Goal: Task Accomplishment & Management: Use online tool/utility

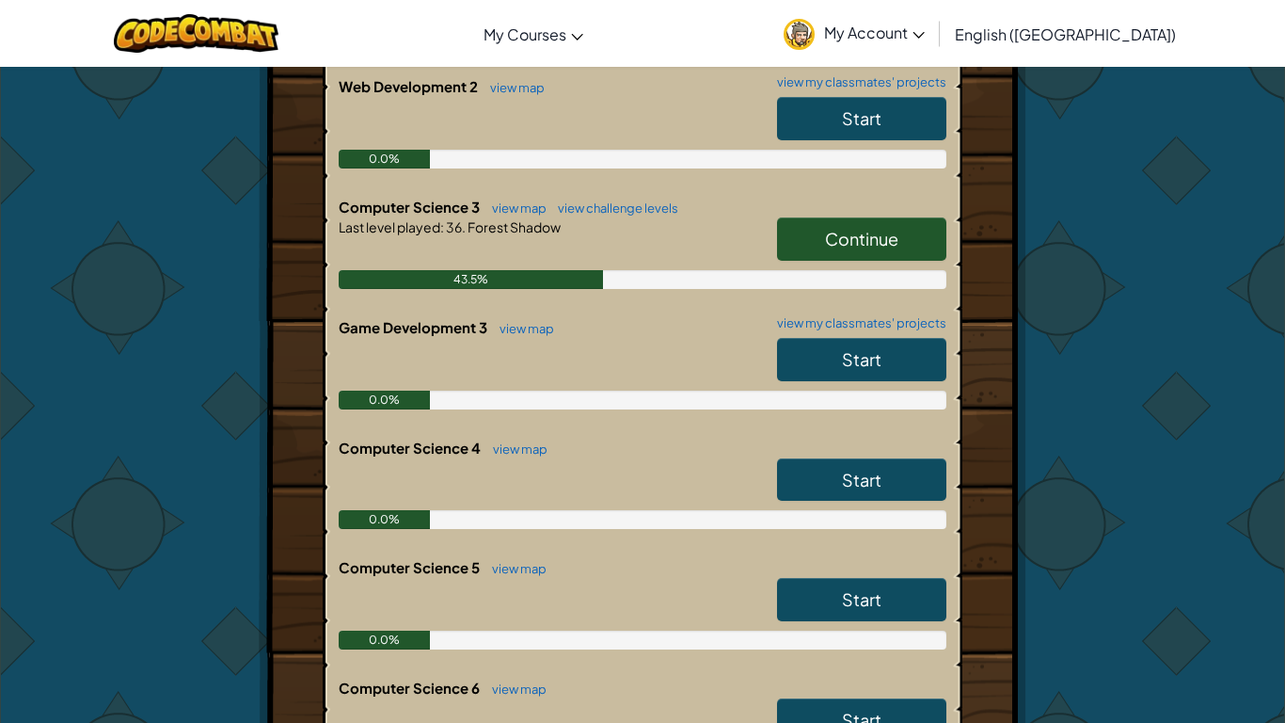
scroll to position [1076, 0]
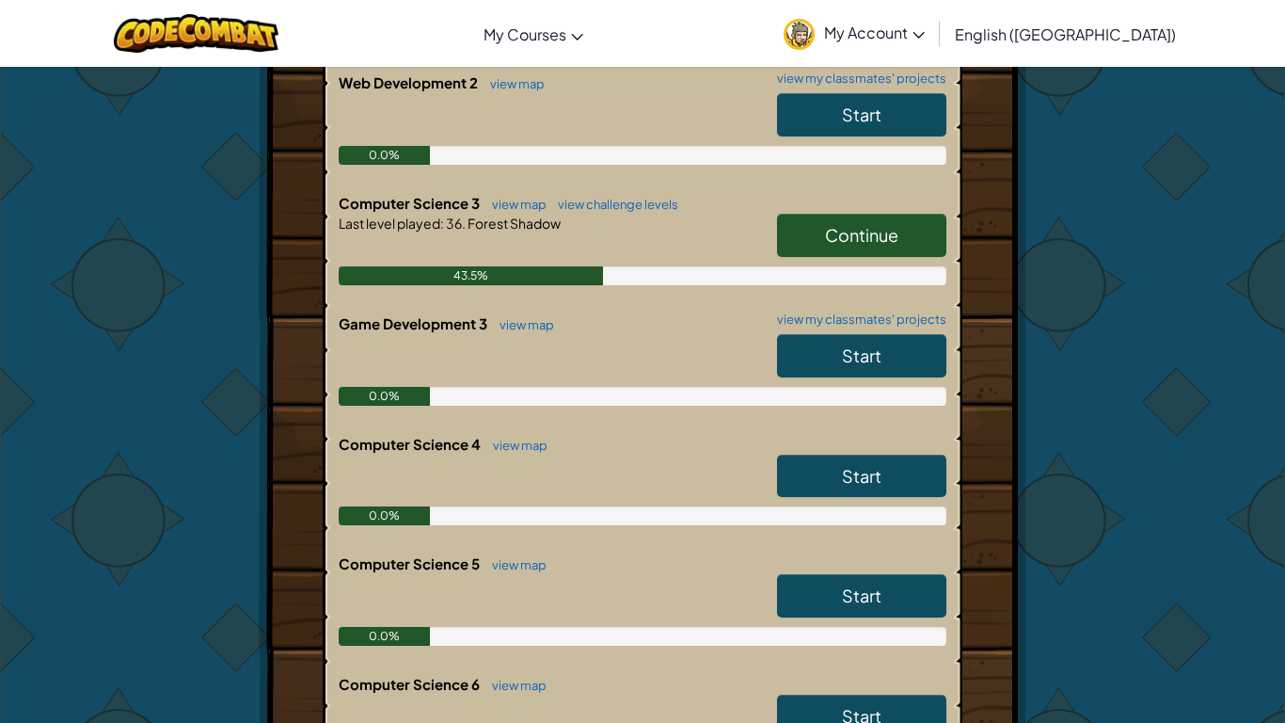
click at [896, 236] on span "Continue" at bounding box center [861, 235] width 73 height 22
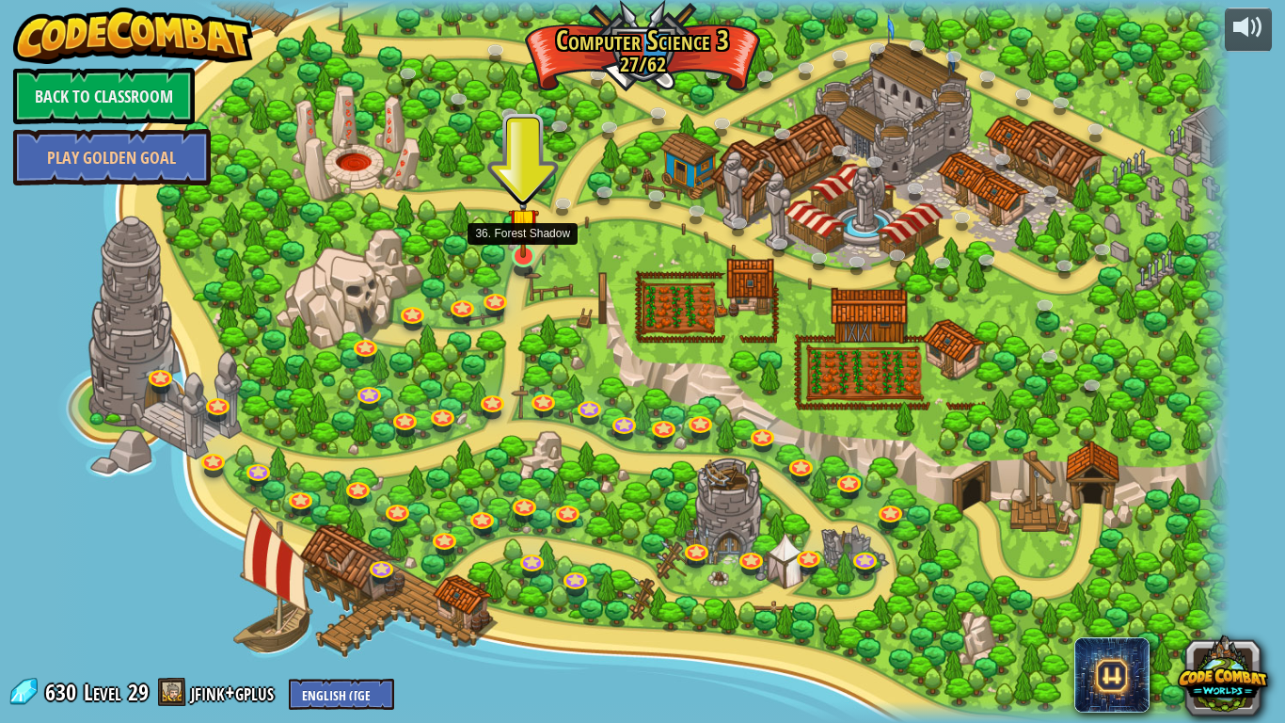
click at [512, 246] on img at bounding box center [523, 223] width 30 height 70
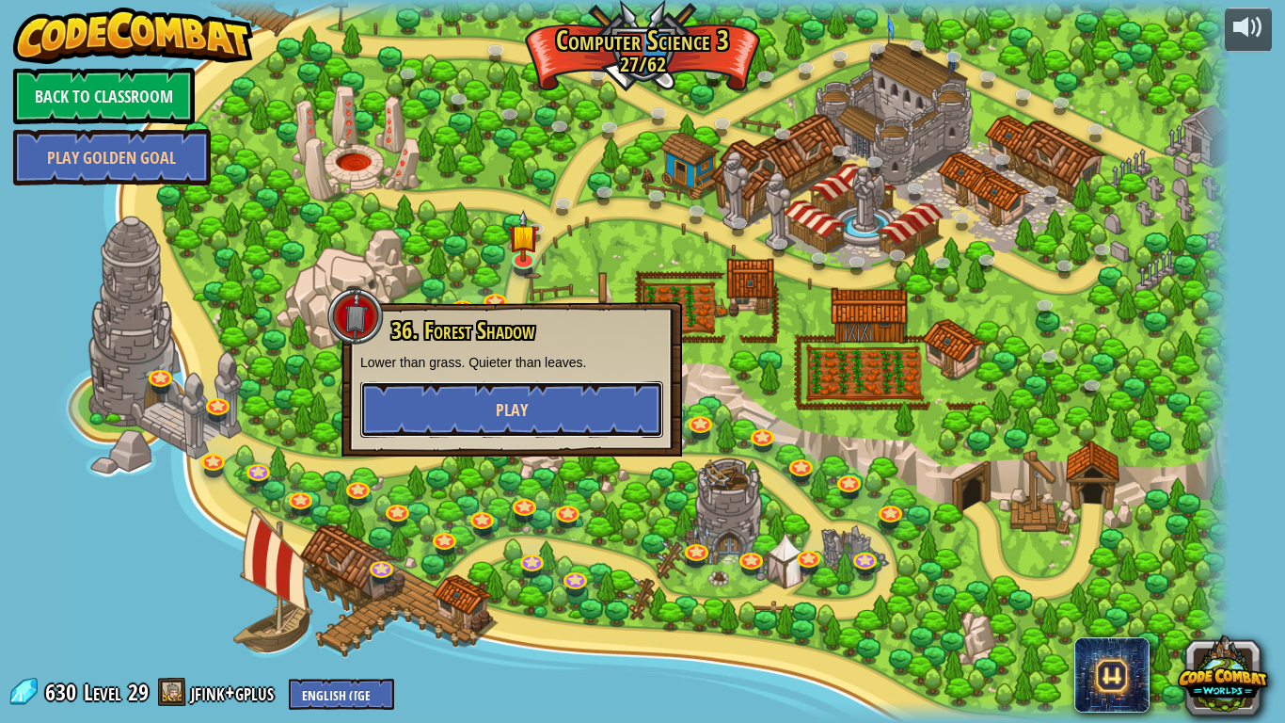
click at [564, 414] on button "Play" at bounding box center [511, 409] width 303 height 56
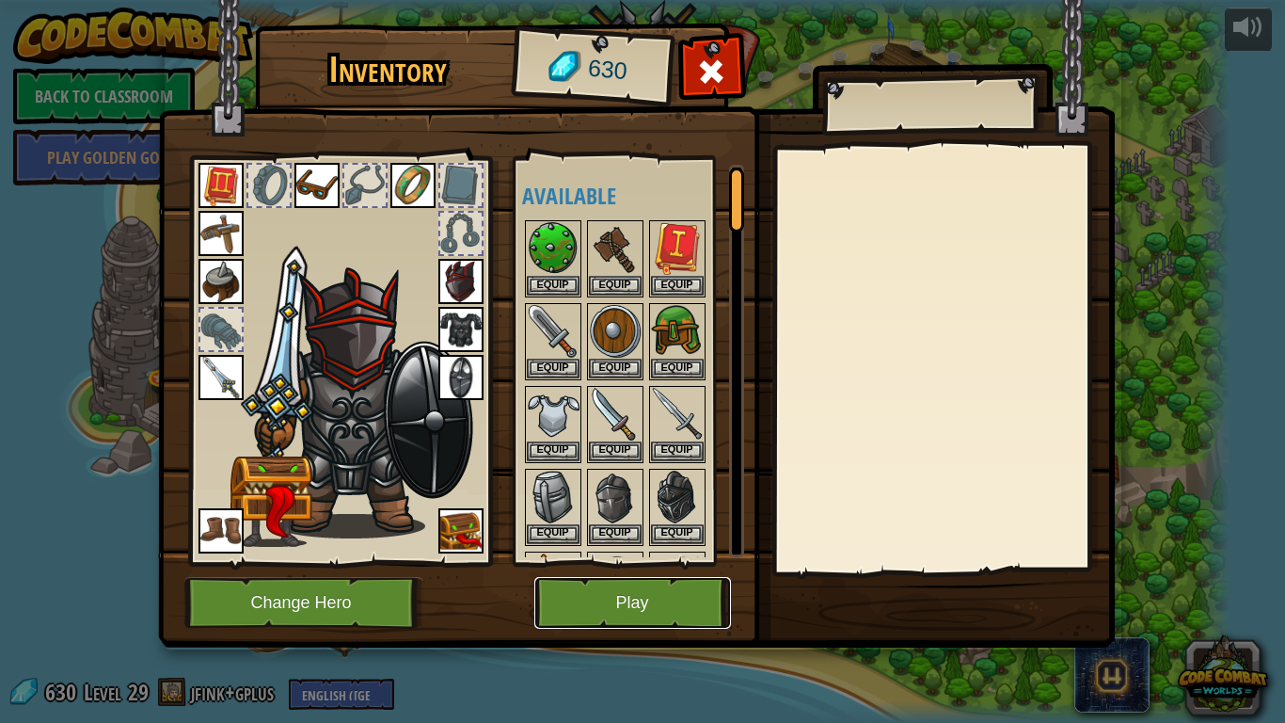
click at [592, 615] on button "Play" at bounding box center [632, 603] width 197 height 52
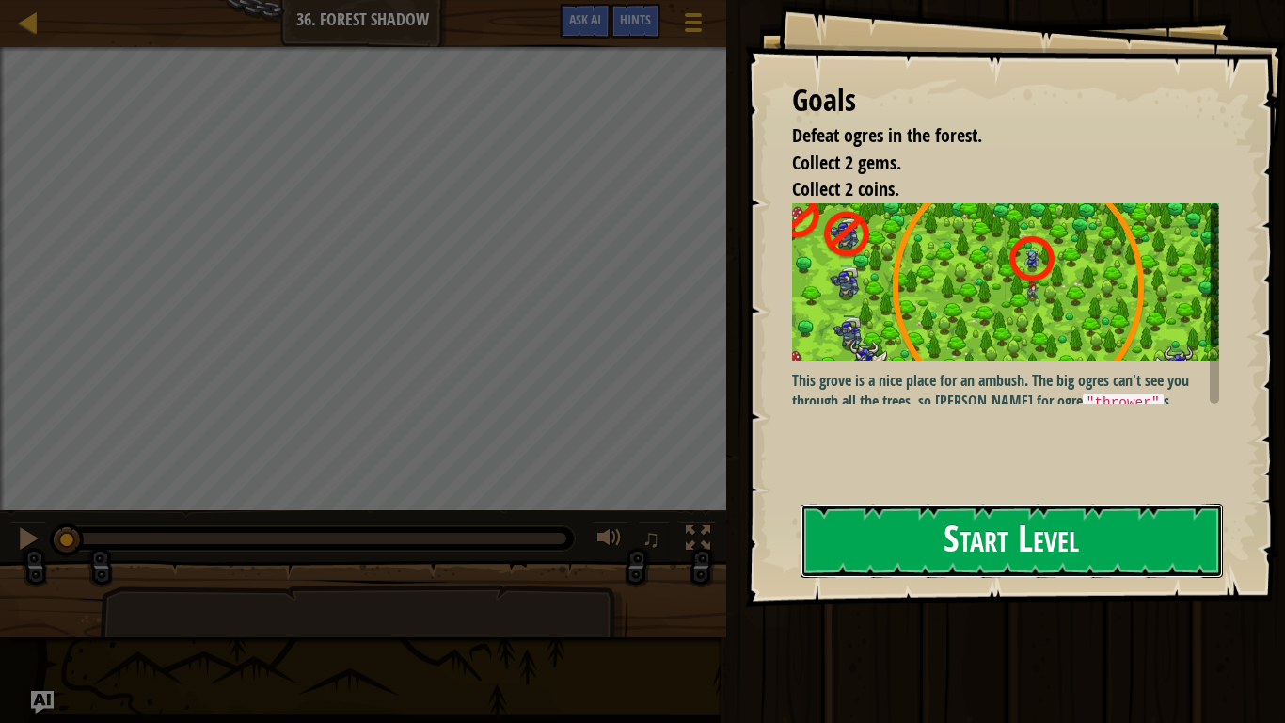
click at [1060, 574] on button "Start Level" at bounding box center [1012, 540] width 422 height 74
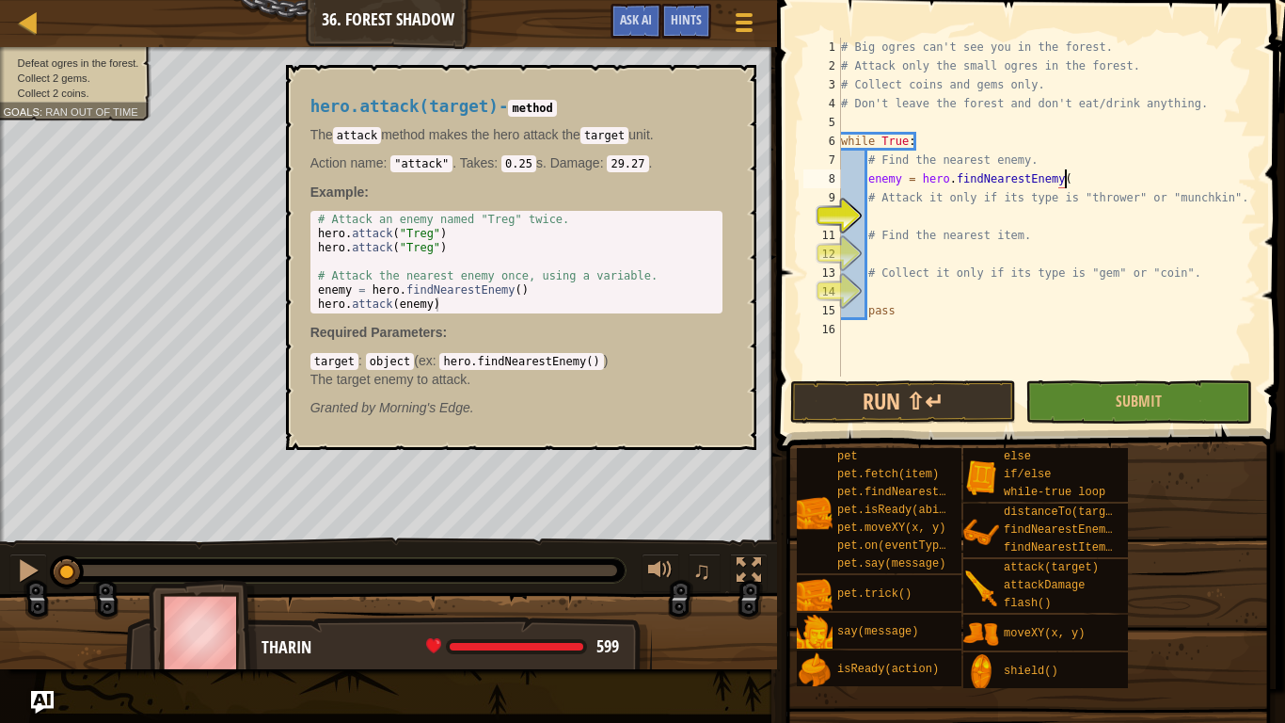
scroll to position [8, 32]
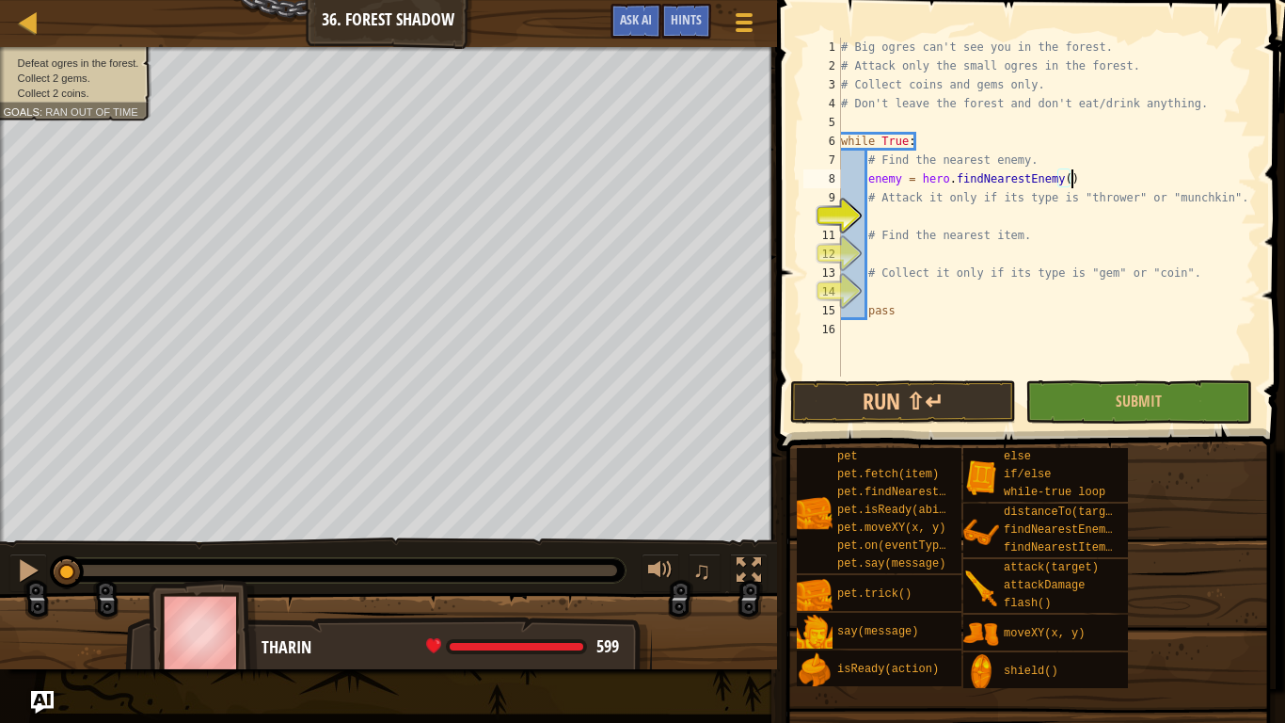
click at [994, 229] on div "# Big ogres can't see you in the forest. # Attack only the small ogres in the f…" at bounding box center [1047, 226] width 420 height 376
type textarea "# Find the nearest item."
click at [981, 213] on div "# Big ogres can't see you in the forest. # Attack only the small ogres in the f…" at bounding box center [1047, 226] width 420 height 376
type textarea "if enemy.type == "thrower" or enemy.type == "munchkin":"
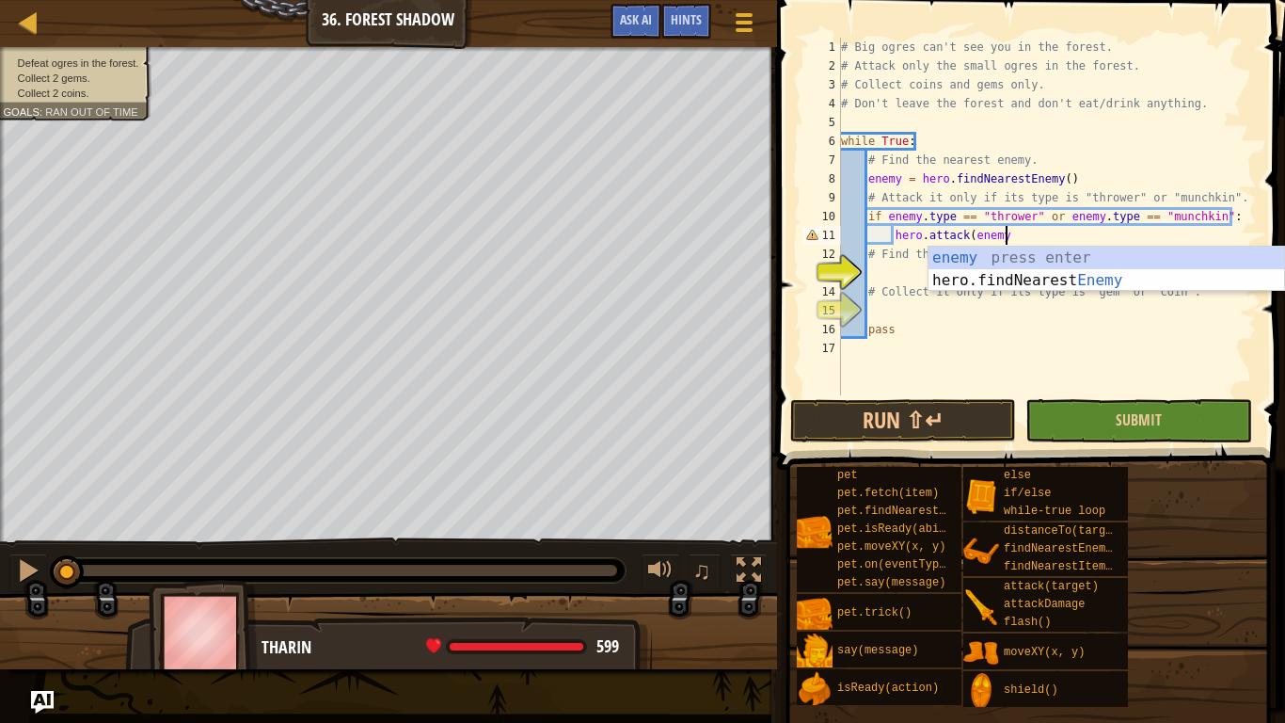
scroll to position [8, 24]
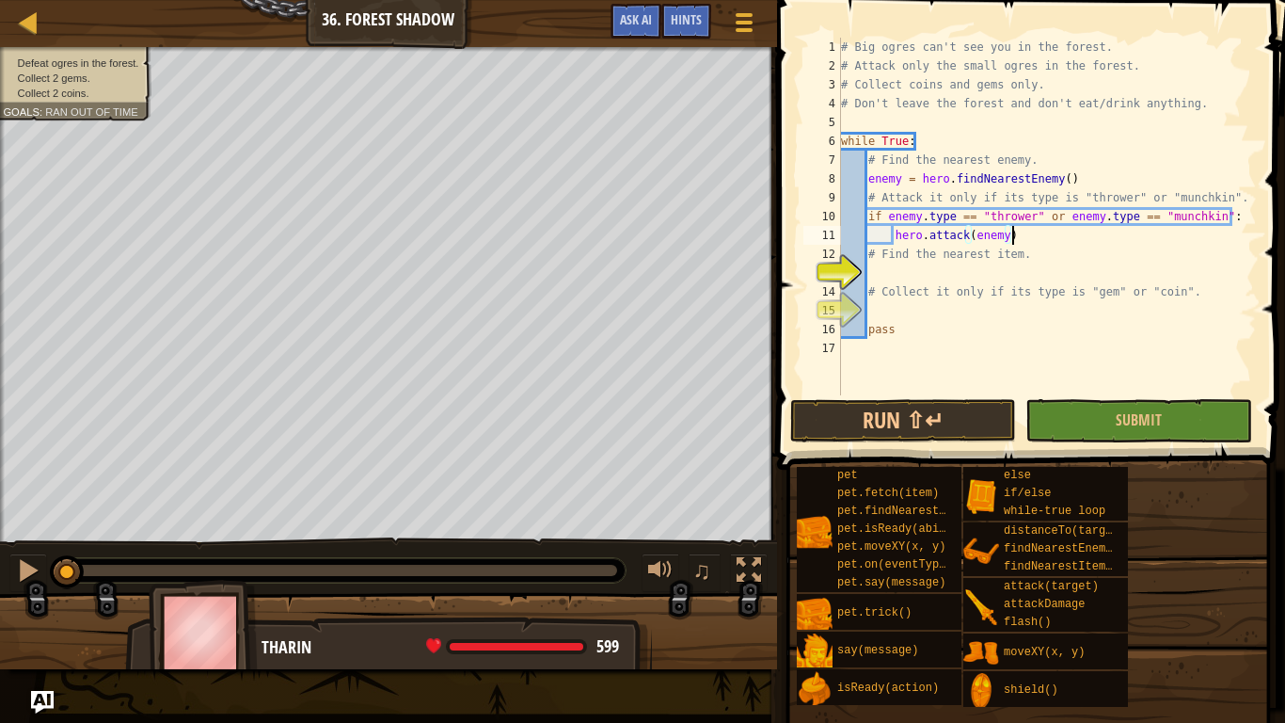
type textarea "hero.attack(enemy)"
click at [902, 271] on div "# Big ogres can't see you in the forest. # Attack only the small ogres in the f…" at bounding box center [1047, 235] width 420 height 395
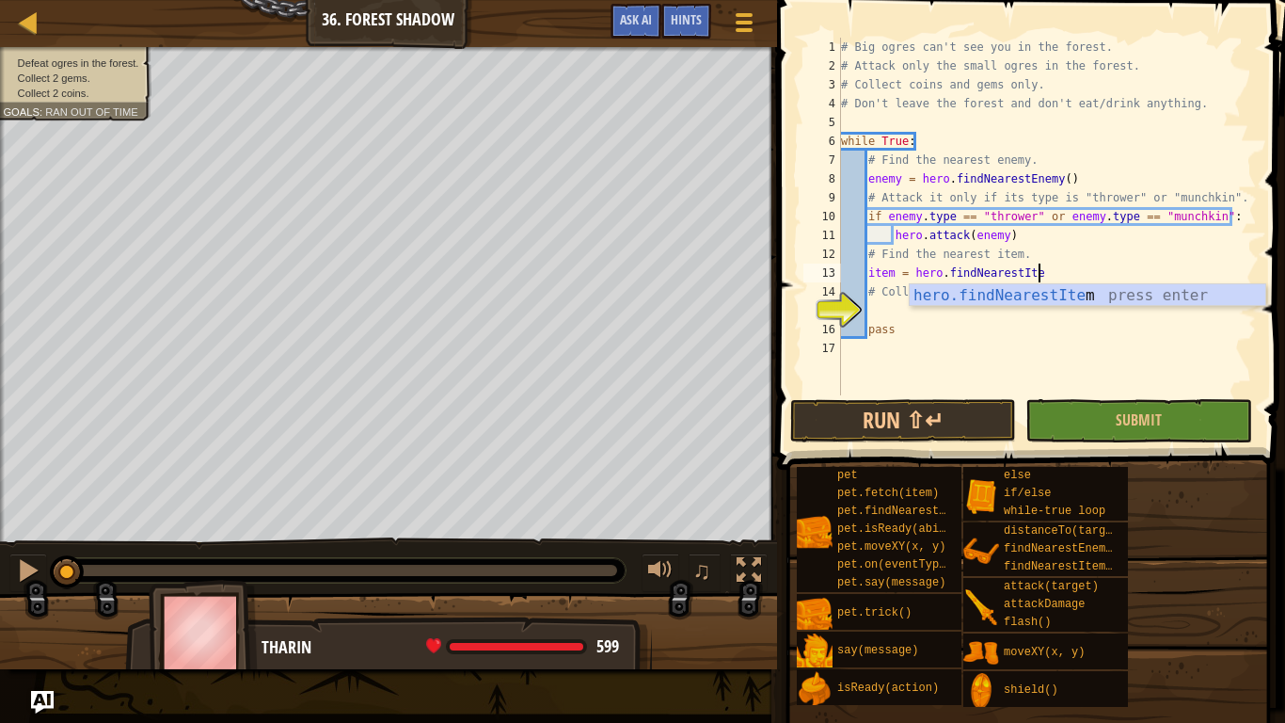
scroll to position [8, 28]
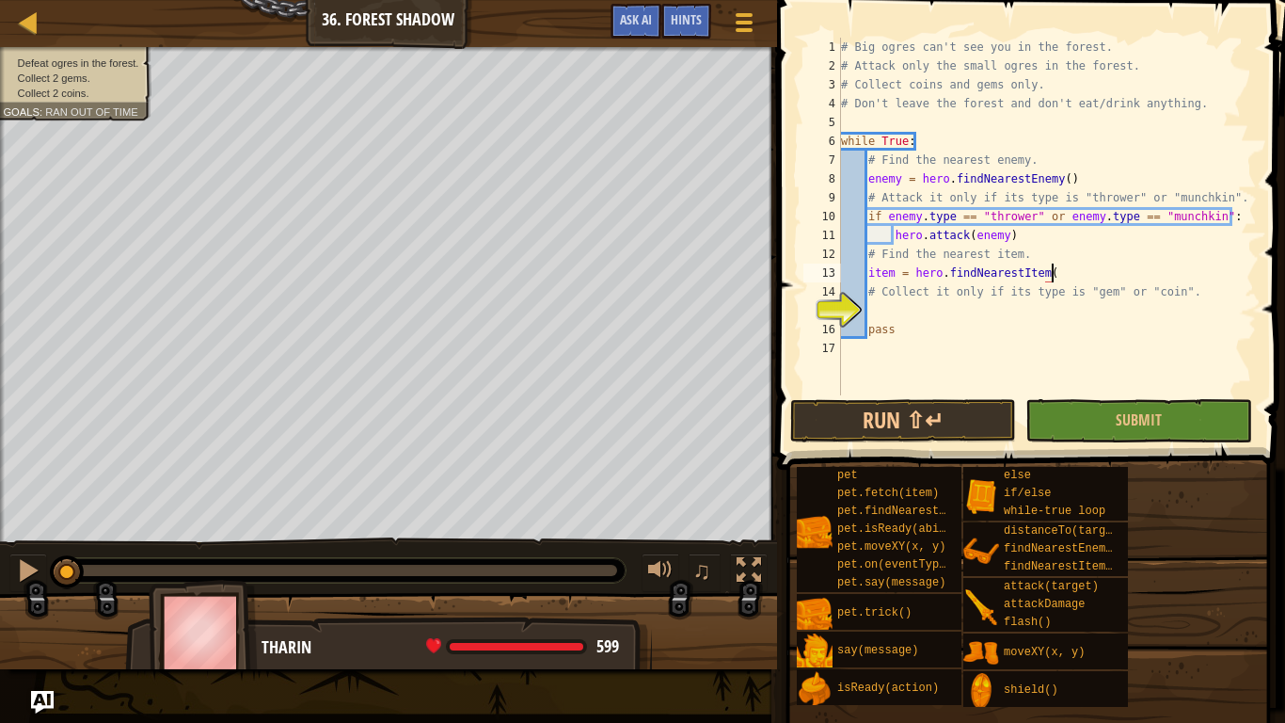
type textarea "item = hero.findNearestItem()"
click at [903, 311] on div "# Big ogres can't see you in the forest. # Attack only the small ogres in the f…" at bounding box center [1047, 235] width 420 height 395
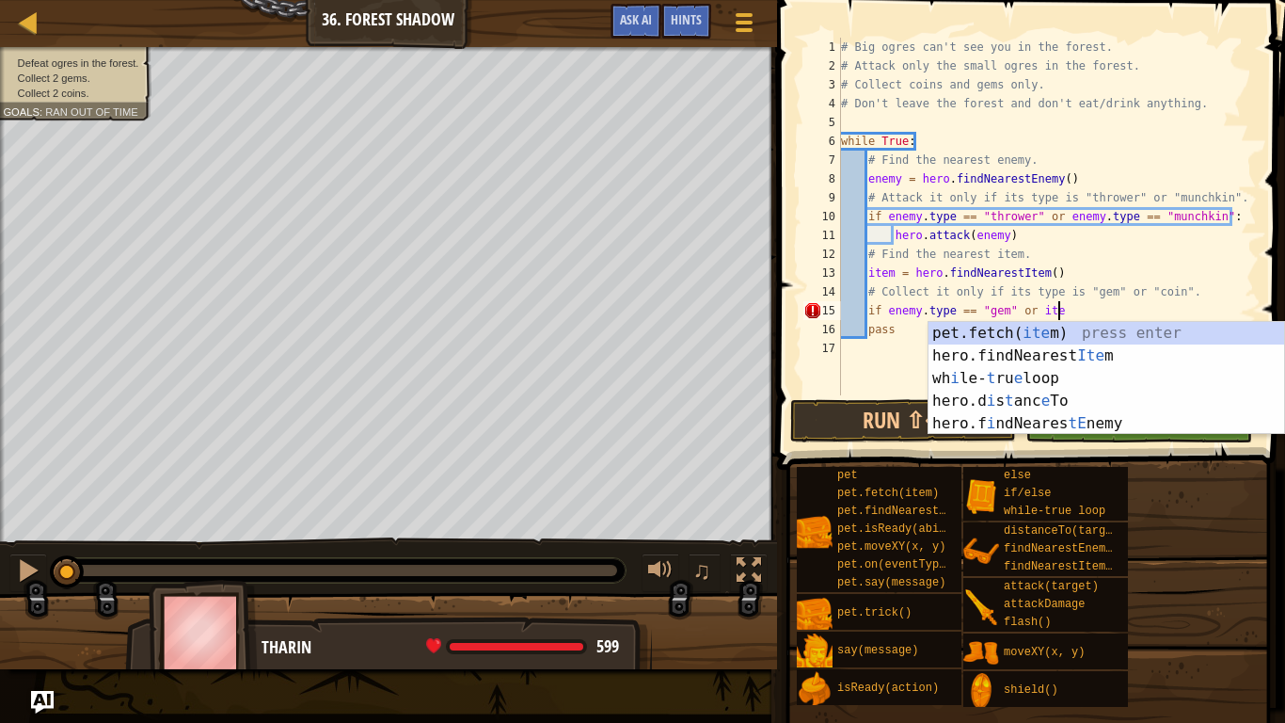
scroll to position [8, 31]
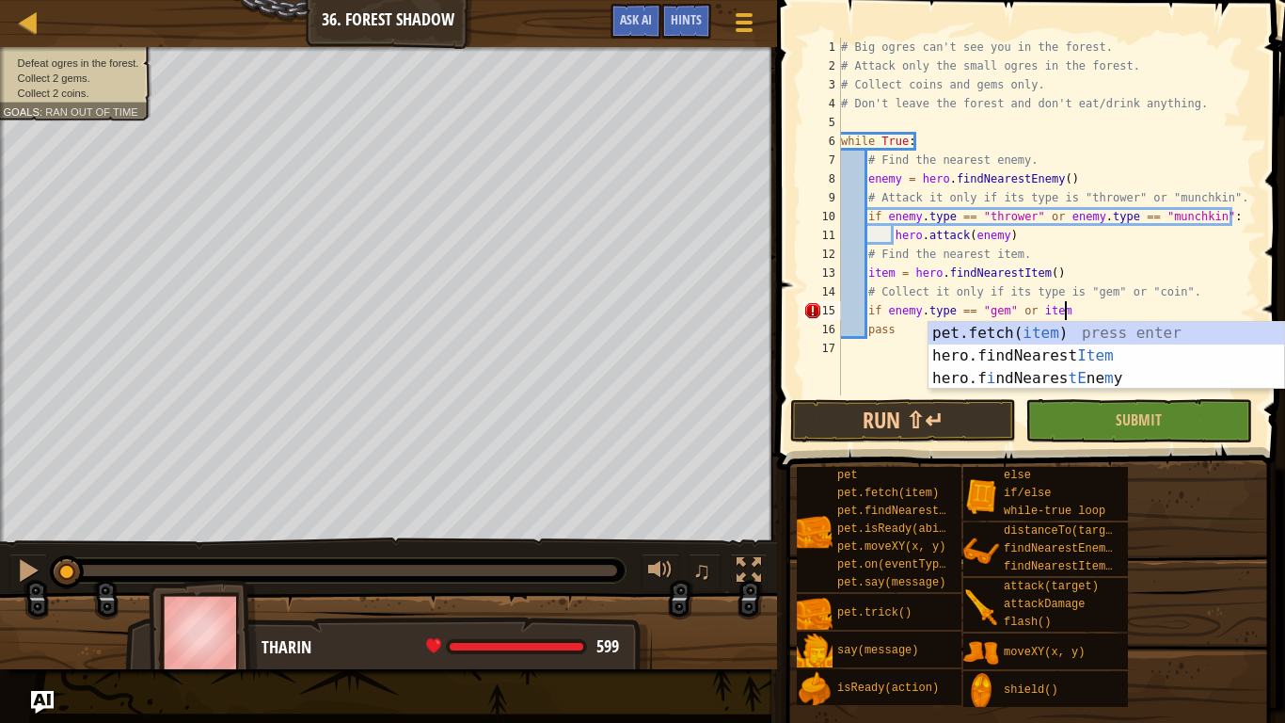
click at [921, 302] on div "# Big ogres can't see you in the forest. # Attack only the small ogres in the f…" at bounding box center [1047, 235] width 420 height 395
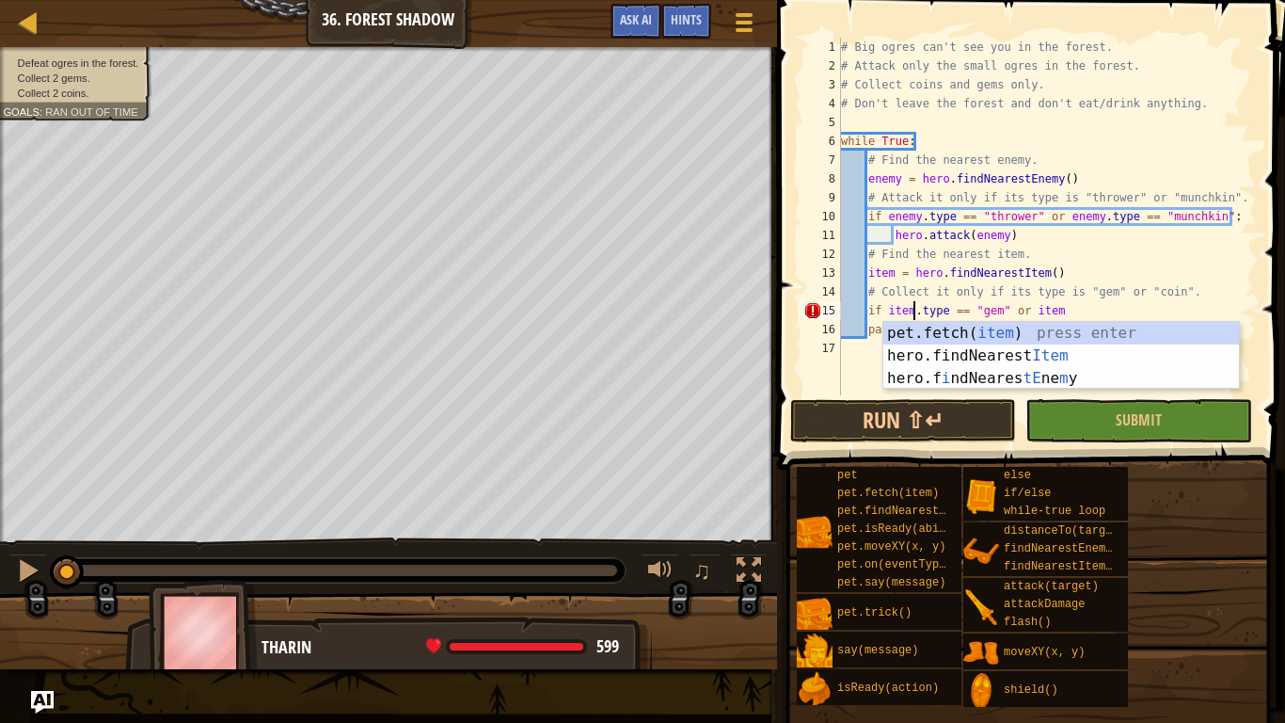
scroll to position [8, 10]
click at [1098, 299] on div "# Big ogres can't see you in the forest. # Attack only the small ogres in the f…" at bounding box center [1047, 235] width 420 height 395
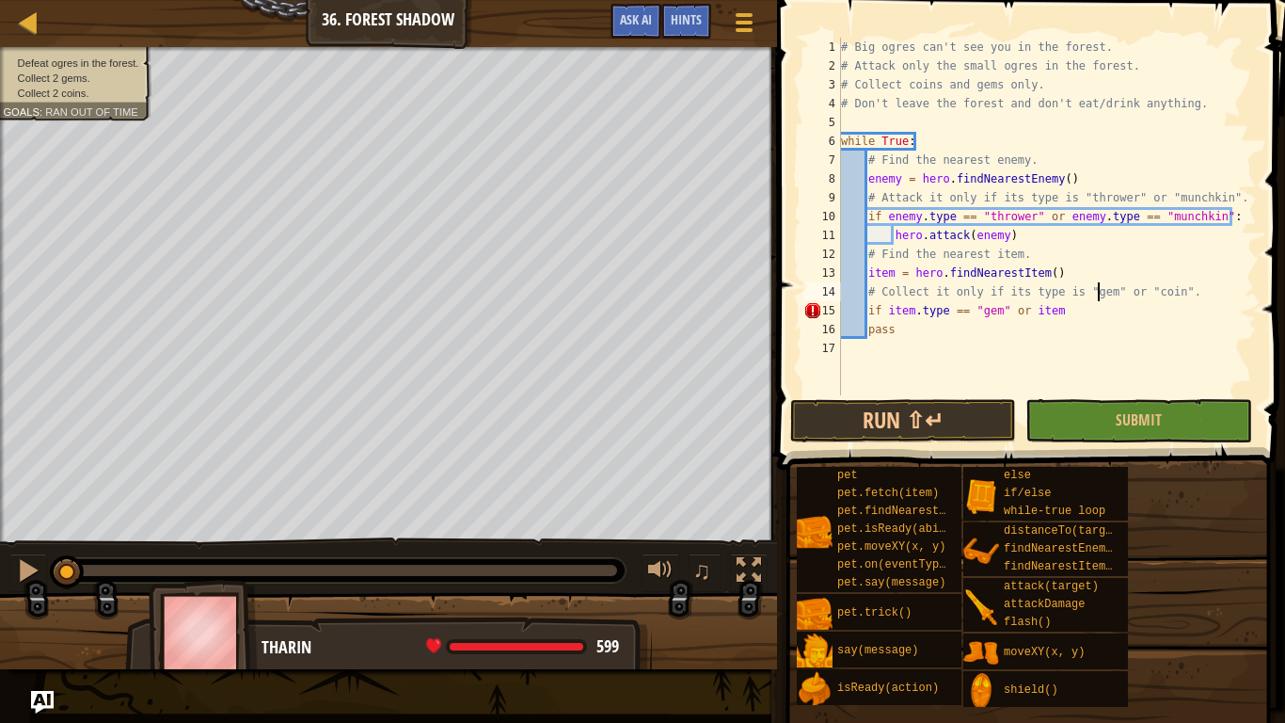
click at [1094, 304] on div "# Big ogres can't see you in the forest. # Attack only the small ogres in the f…" at bounding box center [1047, 235] width 420 height 395
type textarea "if item.type == "gem" or item.type == "coin":"
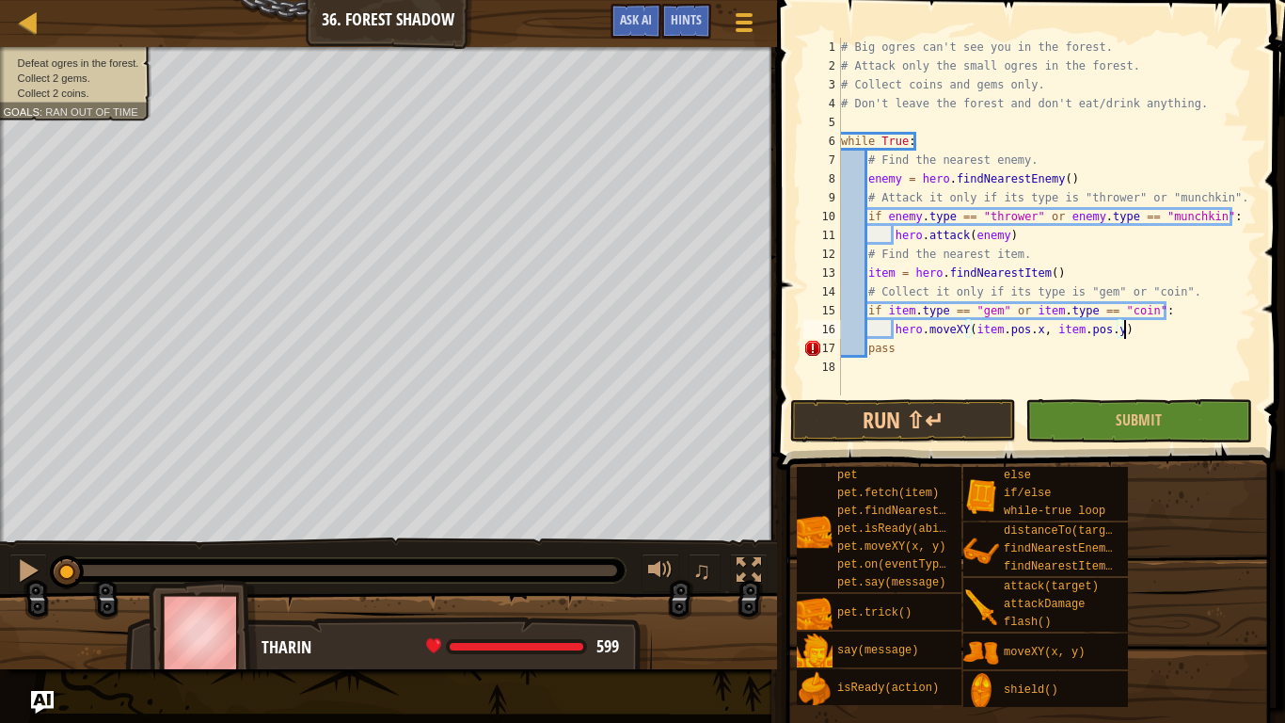
scroll to position [8, 40]
type textarea "hero.moveXY(item.pos.x, item.pos.y)"
click at [995, 414] on button "Run ⇧↵" at bounding box center [903, 420] width 226 height 43
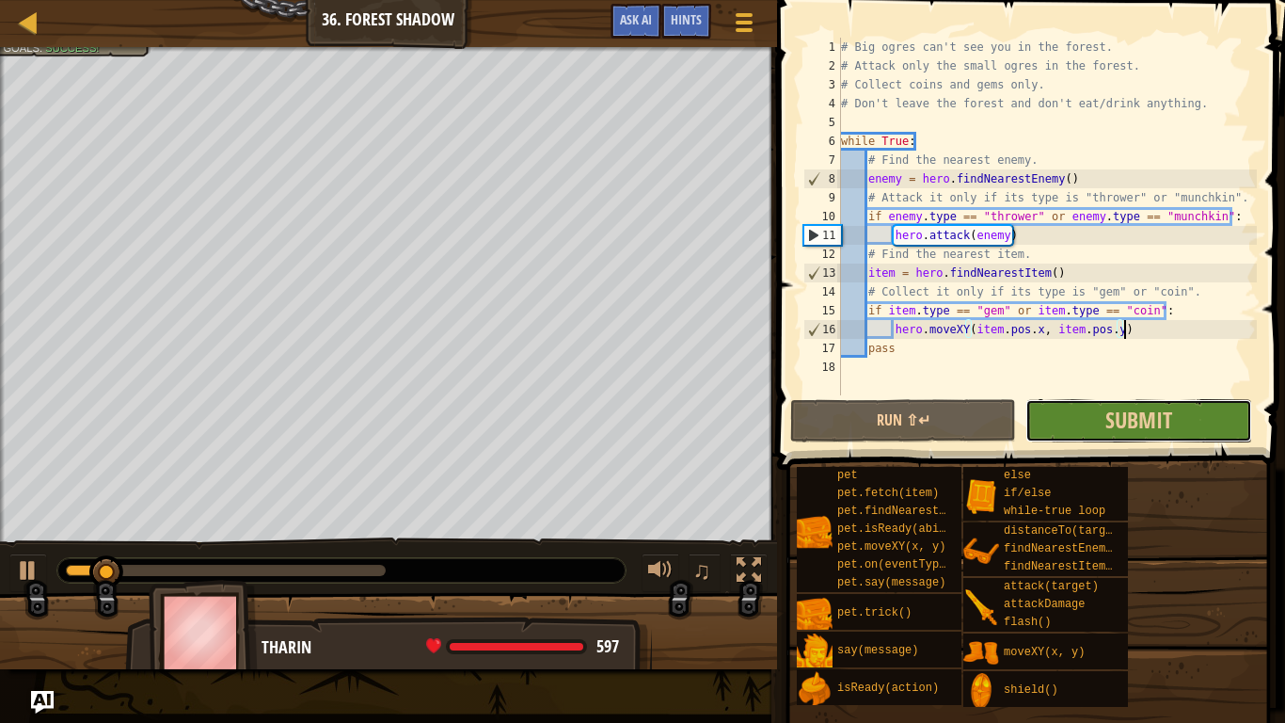
click at [1235, 430] on button "Submit" at bounding box center [1139, 420] width 226 height 43
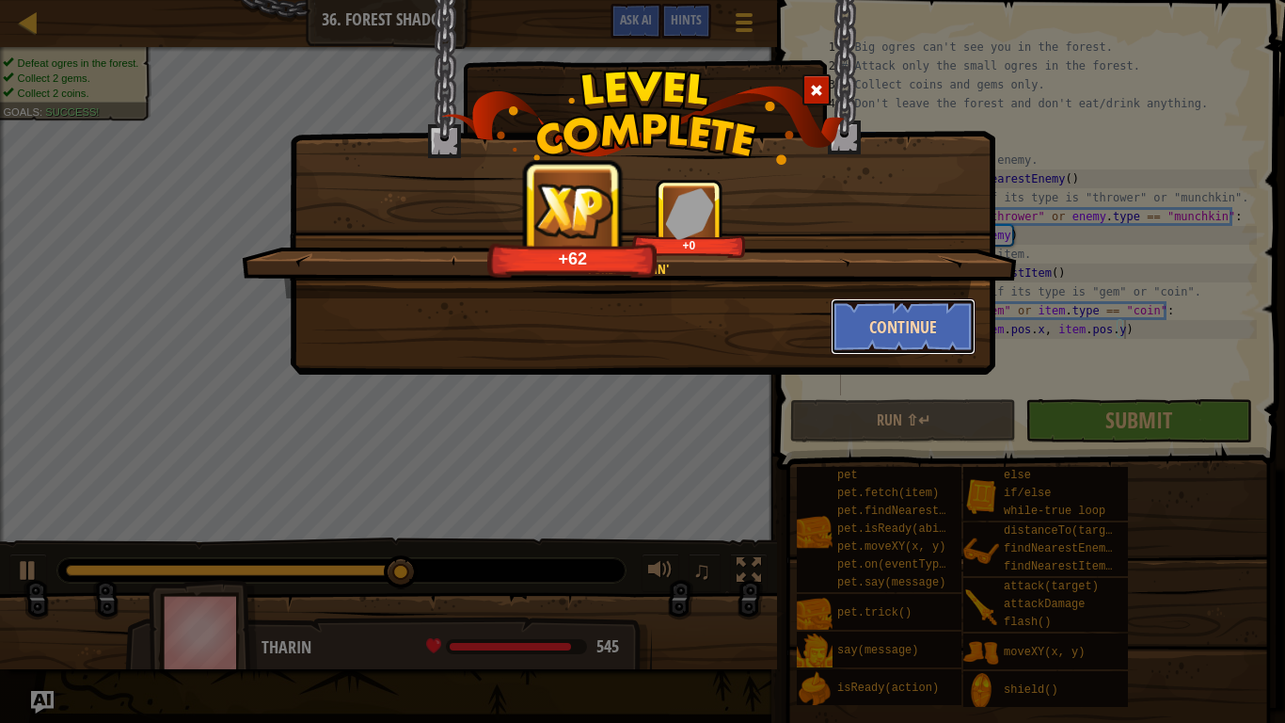
click at [878, 347] on button "Continue" at bounding box center [904, 326] width 146 height 56
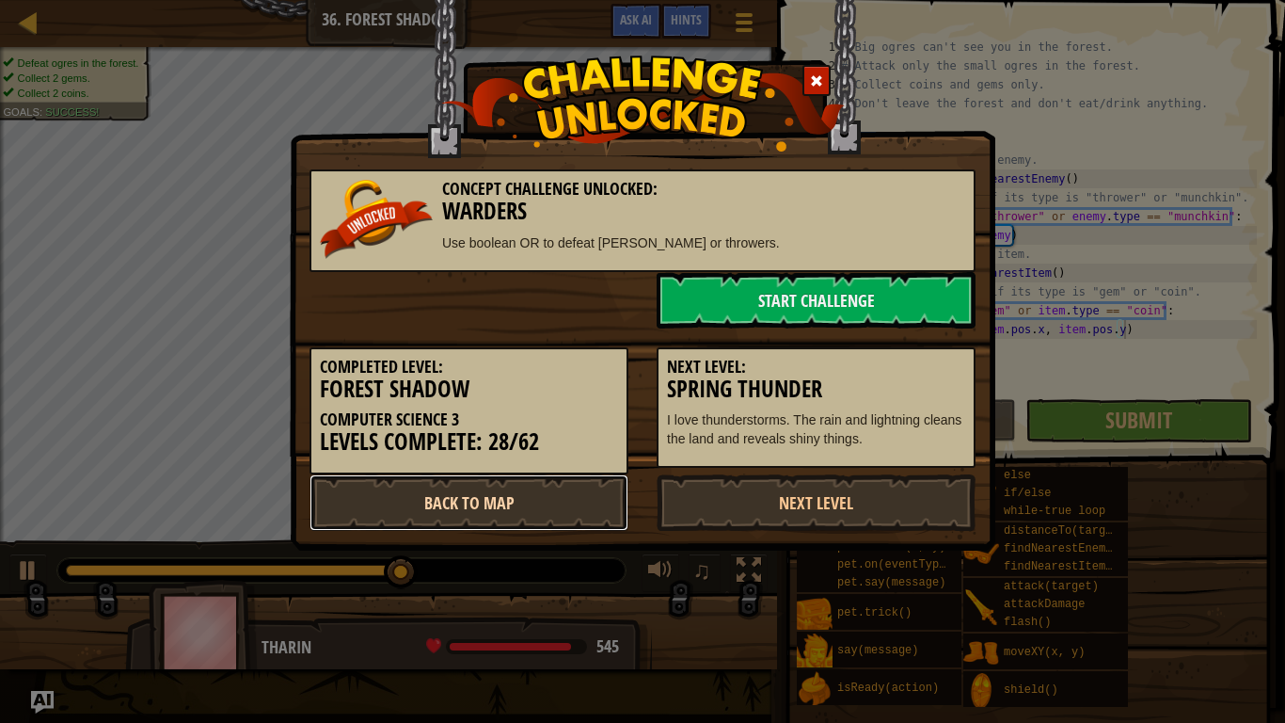
click at [532, 508] on link "Back to Map" at bounding box center [469, 502] width 319 height 56
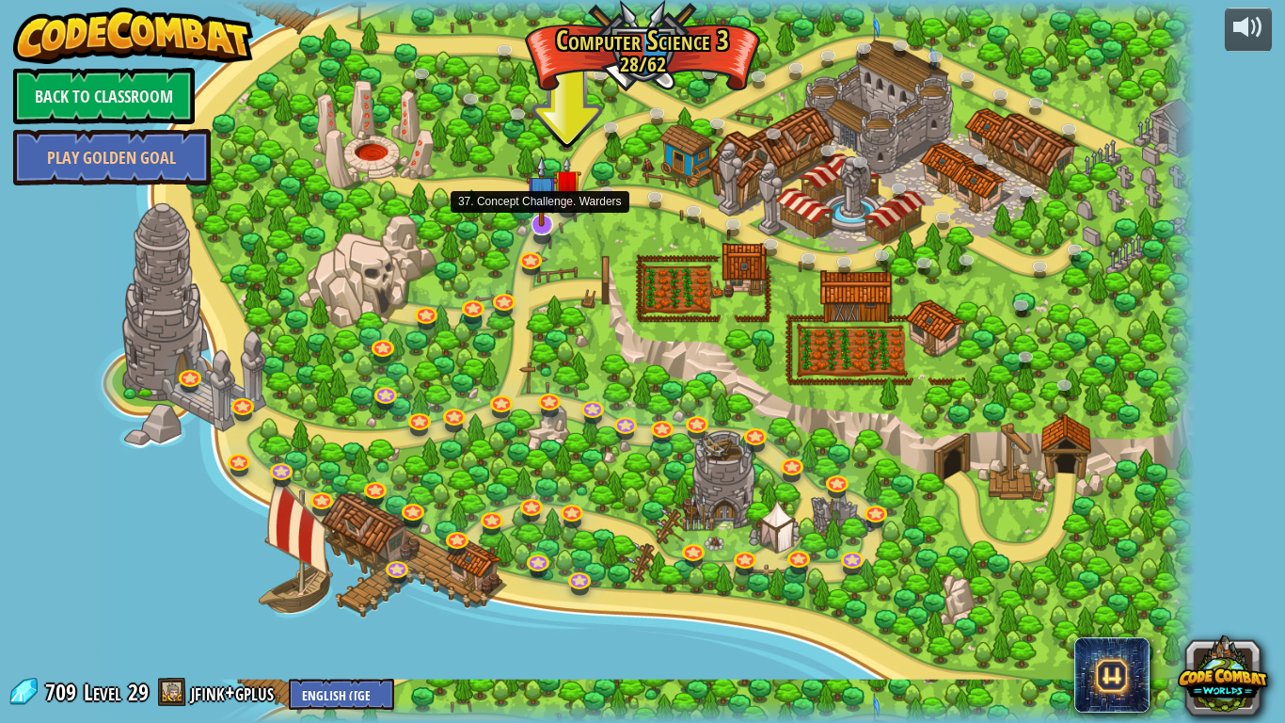
click at [534, 200] on img at bounding box center [541, 191] width 31 height 72
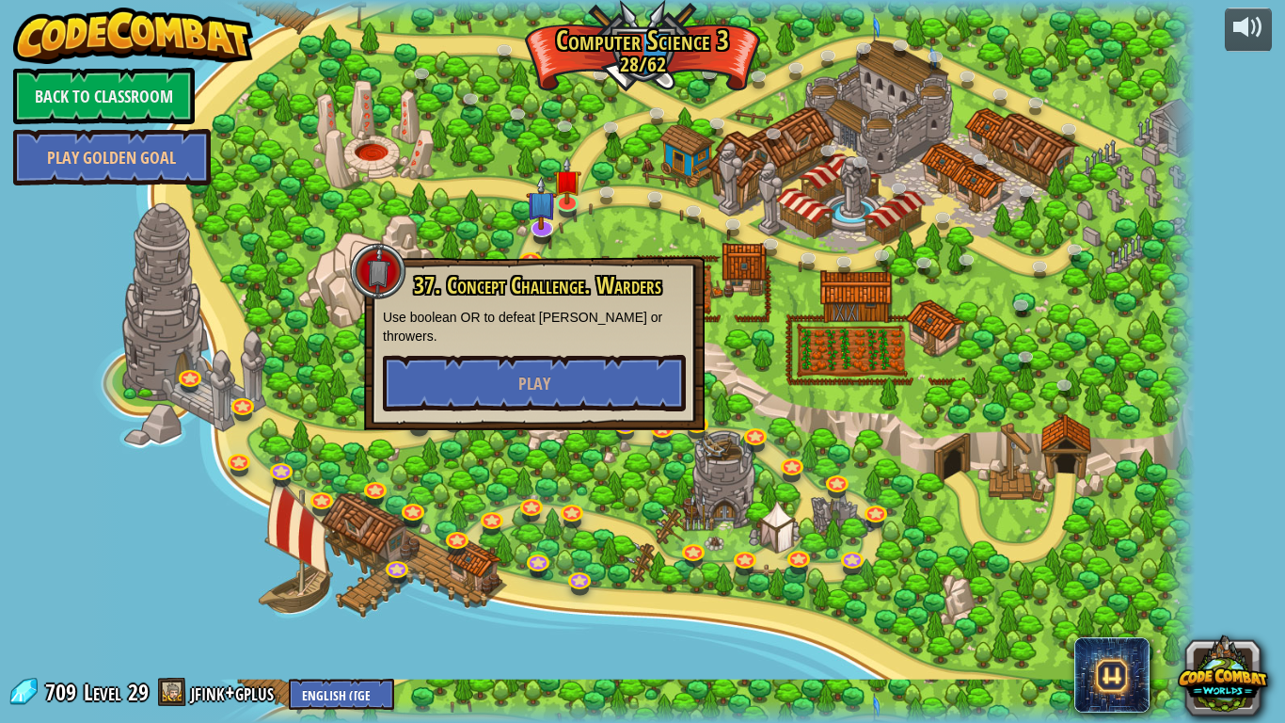
click at [826, 297] on div at bounding box center [643, 361] width 1106 height 723
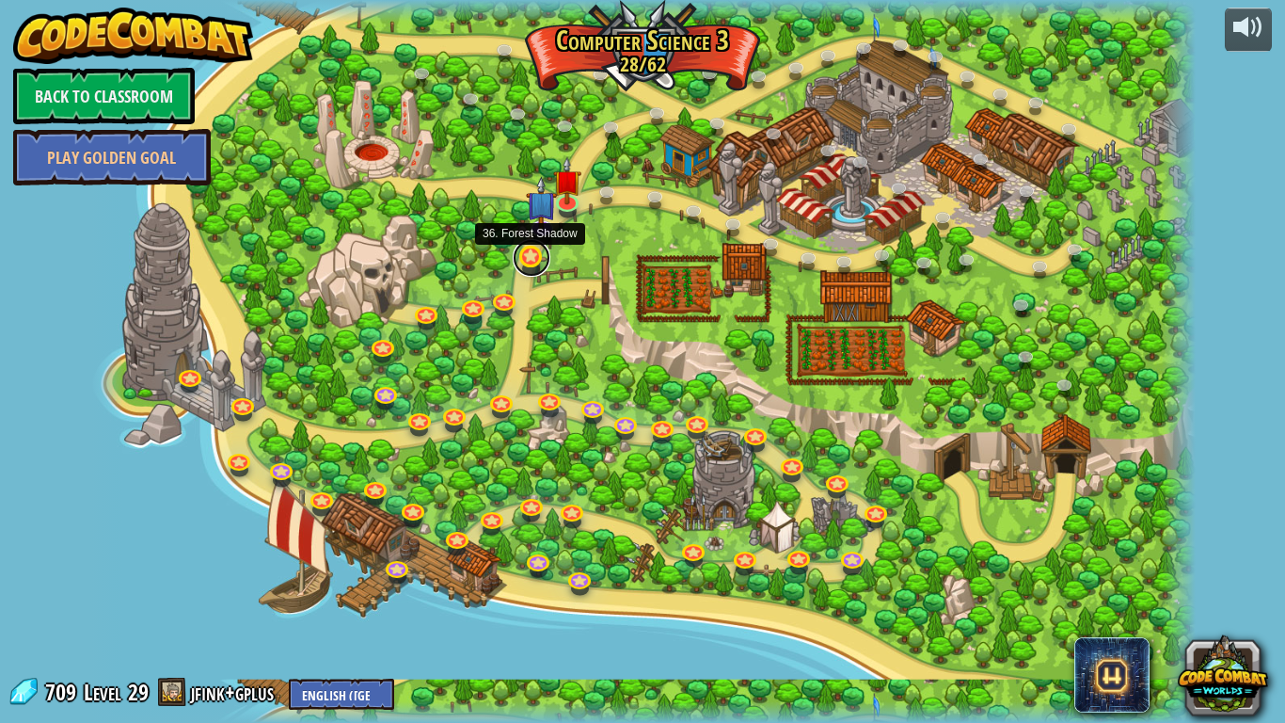
click at [538, 269] on link at bounding box center [532, 258] width 38 height 38
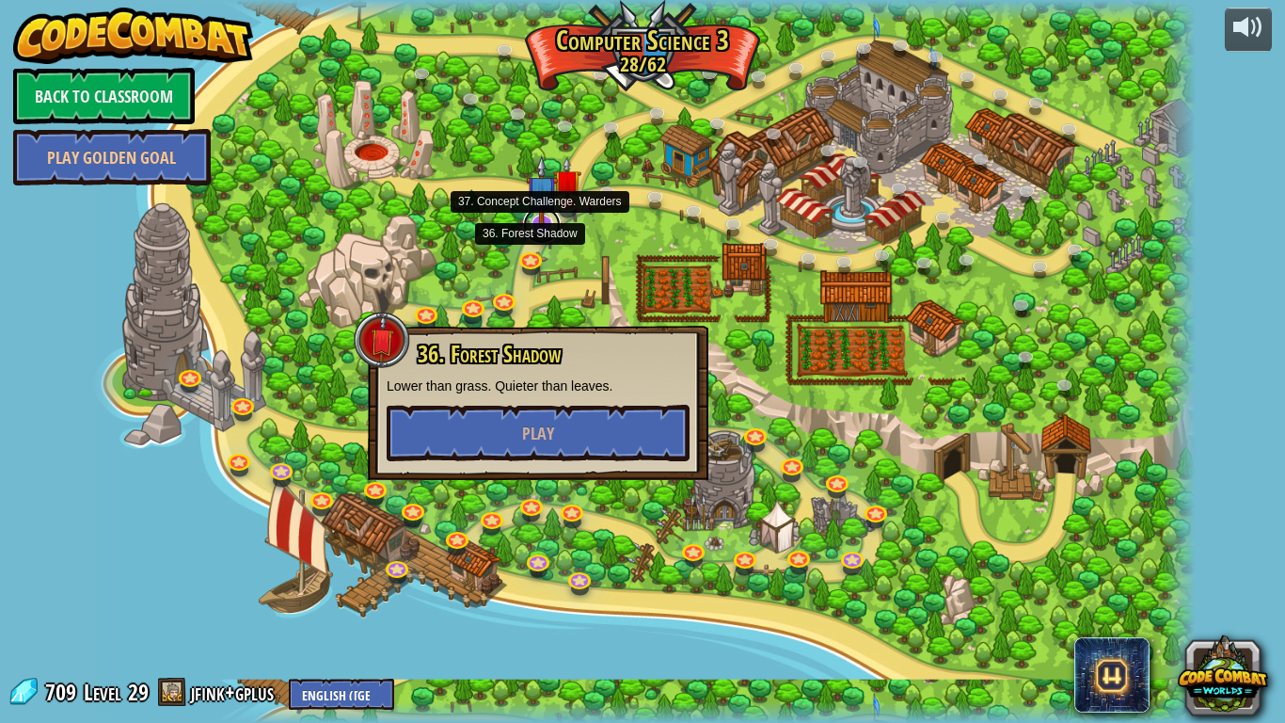
click at [543, 234] on link at bounding box center [542, 225] width 38 height 38
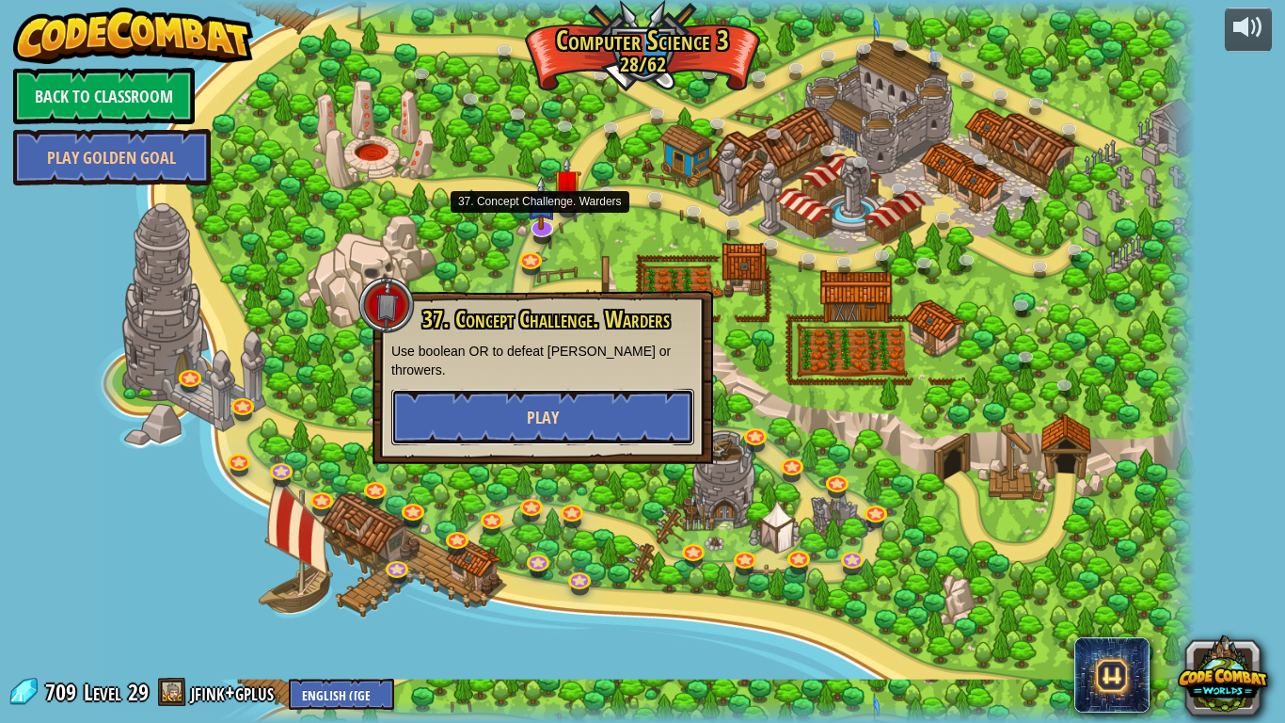
click at [580, 389] on button "Play" at bounding box center [542, 417] width 303 height 56
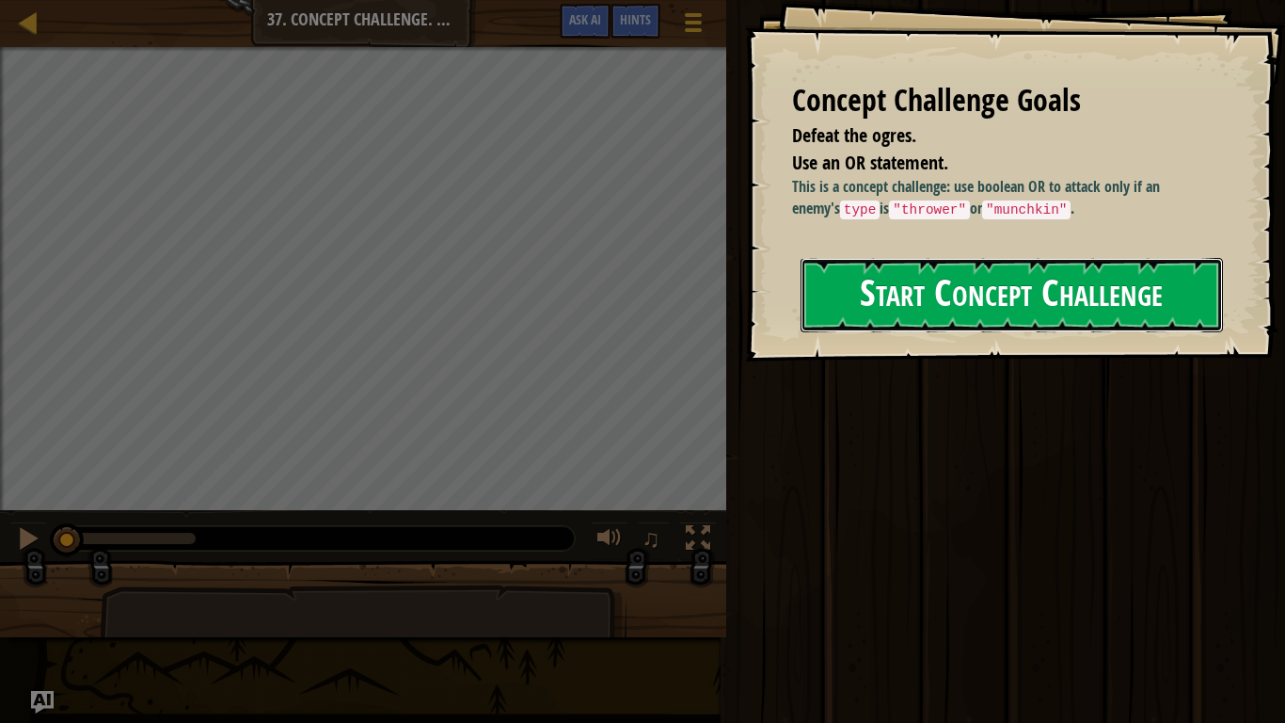
click at [911, 311] on button "Start Concept Challenge" at bounding box center [1012, 295] width 422 height 74
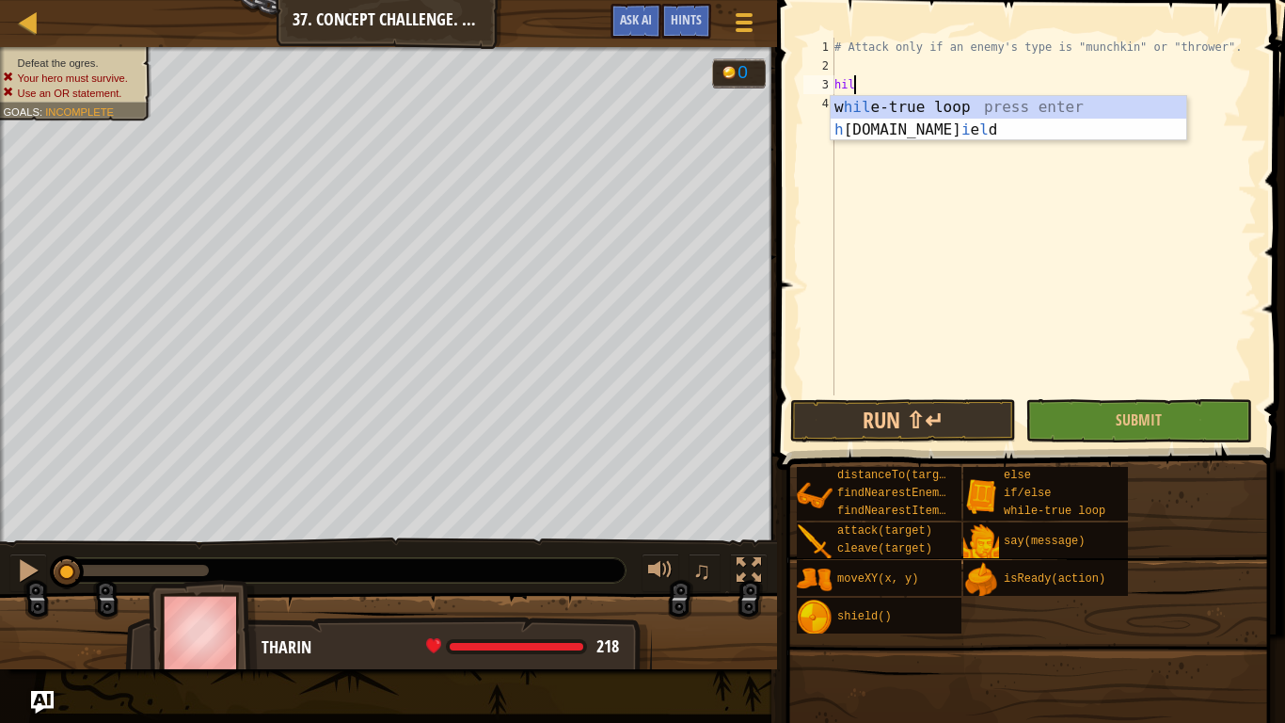
scroll to position [8, 1]
type textarea "h"
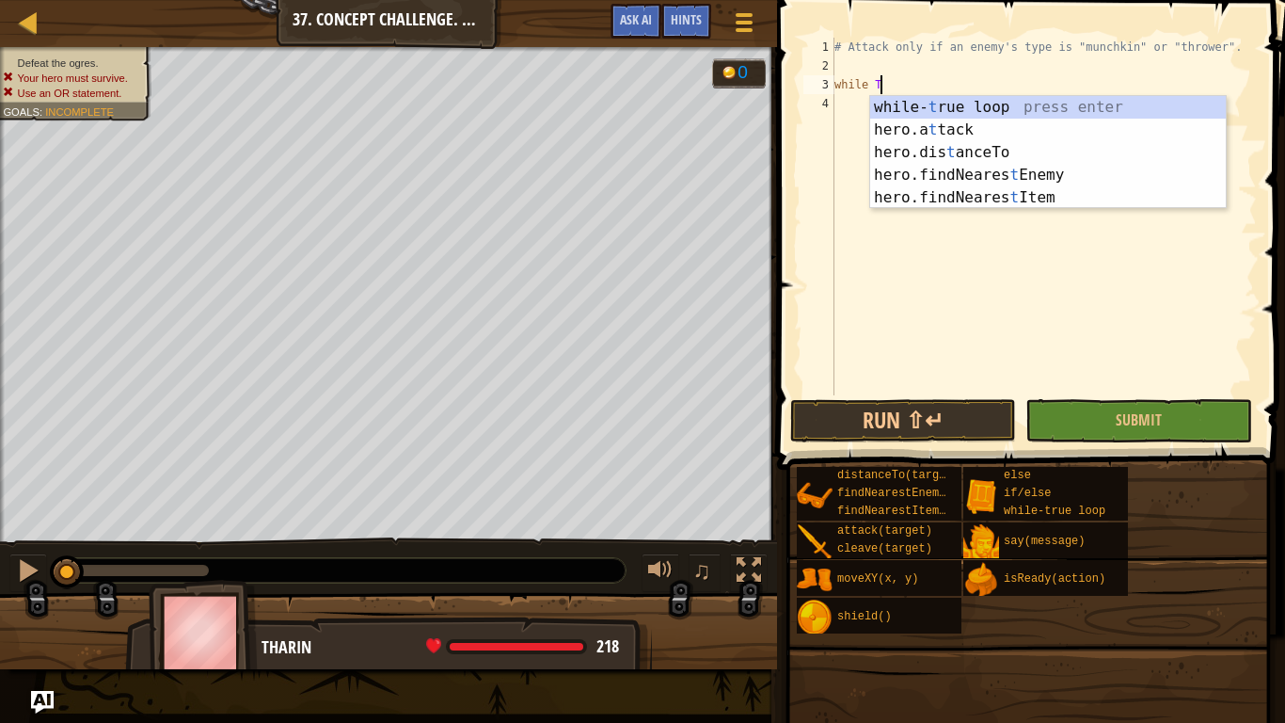
scroll to position [8, 7]
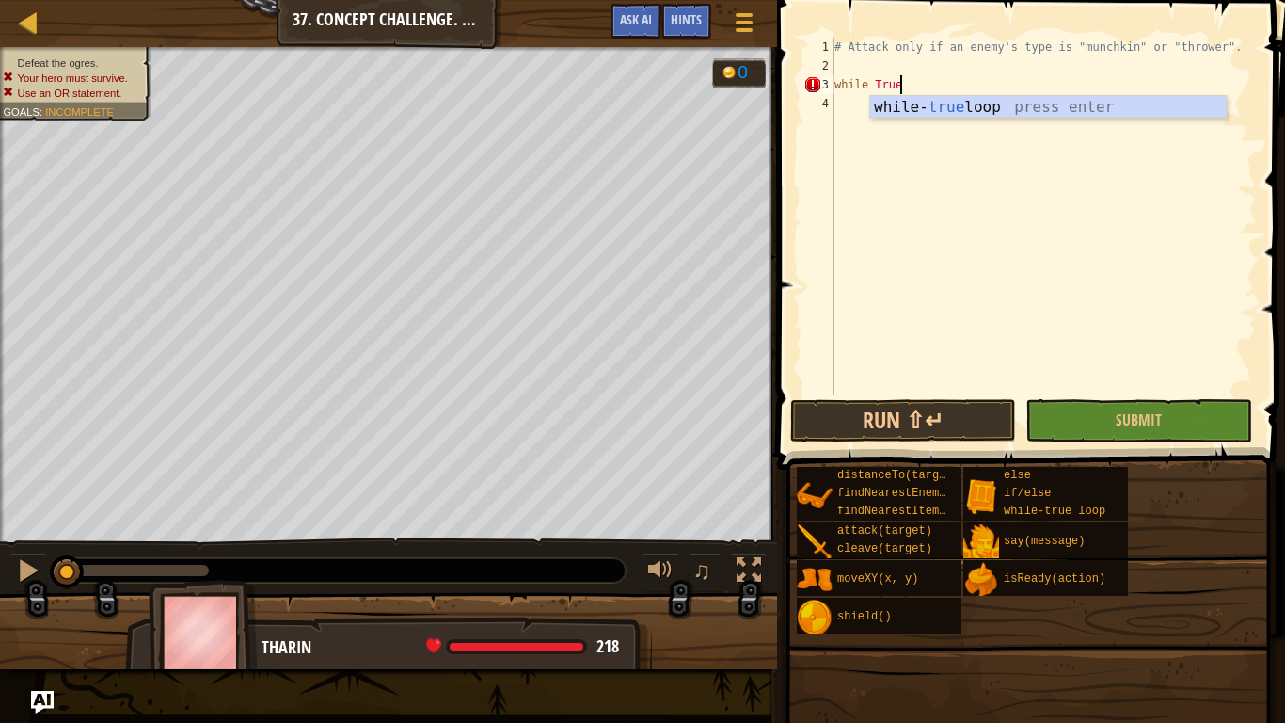
type textarea "while True;"
type textarea "while True:"
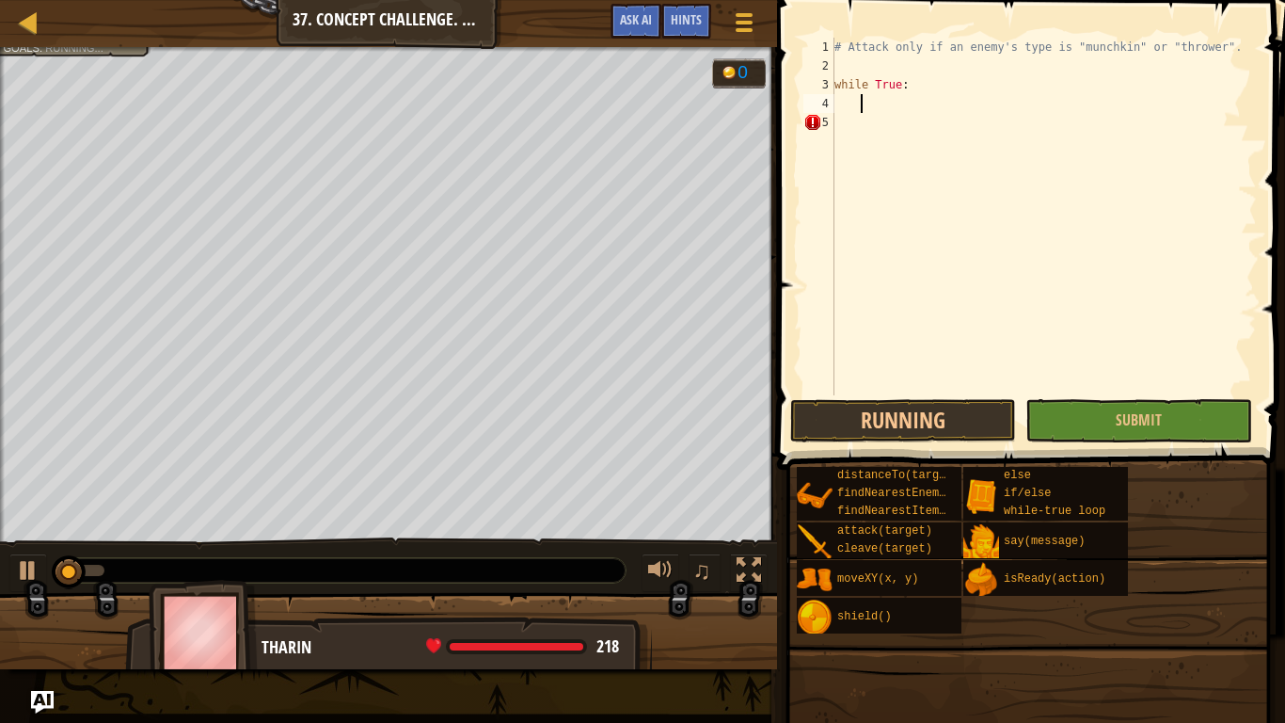
scroll to position [8, 3]
drag, startPoint x: 82, startPoint y: 565, endPoint x: 19, endPoint y: 563, distance: 63.1
click at [19, 563] on div "♫" at bounding box center [388, 565] width 777 height 56
click at [19, 563] on div at bounding box center [28, 570] width 24 height 24
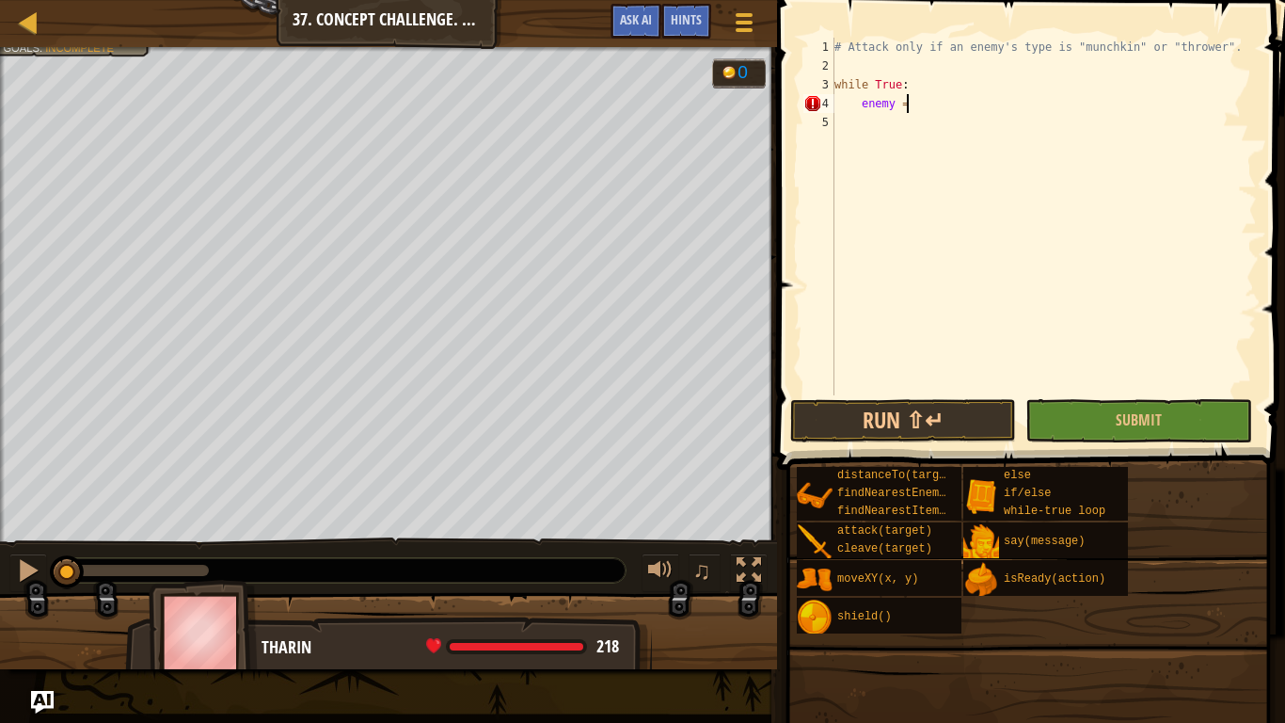
drag, startPoint x: 66, startPoint y: 558, endPoint x: 0, endPoint y: 605, distance: 80.9
click at [0, 605] on div "Defeat the ogres. Your hero must survive. Use an OR statement. Goals : Incomple…" at bounding box center [642, 358] width 1285 height 622
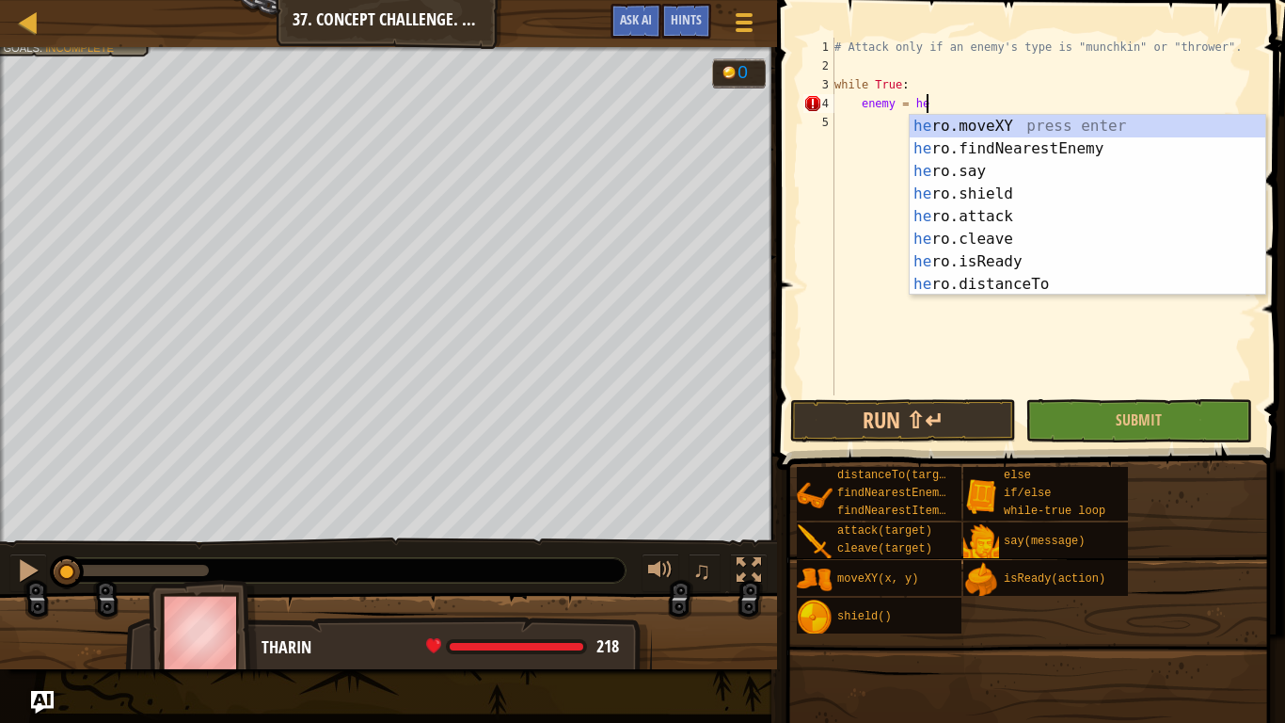
type textarea "enemy = hero"
click at [1097, 154] on div "hero .moveXY press enter hero .findNearestEnemy press enter hero .say press ent…" at bounding box center [1088, 228] width 356 height 226
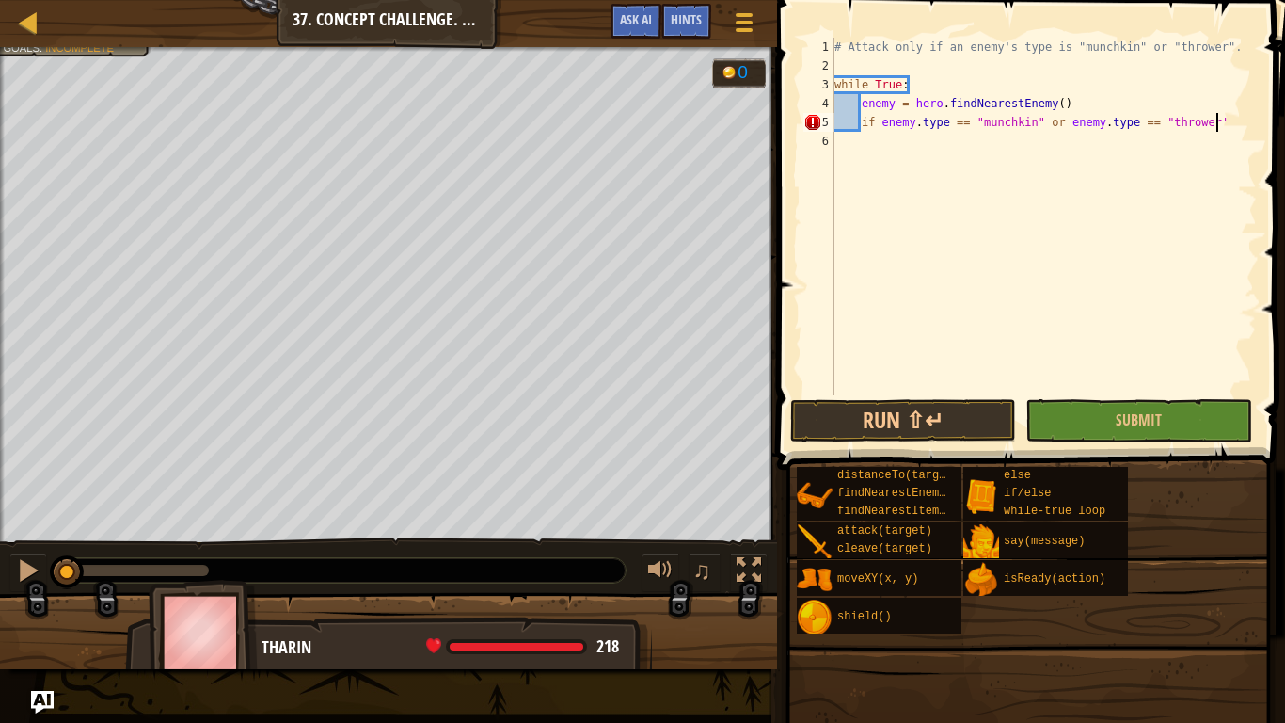
scroll to position [8, 54]
type textarea "if enemy.type == "munchkin" or enemy.type == "thrower":"
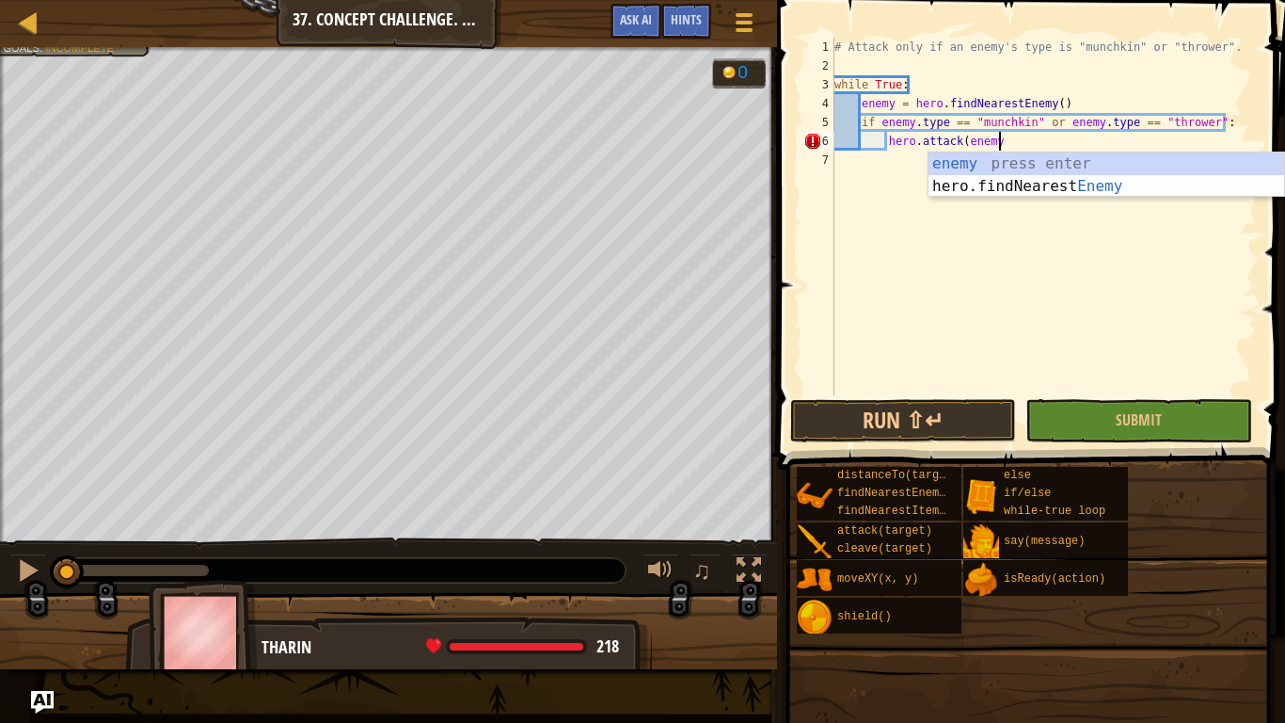
scroll to position [8, 24]
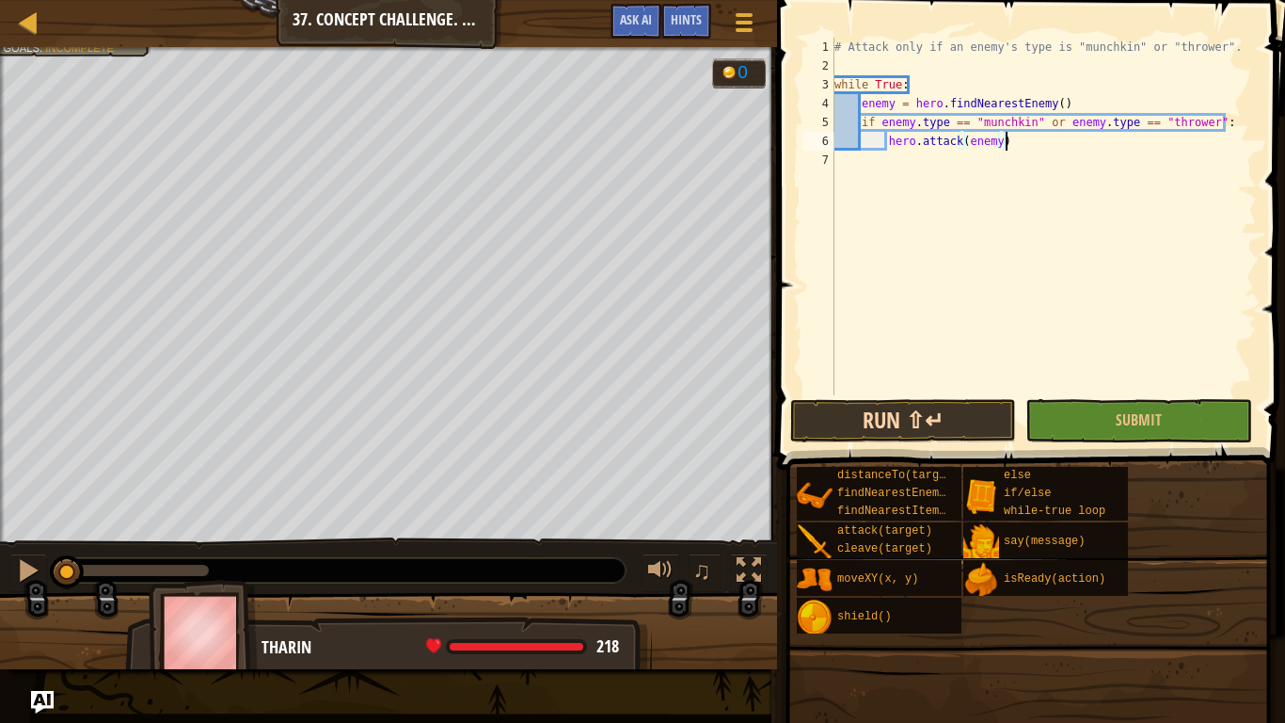
type textarea "hero.attack(enemy)"
click at [839, 408] on button "Run ⇧↵" at bounding box center [903, 420] width 226 height 43
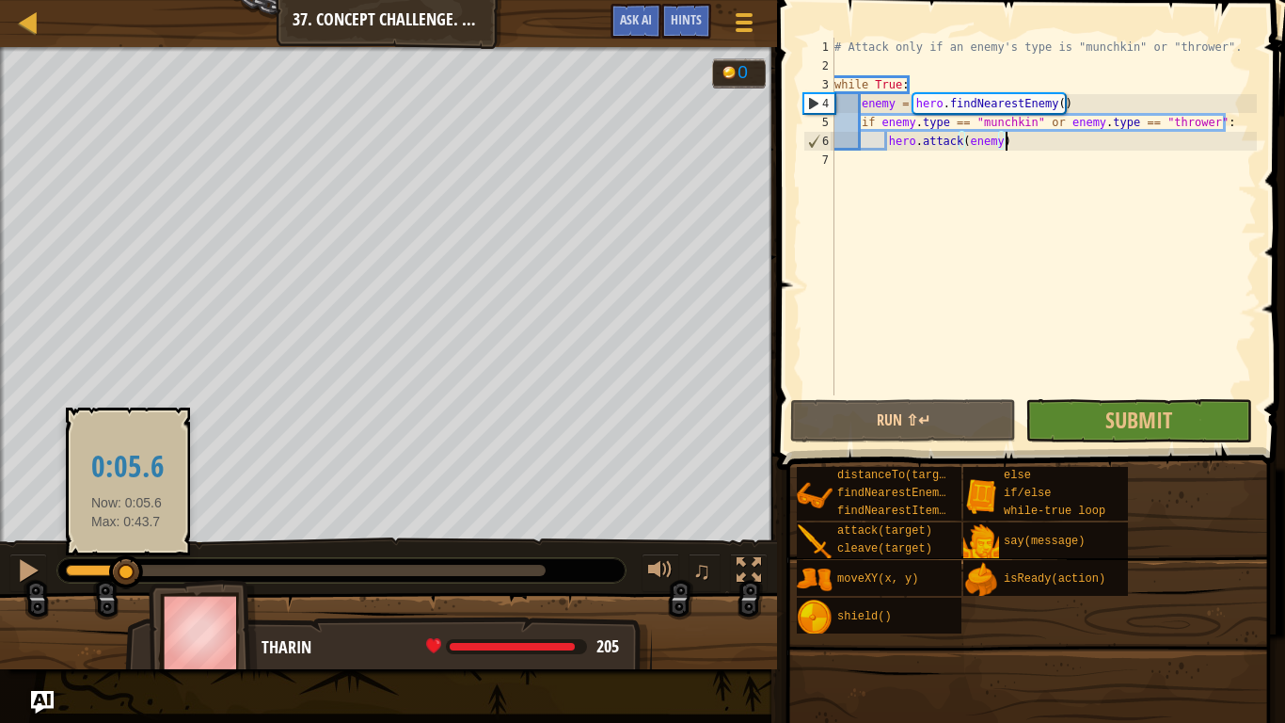
drag, startPoint x: 127, startPoint y: 570, endPoint x: 55, endPoint y: 568, distance: 72.5
click at [109, 568] on div at bounding box center [126, 572] width 34 height 34
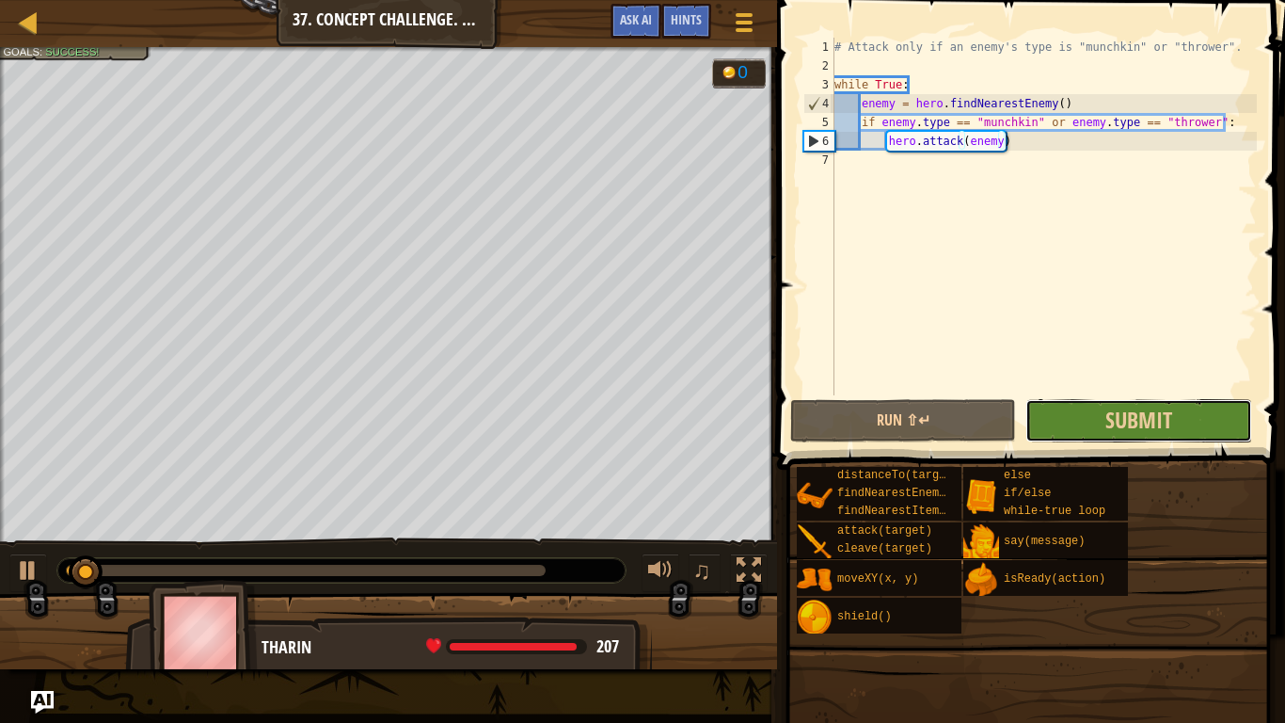
click at [1090, 431] on button "Submit" at bounding box center [1139, 420] width 226 height 43
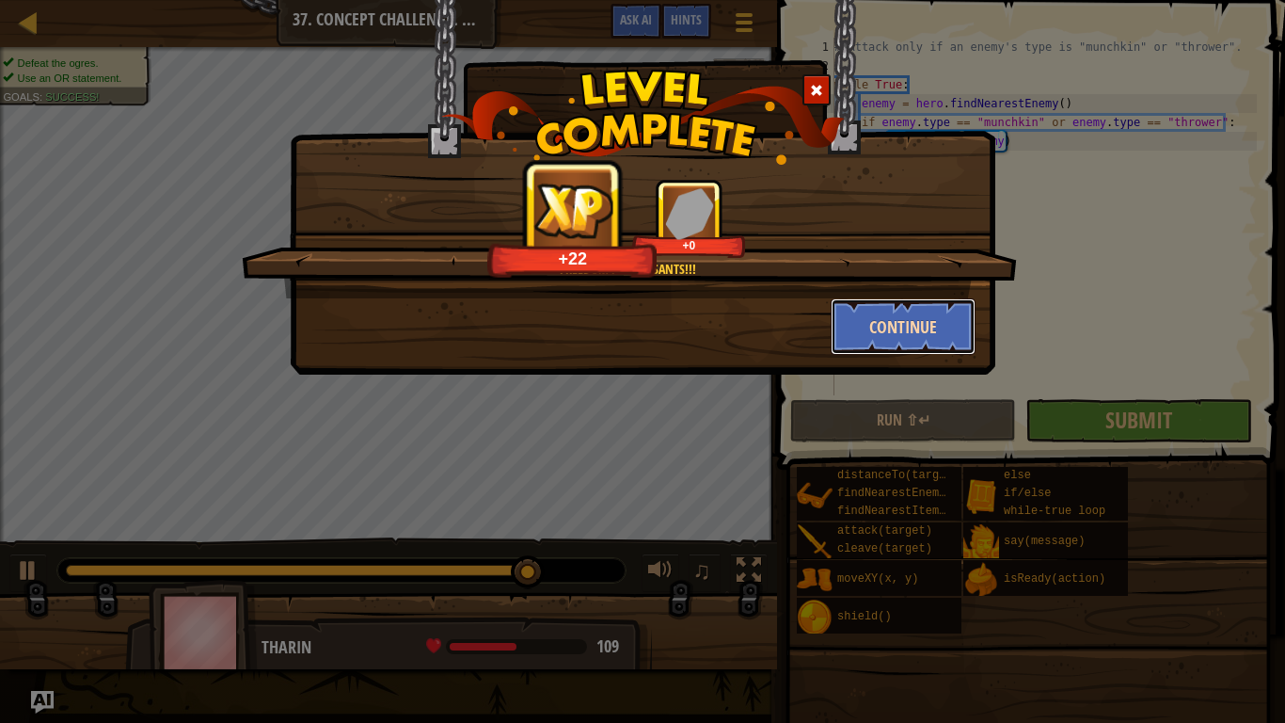
click at [872, 324] on button "Continue" at bounding box center [904, 326] width 146 height 56
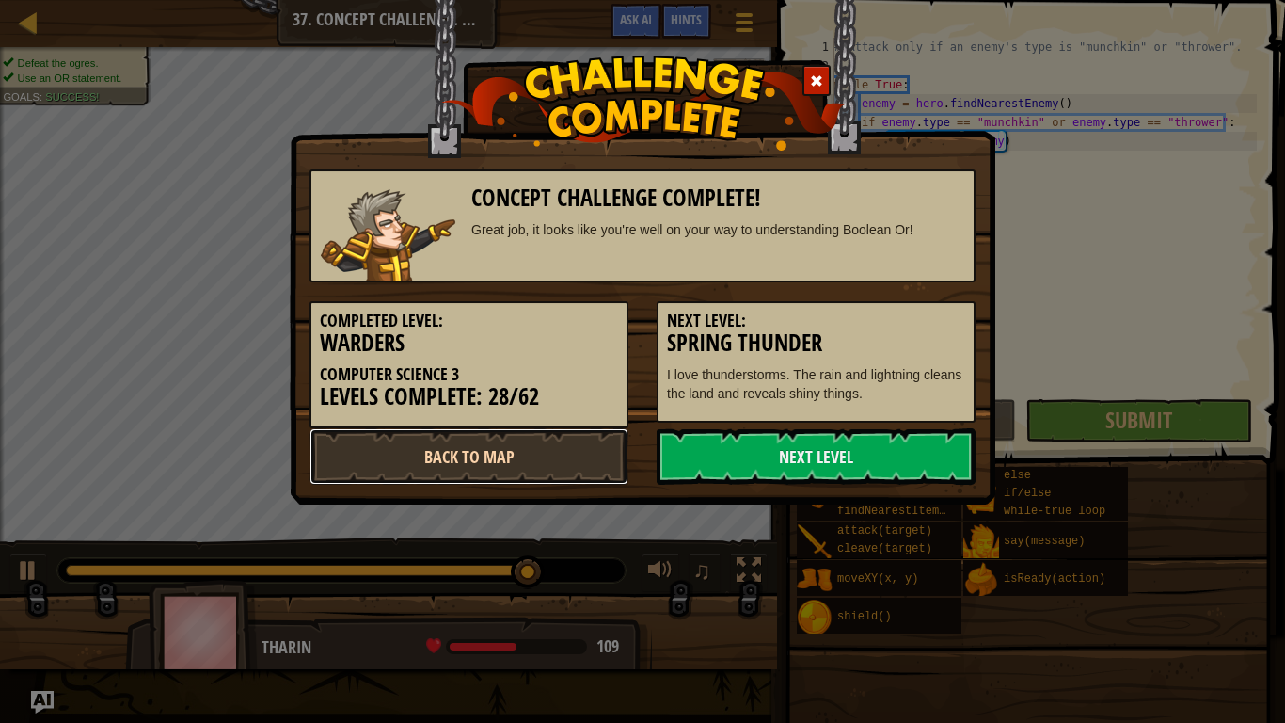
click at [573, 454] on link "Back to Map" at bounding box center [469, 456] width 319 height 56
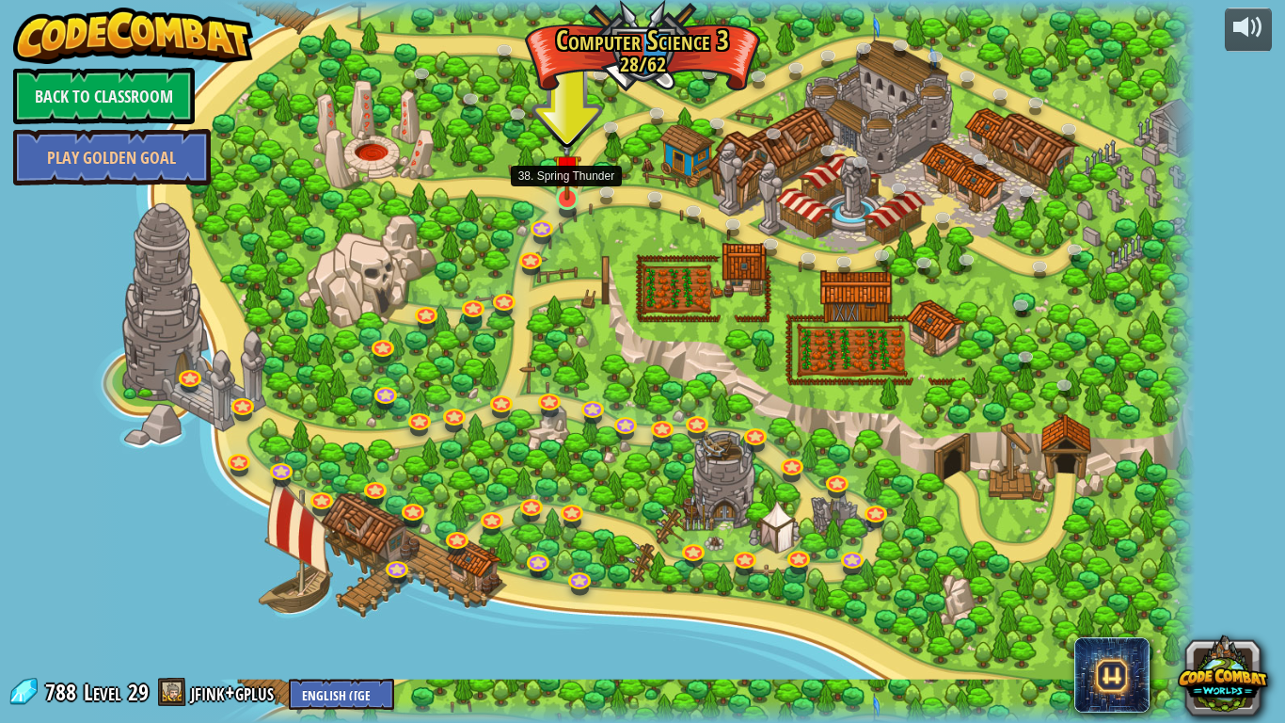
click at [574, 192] on img at bounding box center [567, 168] width 28 height 64
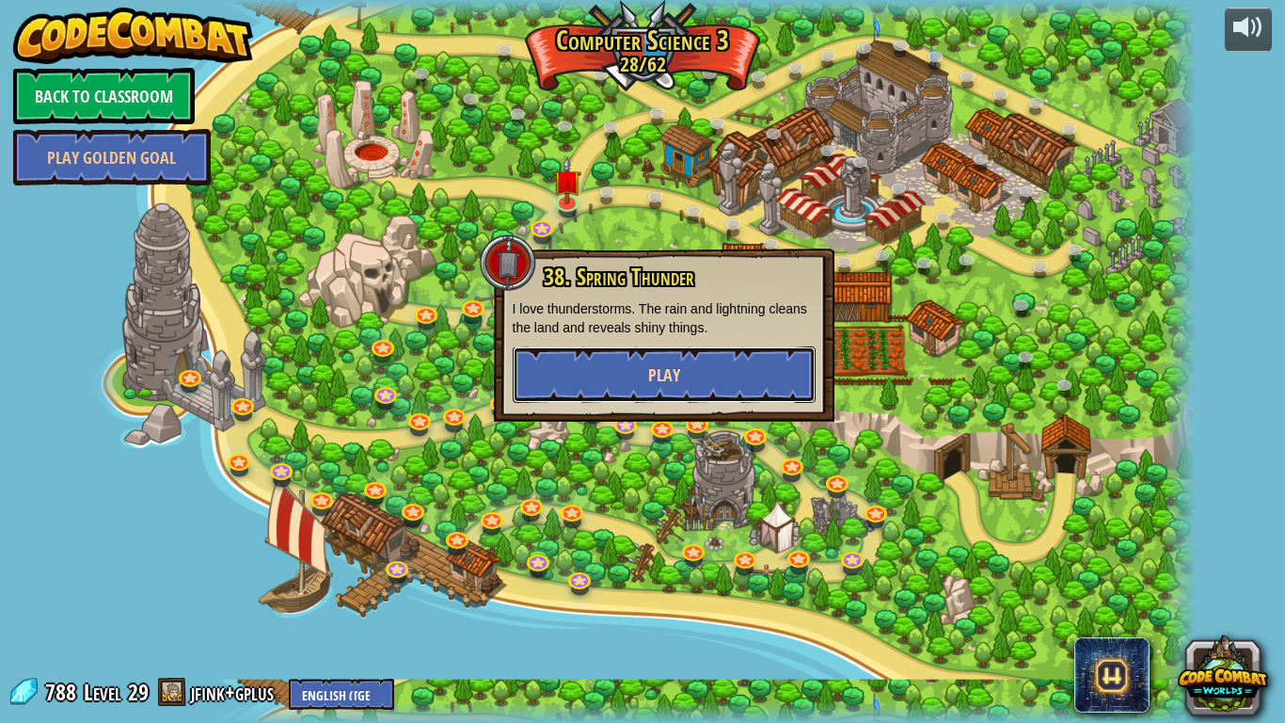
click at [552, 362] on button "Play" at bounding box center [664, 374] width 303 height 56
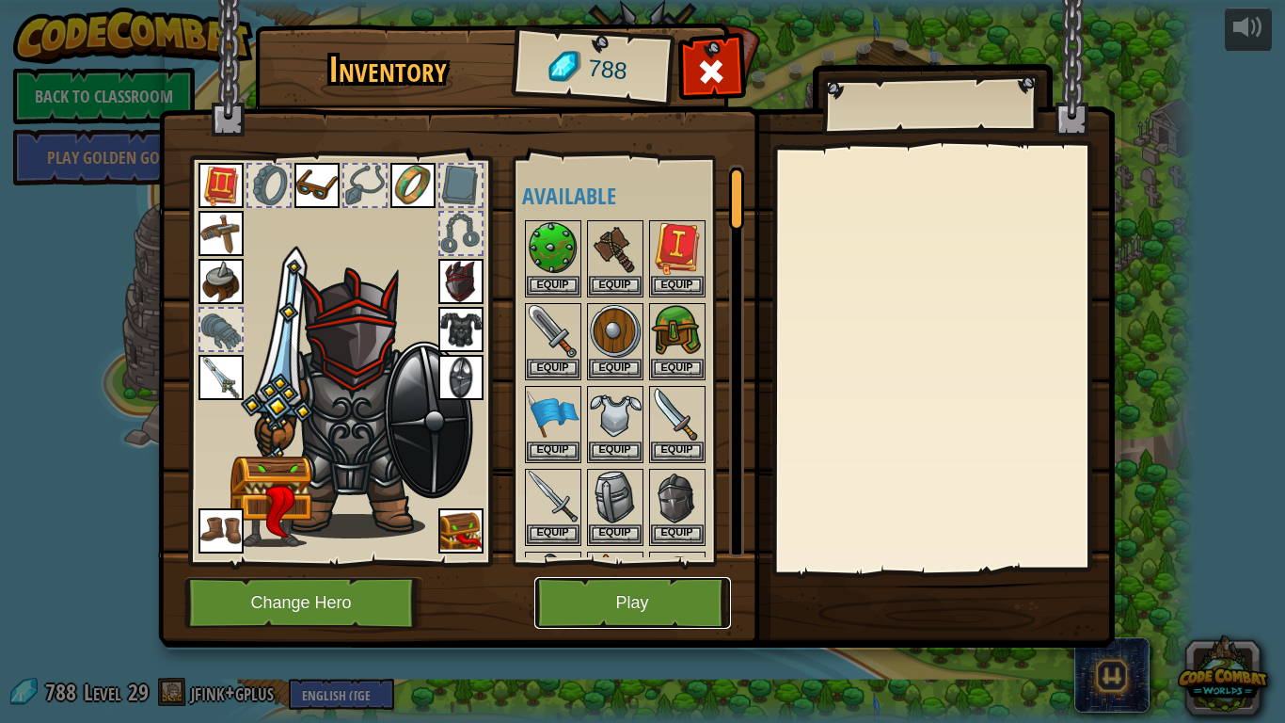
click at [645, 595] on button "Play" at bounding box center [632, 603] width 197 height 52
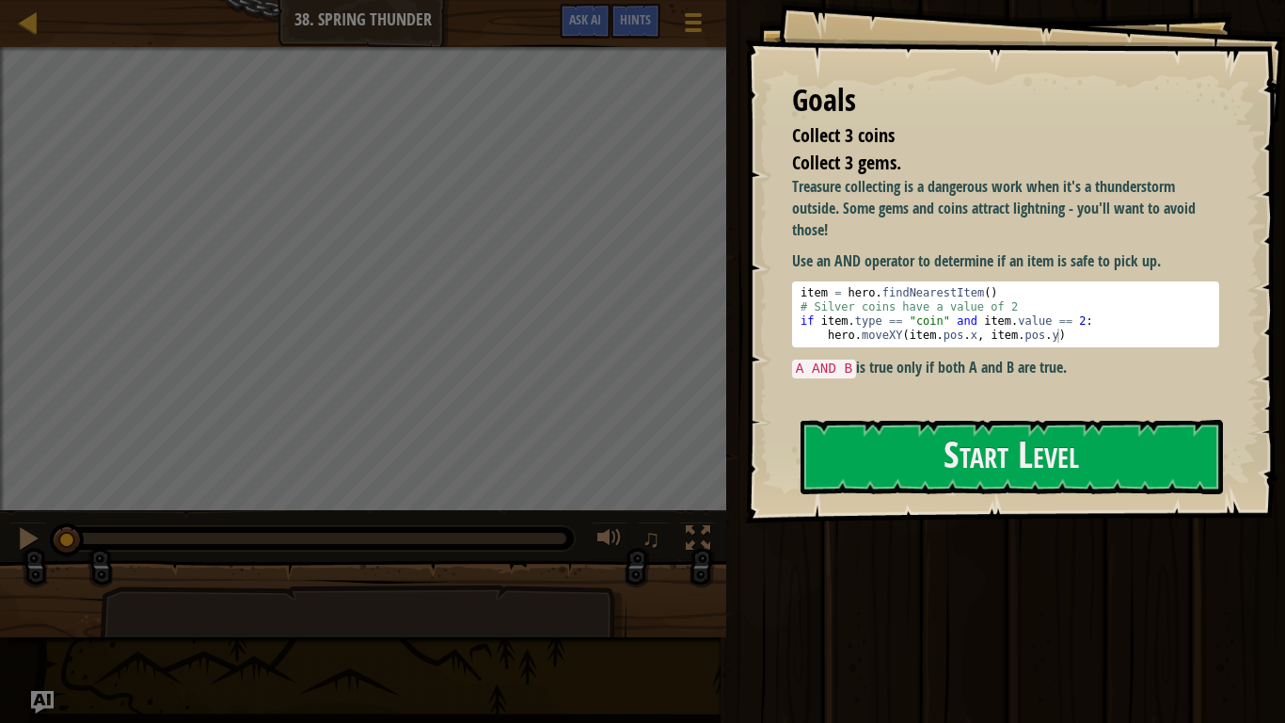
drag, startPoint x: 914, startPoint y: 181, endPoint x: 1130, endPoint y: 304, distance: 249.0
click at [1130, 304] on div "Treasure collecting is a dangerous work when it's a thunderstorm outside. Some …" at bounding box center [1005, 277] width 427 height 202
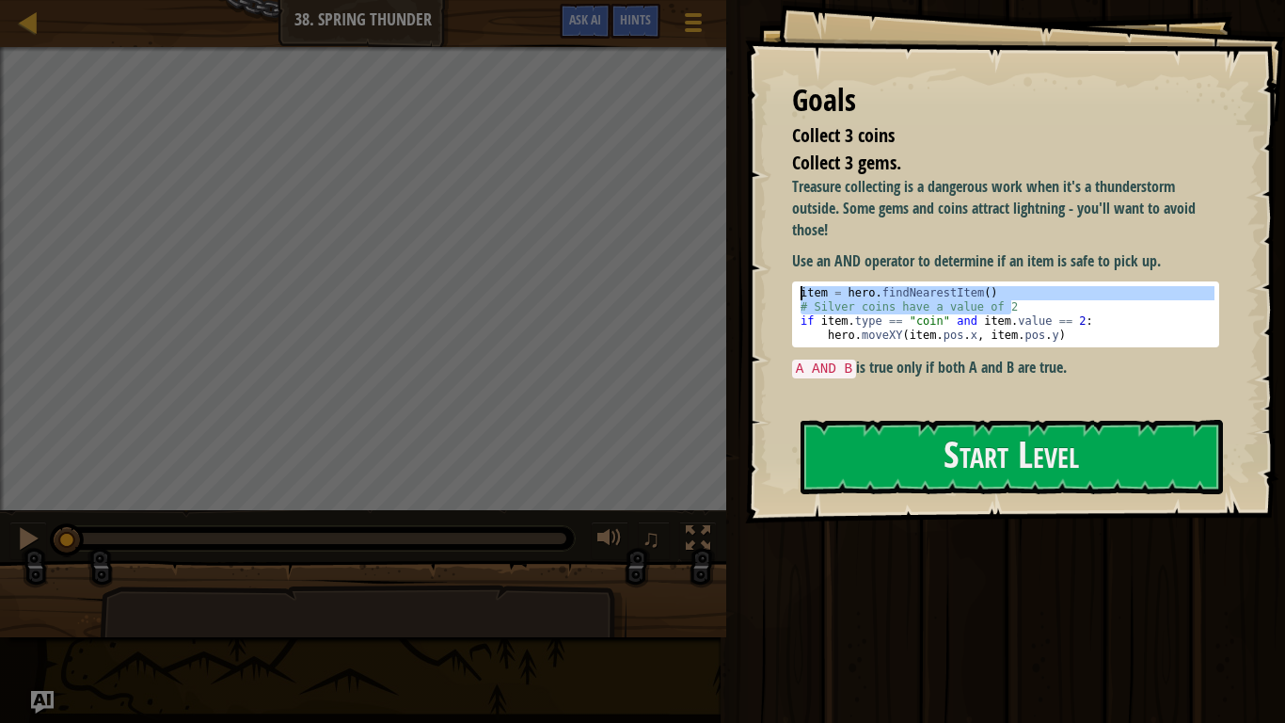
drag, startPoint x: 1130, startPoint y: 304, endPoint x: 1091, endPoint y: 216, distance: 96.0
click at [1091, 216] on div "Treasure collecting is a dangerous work when it's a thunderstorm outside. Some …" at bounding box center [1005, 277] width 427 height 202
click at [1091, 216] on p "Treasure collecting is a dangerous work when it's a thunderstorm outside. Some …" at bounding box center [1005, 208] width 427 height 65
click at [994, 309] on div "item = hero . findNearestItem ( ) # Silver coins have a value of 2 if item . ty…" at bounding box center [1006, 314] width 418 height 56
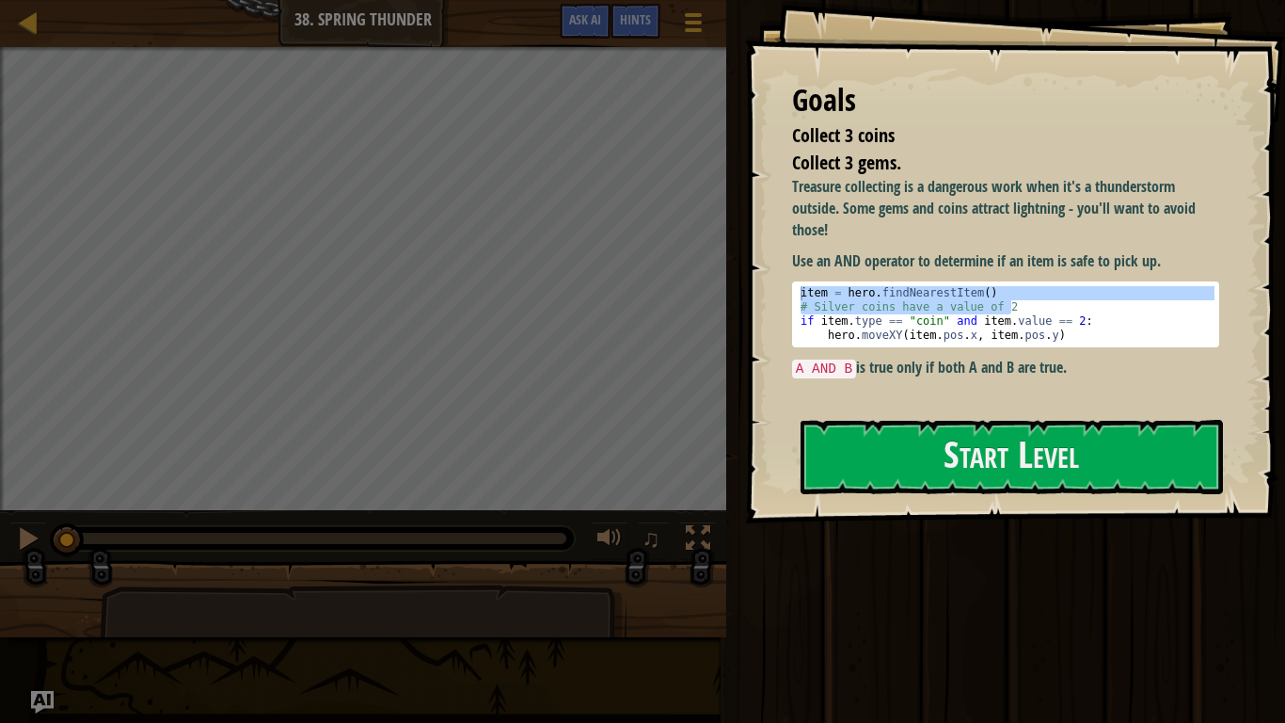
type textarea "# Silver coins have a value of 2"
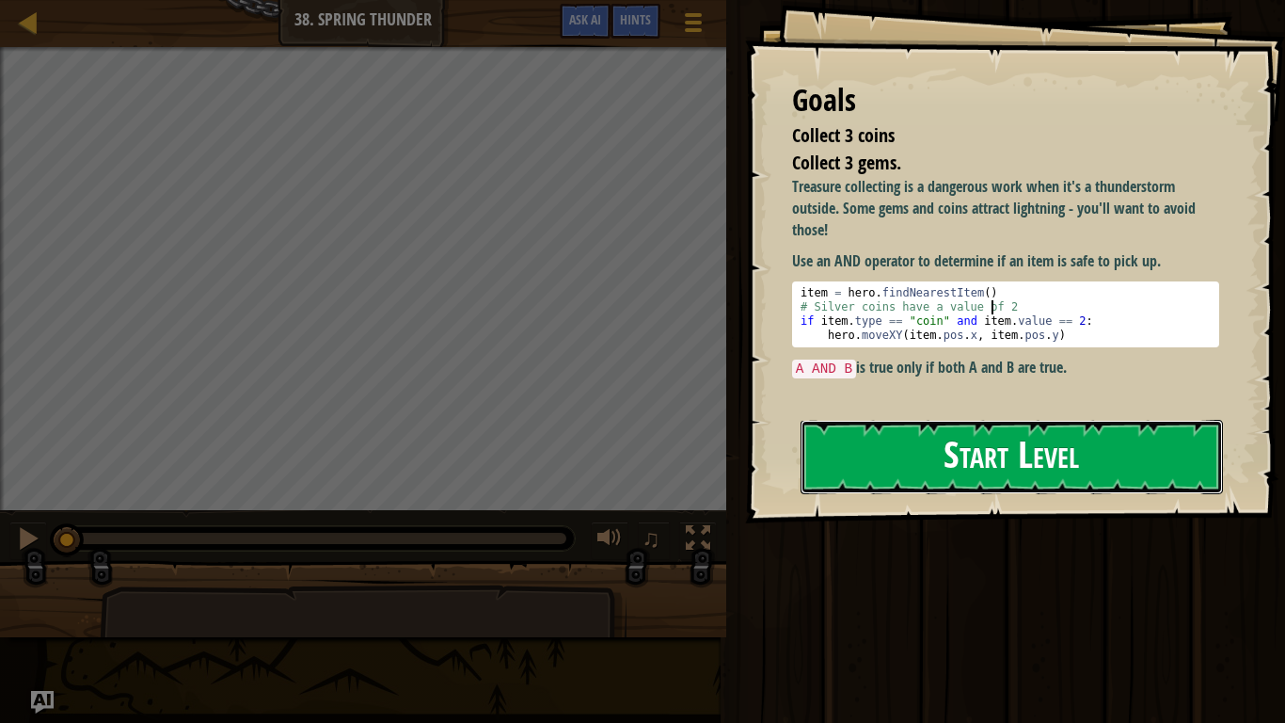
click at [916, 435] on button "Start Level" at bounding box center [1012, 457] width 422 height 74
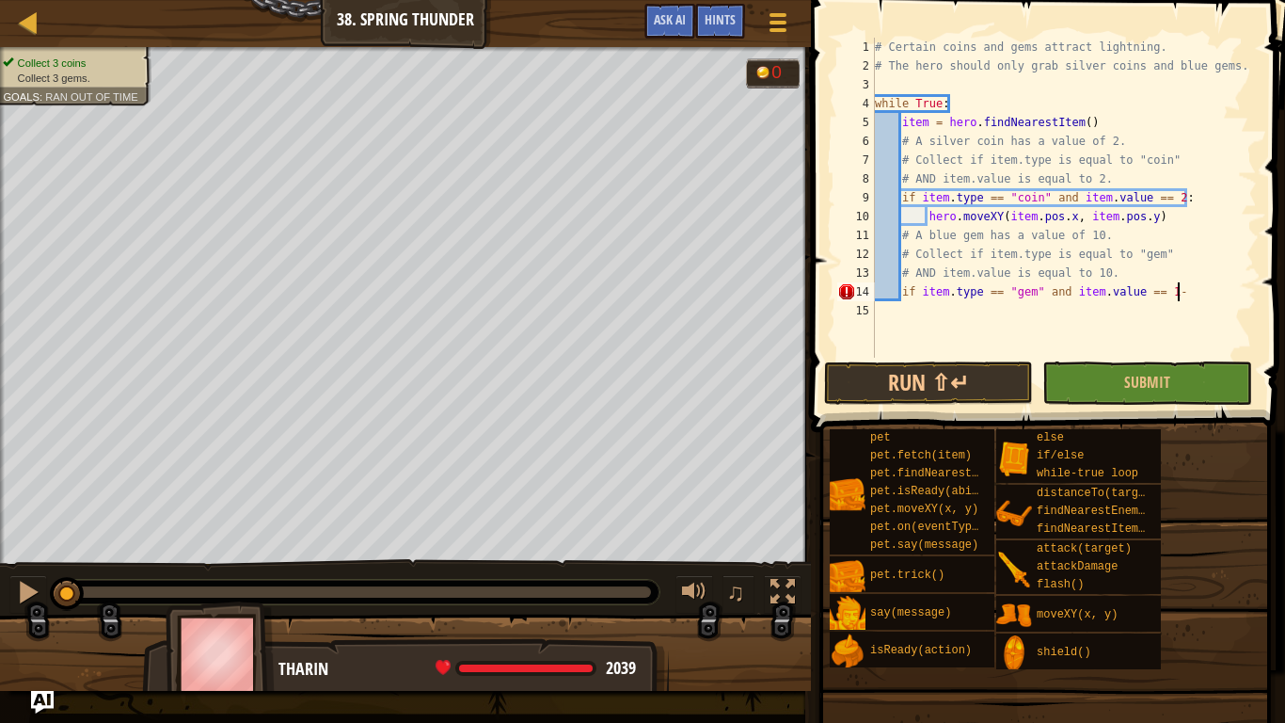
scroll to position [8, 42]
type textarea "if item.type == "gem" and item.value == 10:"
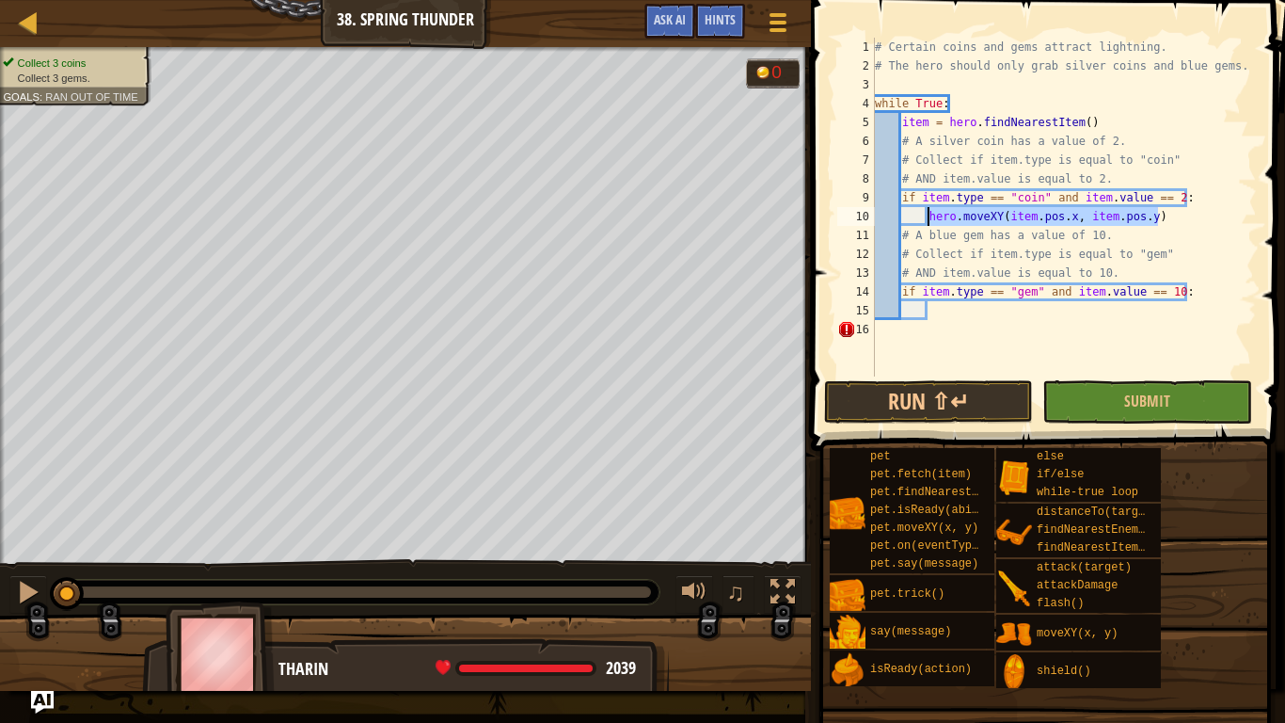
drag, startPoint x: 1169, startPoint y: 215, endPoint x: 928, endPoint y: 215, distance: 240.9
click at [928, 215] on div "# Certain coins and gems attract lightning. # The hero should only grab silver …" at bounding box center [1064, 226] width 386 height 376
type textarea "hero.moveXY(item.pos.x, item.pos.y)"
click at [964, 310] on div "# Certain coins and gems attract lightning. # The hero should only grab silver …" at bounding box center [1064, 226] width 386 height 376
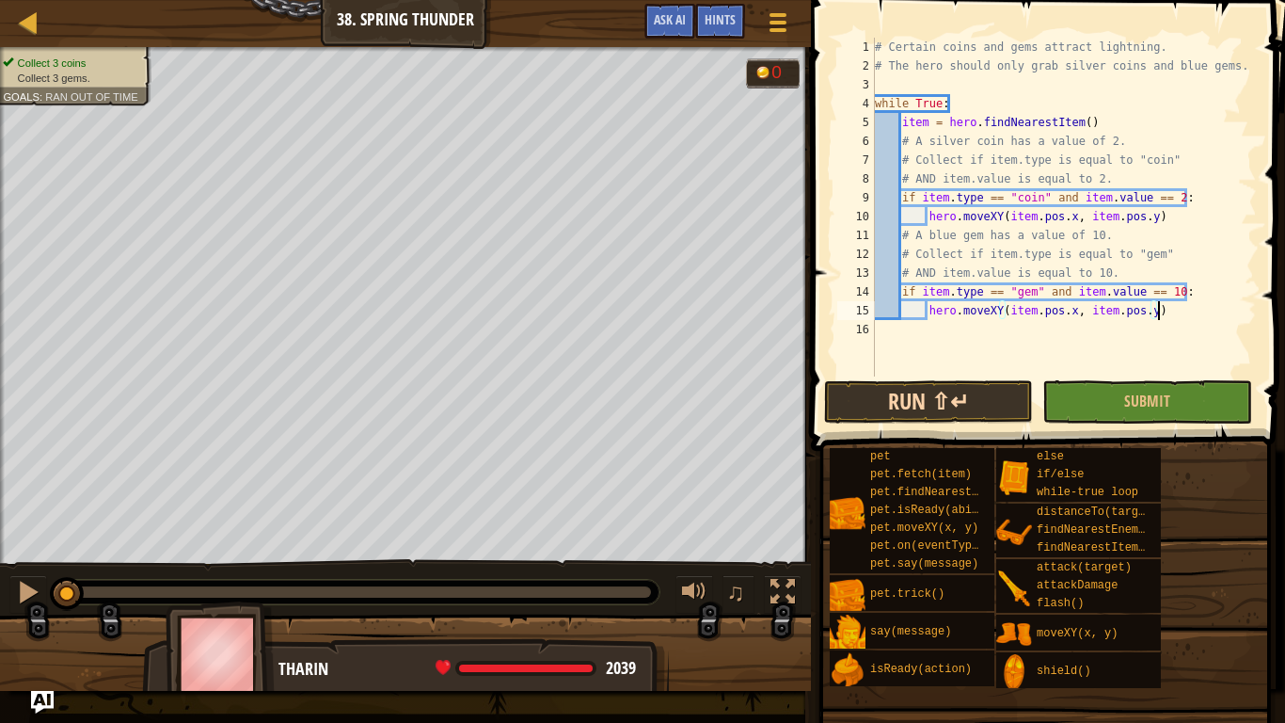
type textarea "hero.moveXY(item.pos.x, item.pos.y)"
click at [956, 393] on button "Run ⇧↵" at bounding box center [929, 401] width 210 height 43
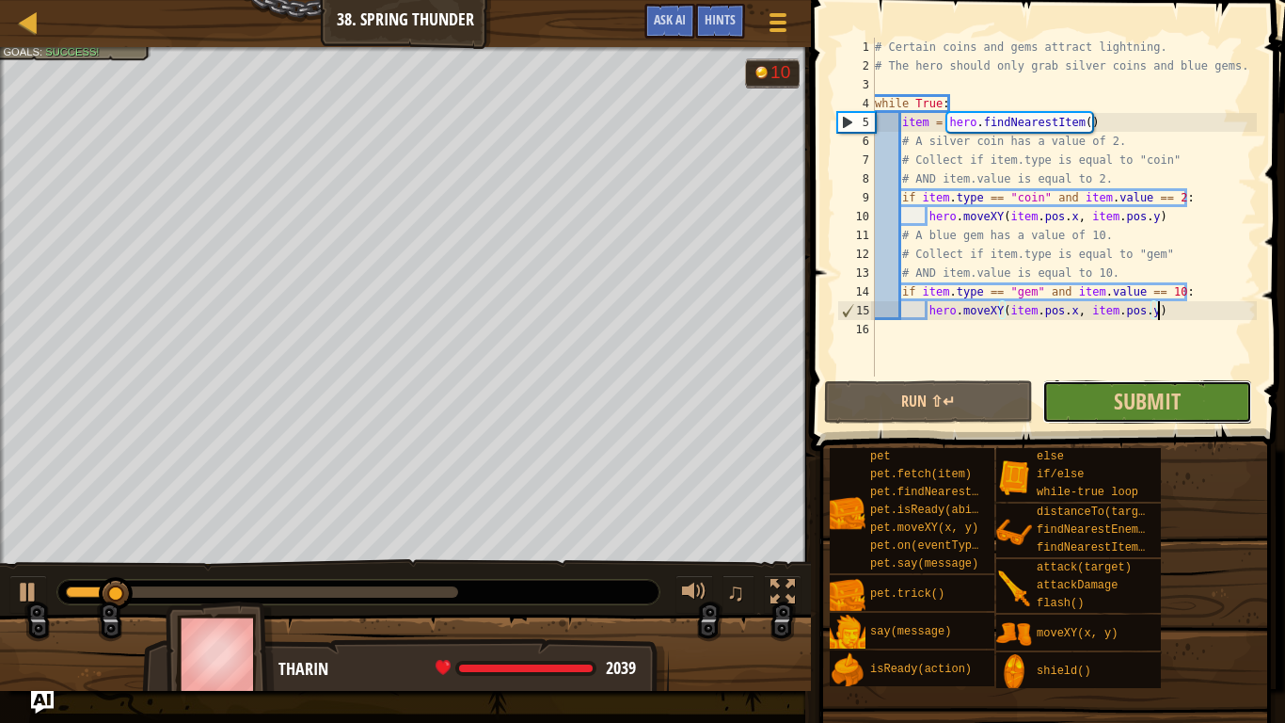
click at [1074, 383] on button "Submit" at bounding box center [1148, 401] width 210 height 43
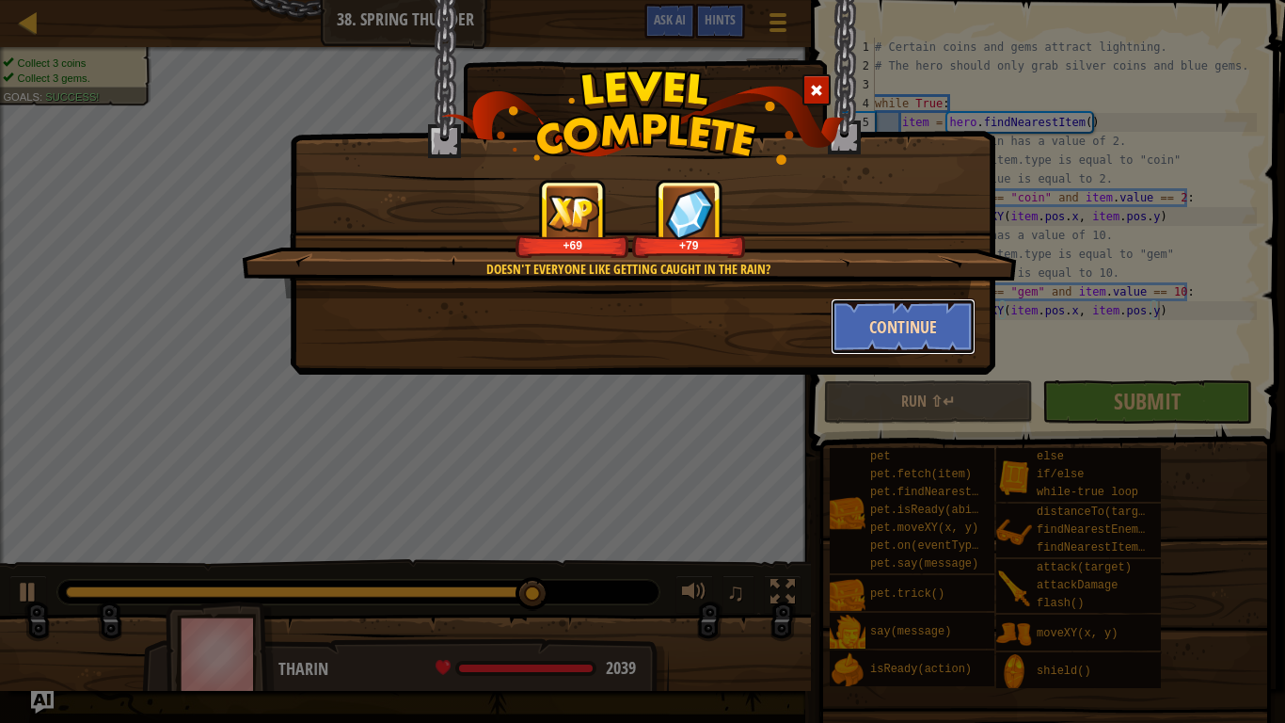
click at [897, 317] on button "Continue" at bounding box center [904, 326] width 146 height 56
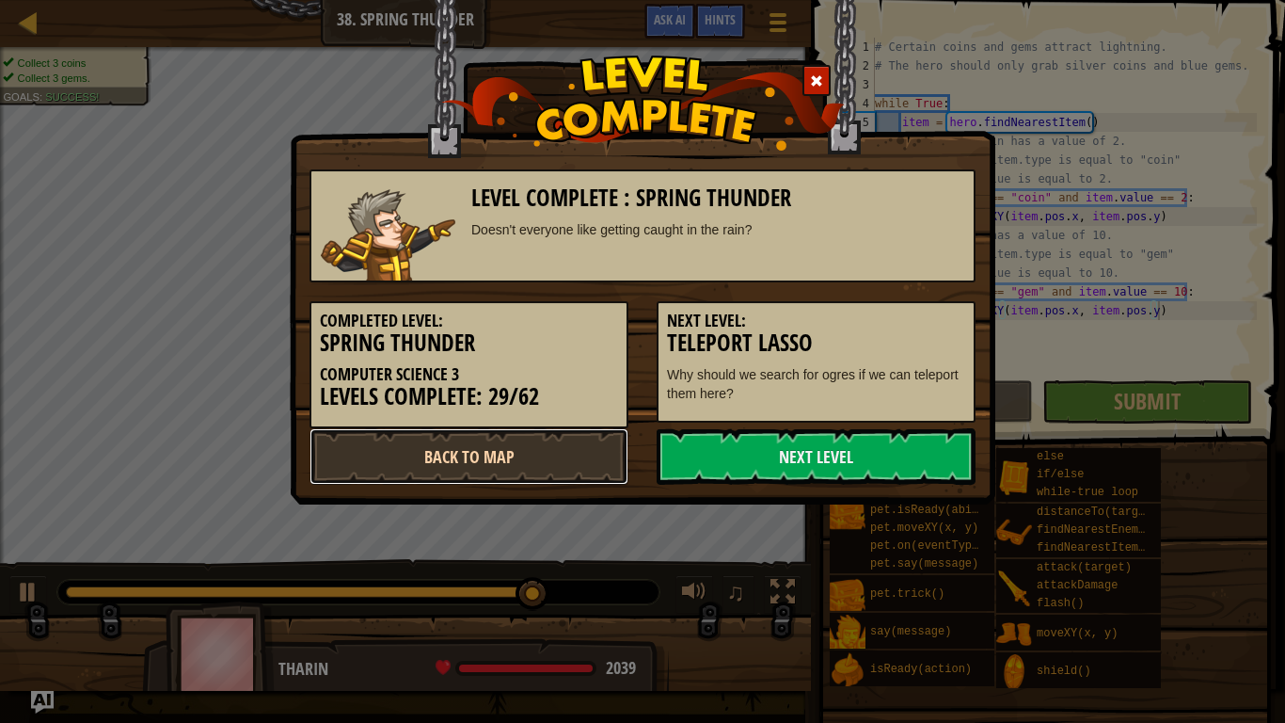
click at [463, 433] on link "Back to Map" at bounding box center [469, 456] width 319 height 56
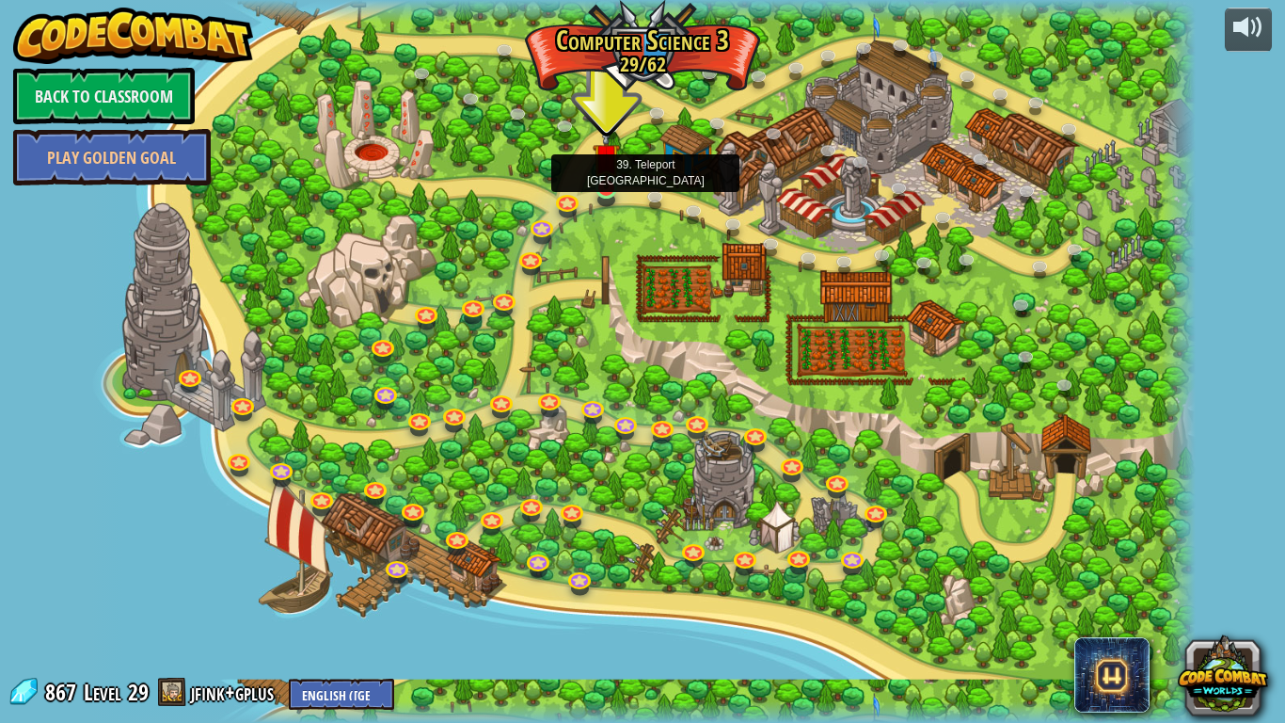
click at [594, 180] on img at bounding box center [607, 157] width 28 height 64
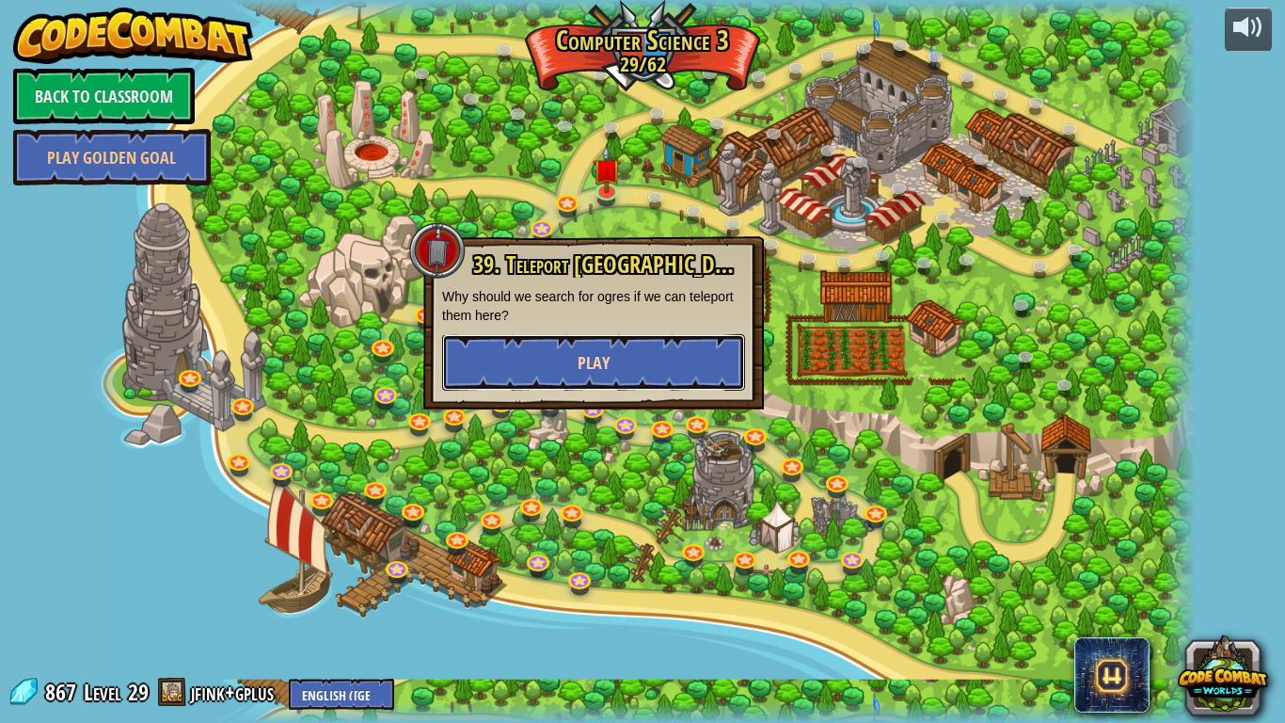
click at [597, 358] on span "Play" at bounding box center [594, 363] width 32 height 24
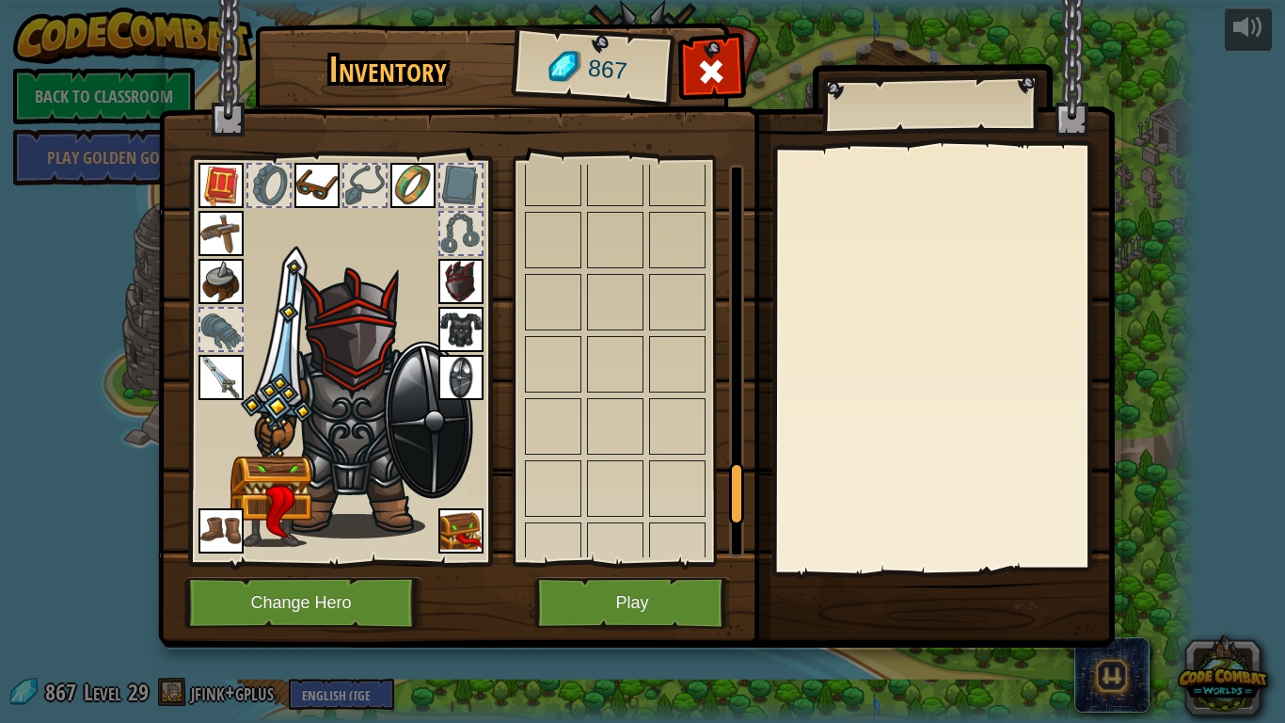
scroll to position [2003, 0]
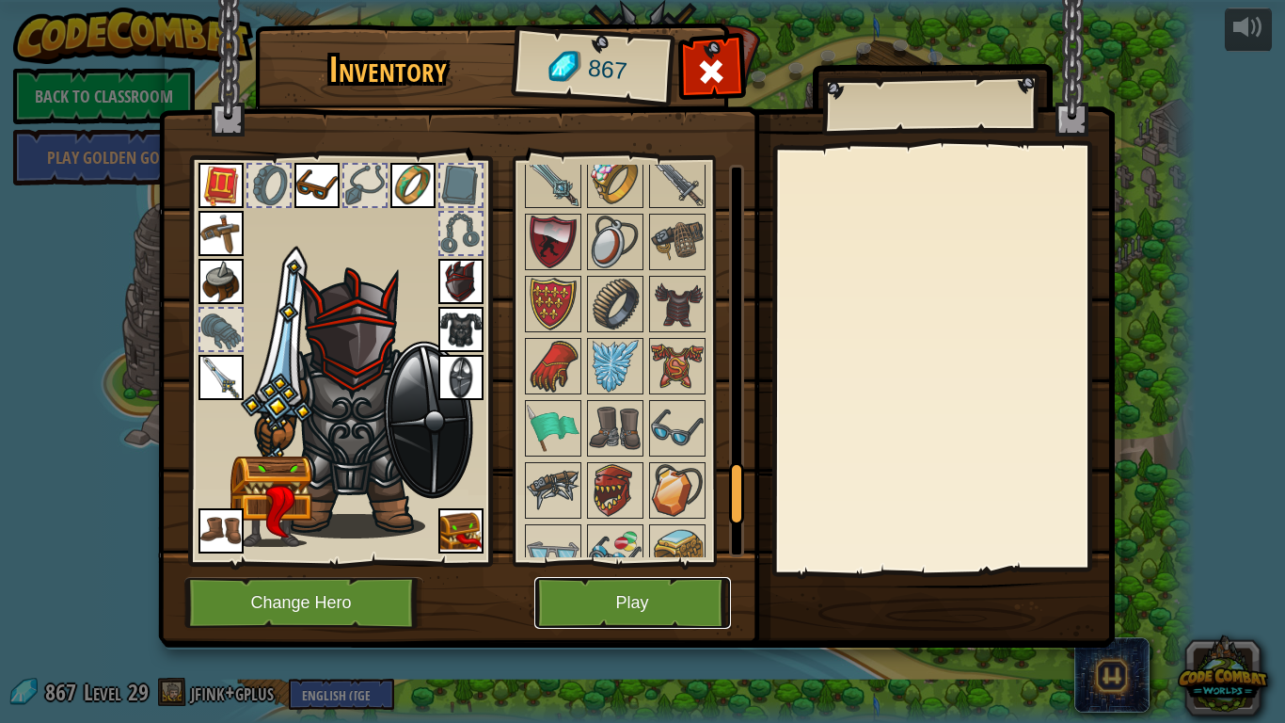
click at [684, 592] on button "Play" at bounding box center [632, 603] width 197 height 52
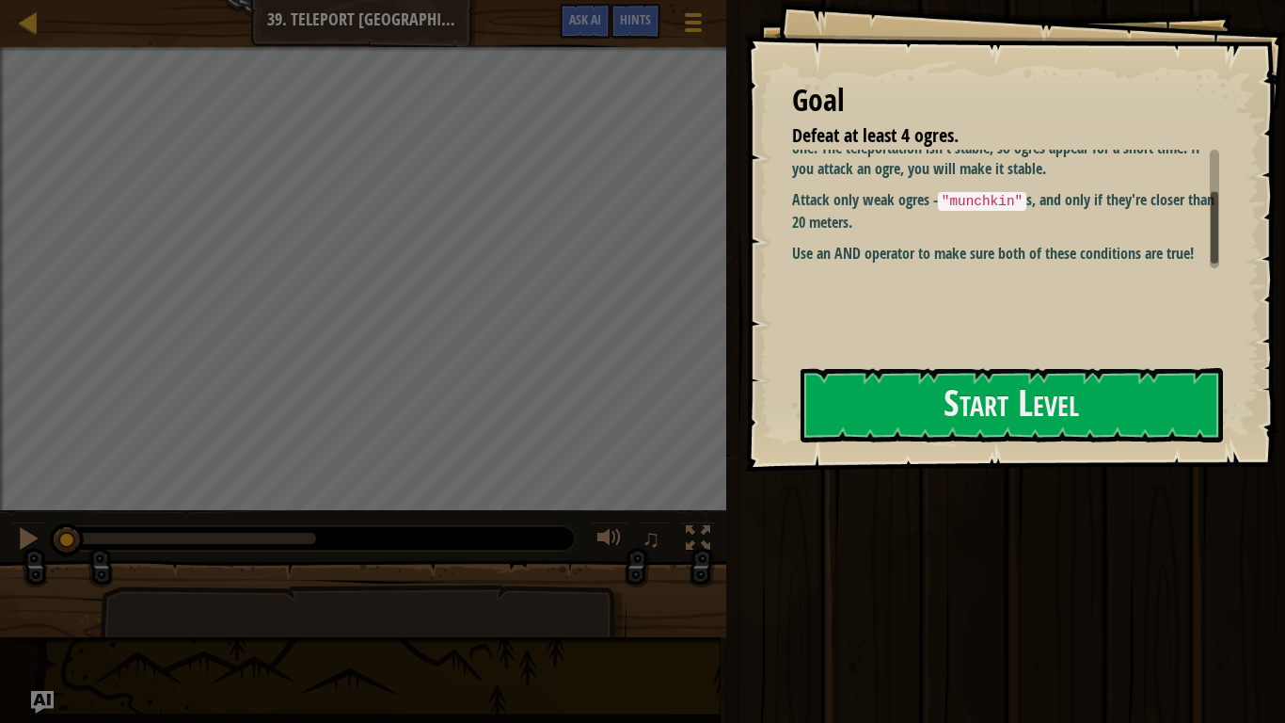
scroll to position [39, 0]
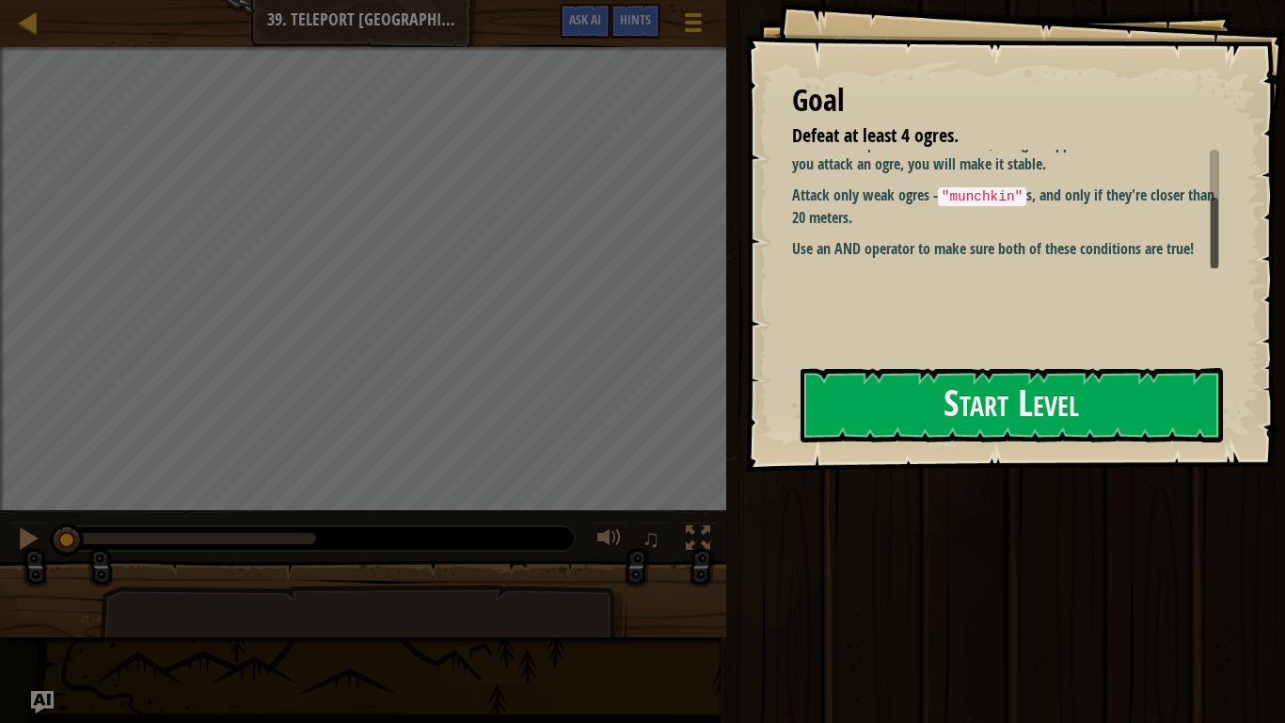
drag, startPoint x: 1213, startPoint y: 182, endPoint x: 1222, endPoint y: 253, distance: 72.1
click at [1222, 253] on div "Goal Defeat at least 4 ogres. The [DEMOGRAPHIC_DATA] army is strong, so we are …" at bounding box center [1015, 235] width 540 height 471
click at [1166, 390] on button "Start Level" at bounding box center [1012, 405] width 422 height 74
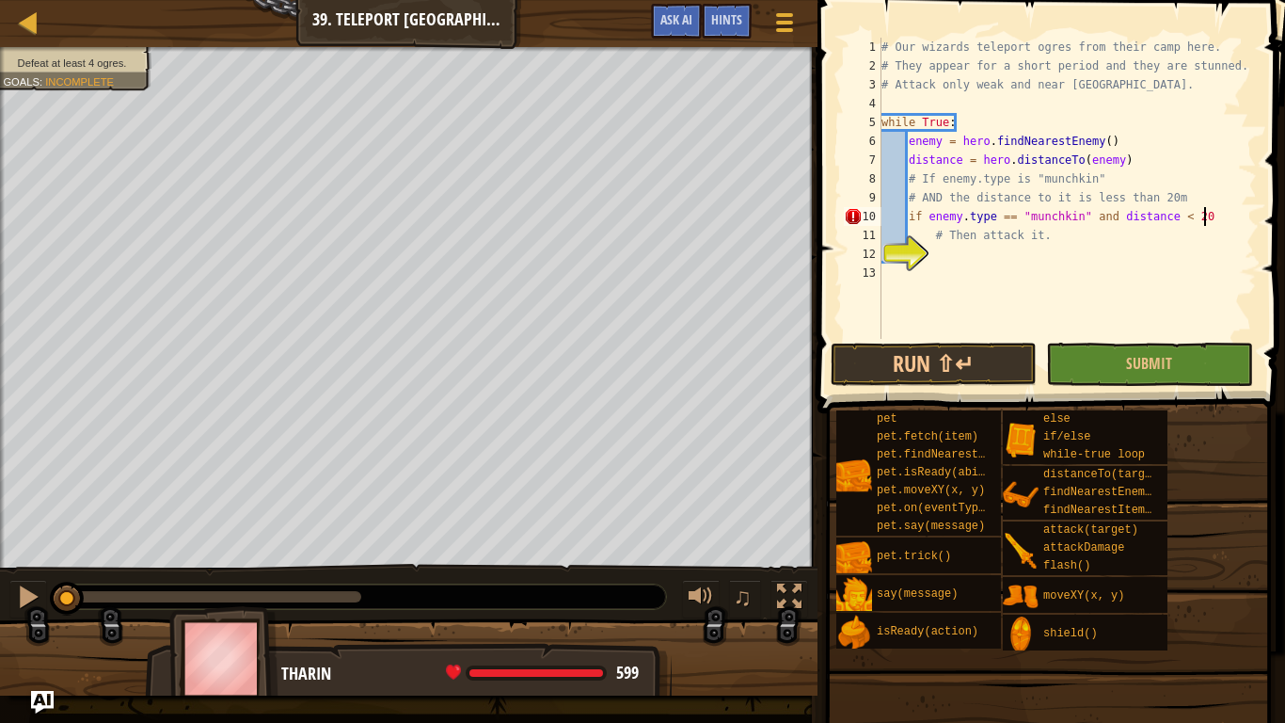
scroll to position [8, 45]
type textarea "if enemy.type == "munchkin" and distance < 20:"
click at [994, 257] on div "# Our wizards teleport ogres from their camp here. # They appear for a short pe…" at bounding box center [1067, 207] width 379 height 339
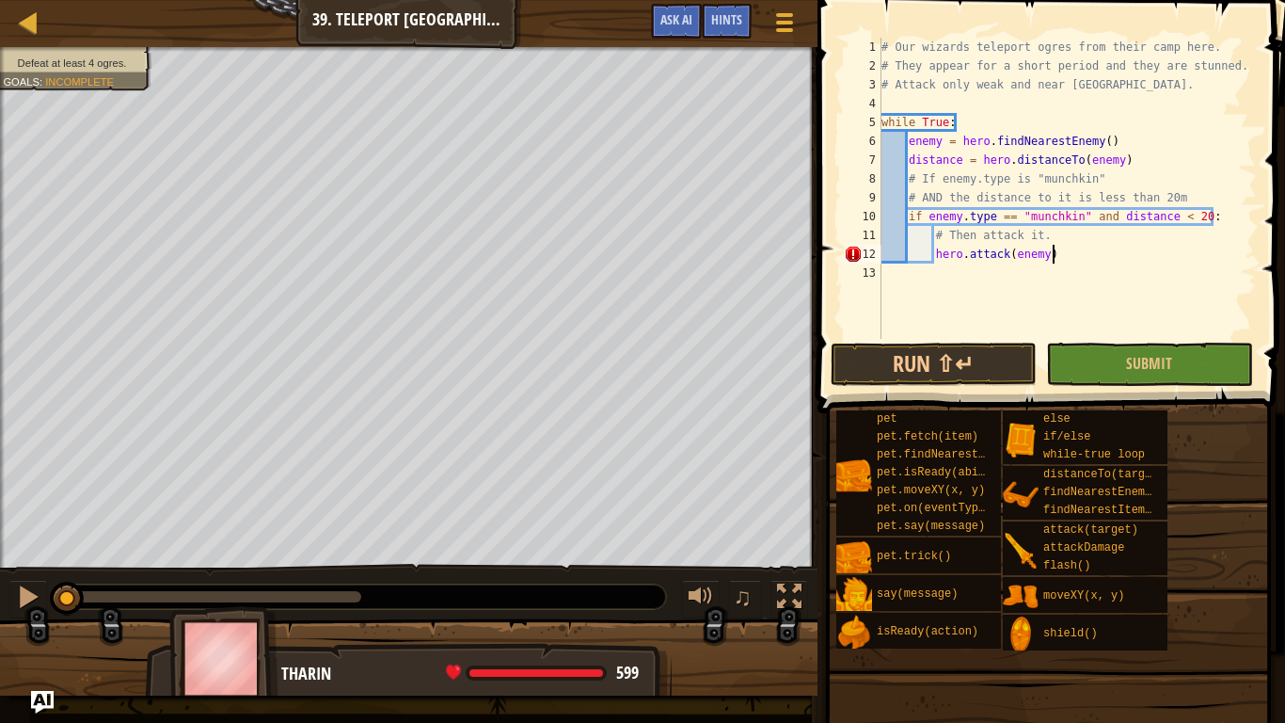
scroll to position [8, 24]
type textarea "hero.attack(enemy)"
click at [975, 351] on button "Run ⇧↵" at bounding box center [934, 363] width 206 height 43
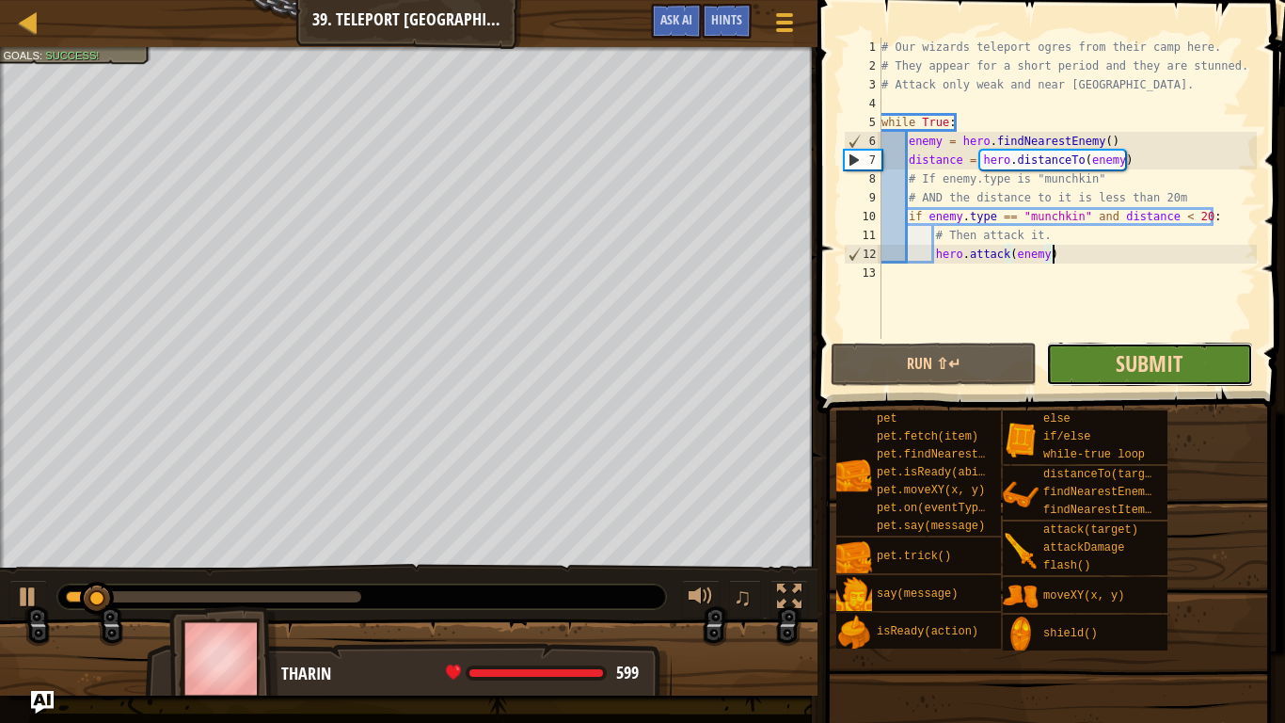
click at [1120, 377] on span "Submit" at bounding box center [1149, 363] width 67 height 30
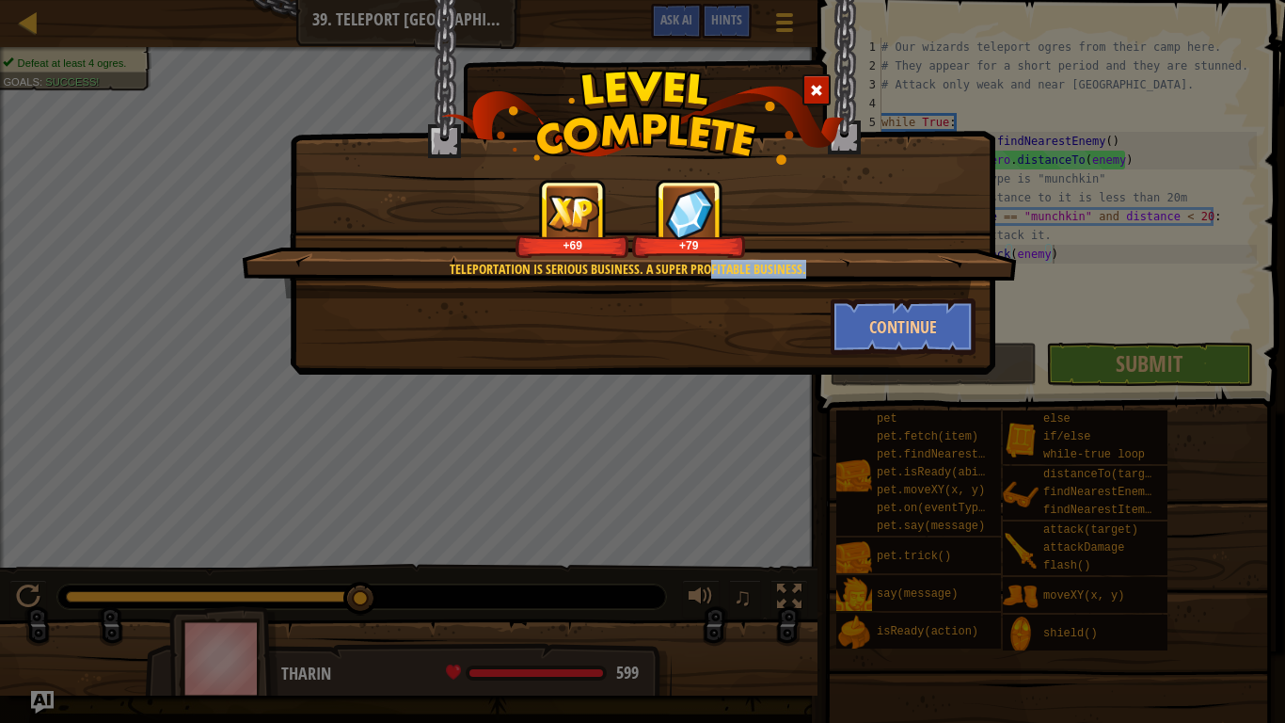
drag, startPoint x: 714, startPoint y: 264, endPoint x: 824, endPoint y: 272, distance: 110.3
click at [824, 272] on div "Teleportation is serious business. A super profitable business." at bounding box center [628, 269] width 594 height 19
click at [925, 337] on button "Continue" at bounding box center [904, 326] width 146 height 56
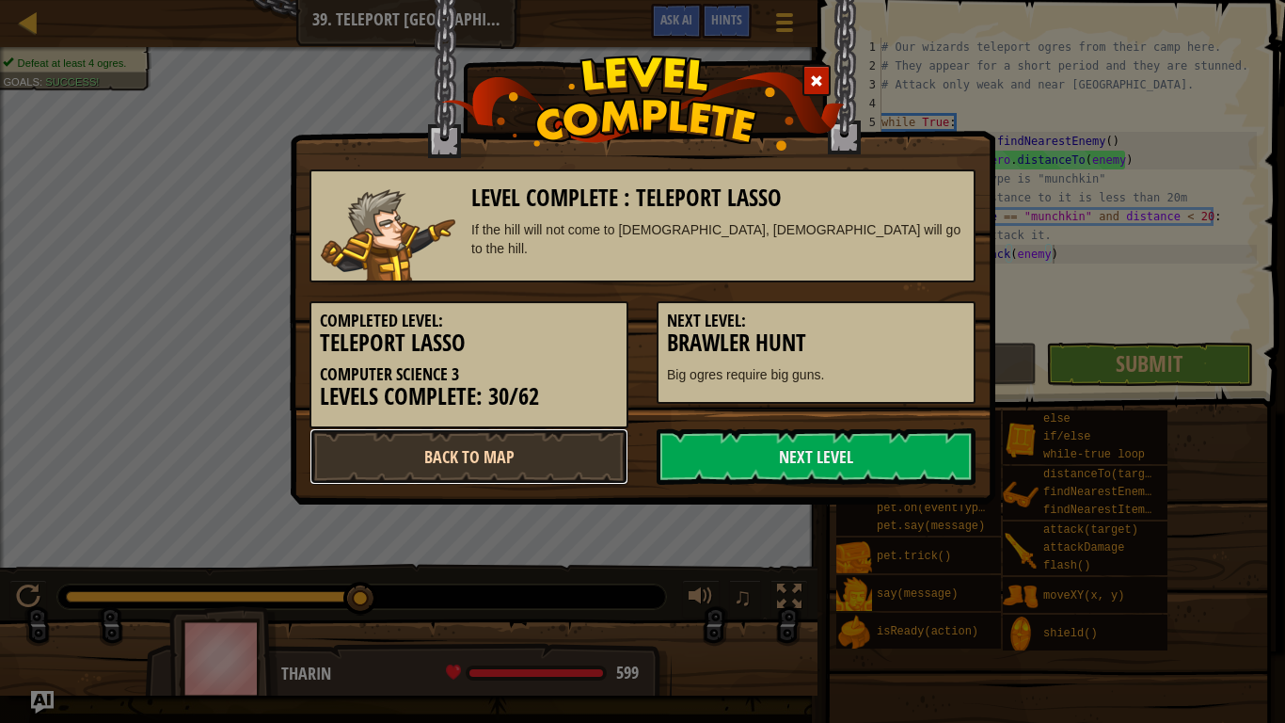
click at [542, 464] on link "Back to Map" at bounding box center [469, 456] width 319 height 56
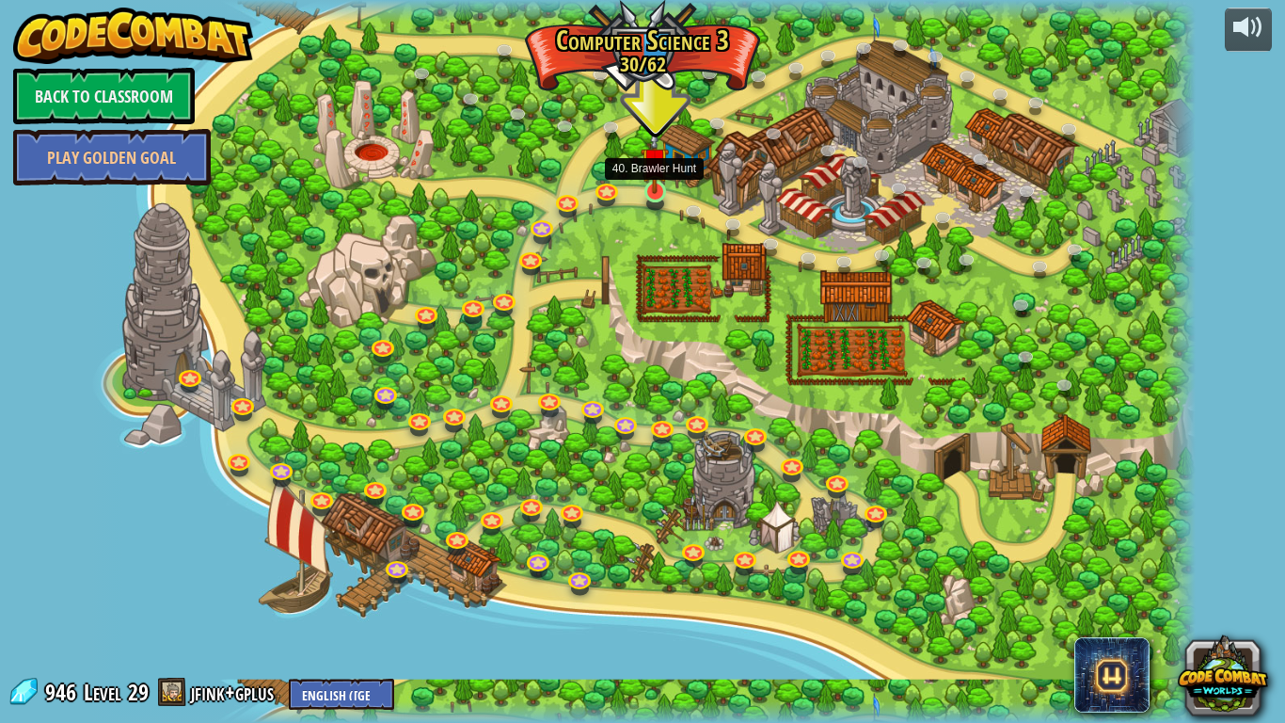
click at [657, 189] on img at bounding box center [655, 161] width 28 height 64
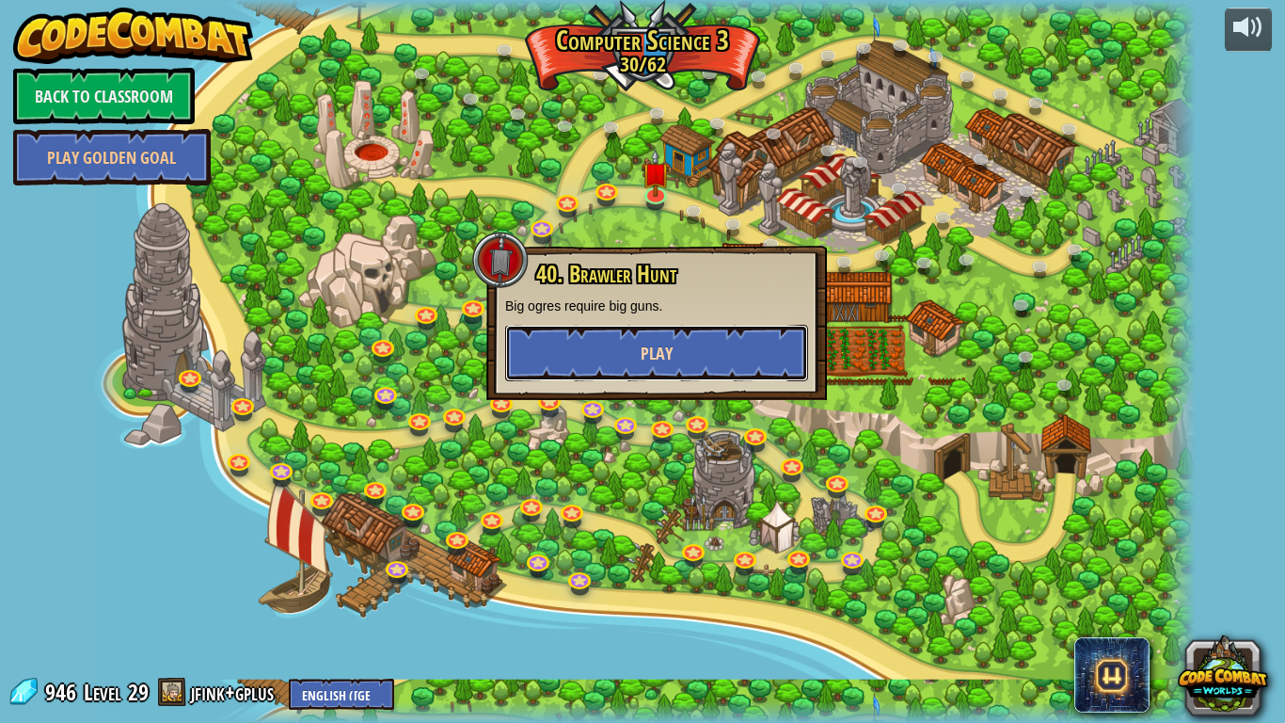
click at [667, 340] on button "Play" at bounding box center [656, 353] width 303 height 56
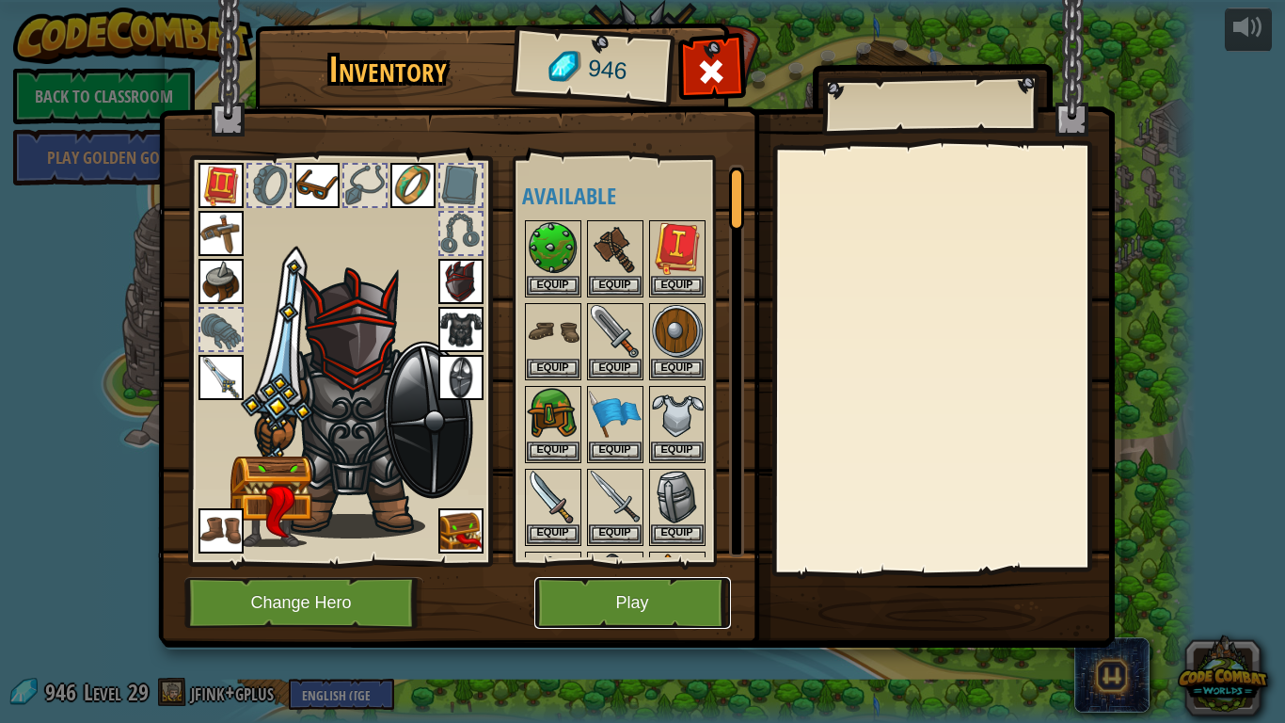
click at [633, 628] on button "Play" at bounding box center [632, 603] width 197 height 52
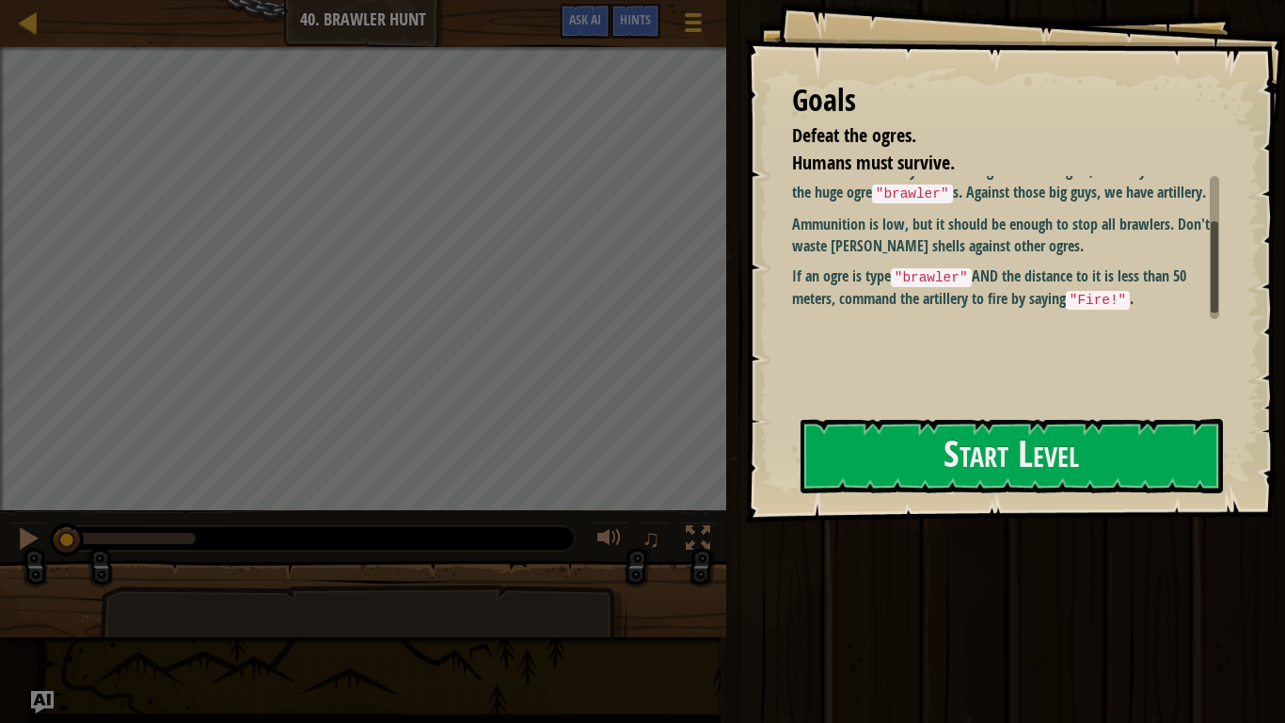
scroll to position [38, 0]
click at [900, 446] on button "Start Level" at bounding box center [1012, 456] width 422 height 74
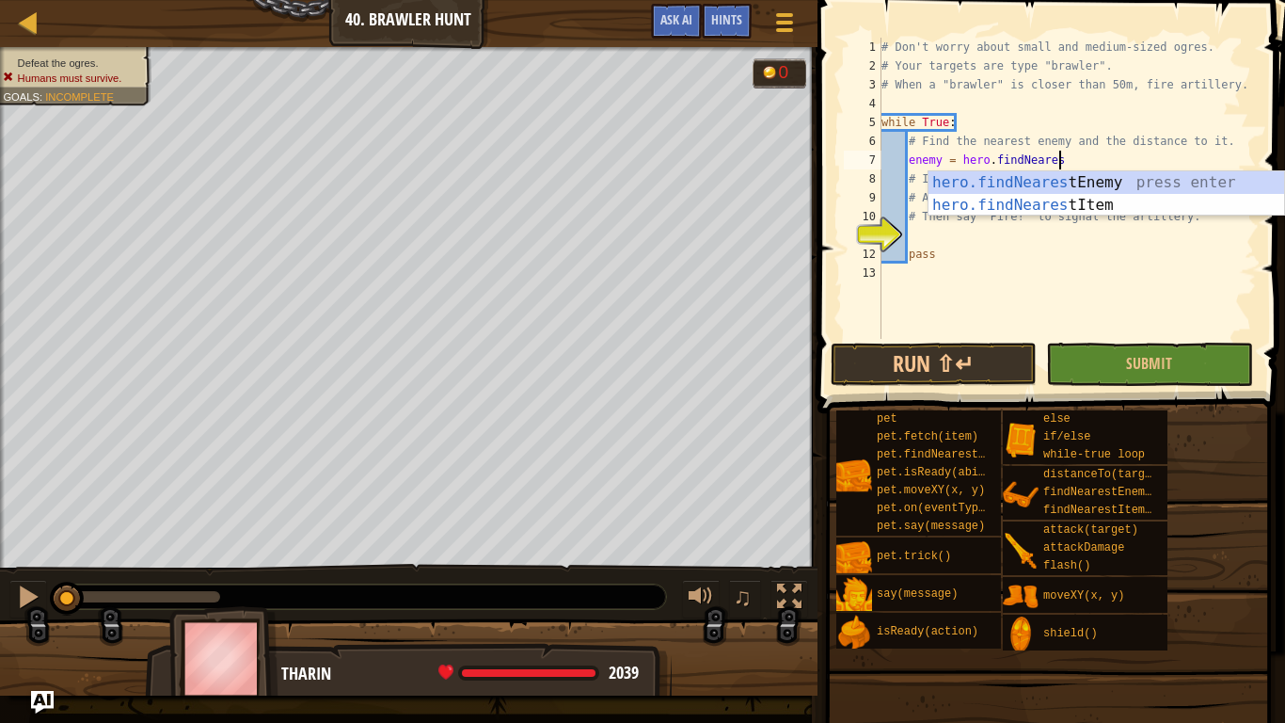
scroll to position [8, 25]
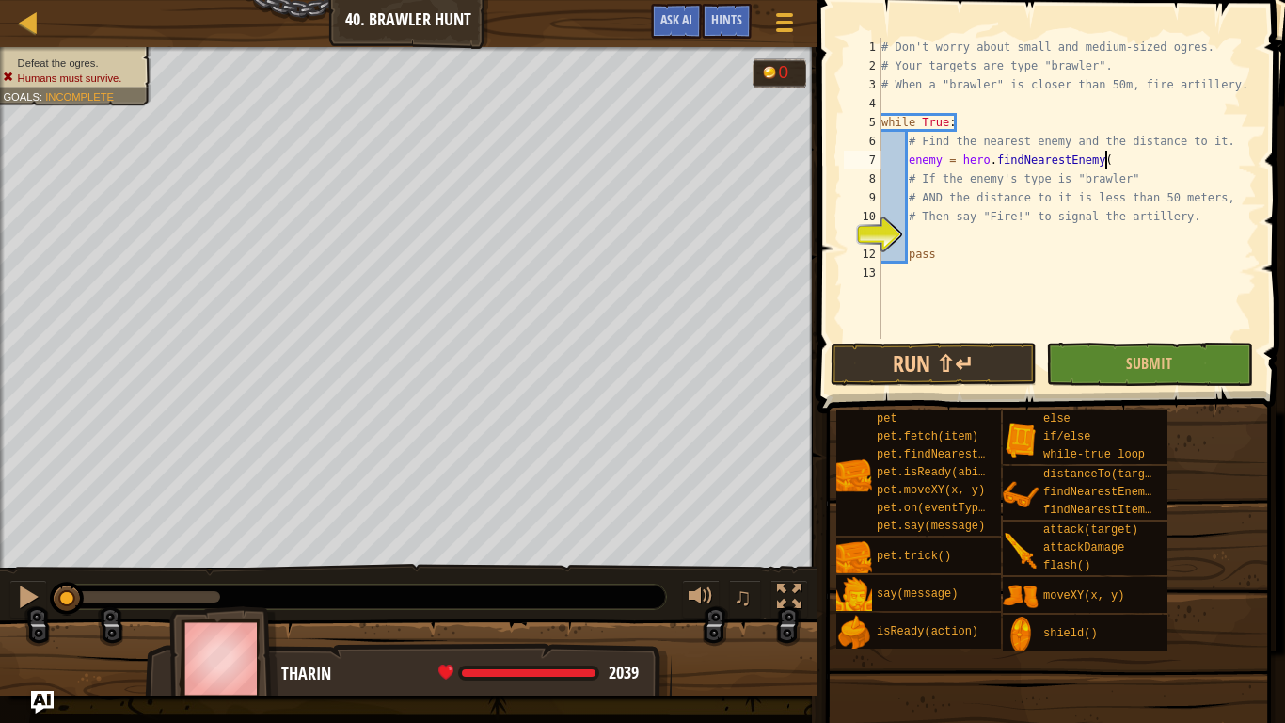
type textarea "enemy = hero.findNearestEnemy()"
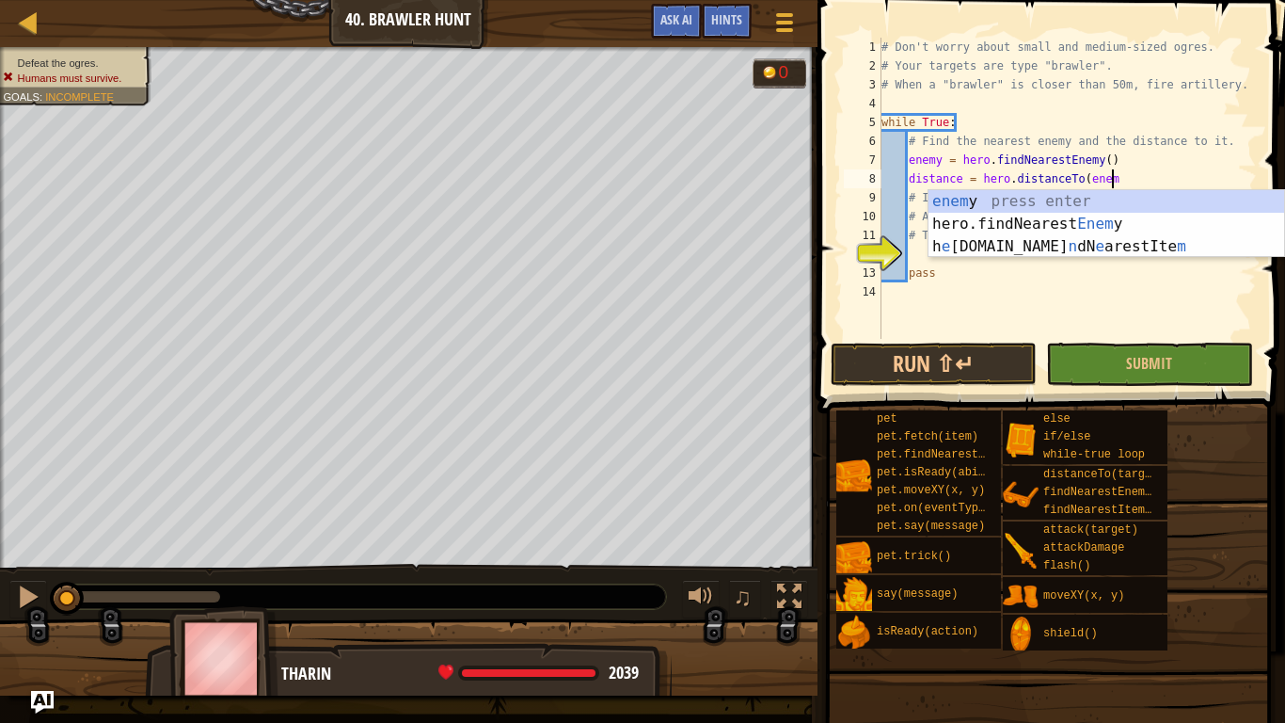
scroll to position [8, 32]
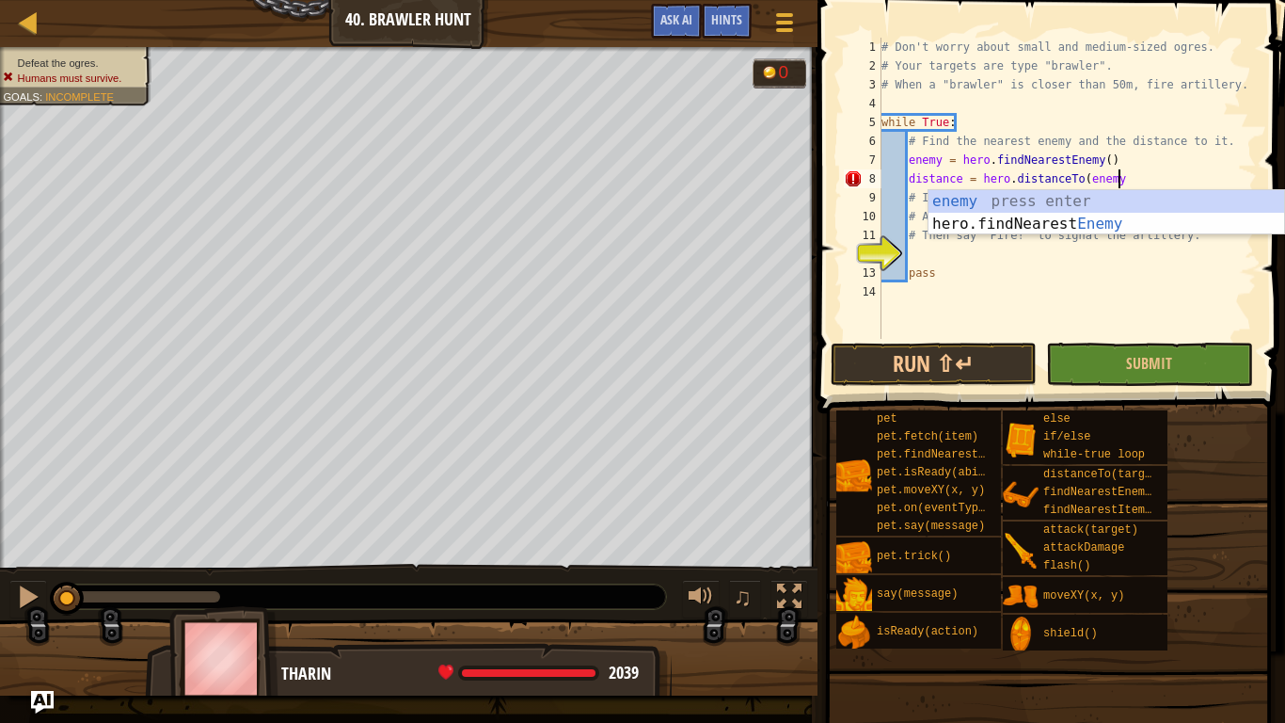
type textarea "distance = hero.distanceTo(enemy)"
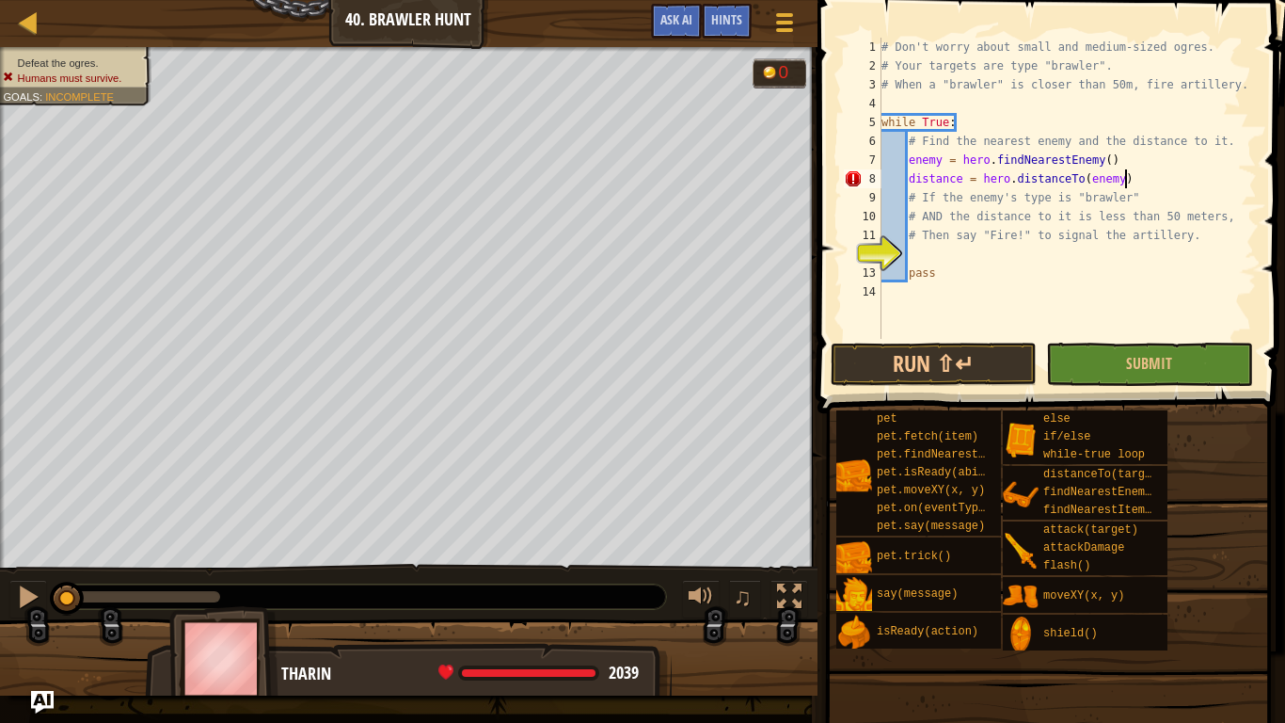
scroll to position [8, 34]
click at [1017, 254] on div "# Don't worry about small and medium-sized ogres. # Your targets are type "braw…" at bounding box center [1067, 207] width 379 height 339
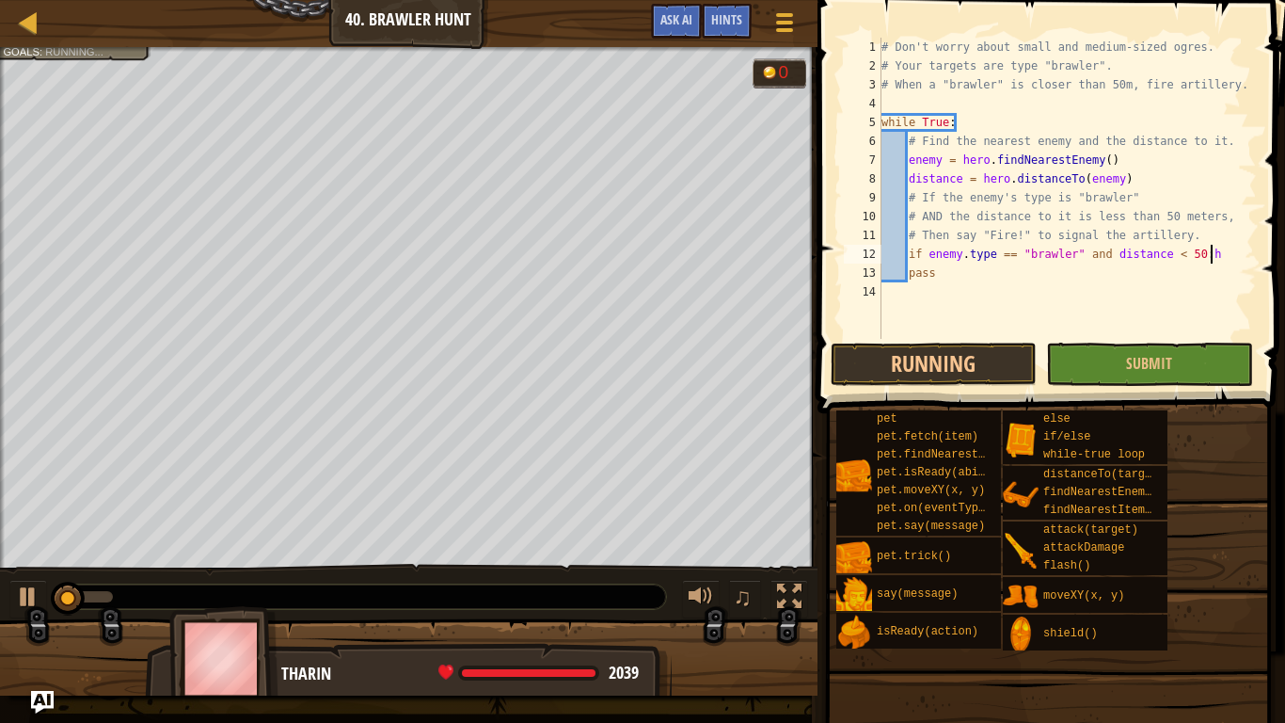
type textarea "if enemy.type == "brawler" and distance < 50:"
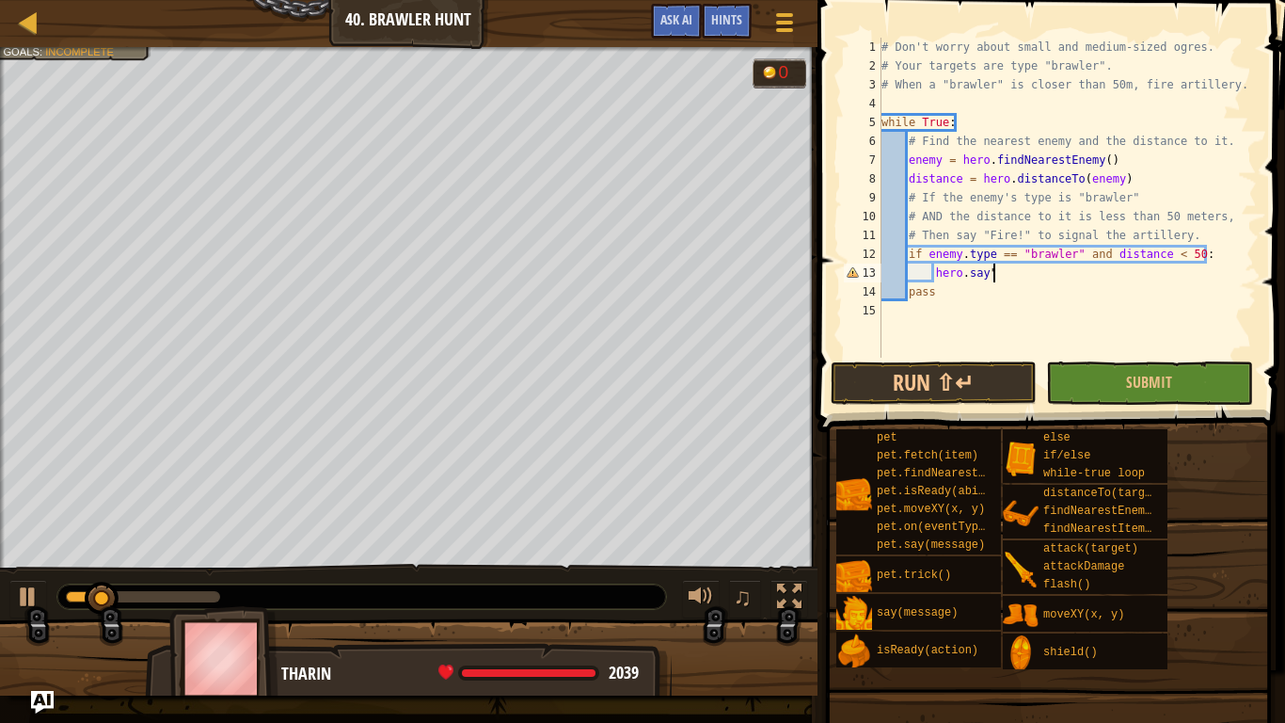
scroll to position [8, 15]
drag, startPoint x: 121, startPoint y: 593, endPoint x: 30, endPoint y: 597, distance: 91.3
click at [0, 600] on div "0:08.6 Now: 0:06.3 Max: 0:24.0 ♫" at bounding box center [409, 592] width 818 height 56
click at [35, 597] on div at bounding box center [28, 596] width 24 height 24
type textarea "hero.say("Fire!")"
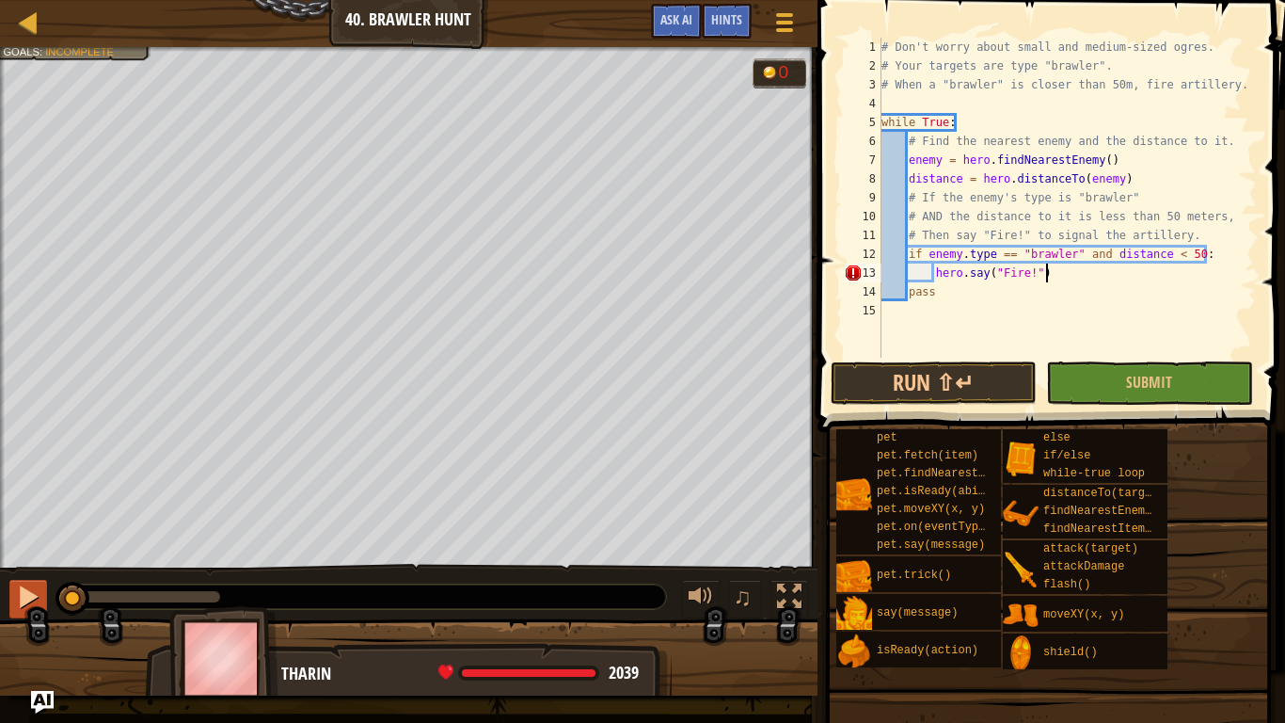
scroll to position [8, 23]
click at [855, 361] on button "Run ⇧↵" at bounding box center [934, 382] width 206 height 43
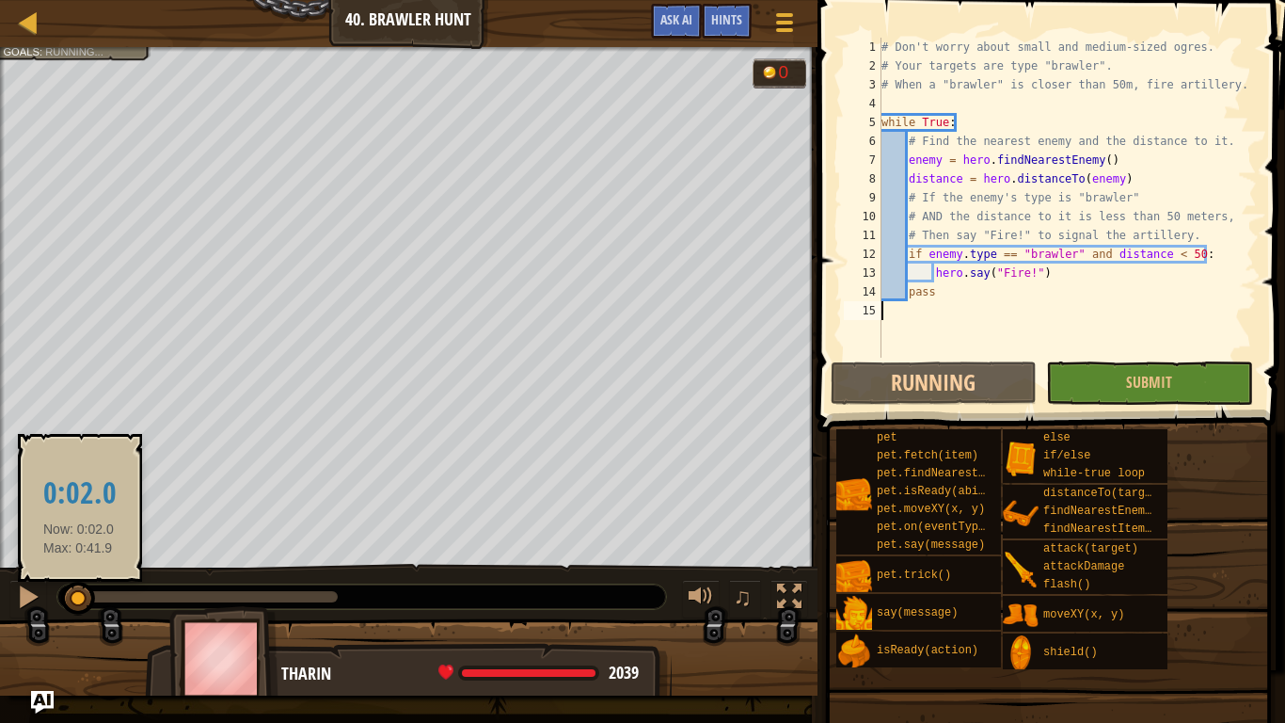
drag, startPoint x: 104, startPoint y: 603, endPoint x: 0, endPoint y: 588, distance: 105.5
click at [0, 588] on div "♫" at bounding box center [409, 592] width 818 height 56
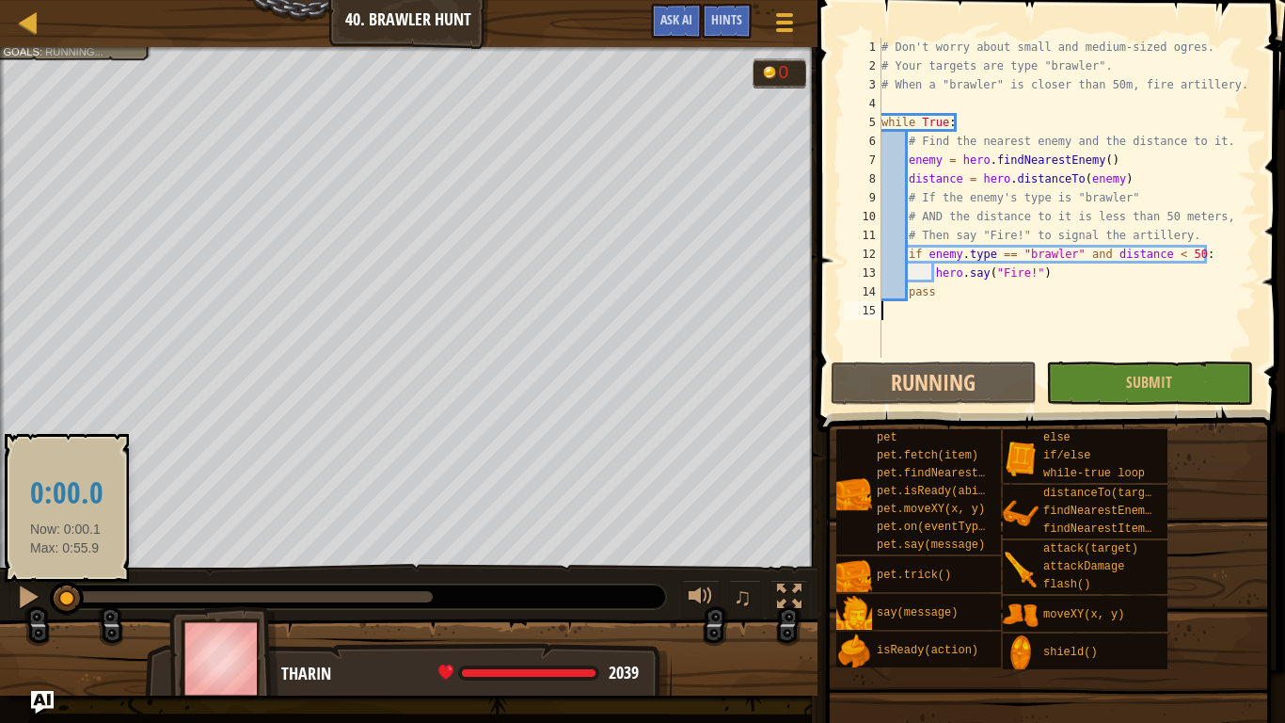
drag, startPoint x: 66, startPoint y: 592, endPoint x: 233, endPoint y: 629, distance: 171.5
click at [233, 629] on div "Defeat the ogres. Humans must survive. Goals : Running... 0 ♫ [PERSON_NAME] 203…" at bounding box center [642, 371] width 1285 height 648
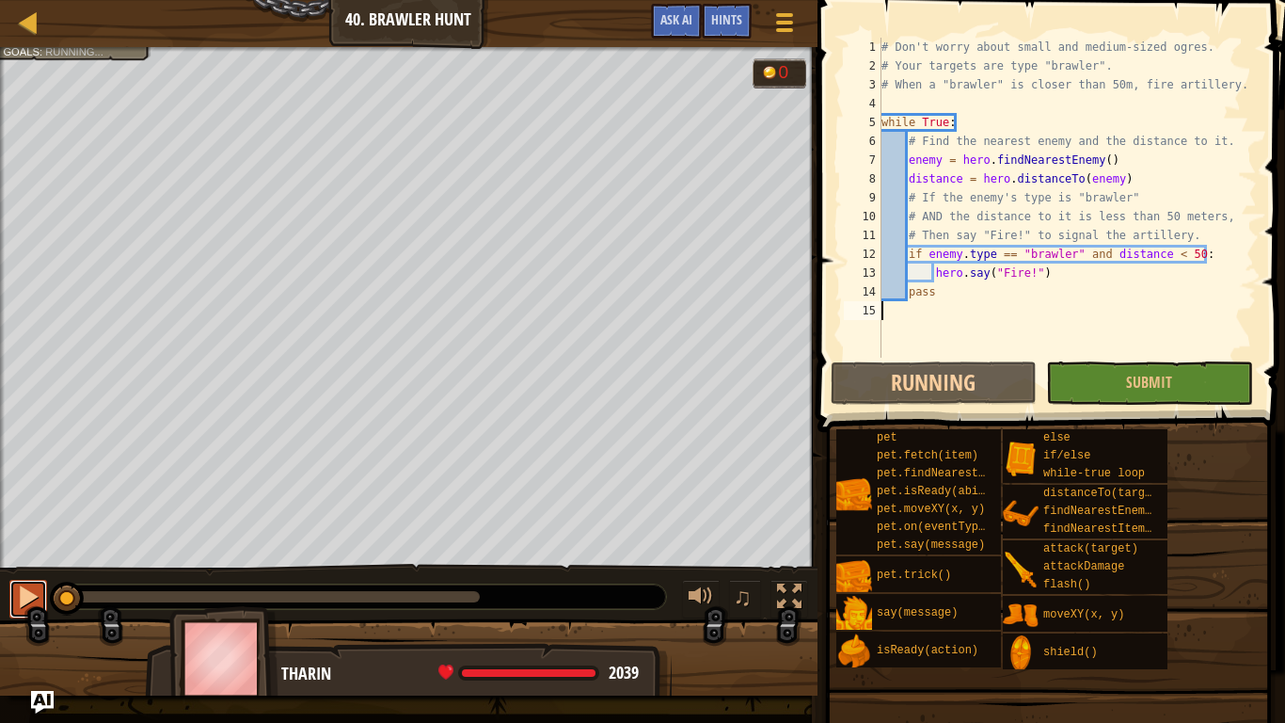
click at [28, 588] on div at bounding box center [28, 596] width 24 height 24
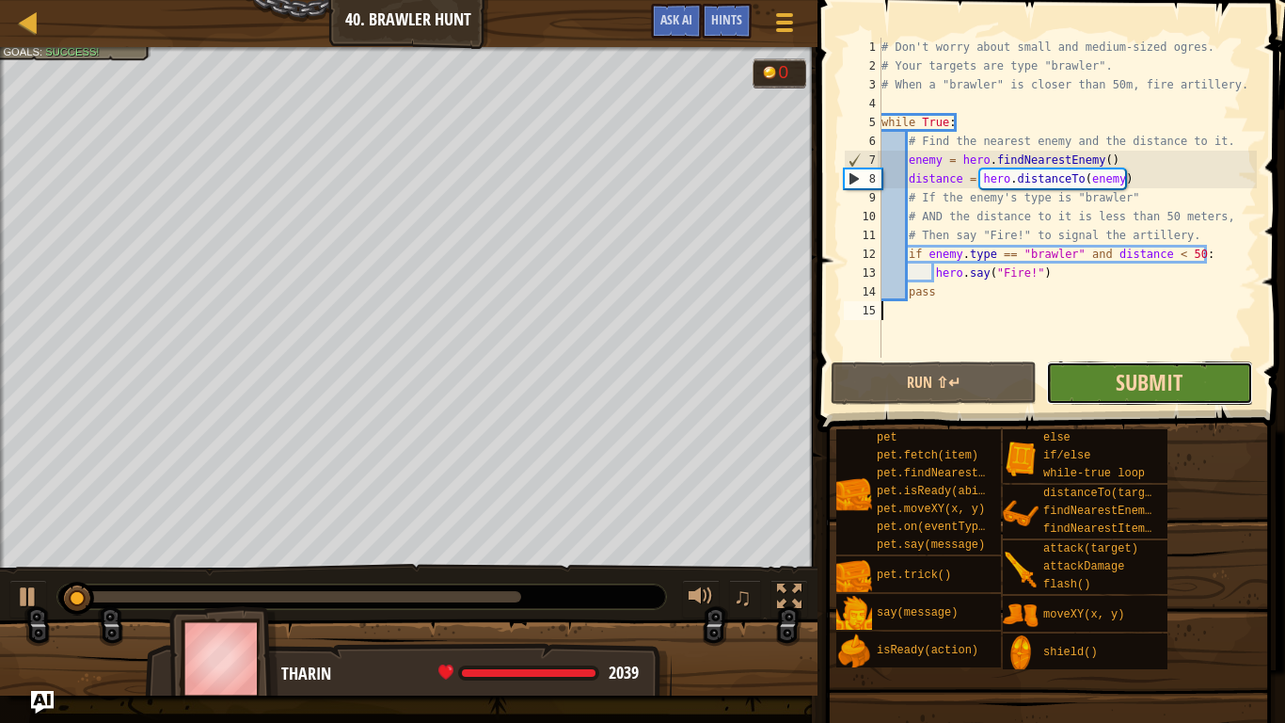
click at [1142, 370] on span "Submit" at bounding box center [1149, 382] width 67 height 30
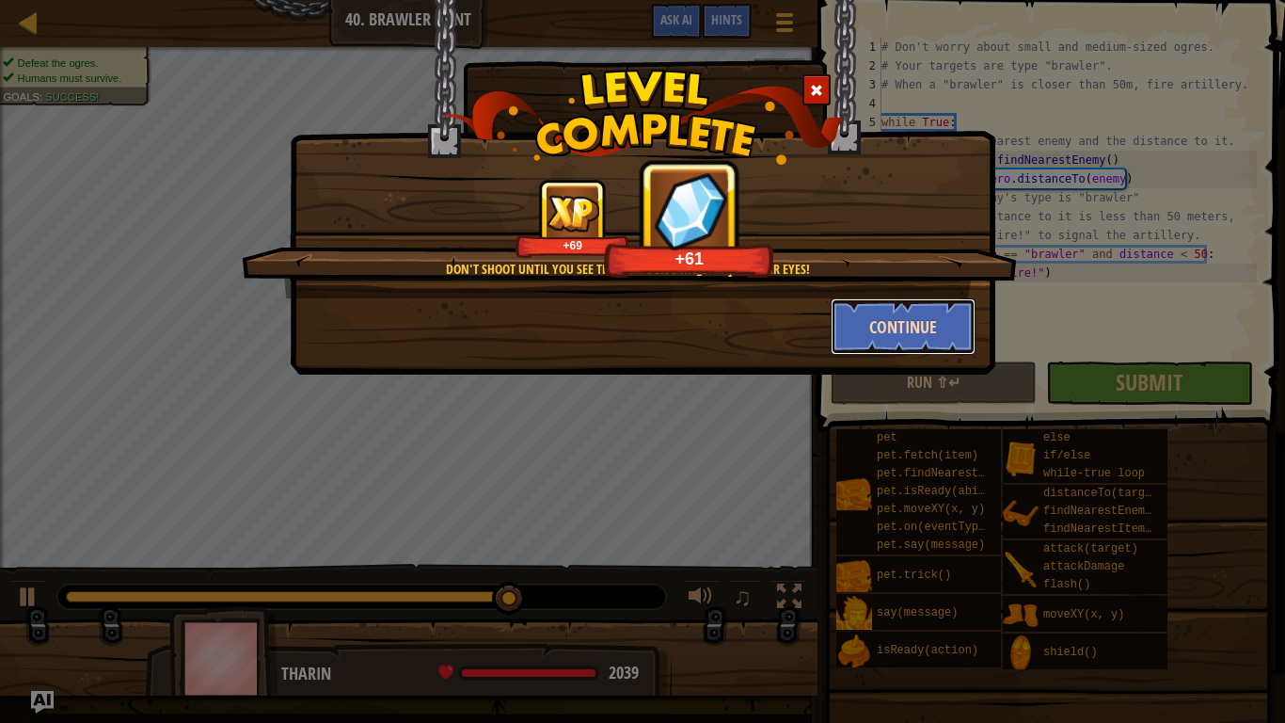
click at [900, 332] on button "Continue" at bounding box center [904, 326] width 146 height 56
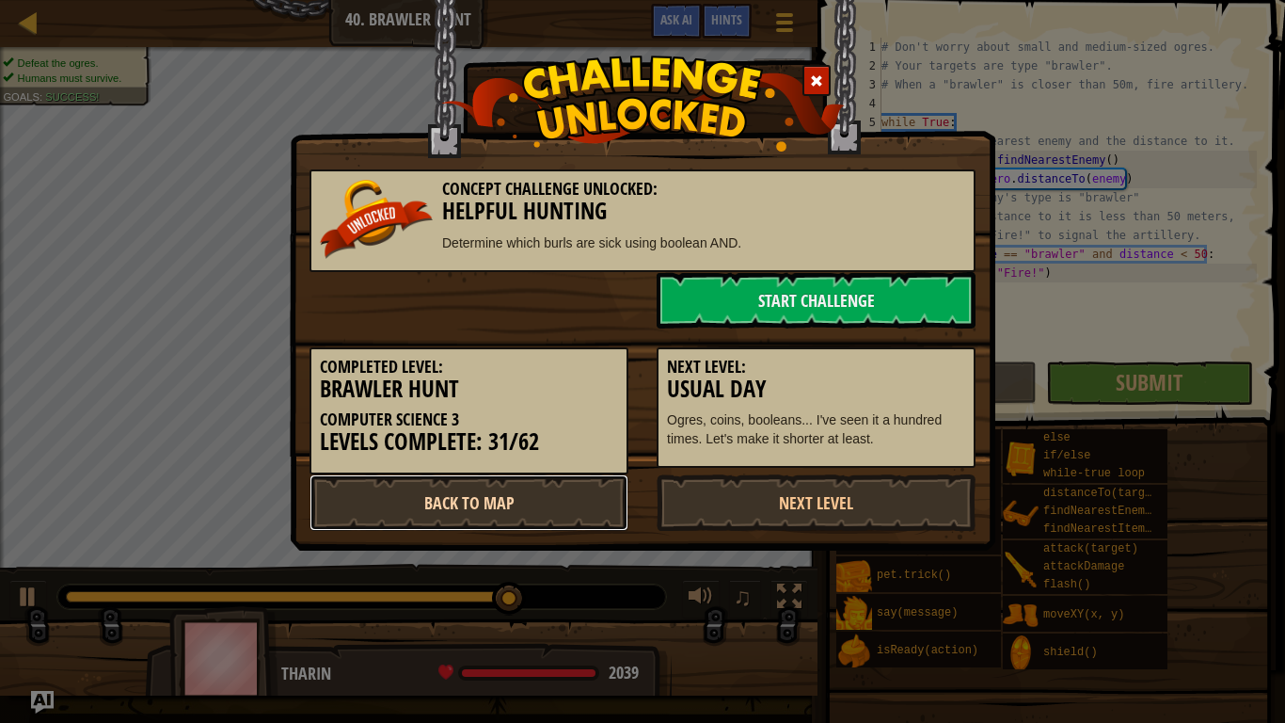
click at [519, 492] on link "Back to Map" at bounding box center [469, 502] width 319 height 56
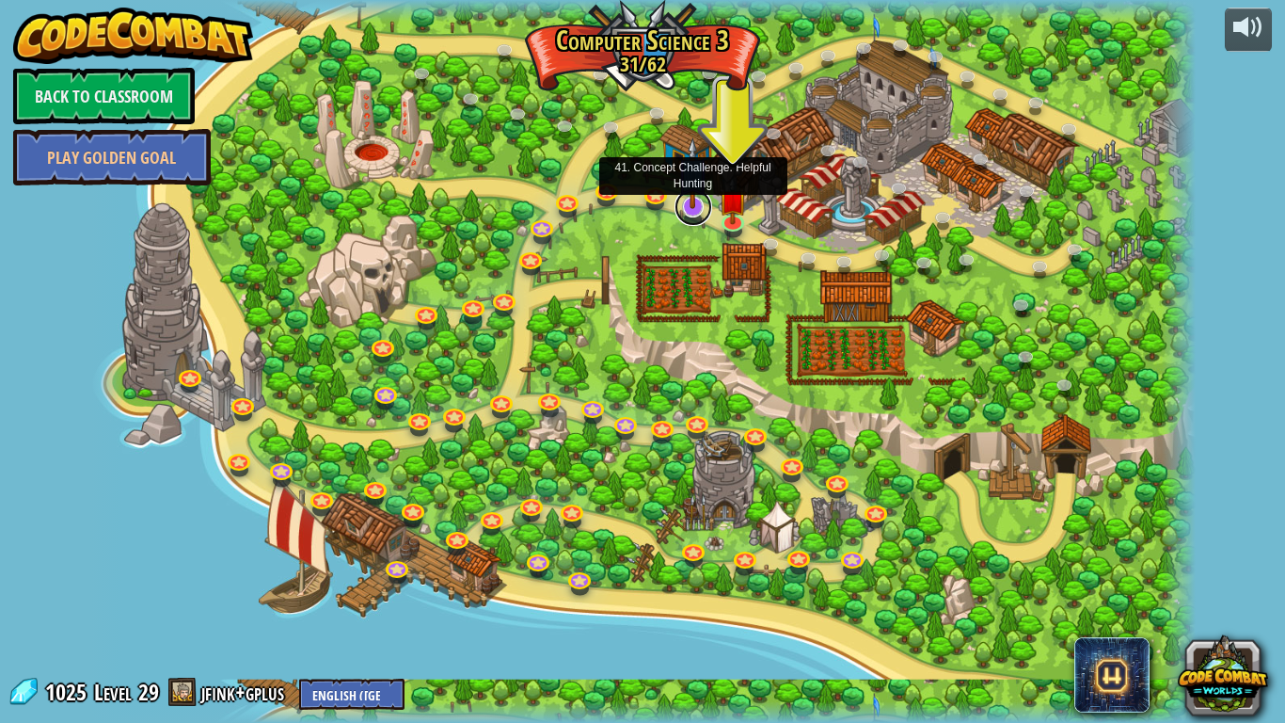
click at [692, 209] on link at bounding box center [694, 207] width 38 height 38
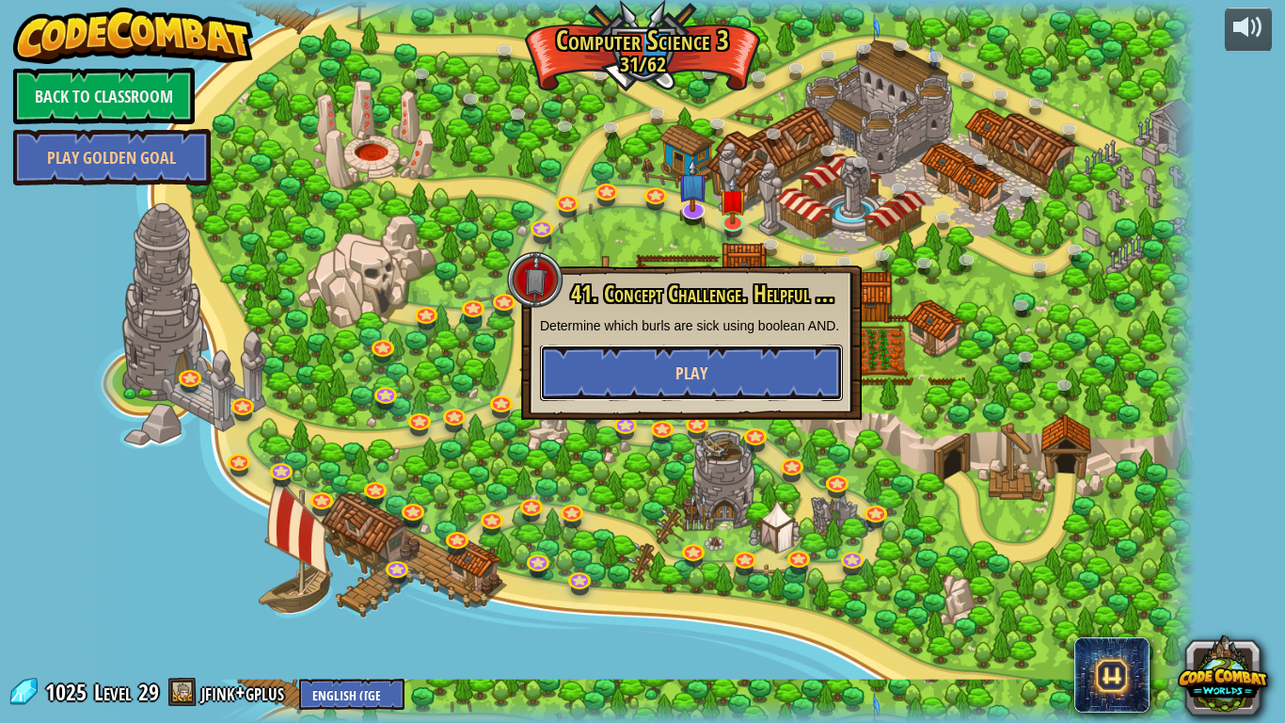
click at [713, 365] on button "Play" at bounding box center [691, 372] width 303 height 56
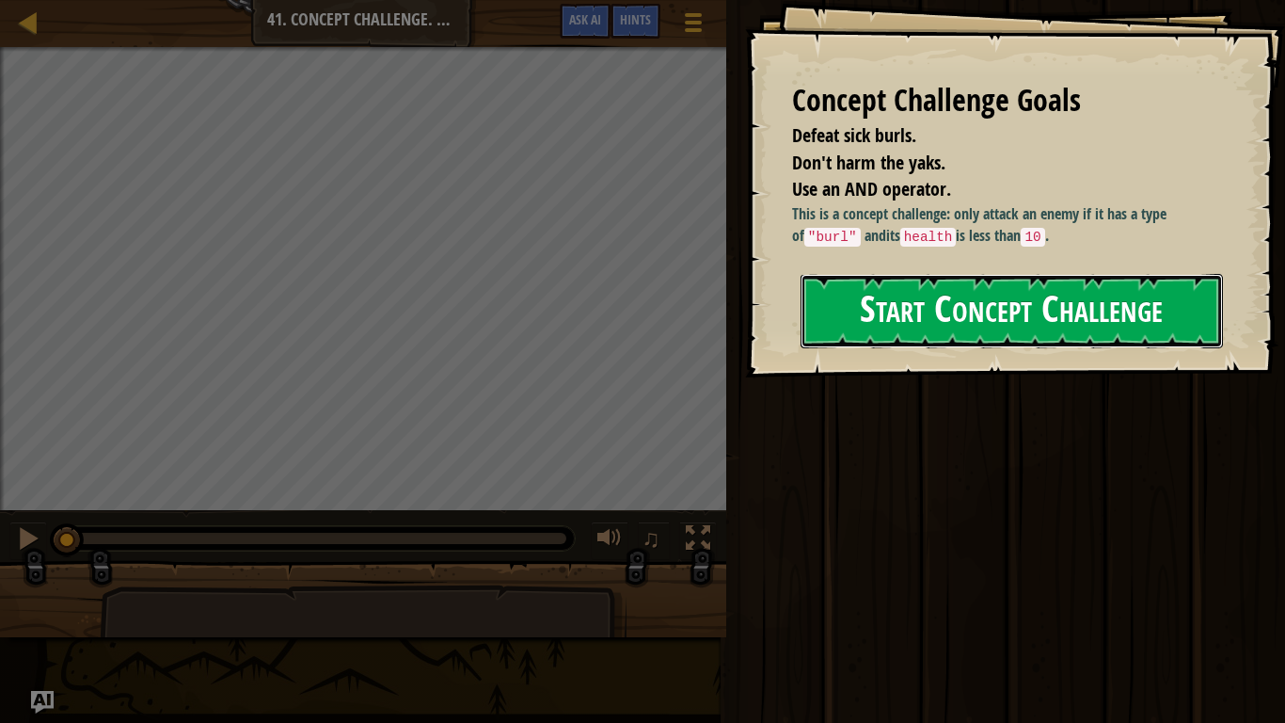
click at [879, 328] on button "Start Concept Challenge" at bounding box center [1012, 311] width 422 height 74
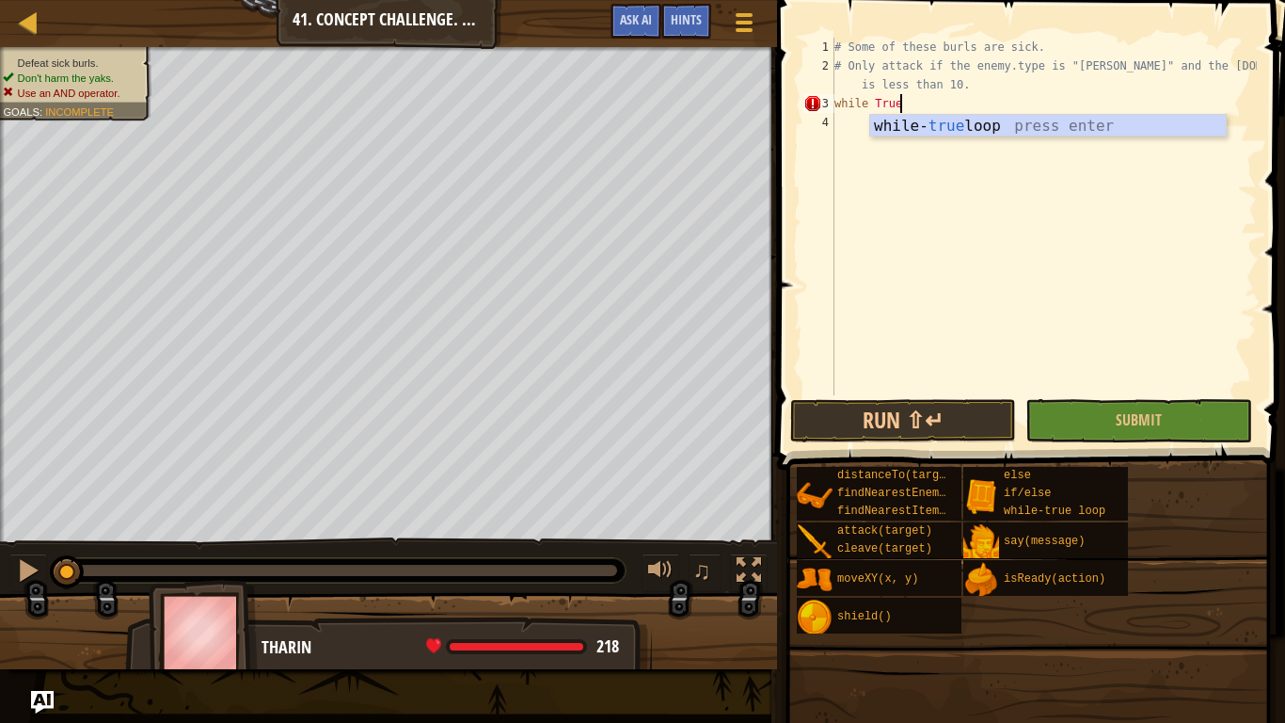
scroll to position [8, 8]
type textarea "while True:"
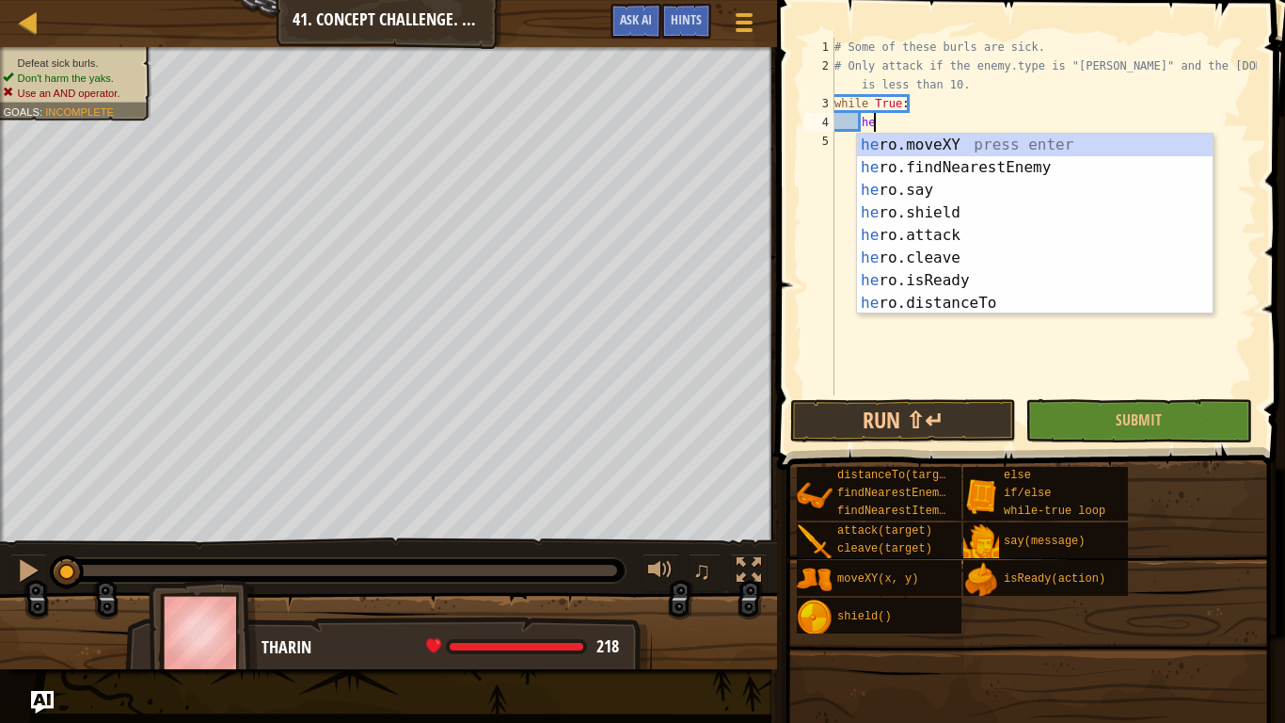
type textarea "h"
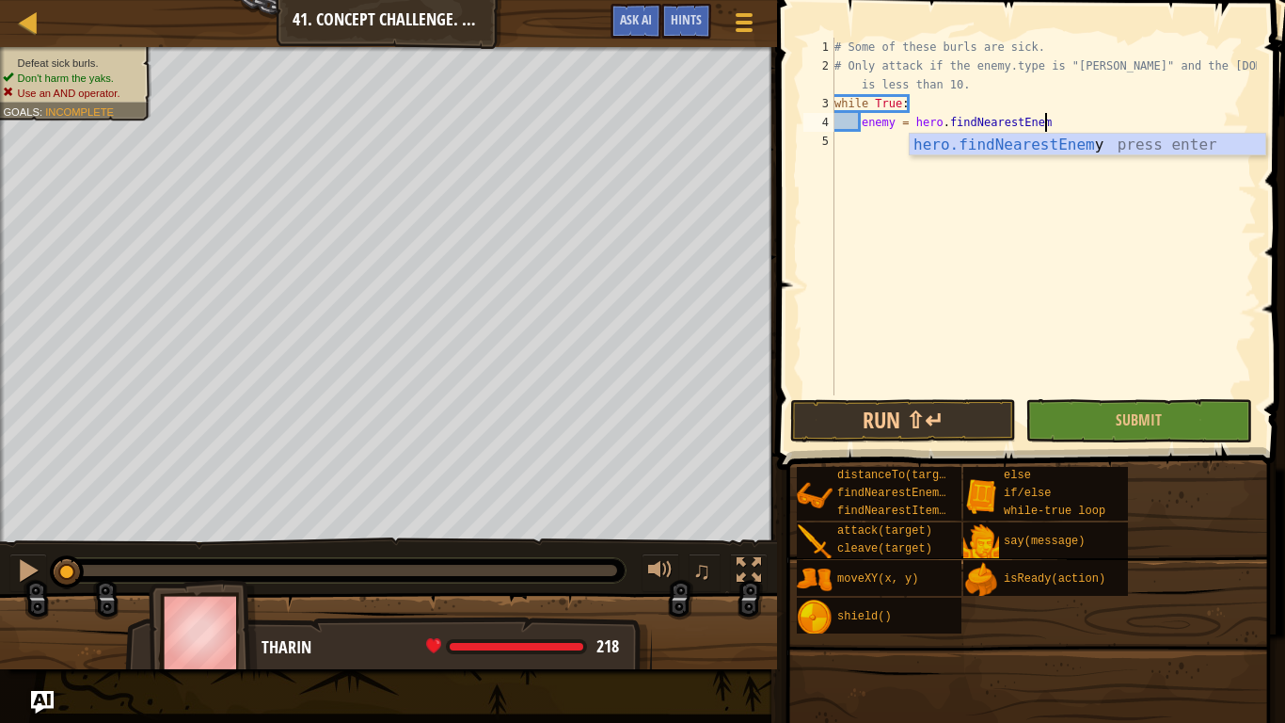
scroll to position [8, 30]
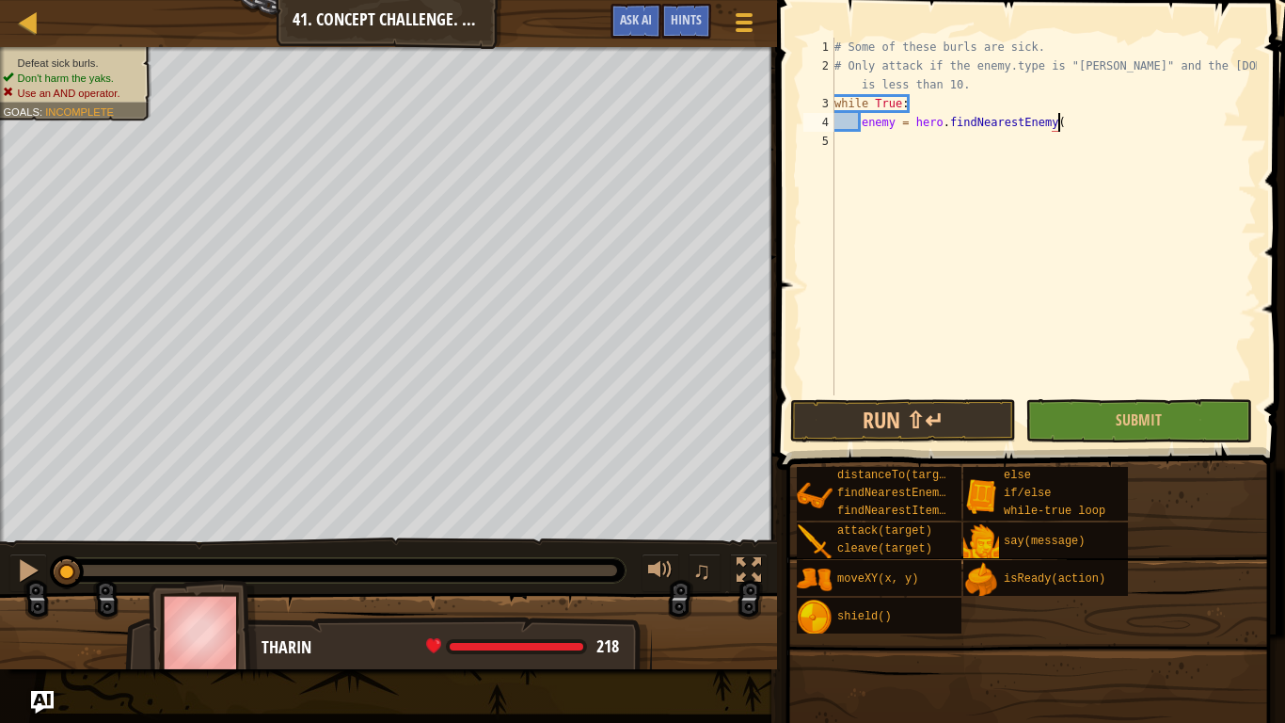
type textarea "enemy = hero.findNearestEnemy()"
type textarea "if enemy.type == "[PERSON_NAME]" and [DOMAIN_NAME] < 10:"
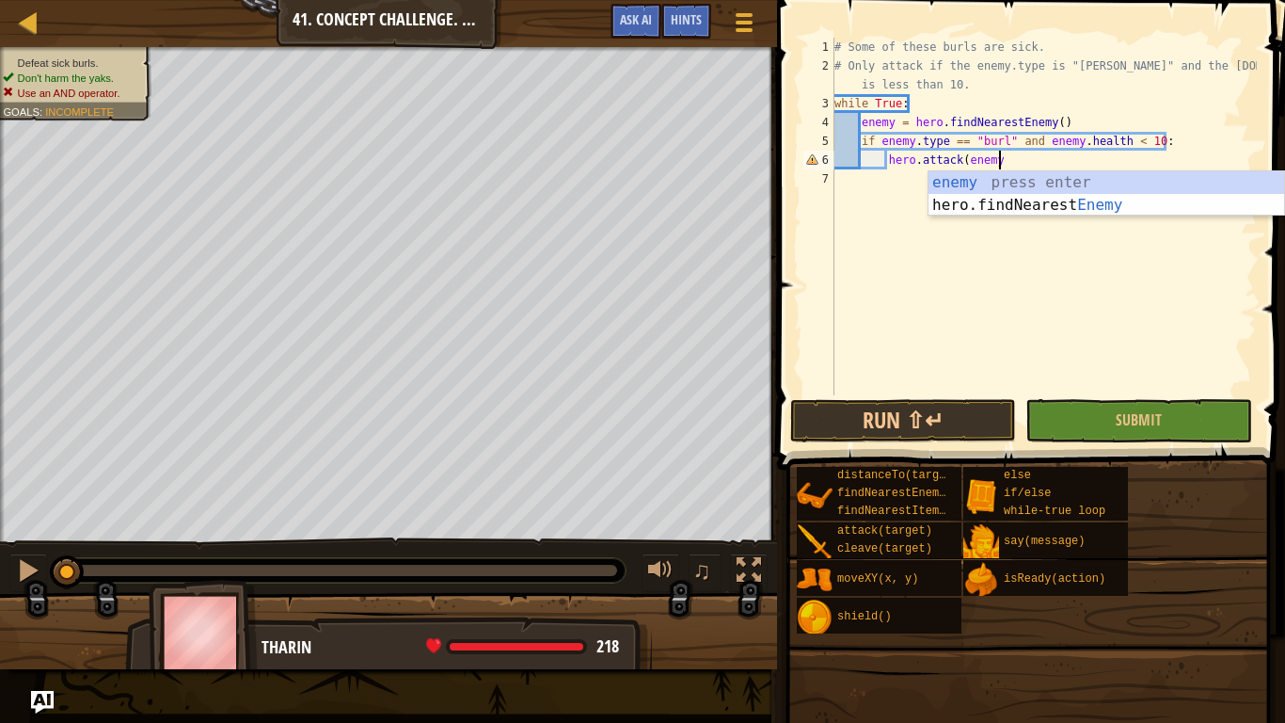
scroll to position [8, 24]
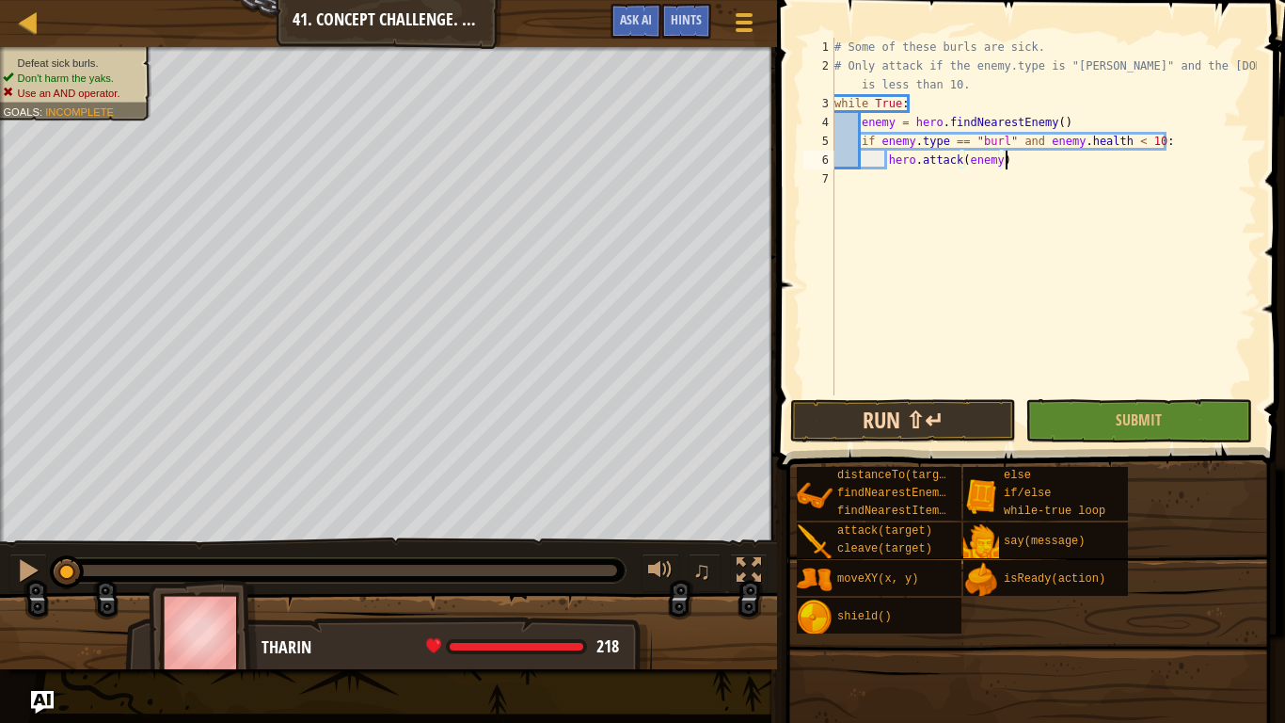
type textarea "hero.attack(enemy)"
click at [968, 411] on button "Run ⇧↵" at bounding box center [903, 420] width 226 height 43
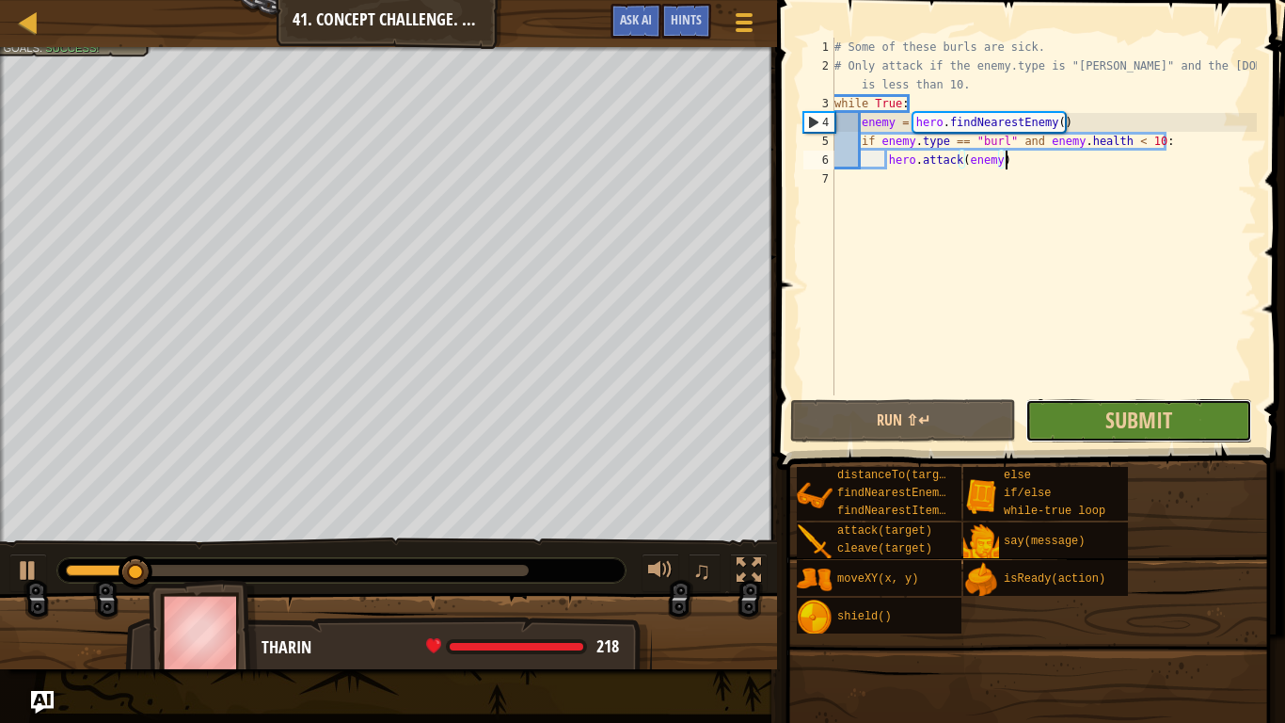
click at [1184, 414] on button "Submit" at bounding box center [1139, 420] width 226 height 43
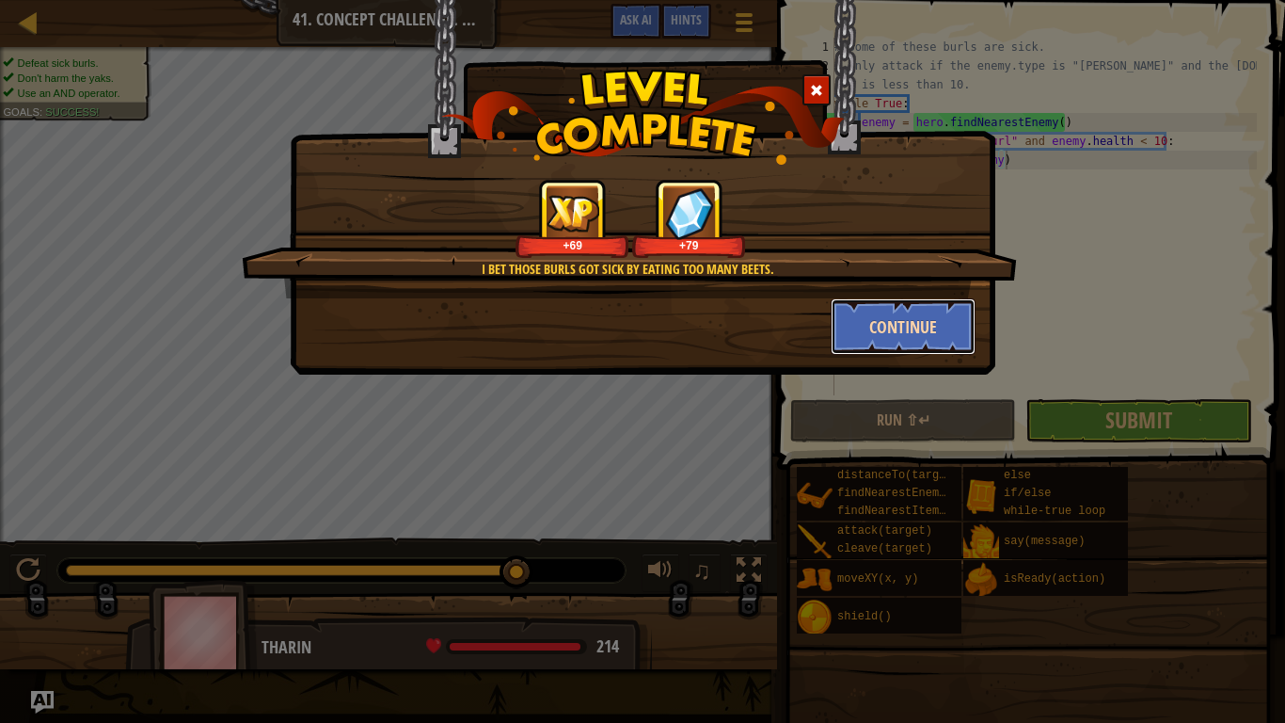
click at [897, 332] on button "Continue" at bounding box center [904, 326] width 146 height 56
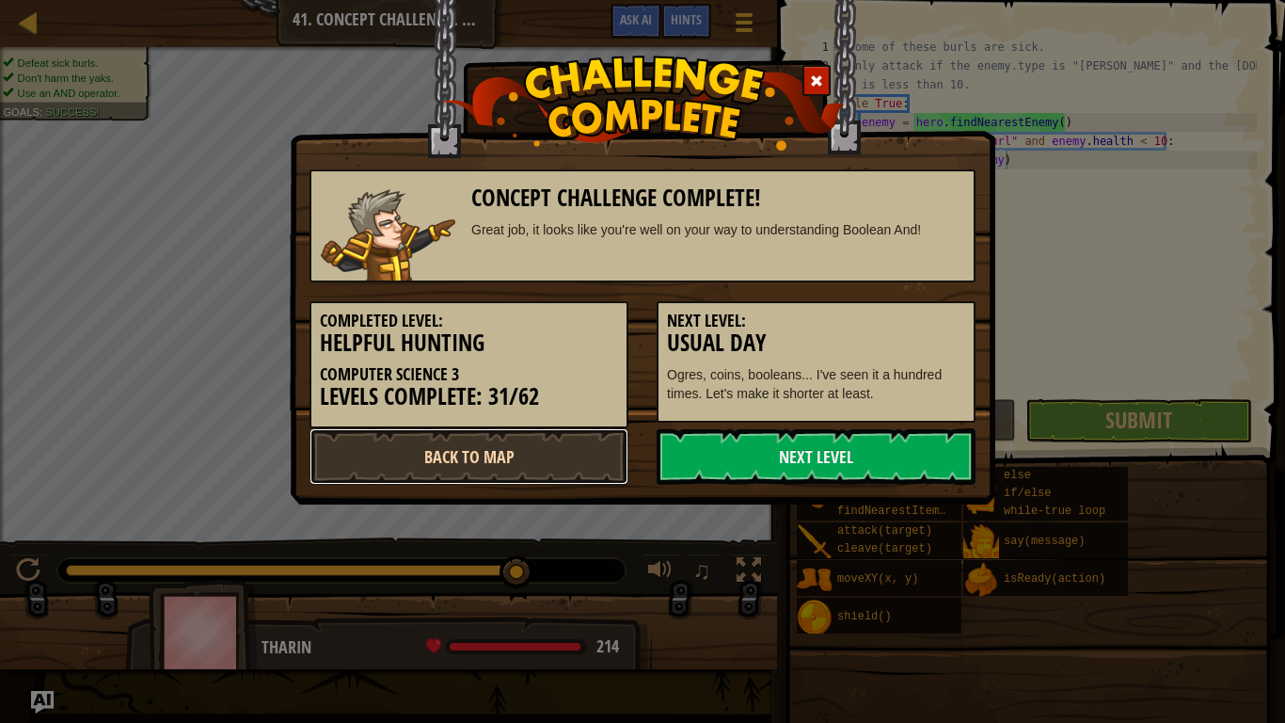
click at [506, 455] on link "Back to Map" at bounding box center [469, 456] width 319 height 56
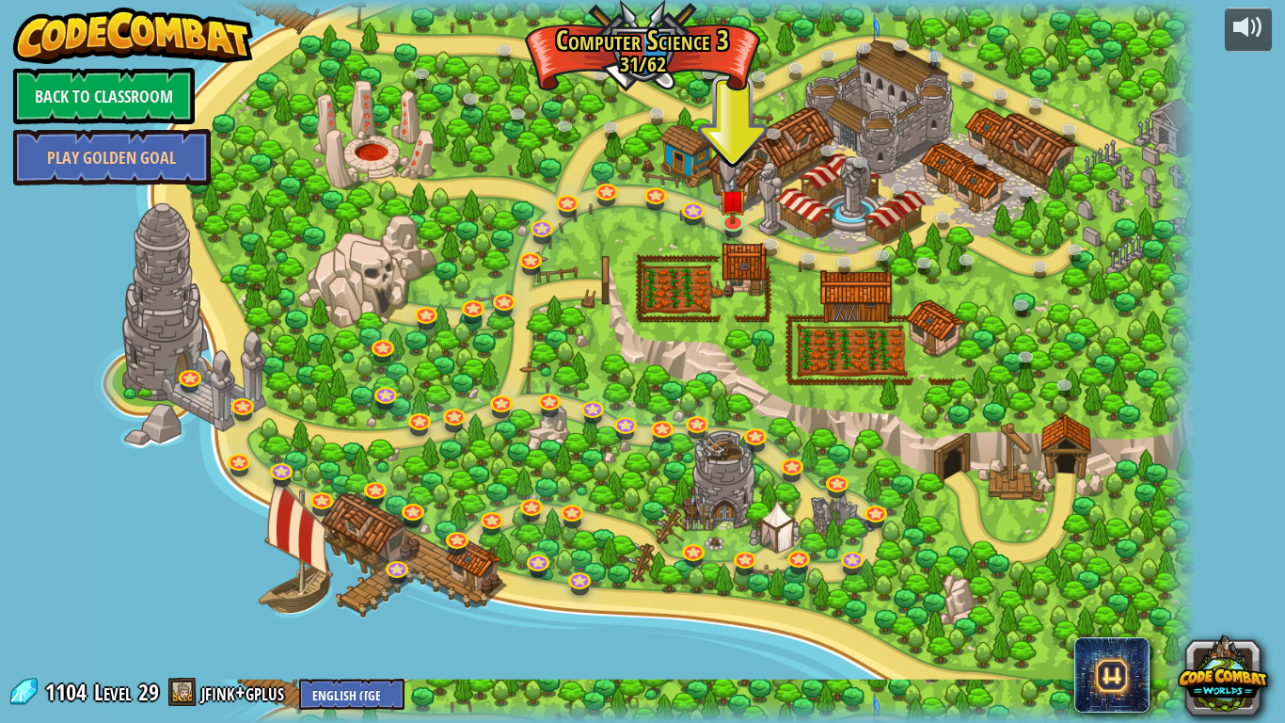
drag, startPoint x: 778, startPoint y: 113, endPoint x: 759, endPoint y: 176, distance: 65.8
click at [759, 176] on div at bounding box center [643, 361] width 1106 height 723
click at [752, 214] on div at bounding box center [643, 361] width 1106 height 723
click at [741, 215] on img at bounding box center [733, 188] width 28 height 64
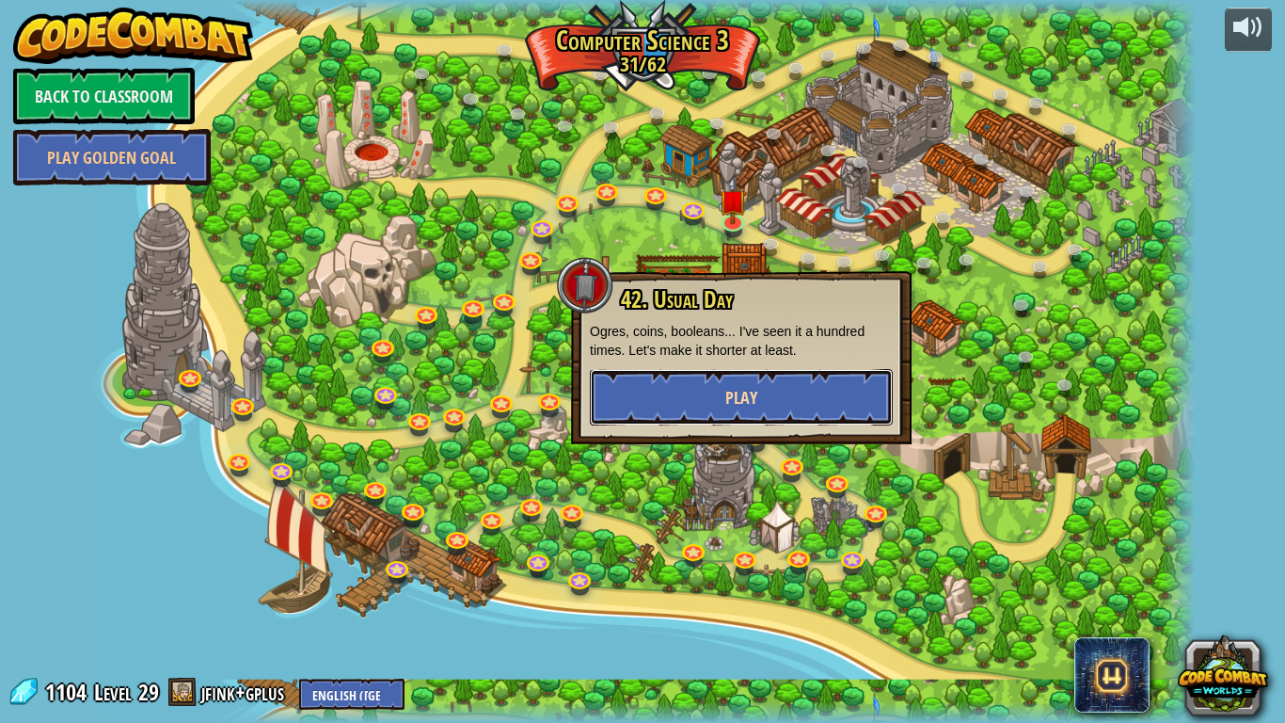
click at [760, 382] on button "Play" at bounding box center [741, 397] width 303 height 56
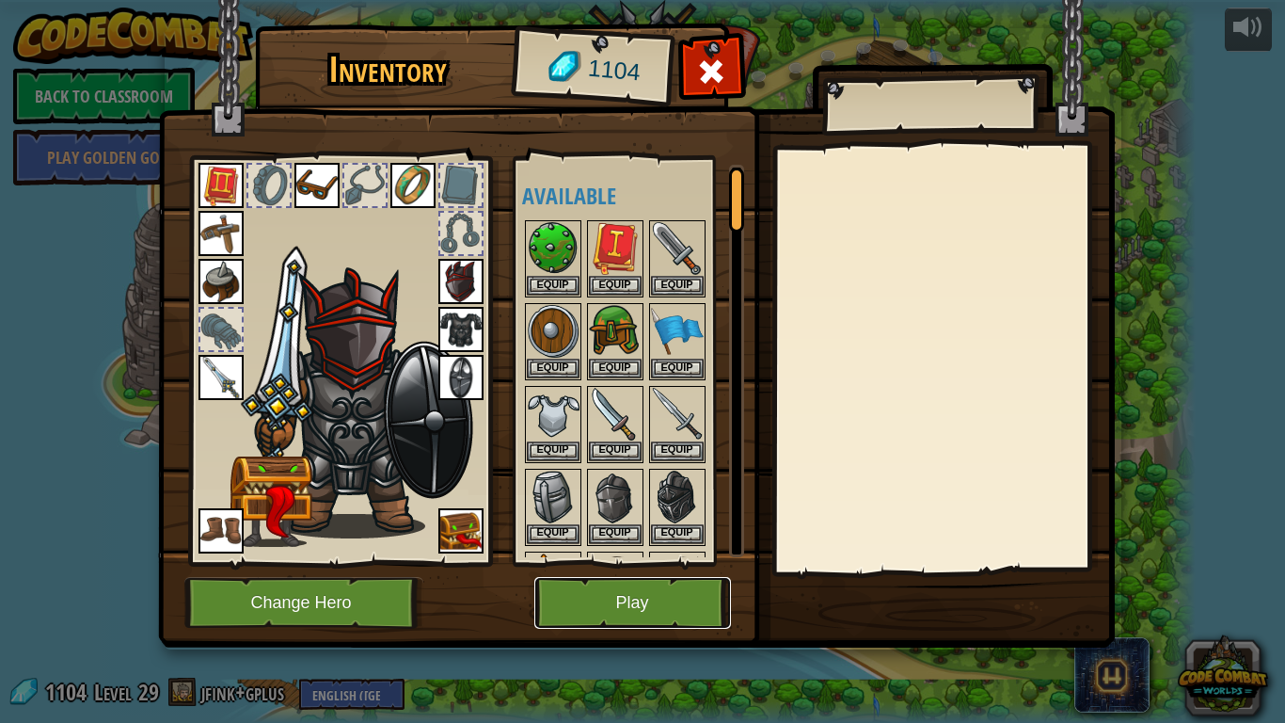
click at [646, 589] on button "Play" at bounding box center [632, 603] width 197 height 52
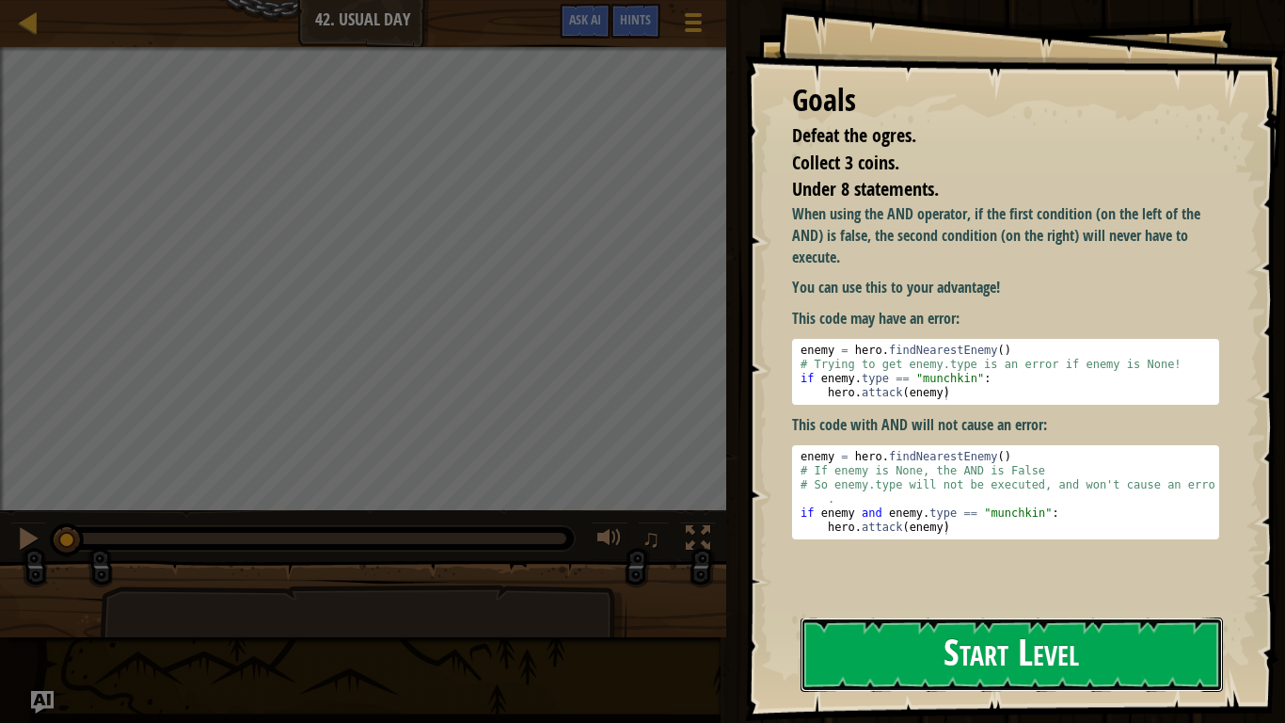
click at [969, 669] on button "Start Level" at bounding box center [1012, 654] width 422 height 74
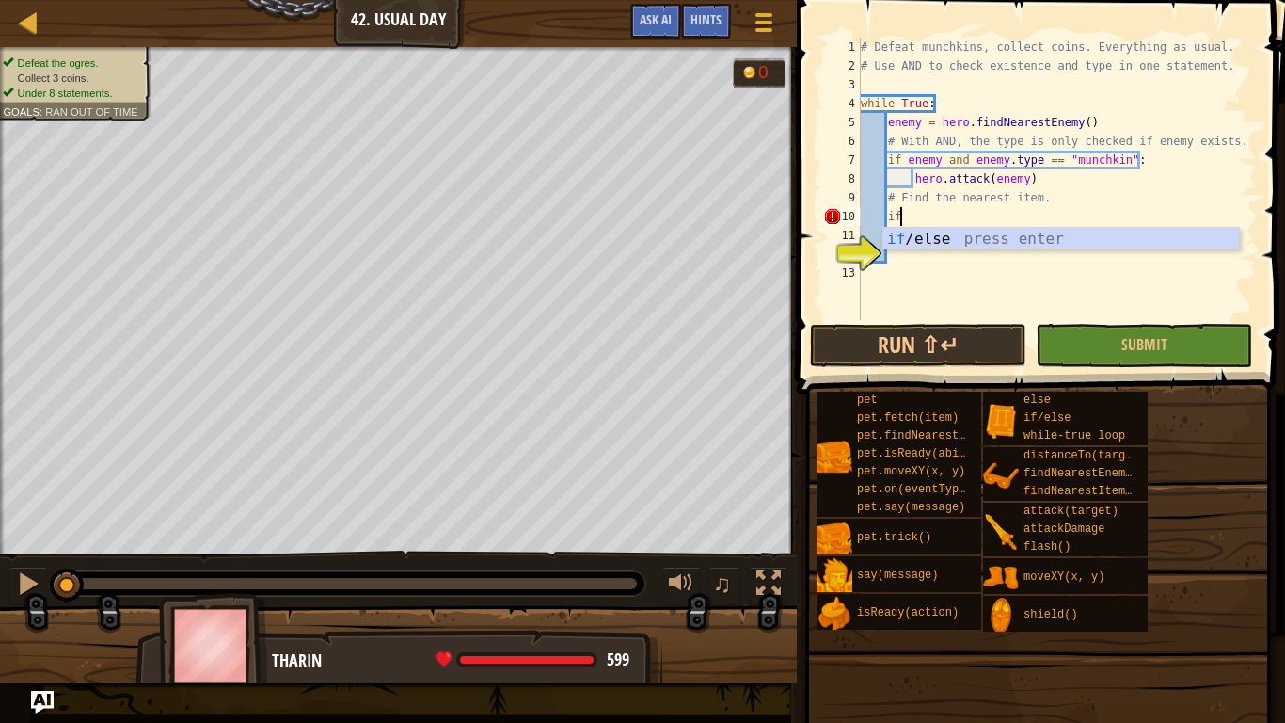
type textarea "i"
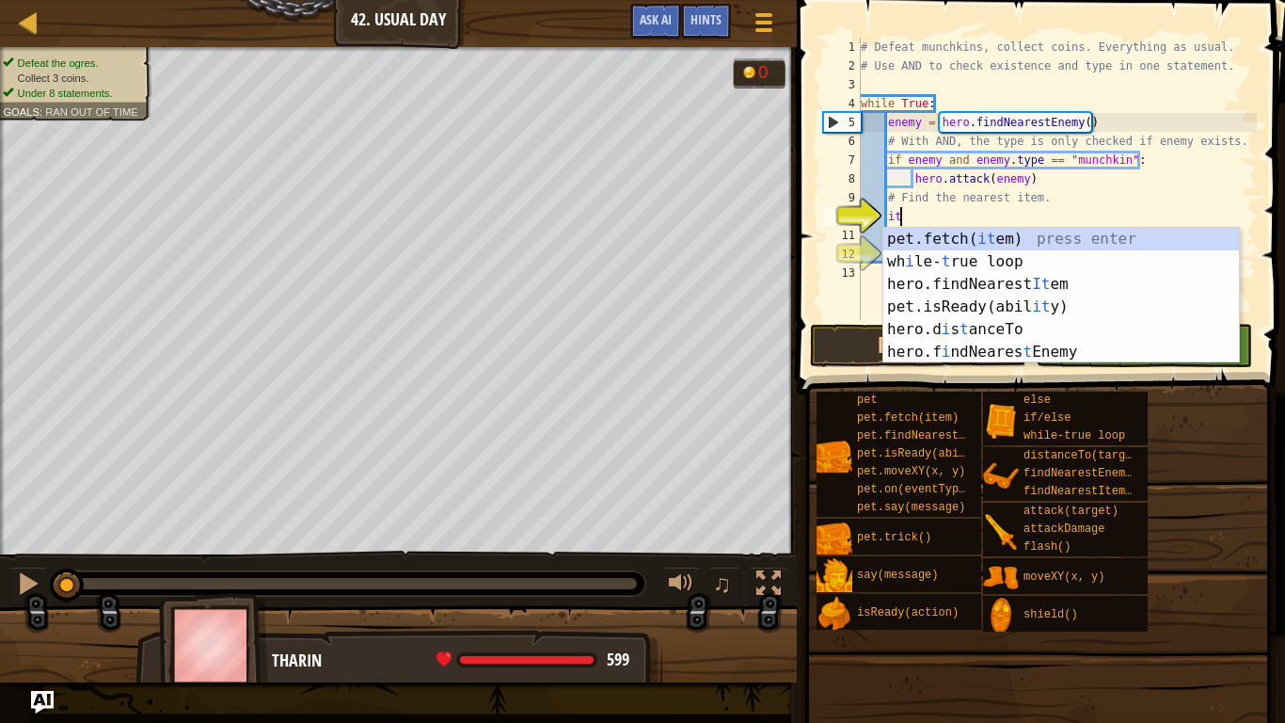
scroll to position [8, 7]
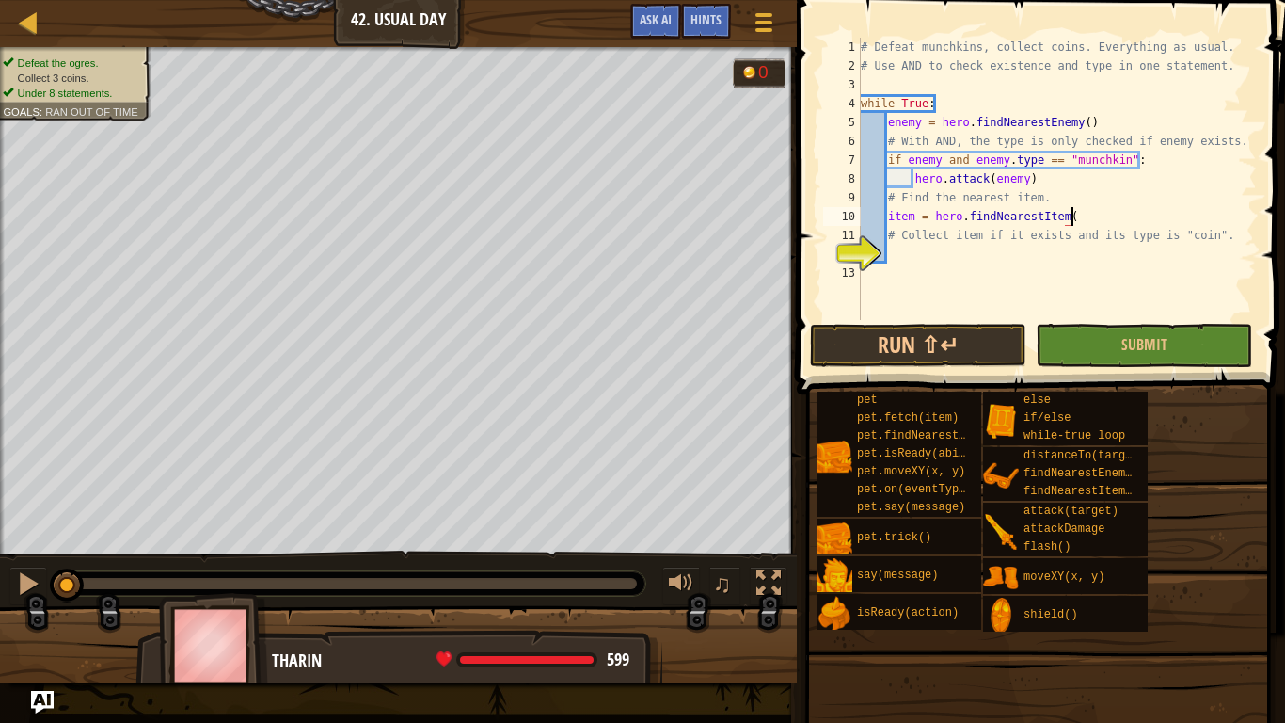
type textarea "item = hero.findNearestItem()"
click at [968, 246] on div "# Defeat munchkins, collect coins. Everything as usual. # Use AND to check exis…" at bounding box center [1057, 198] width 400 height 320
type textarea "if item.type == "coin":"
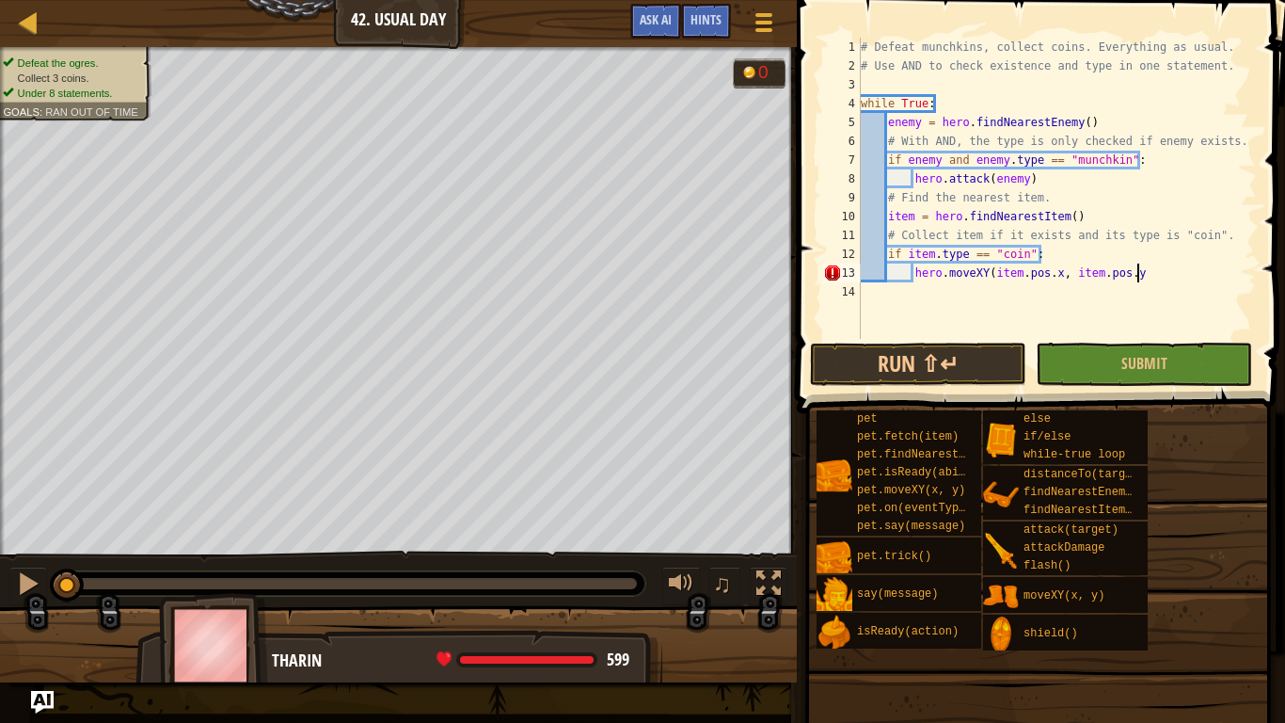
scroll to position [8, 40]
click at [902, 356] on button "Run ⇧↵" at bounding box center [918, 363] width 216 height 43
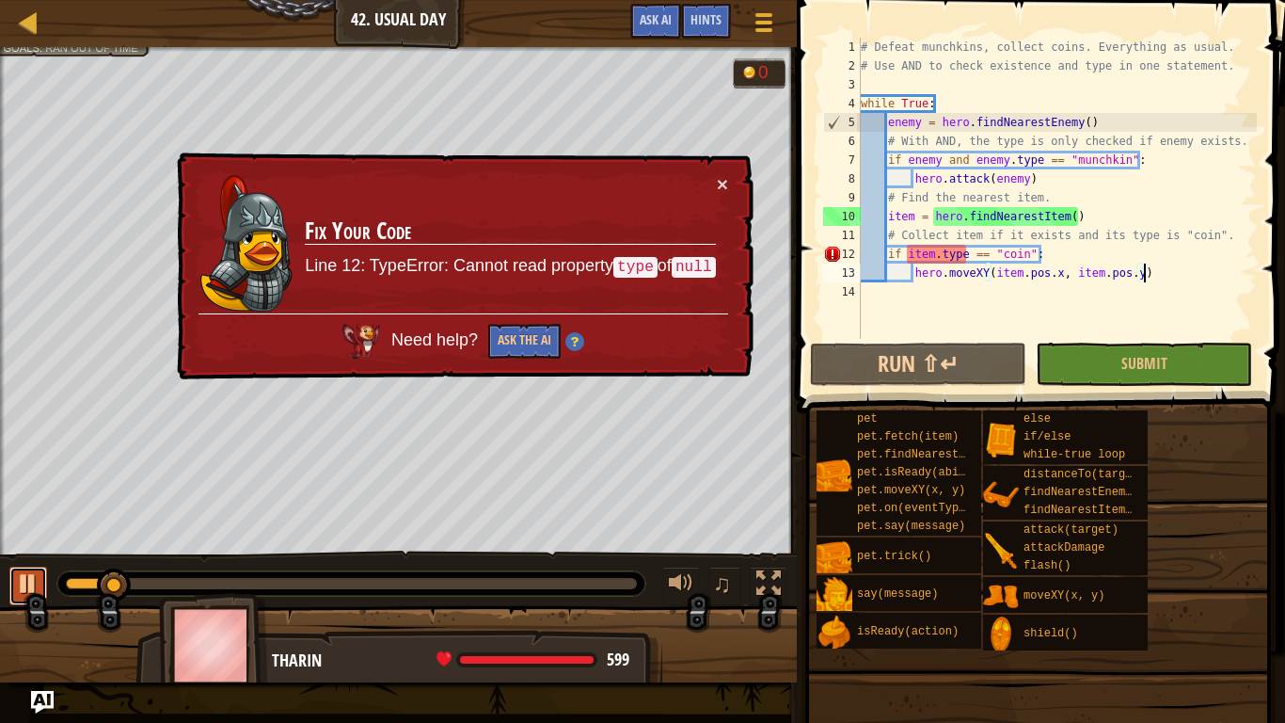
click at [42, 566] on button at bounding box center [28, 585] width 38 height 39
click at [1092, 247] on div "# Defeat munchkins, collect coins. Everything as usual. # Use AND to check exis…" at bounding box center [1057, 207] width 400 height 339
click at [1242, 243] on div "# Defeat munchkins, collect coins. Everything as usual. # Use AND to check exis…" at bounding box center [1057, 207] width 400 height 339
click at [886, 252] on div "# Defeat munchkins, collect coins. Everything as usual. # Use AND to check exis…" at bounding box center [1057, 207] width 400 height 339
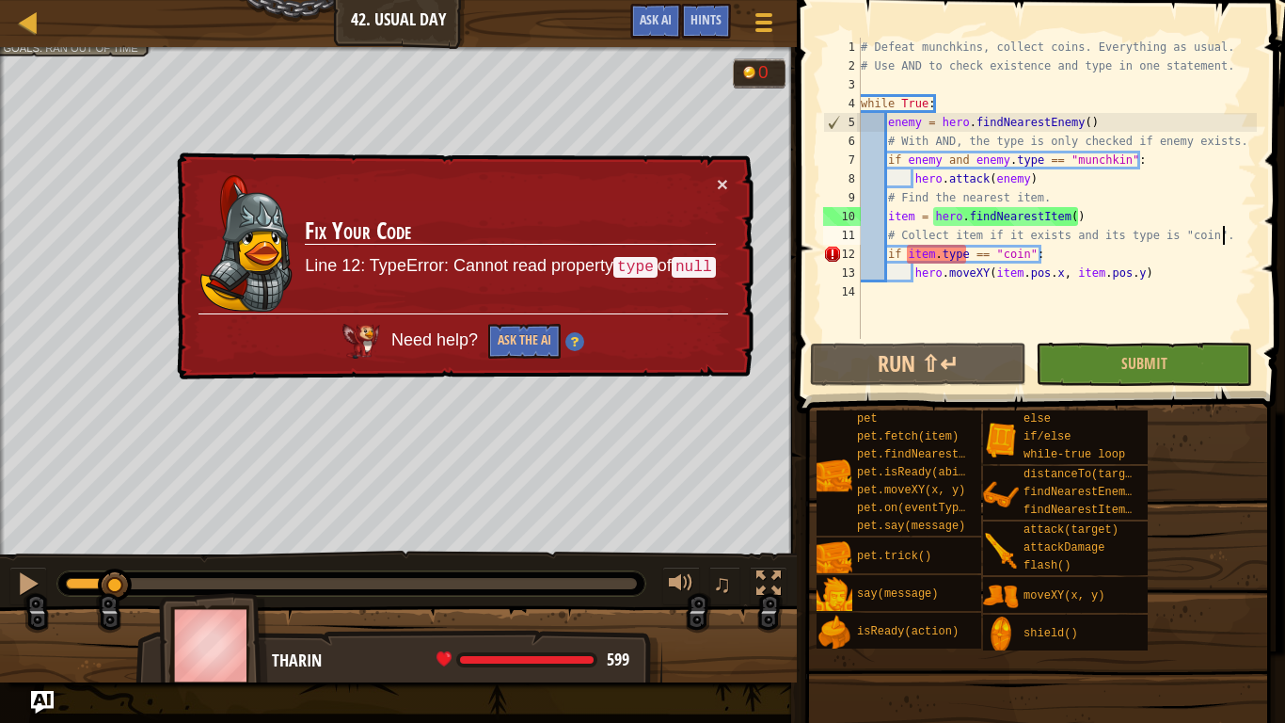
type textarea "if item.type == "coin":"
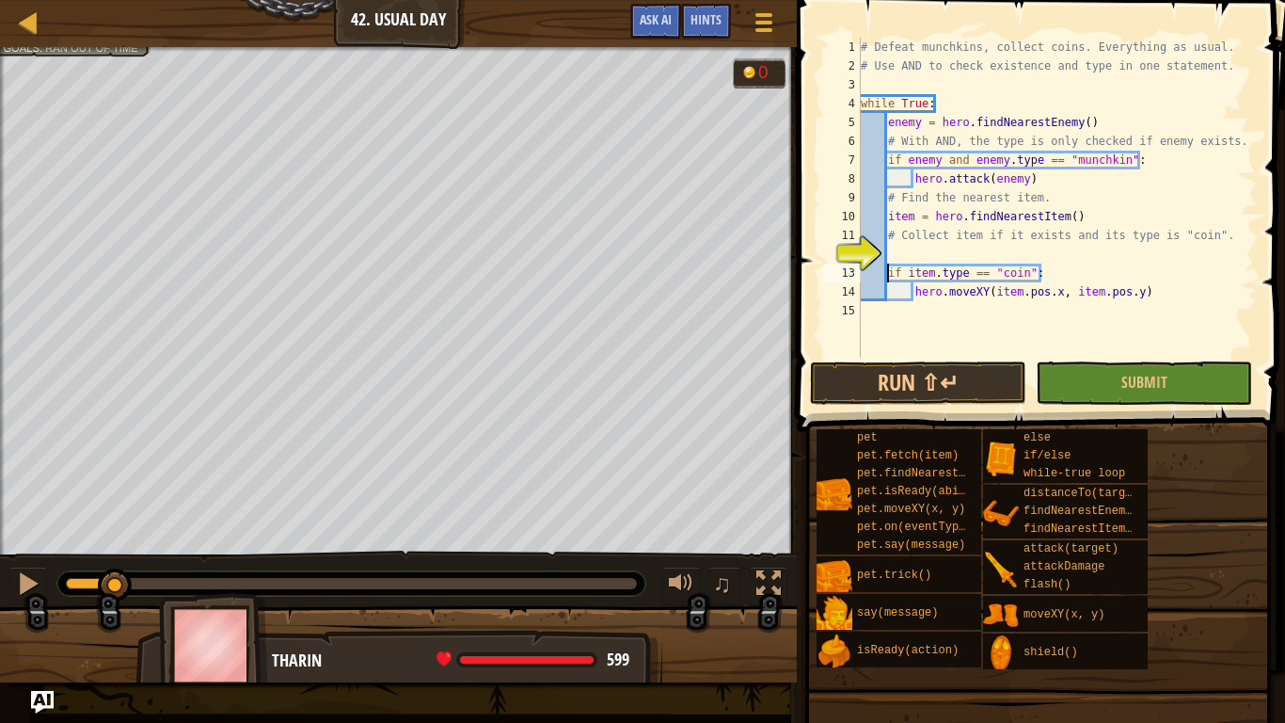
click at [897, 248] on div "# Defeat munchkins, collect coins. Everything as usual. # Use AND to check exis…" at bounding box center [1057, 217] width 400 height 358
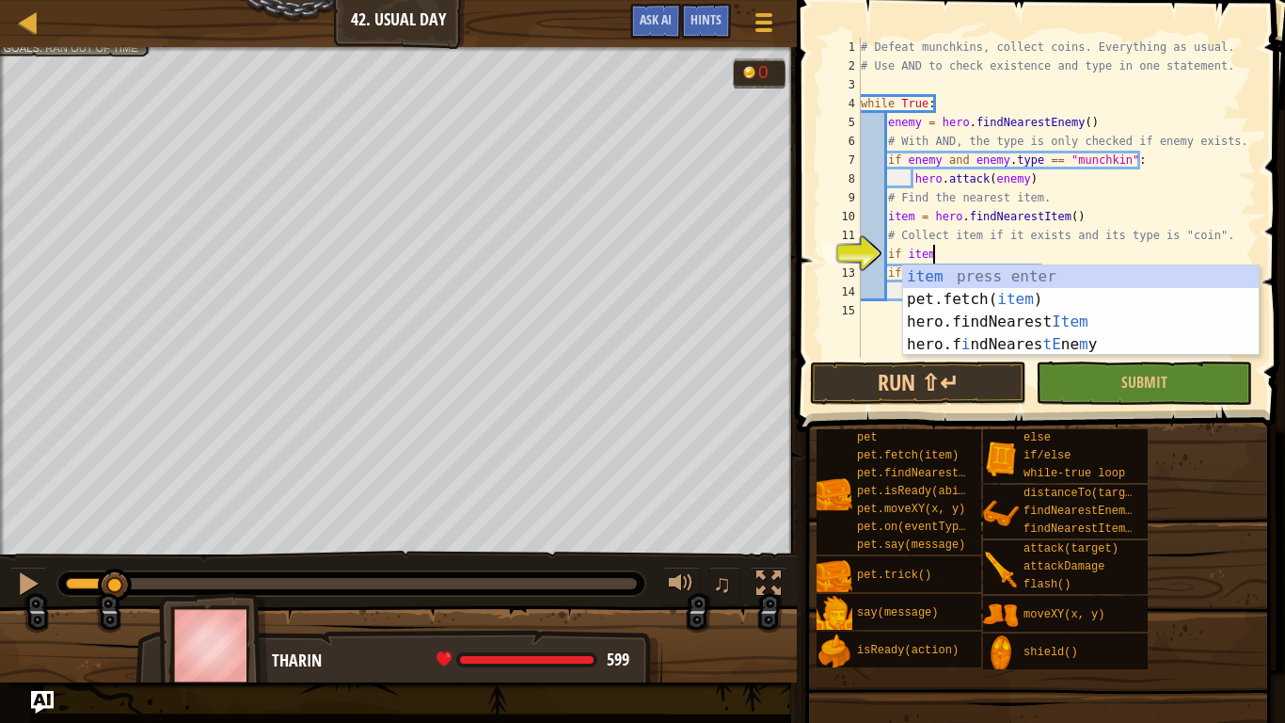
type textarea "if item:"
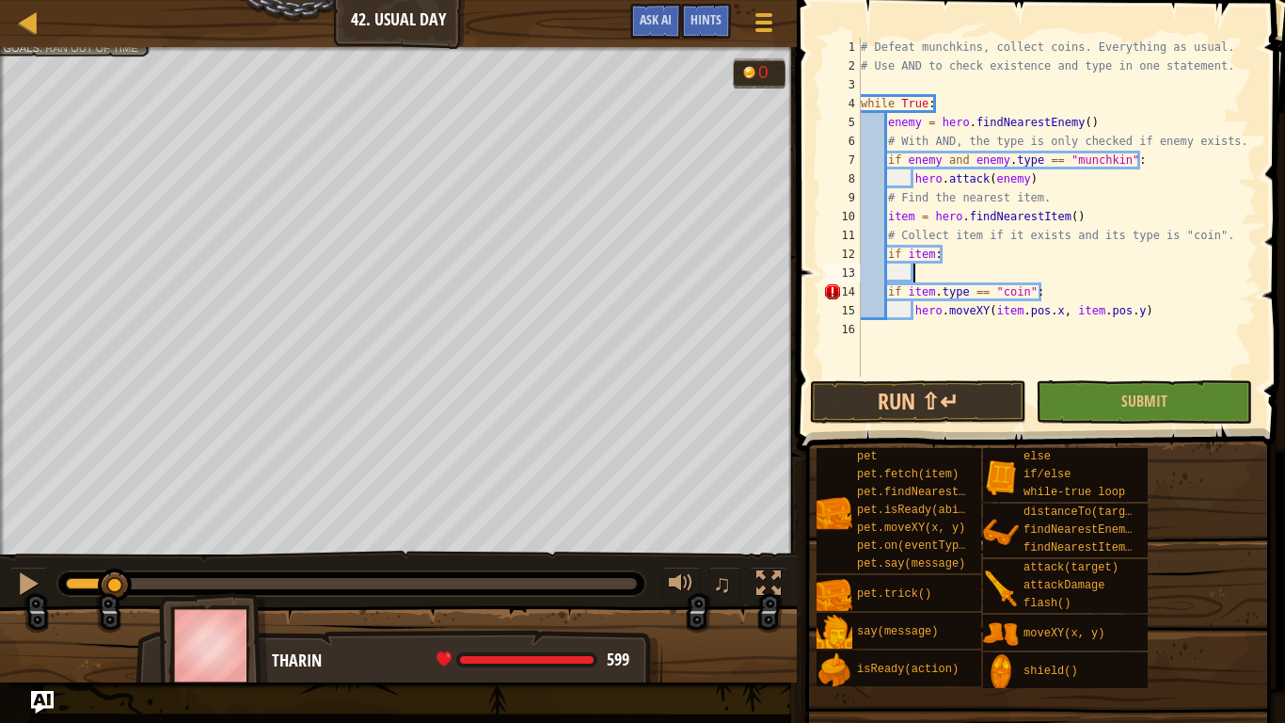
scroll to position [8, 7]
click at [884, 291] on div "# Defeat munchkins, collect coins. Everything as usual. # Use AND to check exis…" at bounding box center [1057, 226] width 400 height 376
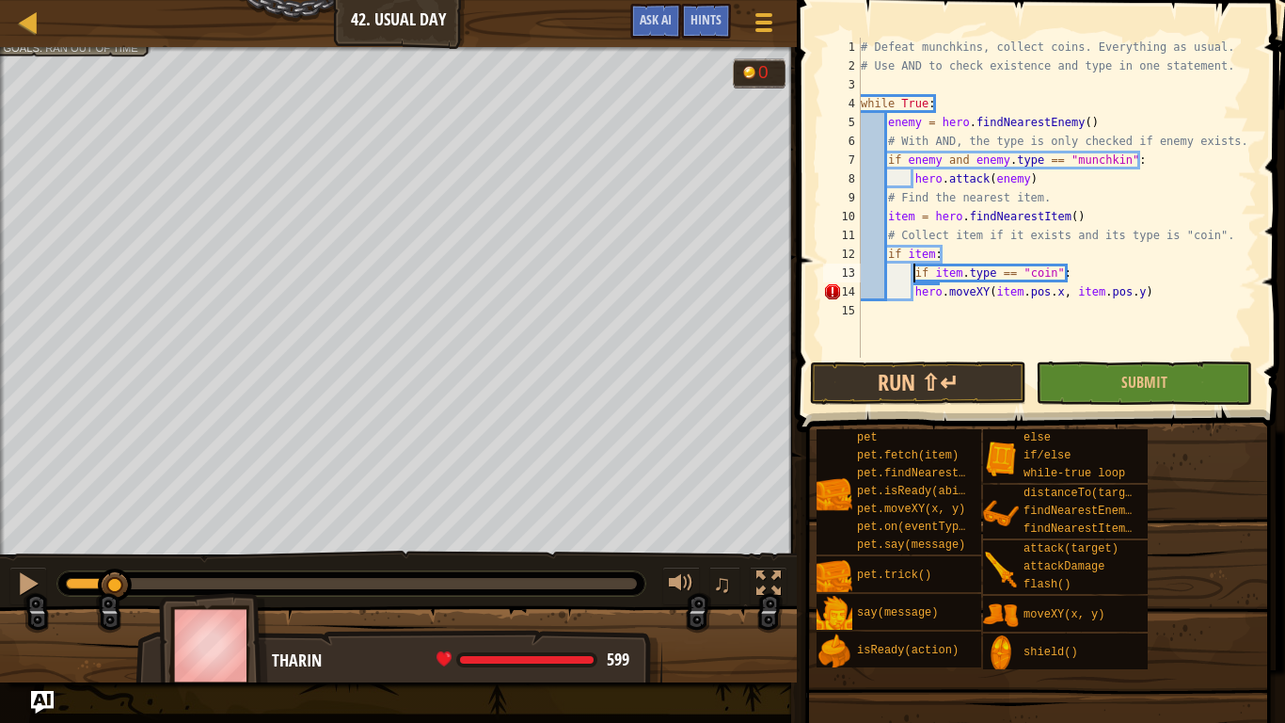
click at [913, 295] on div "# Defeat munchkins, collect coins. Everything as usual. # Use AND to check exis…" at bounding box center [1057, 217] width 400 height 358
click at [899, 394] on button "Run ⇧↵" at bounding box center [918, 382] width 216 height 43
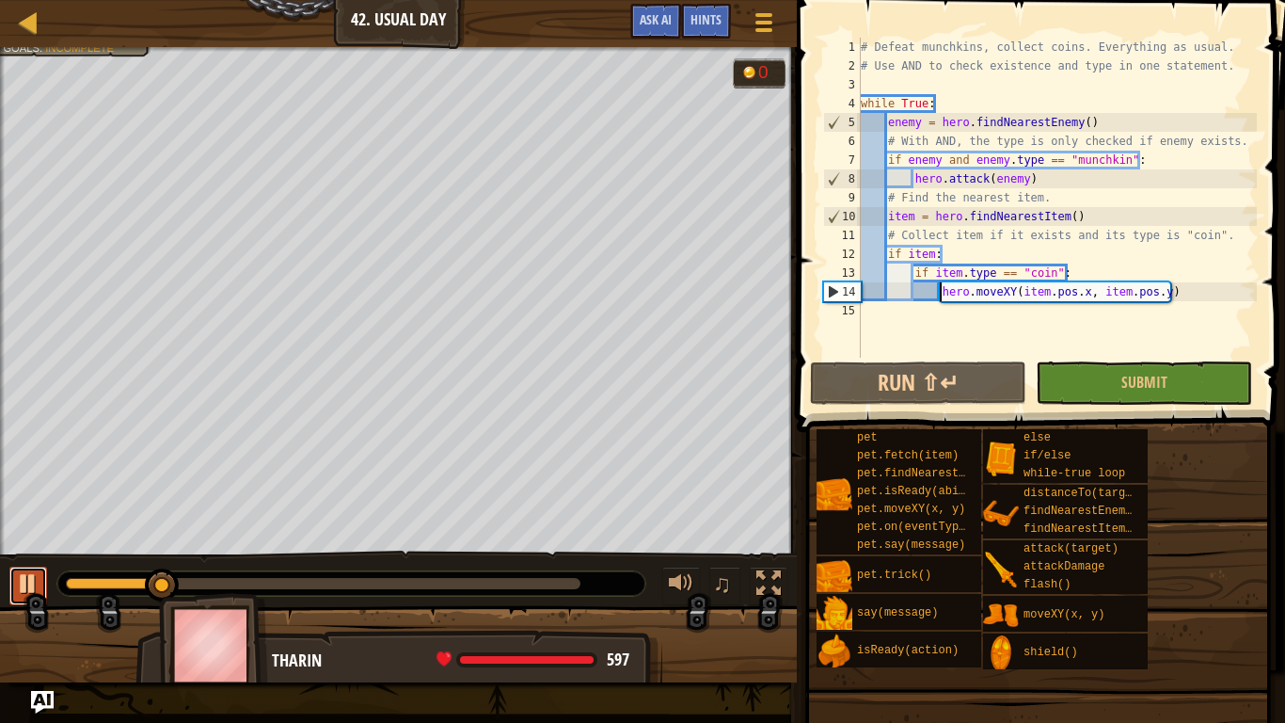
click at [9, 586] on button at bounding box center [28, 585] width 38 height 39
click at [913, 273] on div "# Defeat munchkins, collect coins. Everything as usual. # Use AND to check exis…" at bounding box center [1057, 217] width 400 height 358
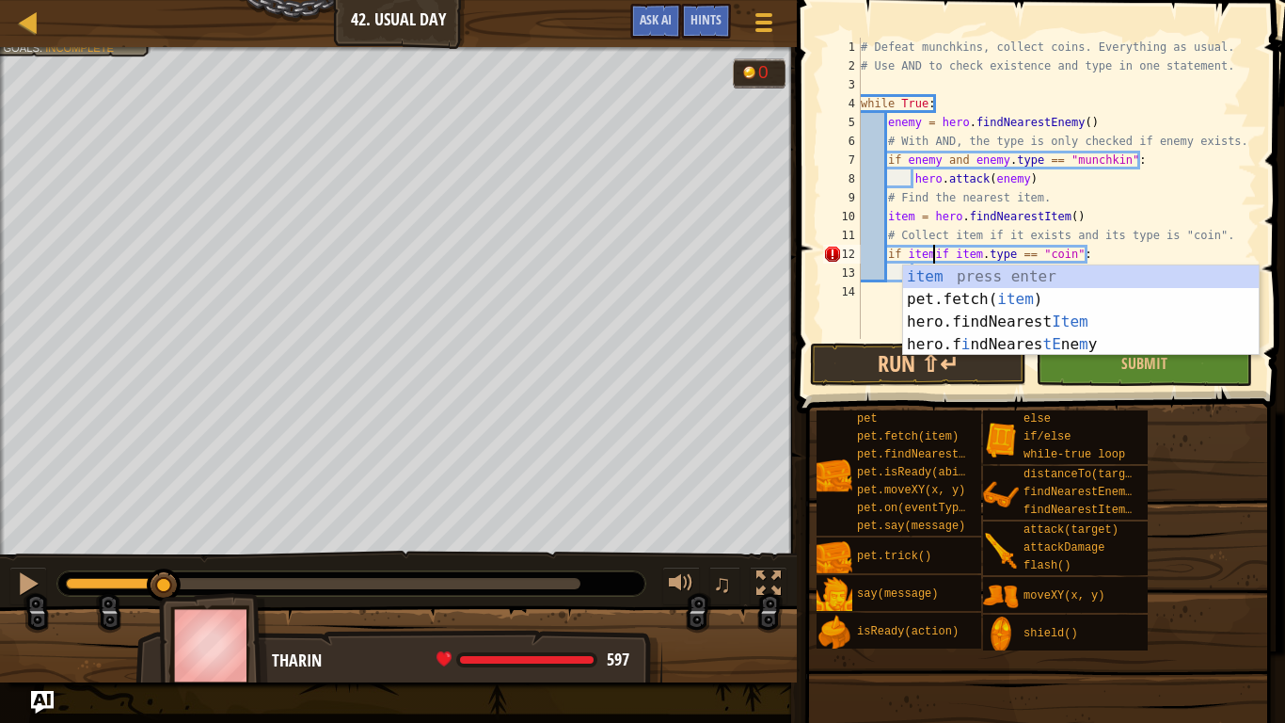
click at [953, 252] on div "# Defeat munchkins, collect coins. Everything as usual. # Use AND to check exis…" at bounding box center [1057, 207] width 400 height 339
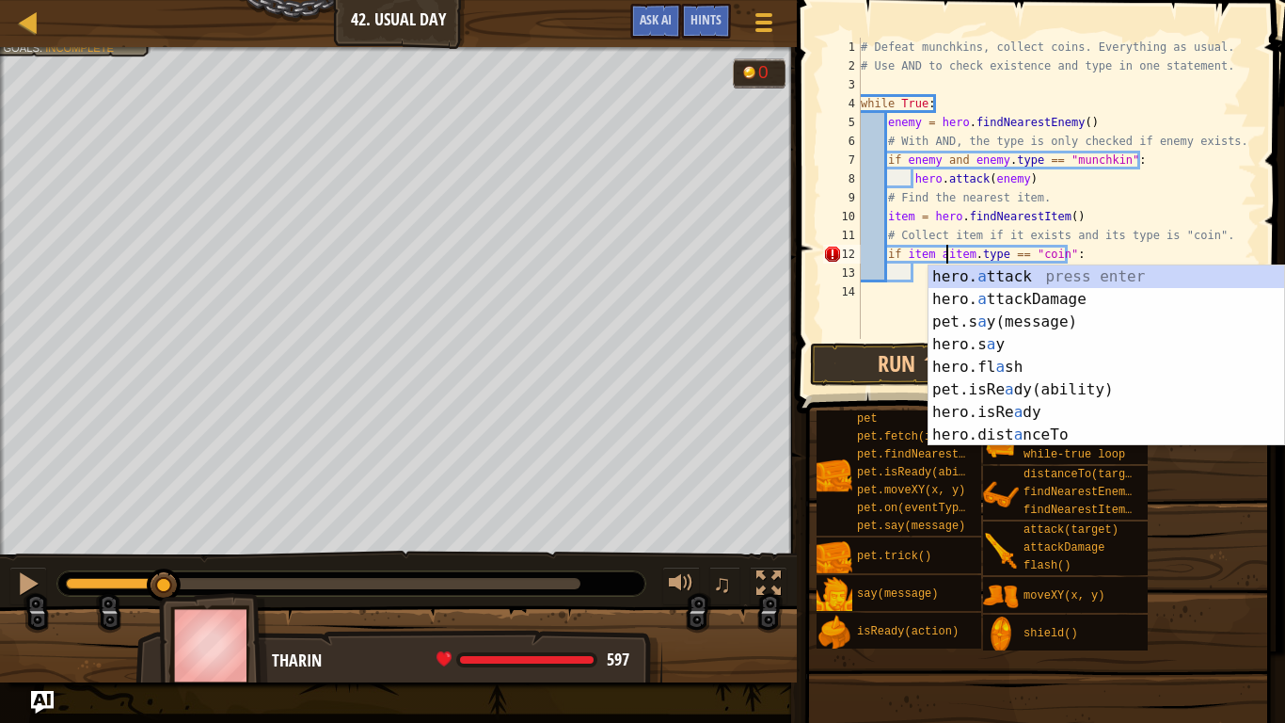
type textarea "if item anditem.type == "coin":"
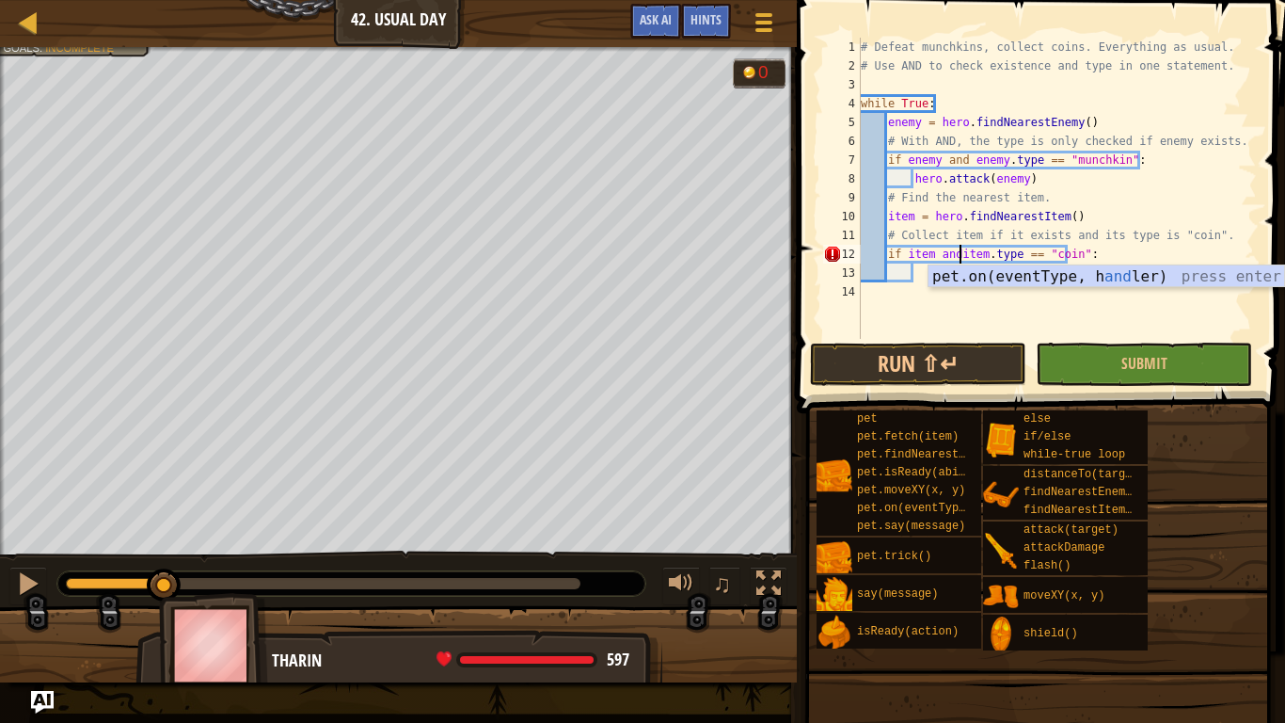
scroll to position [8, 15]
click at [899, 283] on div "# Defeat munchkins, collect coins. Everything as usual. # Use AND to check exis…" at bounding box center [1057, 207] width 400 height 339
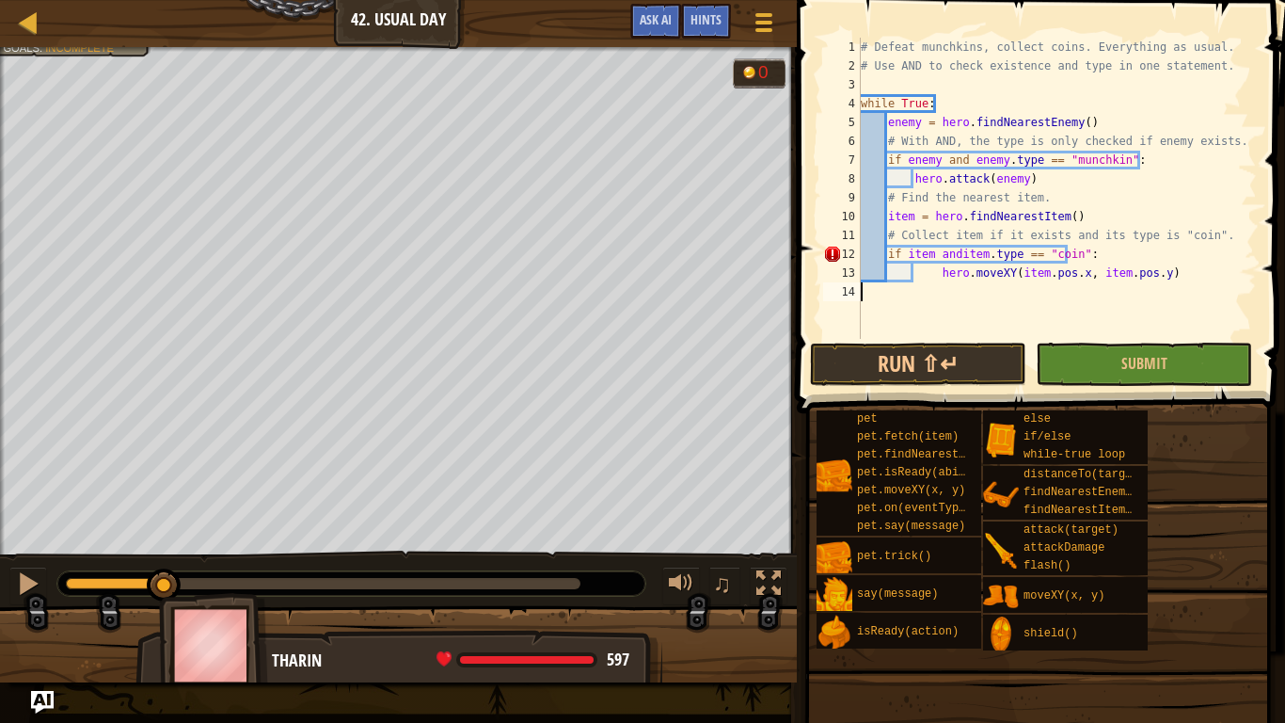
click at [942, 270] on div "# Defeat munchkins, collect coins. Everything as usual. # Use AND to check exis…" at bounding box center [1057, 207] width 400 height 339
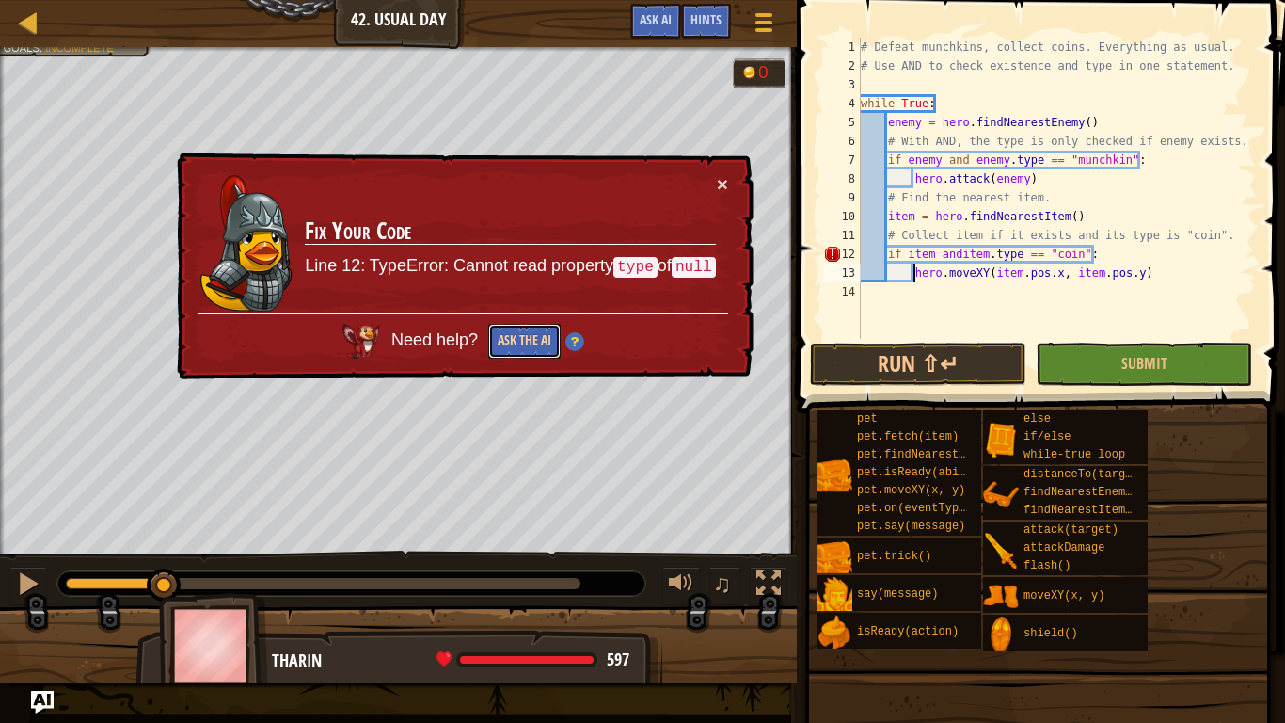
click at [488, 347] on button "Ask the AI" at bounding box center [524, 341] width 72 height 35
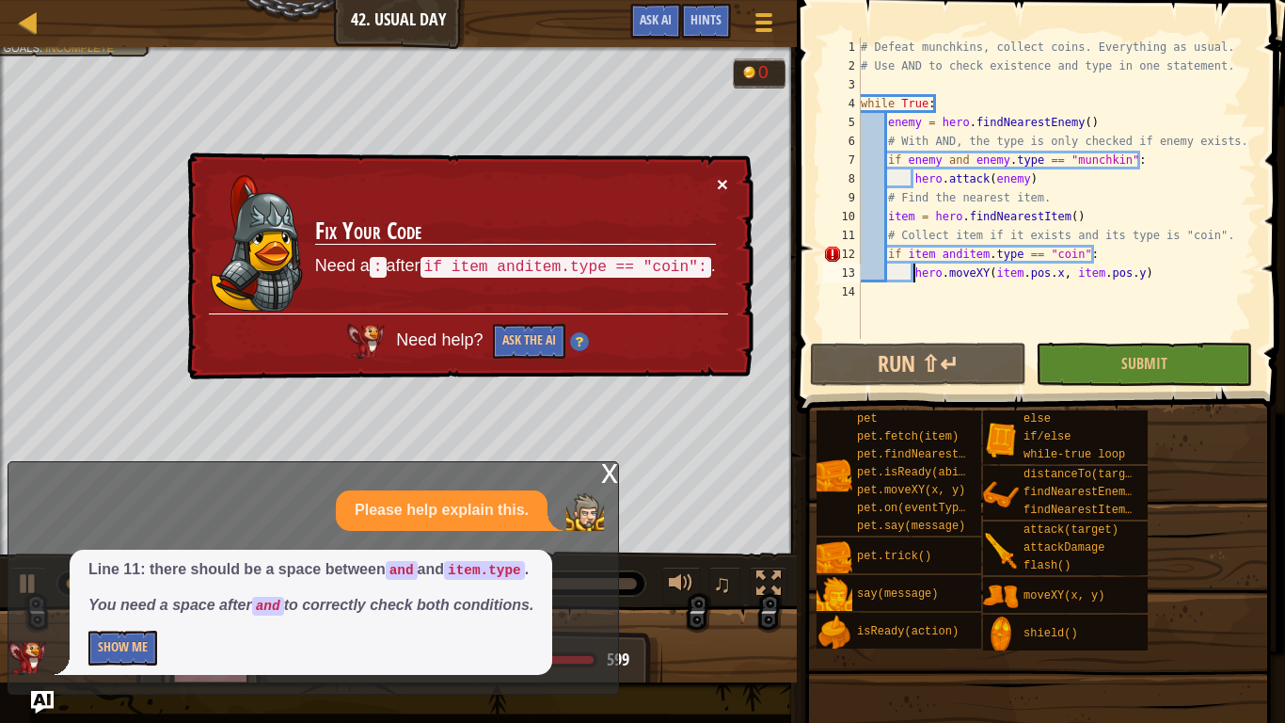
click at [723, 174] on button "×" at bounding box center [722, 184] width 11 height 20
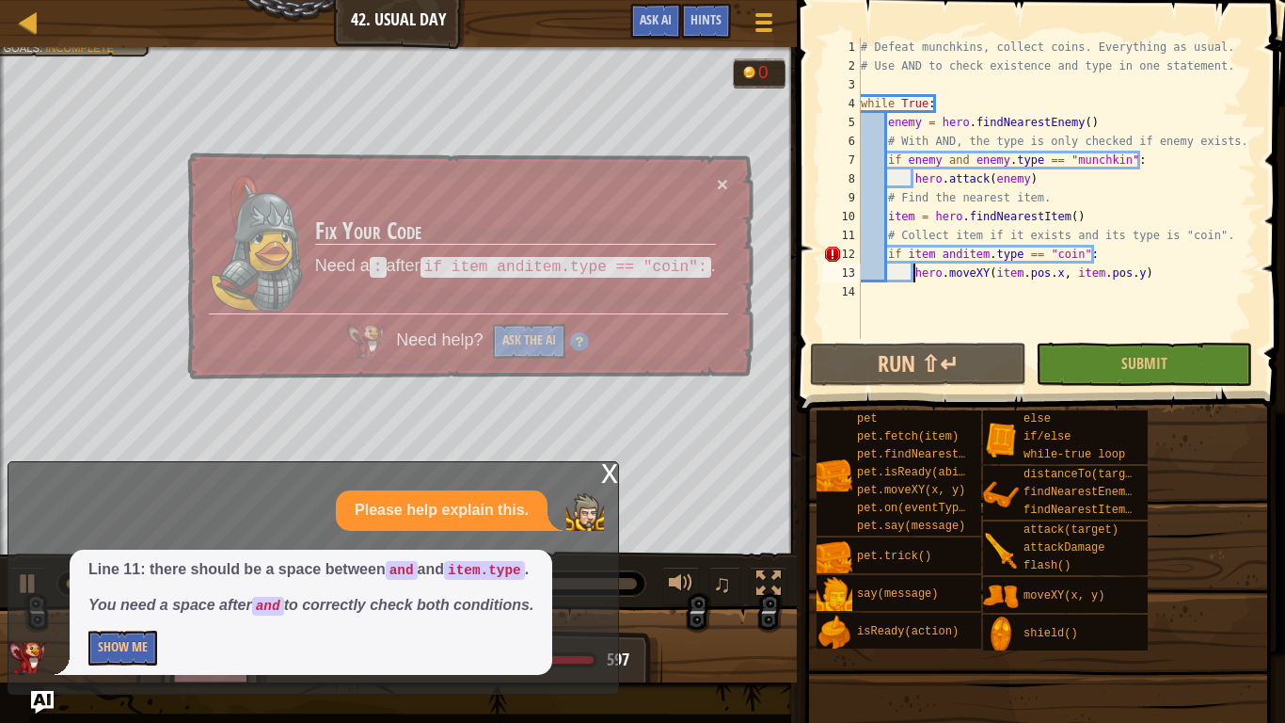
click at [959, 255] on div "# Defeat munchkins, collect coins. Everything as usual. # Use AND to check exis…" at bounding box center [1057, 207] width 400 height 339
type textarea "if item and item.type == "coin":"
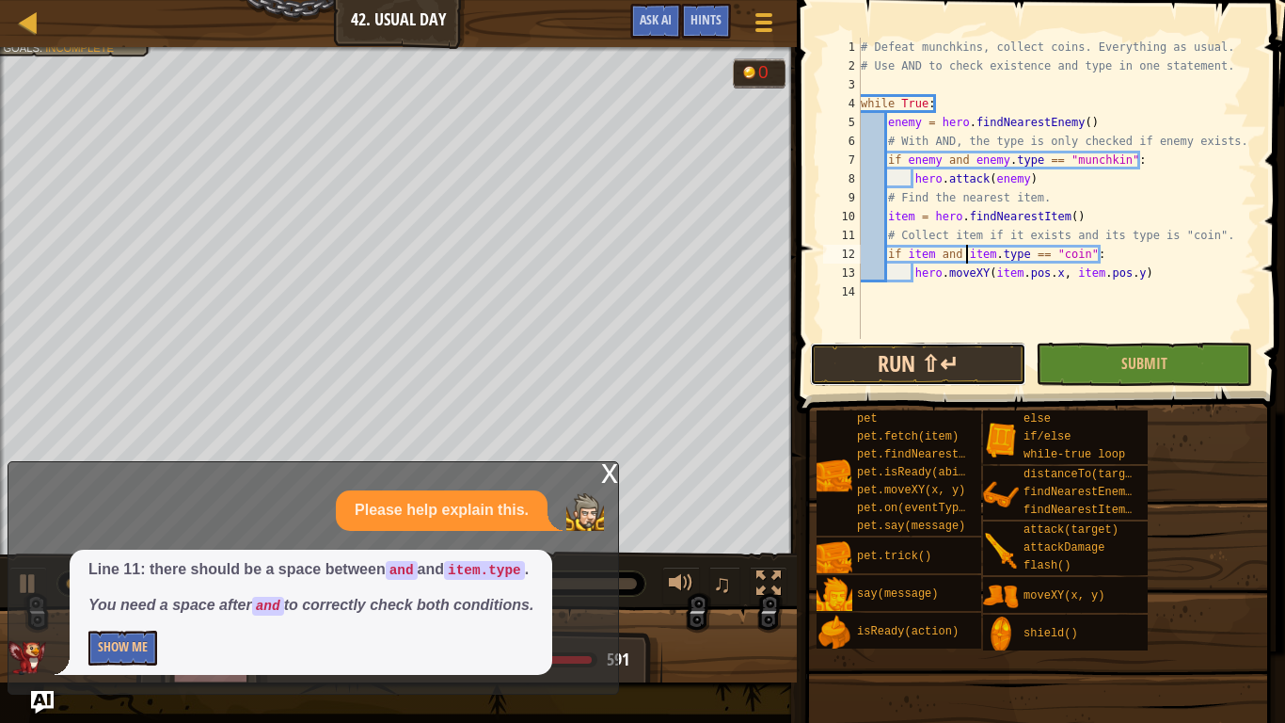
click at [916, 371] on button "Run ⇧↵" at bounding box center [918, 363] width 216 height 43
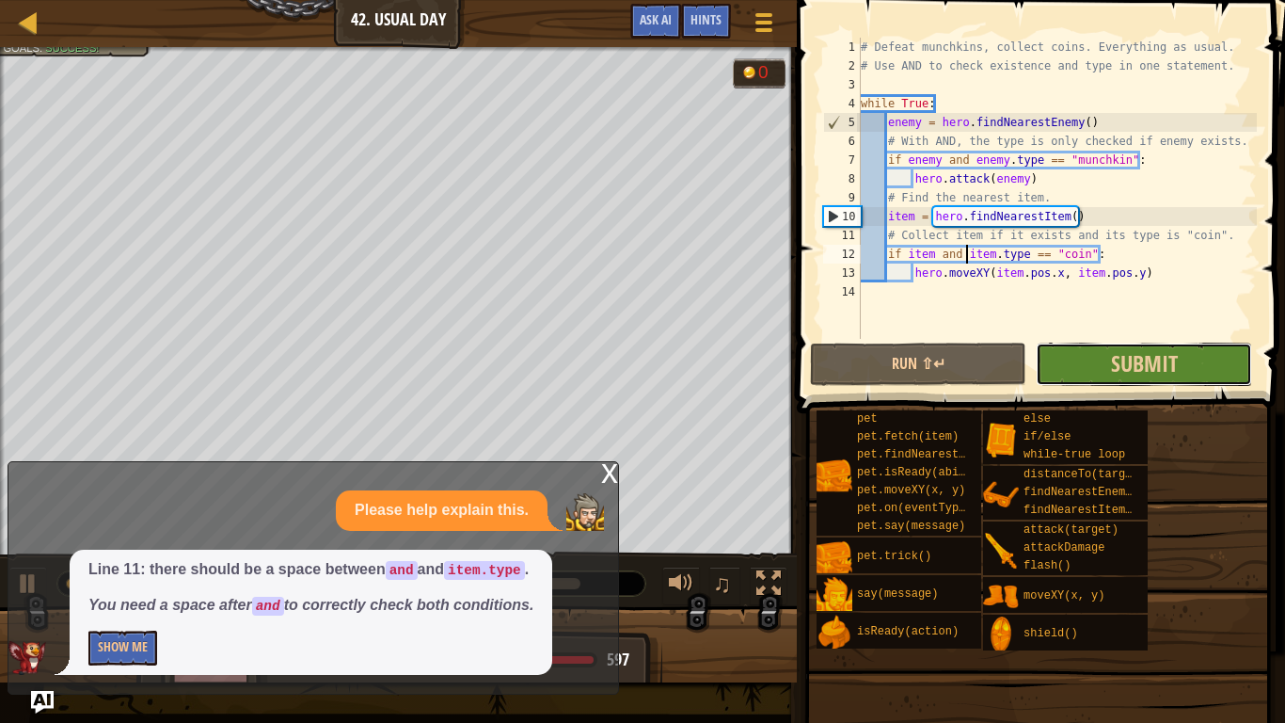
click at [1079, 350] on button "Submit" at bounding box center [1144, 363] width 216 height 43
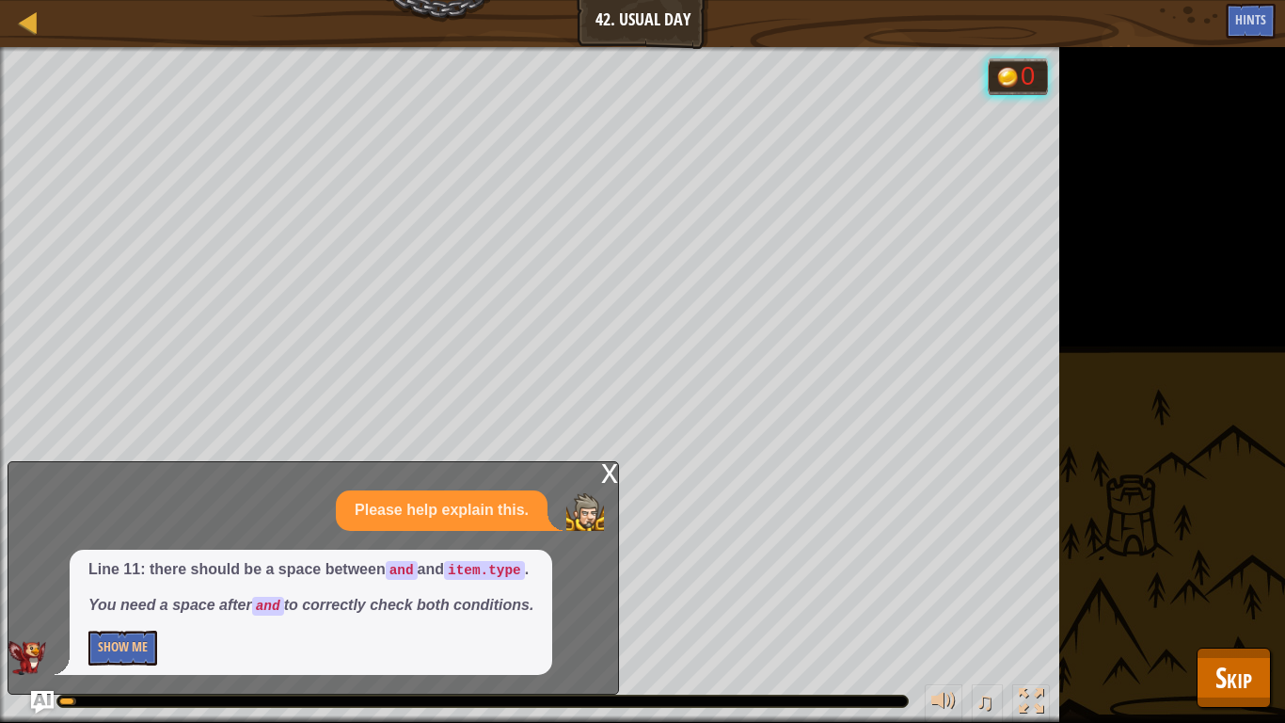
click at [610, 470] on div "x" at bounding box center [609, 471] width 17 height 19
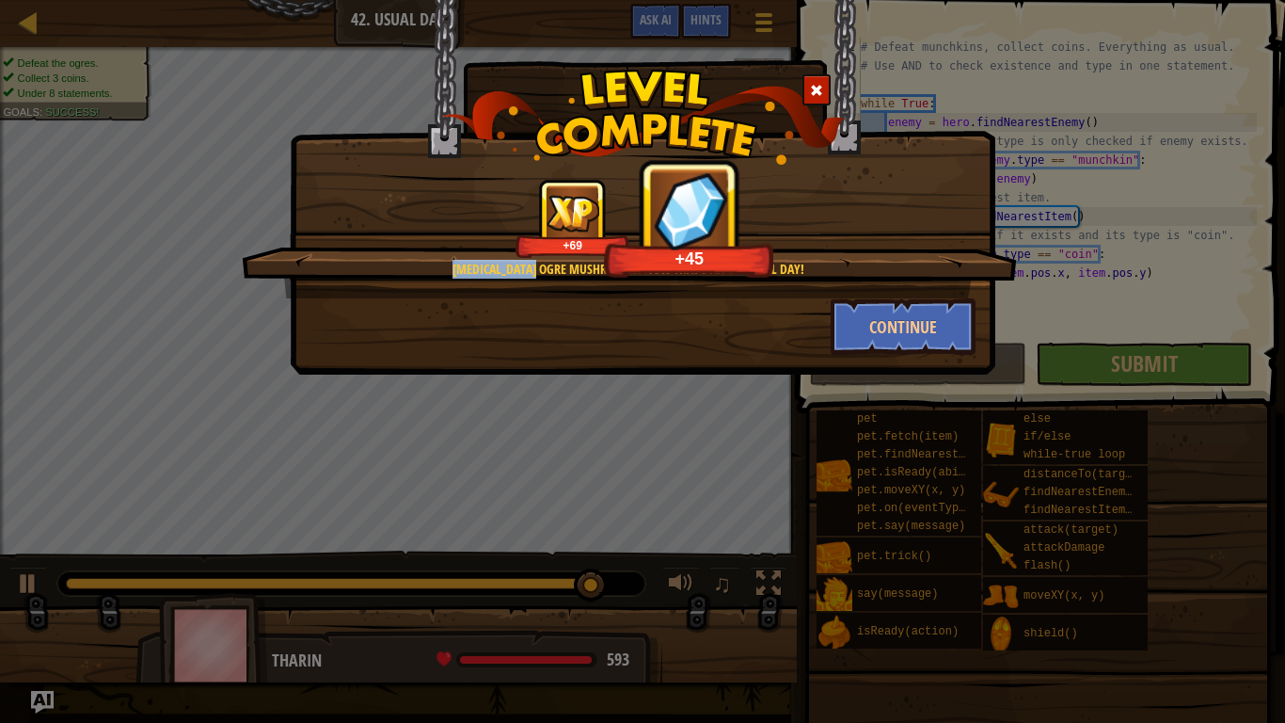
click at [547, 279] on div "[MEDICAL_DATA] ogre mushrooms. Now that's an unusual day! +69 +45" at bounding box center [629, 238] width 775 height 119
click at [652, 295] on div "[MEDICAL_DATA] ogre mushrooms. Now that's an unusual day! +69 +72" at bounding box center [629, 238] width 775 height 119
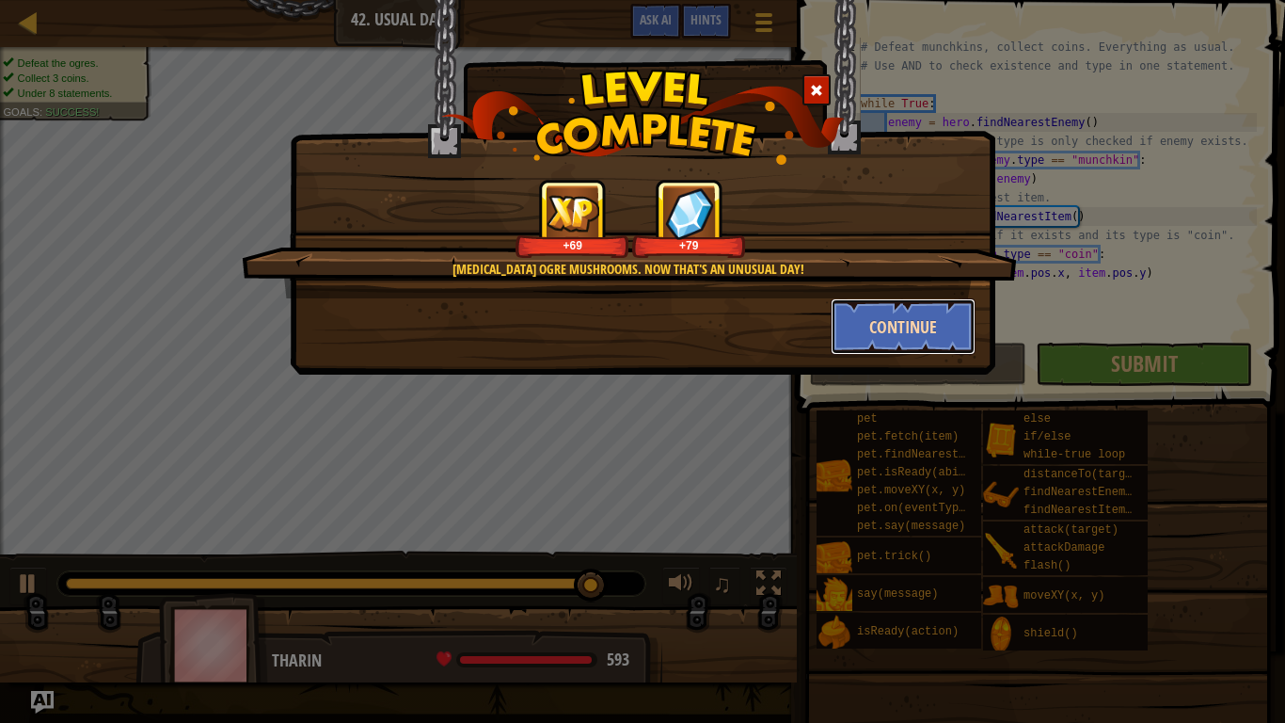
click at [887, 337] on button "Continue" at bounding box center [904, 326] width 146 height 56
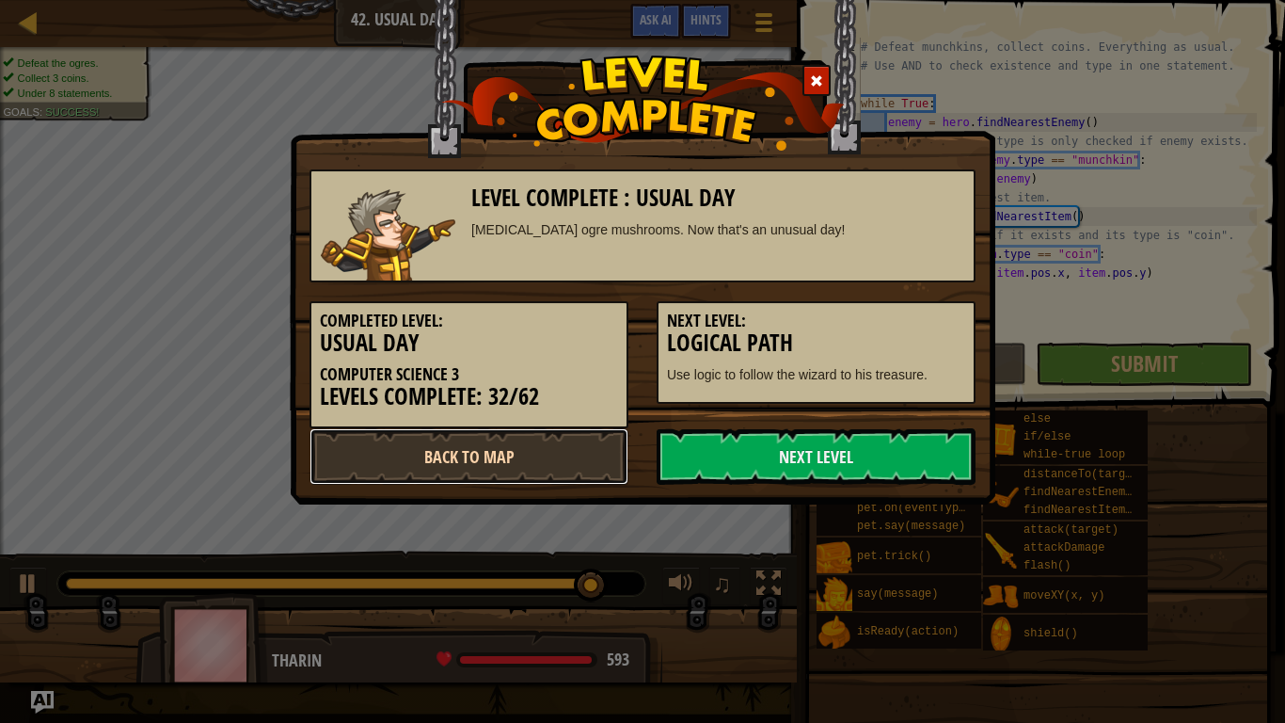
click at [428, 449] on link "Back to Map" at bounding box center [469, 456] width 319 height 56
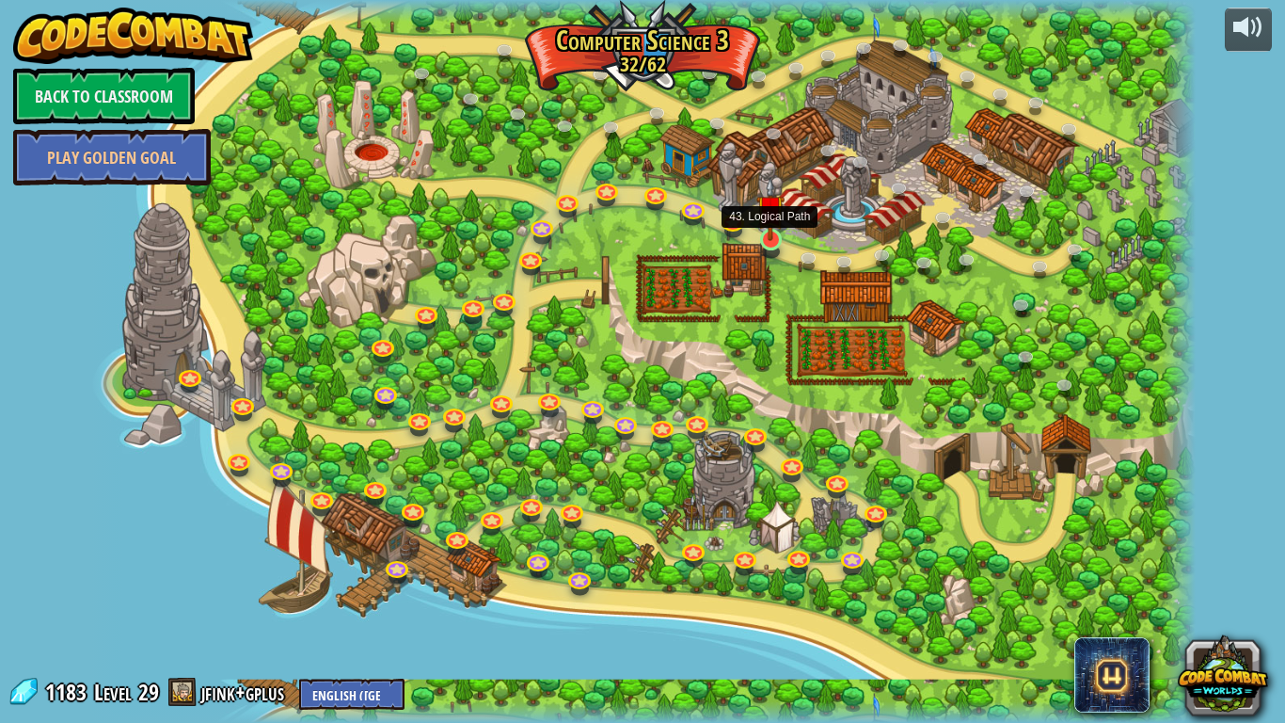
click at [777, 237] on img at bounding box center [770, 209] width 28 height 64
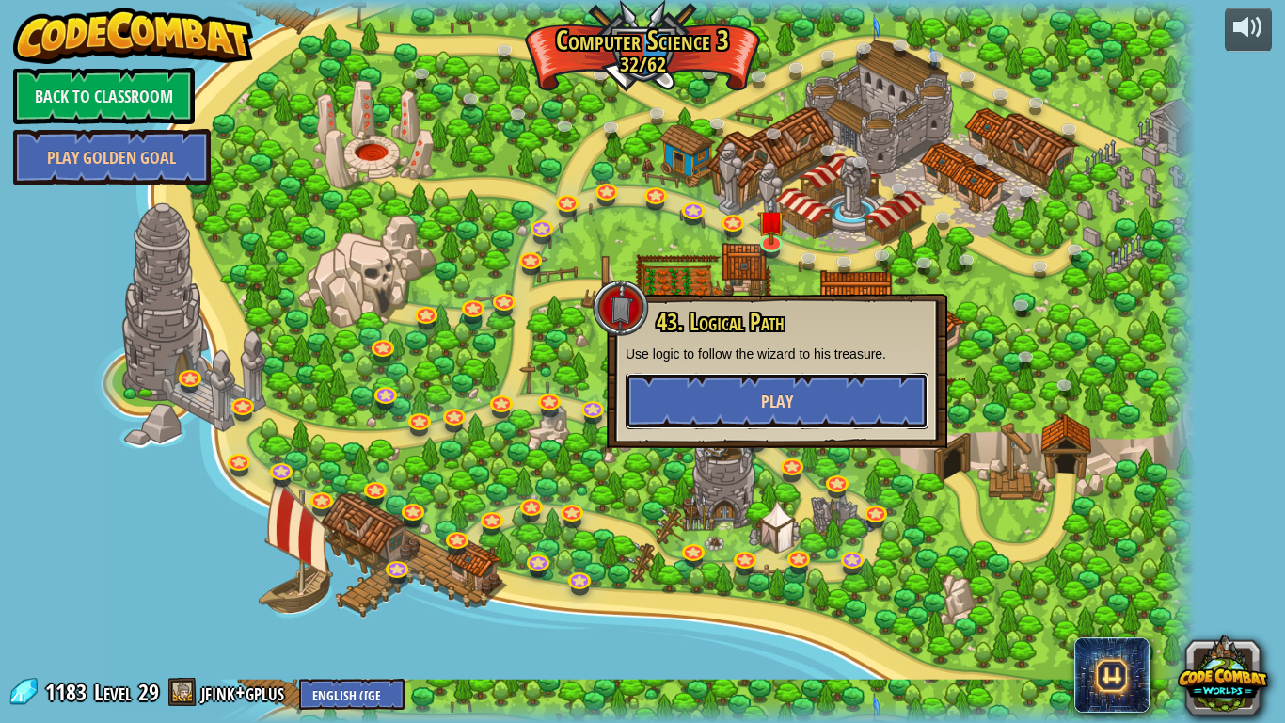
click at [799, 375] on button "Play" at bounding box center [777, 401] width 303 height 56
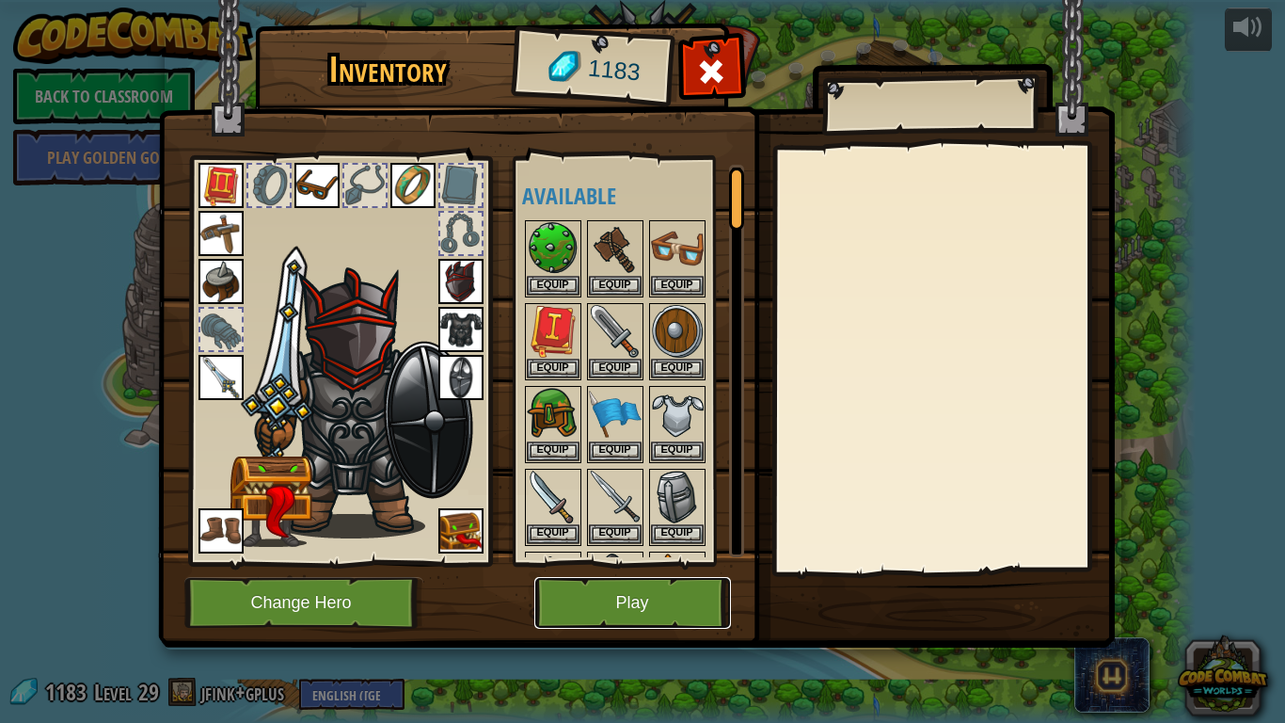
click at [630, 604] on button "Play" at bounding box center [632, 603] width 197 height 52
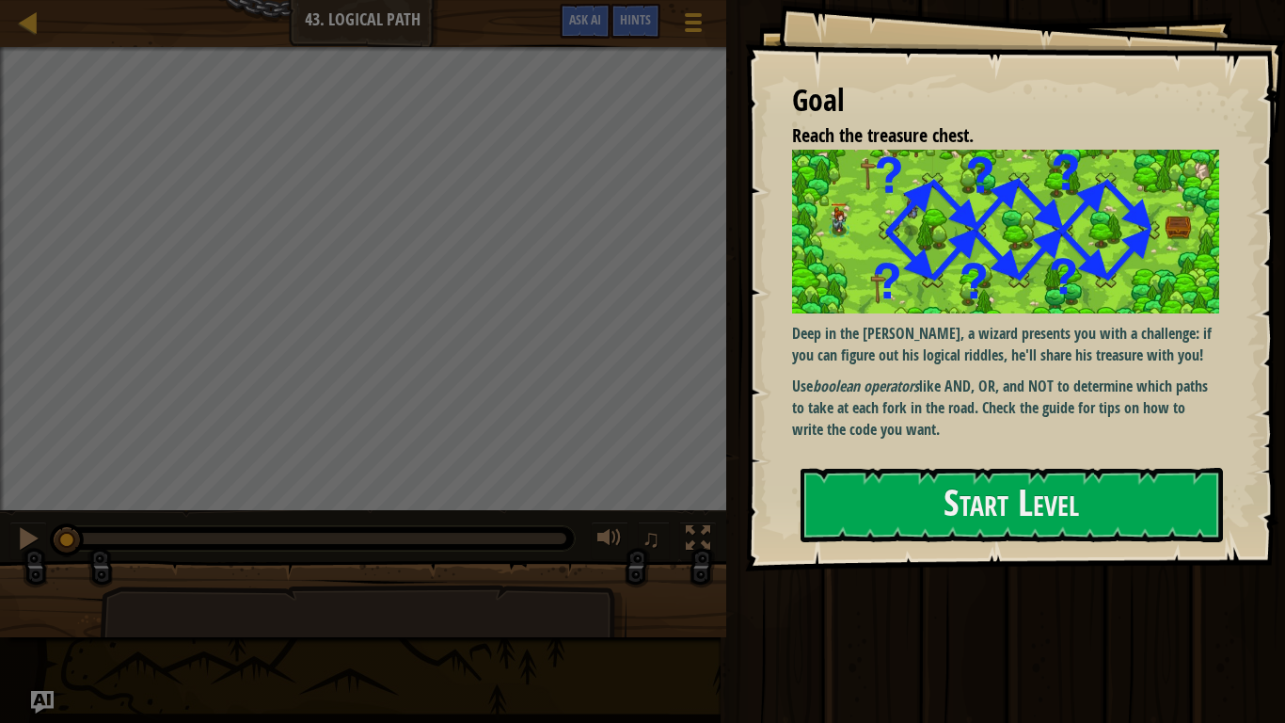
drag, startPoint x: 1026, startPoint y: 328, endPoint x: 1070, endPoint y: 354, distance: 51.0
click at [1070, 354] on p "Deep in the [PERSON_NAME], a wizard presents you with a challenge: if you can f…" at bounding box center [1005, 344] width 427 height 43
drag, startPoint x: 1070, startPoint y: 354, endPoint x: 1039, endPoint y: 325, distance: 42.6
click at [1039, 325] on p "Deep in the [PERSON_NAME], a wizard presents you with a challenge: if you can f…" at bounding box center [1005, 344] width 427 height 43
drag, startPoint x: 1039, startPoint y: 325, endPoint x: 1061, endPoint y: 365, distance: 46.3
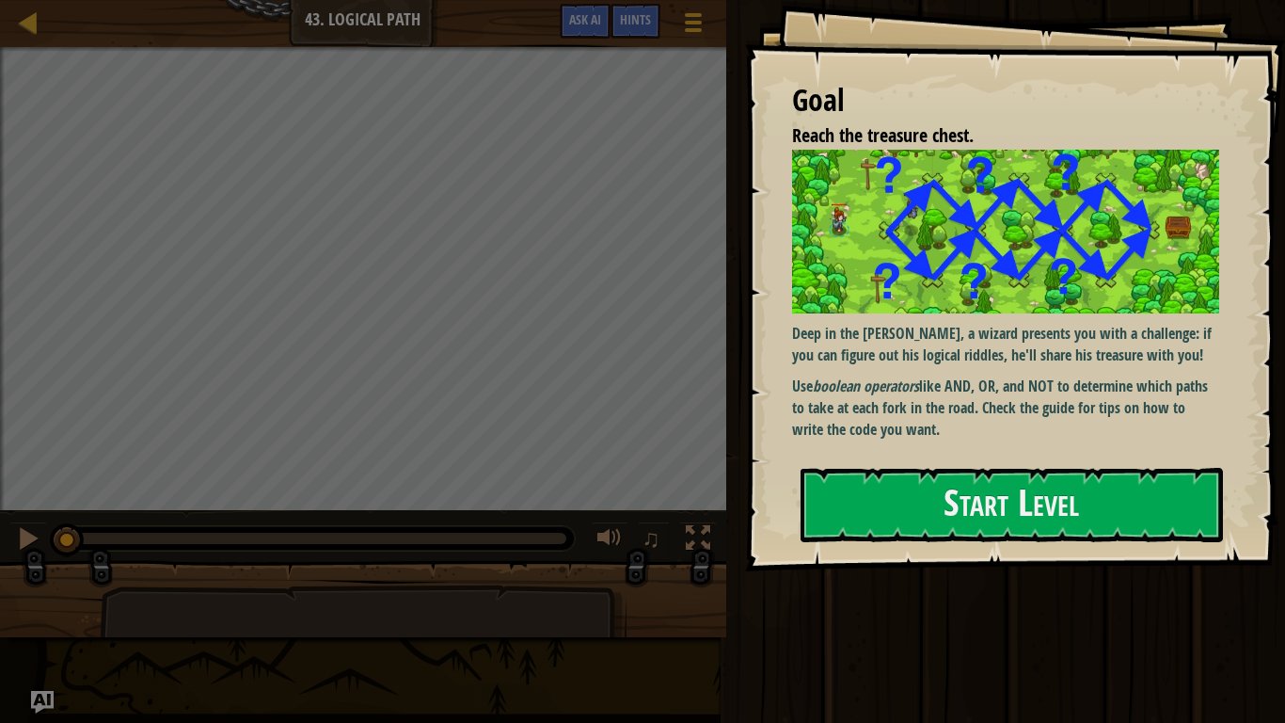
click at [1061, 365] on p "Deep in the [PERSON_NAME], a wizard presents you with a challenge: if you can f…" at bounding box center [1005, 344] width 427 height 43
drag, startPoint x: 1061, startPoint y: 365, endPoint x: 1059, endPoint y: 424, distance: 59.3
click at [1059, 424] on div "Deep in the [PERSON_NAME], a wizard presents you with a challenge: if you can f…" at bounding box center [1005, 295] width 427 height 291
drag, startPoint x: 1059, startPoint y: 424, endPoint x: 1021, endPoint y: 386, distance: 54.6
click at [1021, 386] on p "Use boolean operators like AND, OR, and NOT to determine which paths to take at…" at bounding box center [1005, 407] width 427 height 65
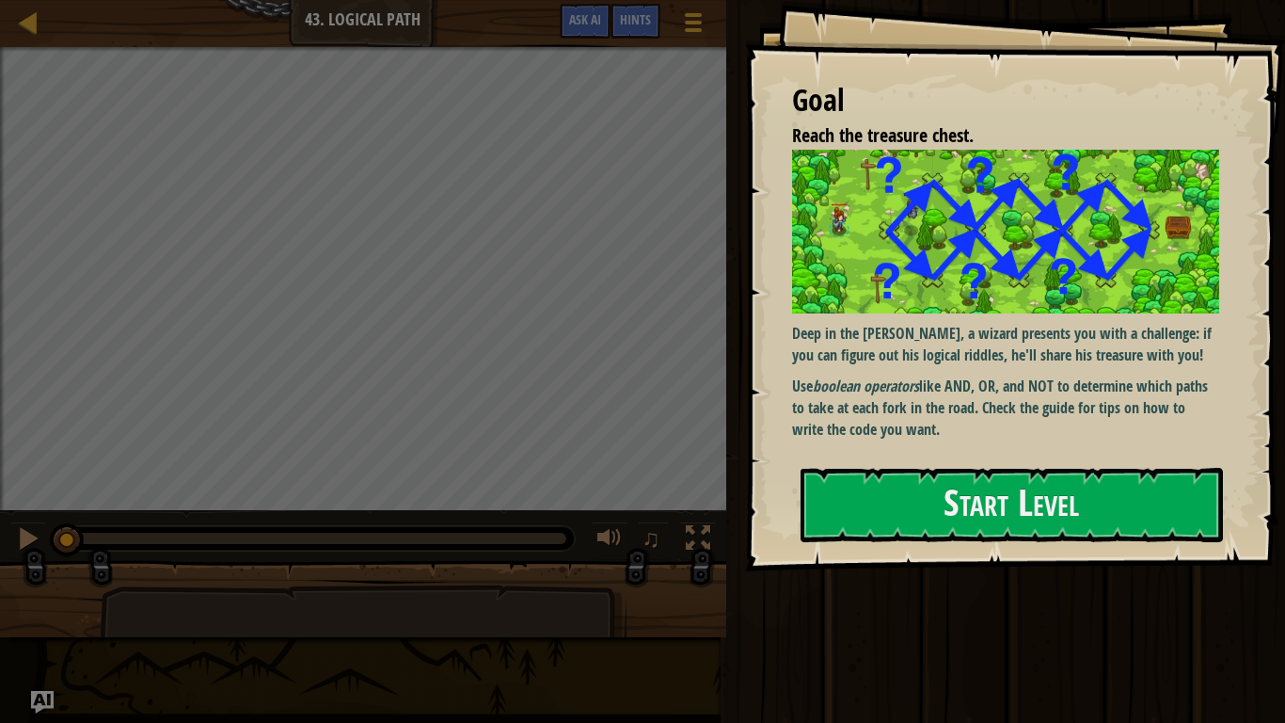
click at [1021, 386] on p "Use boolean operators like AND, OR, and NOT to determine which paths to take at…" at bounding box center [1005, 407] width 427 height 65
click at [979, 515] on button "Start Level" at bounding box center [1012, 505] width 422 height 74
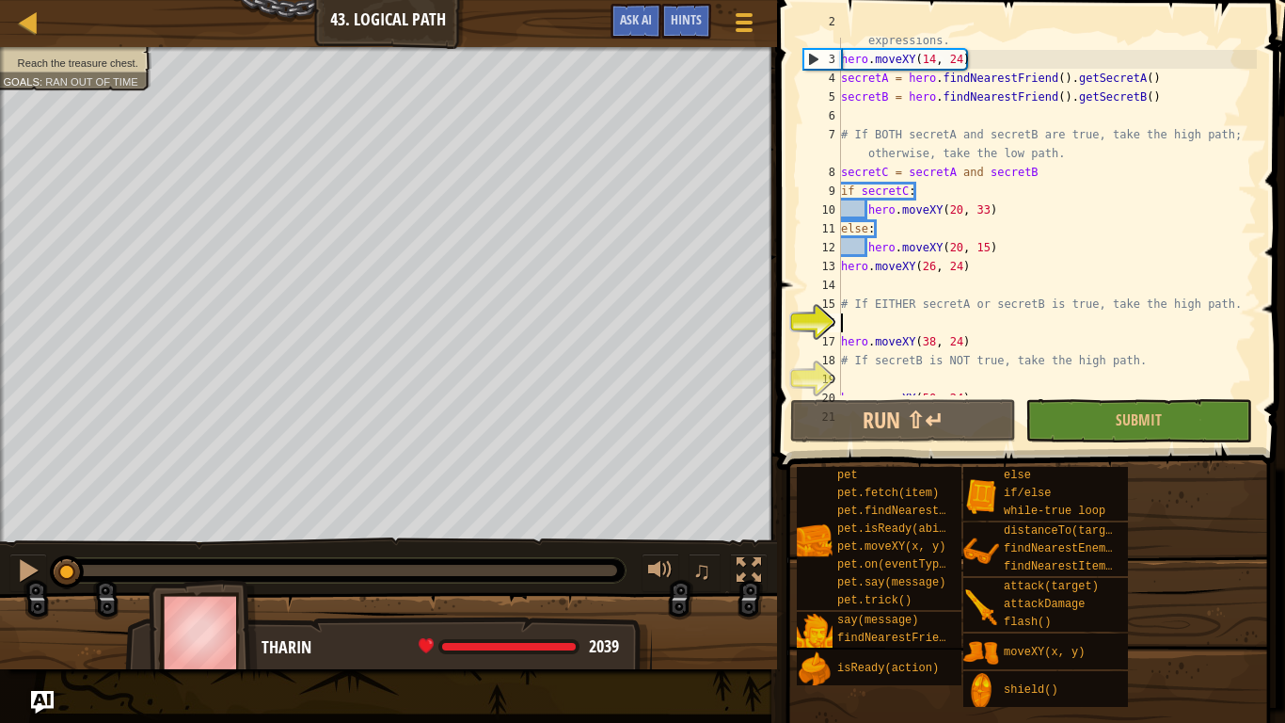
scroll to position [75, 0]
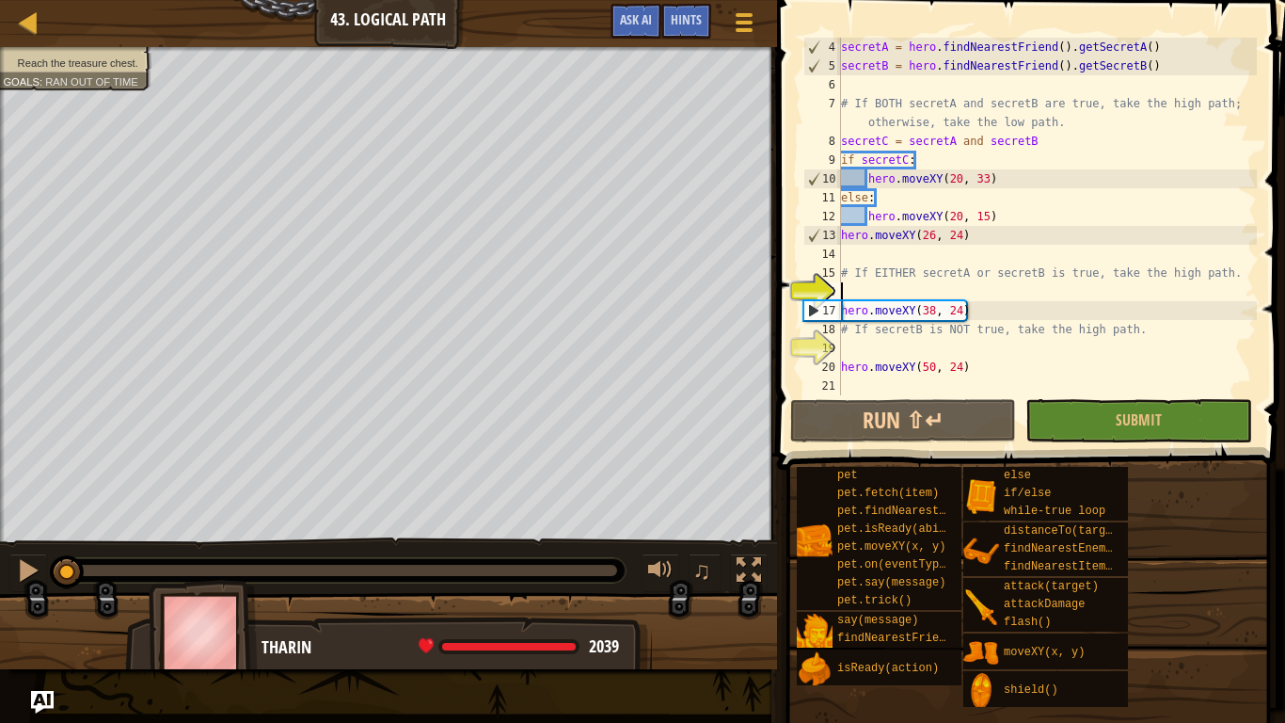
drag, startPoint x: 68, startPoint y: 555, endPoint x: 0, endPoint y: 566, distance: 68.7
click at [0, 566] on div "♫" at bounding box center [388, 565] width 777 height 56
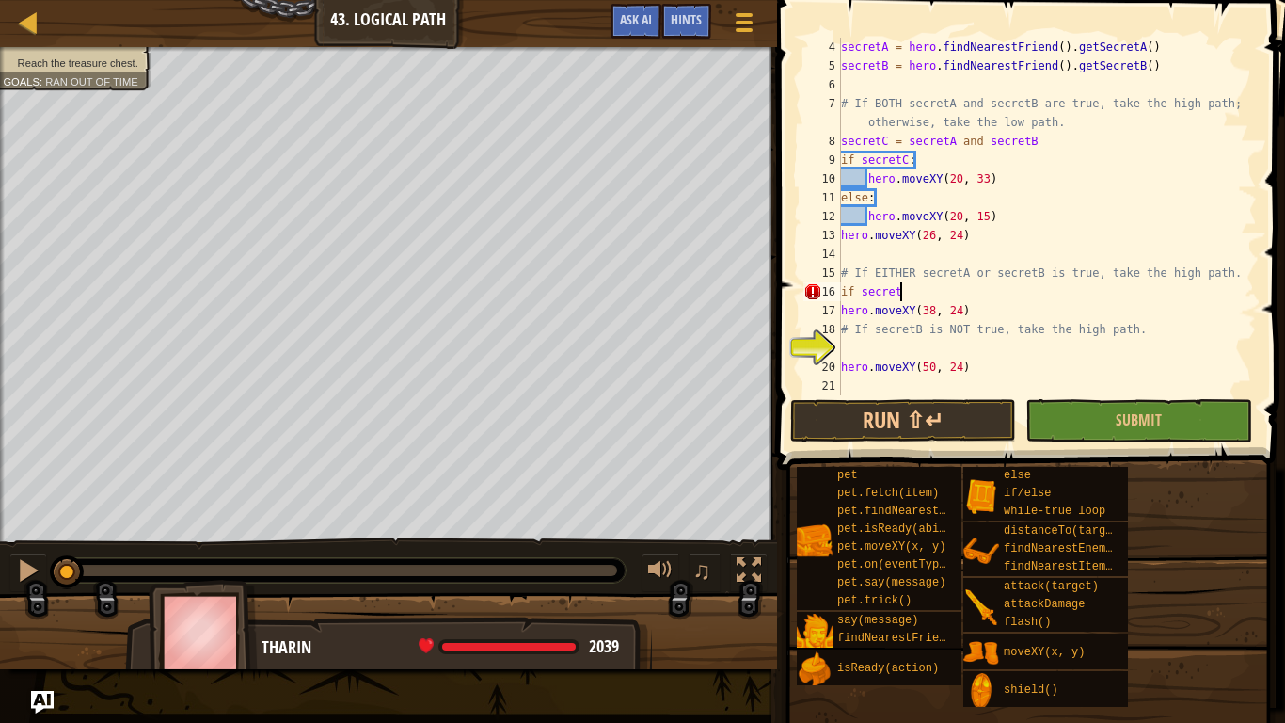
scroll to position [8, 8]
type textarea "if secretC:"
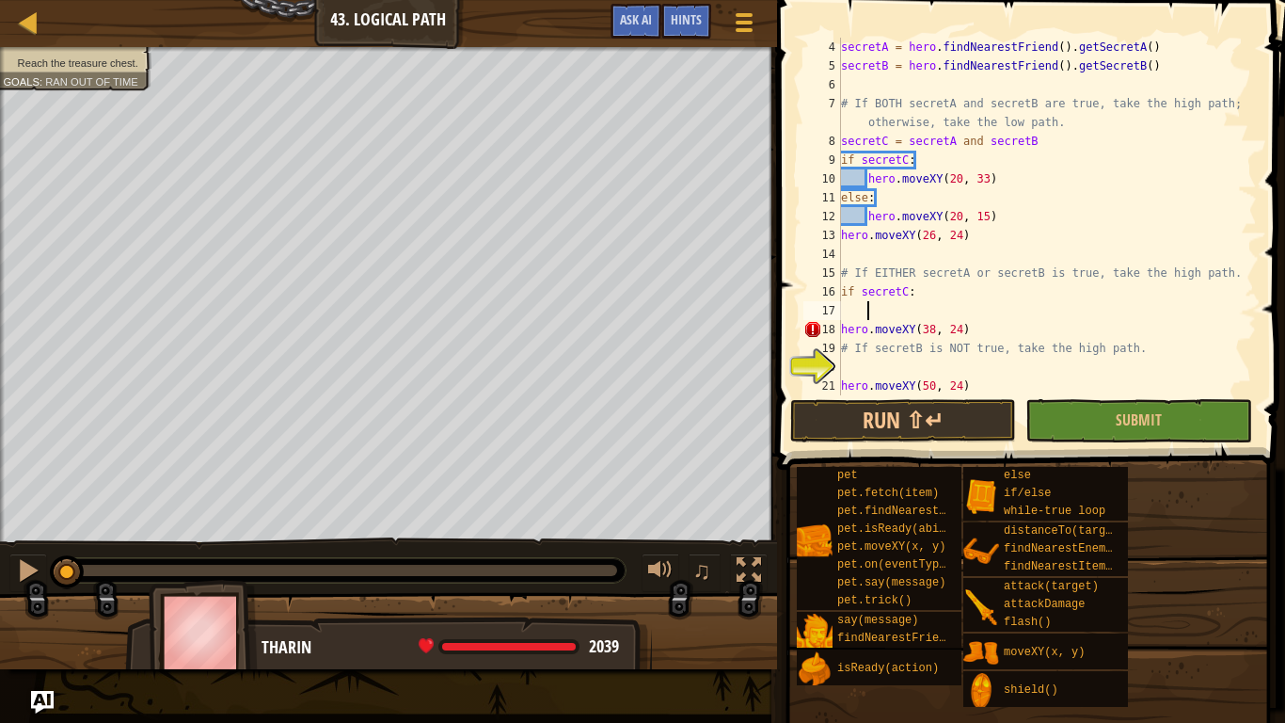
click at [836, 326] on div "18" at bounding box center [823, 329] width 38 height 19
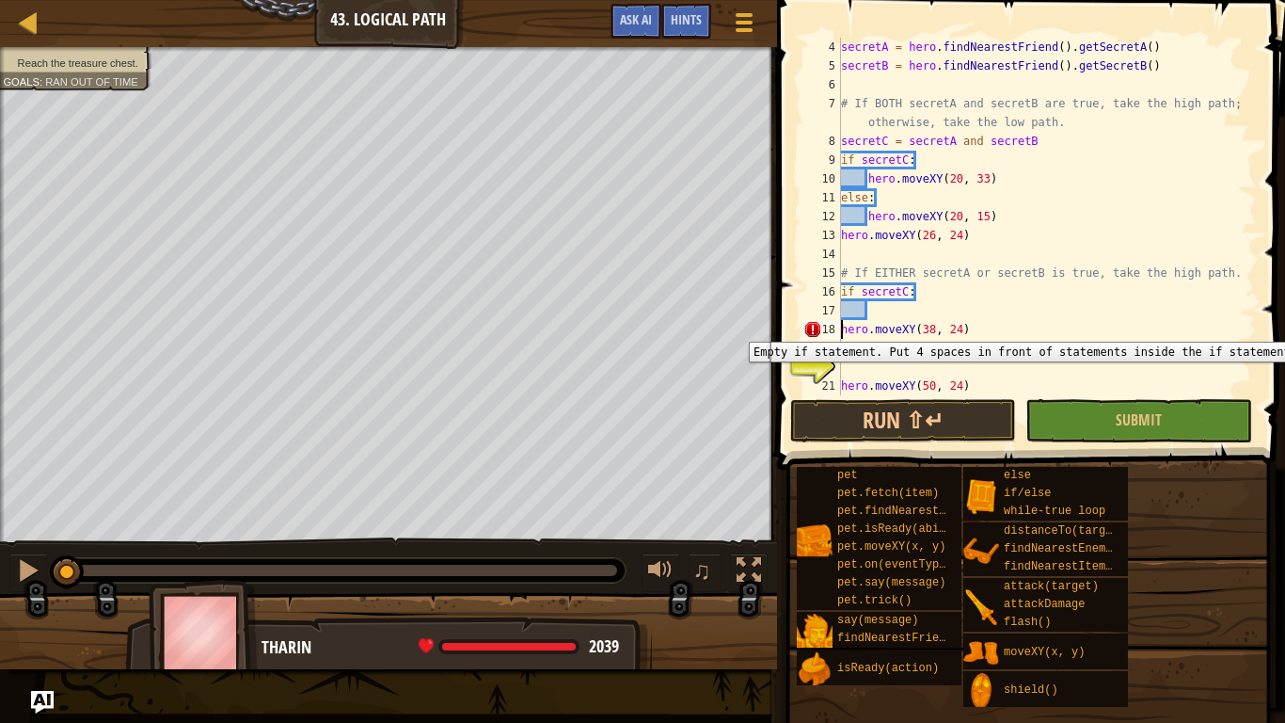
click at [838, 327] on div "18" at bounding box center [823, 329] width 38 height 19
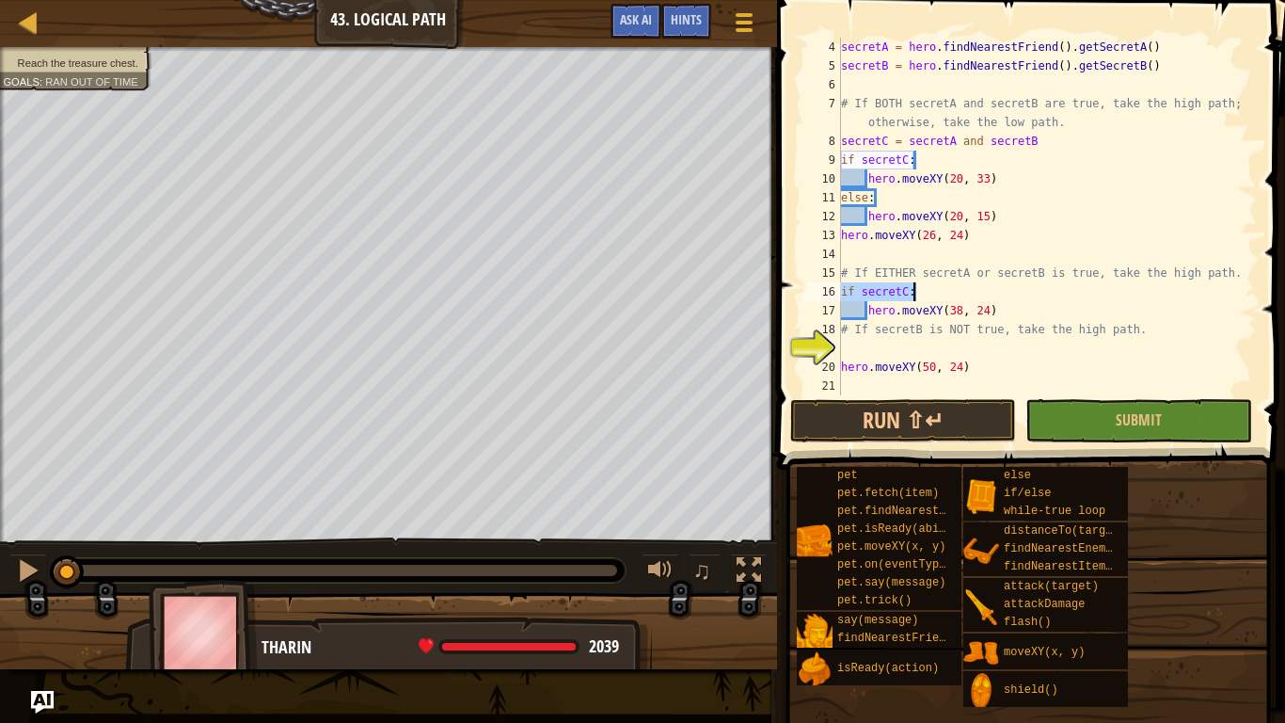
drag, startPoint x: 841, startPoint y: 288, endPoint x: 937, endPoint y: 285, distance: 96.0
click at [937, 285] on div "secretA = hero . findNearestFriend ( ) . getSecretA ( ) secretB = hero . findNe…" at bounding box center [1047, 235] width 420 height 395
type textarea "if secretC:"
click at [874, 346] on div "secretA = hero . findNearestFriend ( ) . getSecretA ( ) secretB = hero . findNe…" at bounding box center [1047, 235] width 420 height 395
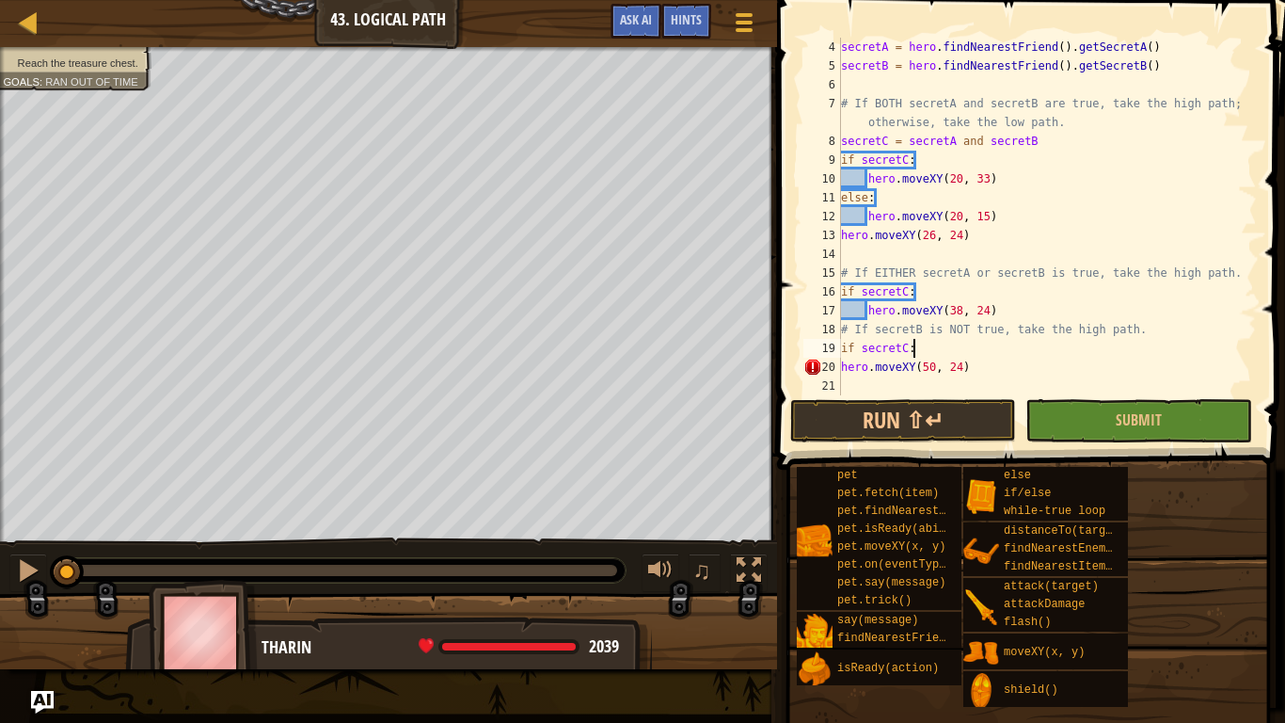
click at [840, 369] on div "20" at bounding box center [823, 367] width 38 height 19
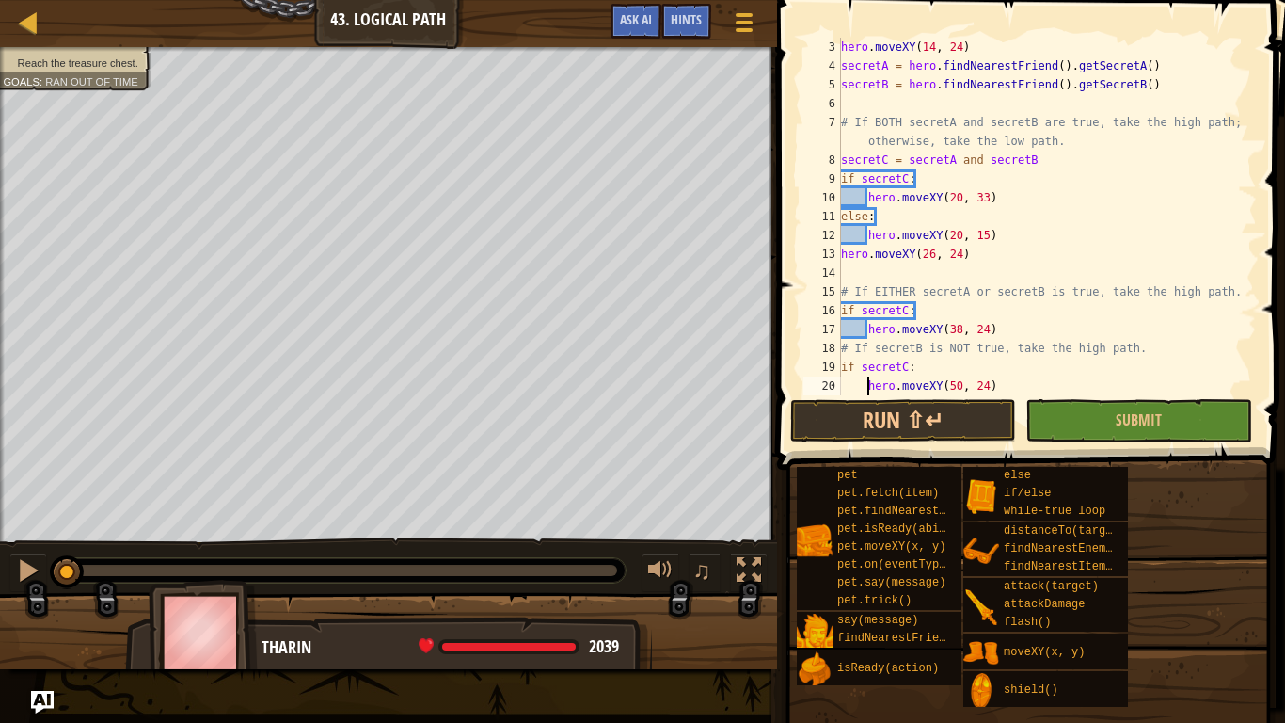
scroll to position [75, 0]
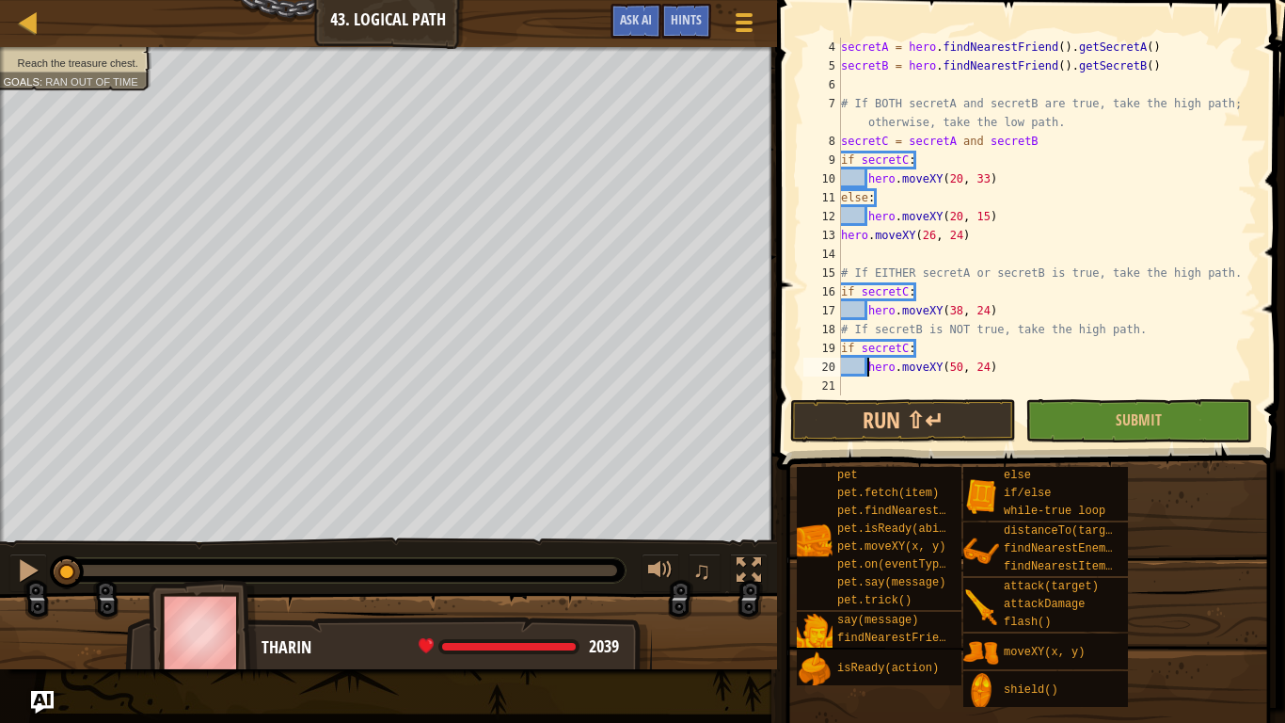
click at [960, 444] on span at bounding box center [1033, 207] width 523 height 525
click at [931, 416] on button "Run ⇧↵" at bounding box center [903, 420] width 226 height 43
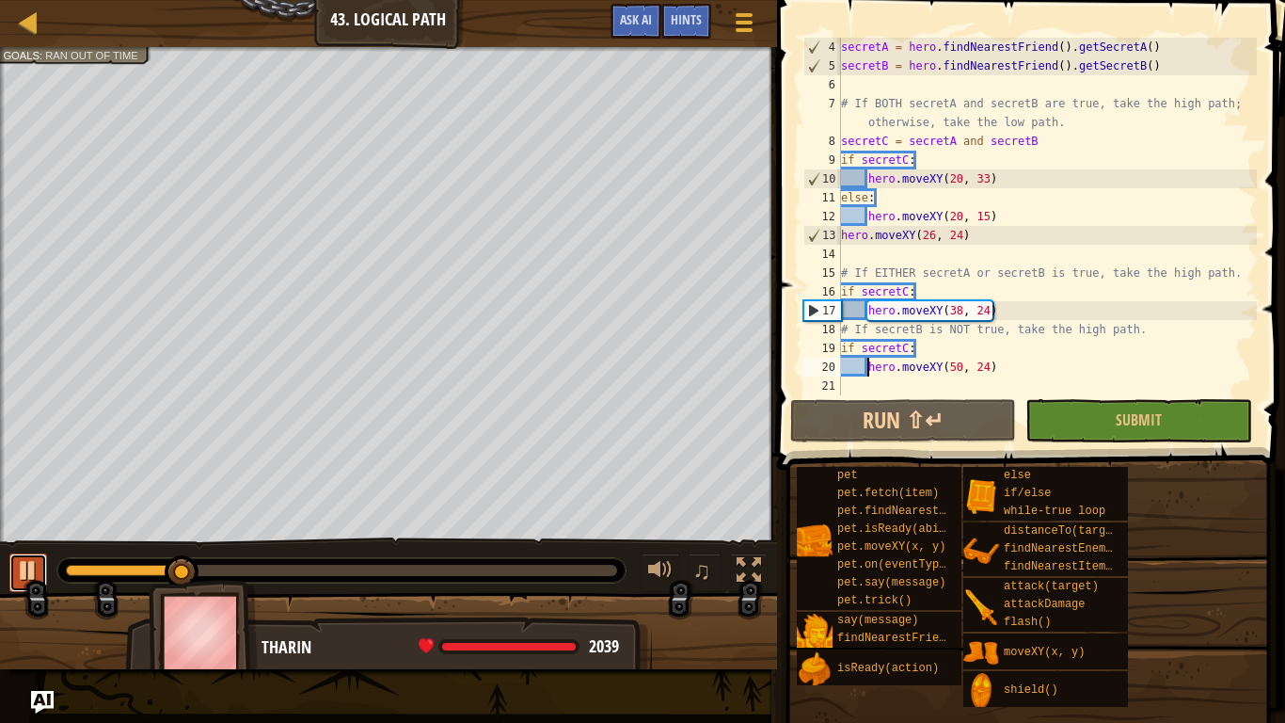
click at [21, 568] on div at bounding box center [28, 570] width 24 height 24
click at [935, 287] on div "secretA = hero . findNearestFriend ( ) . getSecretA ( ) secretB = hero . findNe…" at bounding box center [1047, 235] width 420 height 395
type textarea "if secretC:"
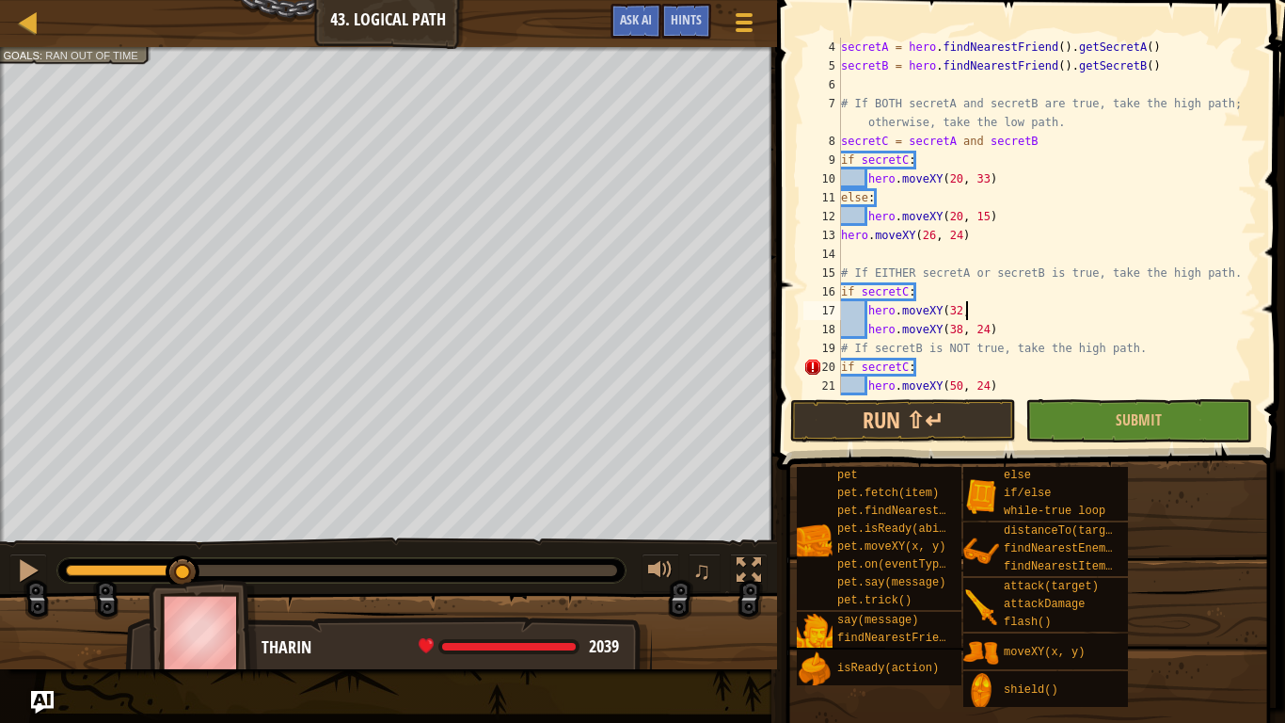
scroll to position [8, 17]
type textarea "hero.moveXY(32, 33)"
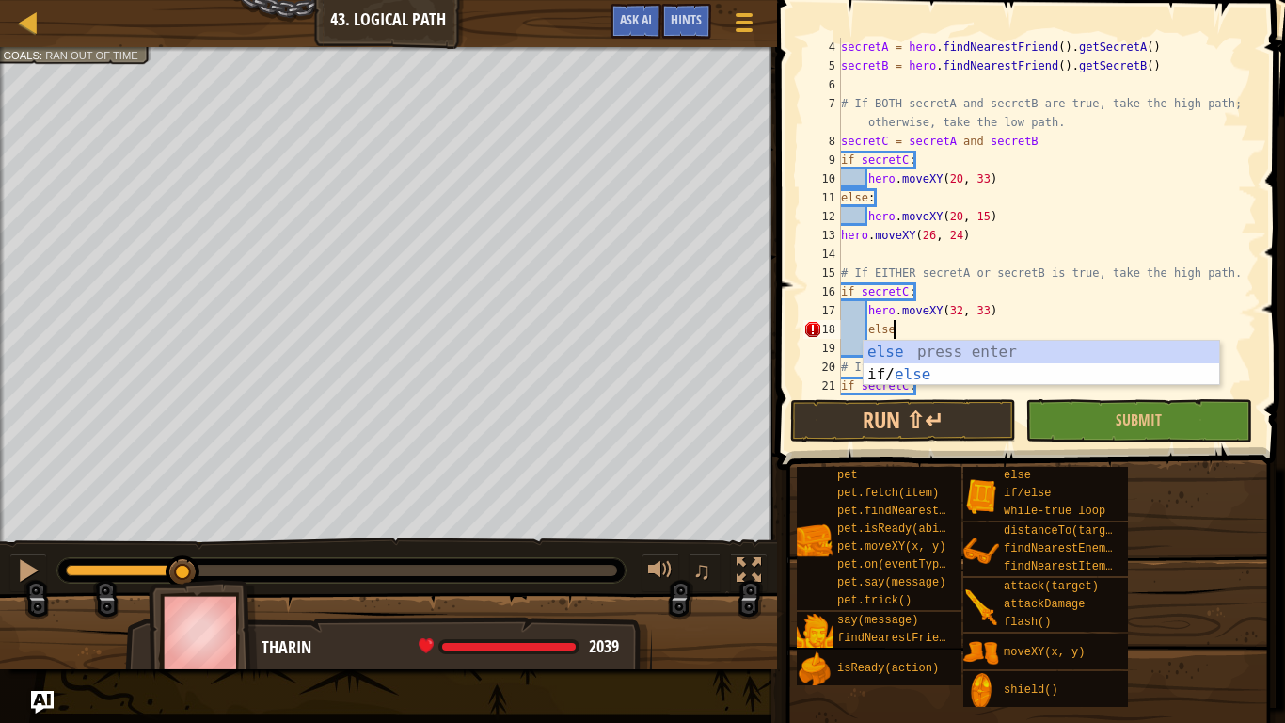
scroll to position [8, 8]
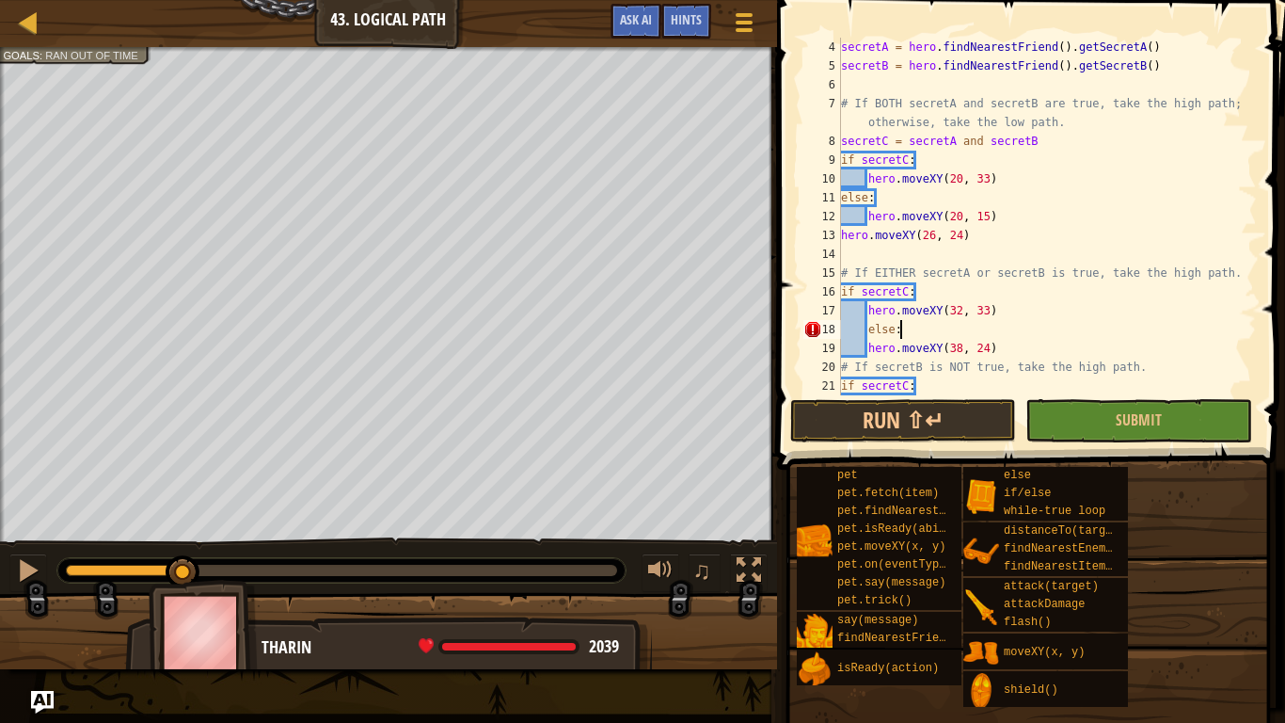
click at [869, 347] on div "secretA = hero . findNearestFriend ( ) . getSecretA ( ) secretB = hero . findNe…" at bounding box center [1047, 235] width 420 height 395
click at [920, 332] on div "secretA = hero . findNearestFriend ( ) . getSecretA ( ) secretB = hero . findNe…" at bounding box center [1047, 235] width 420 height 395
type textarea "else:"
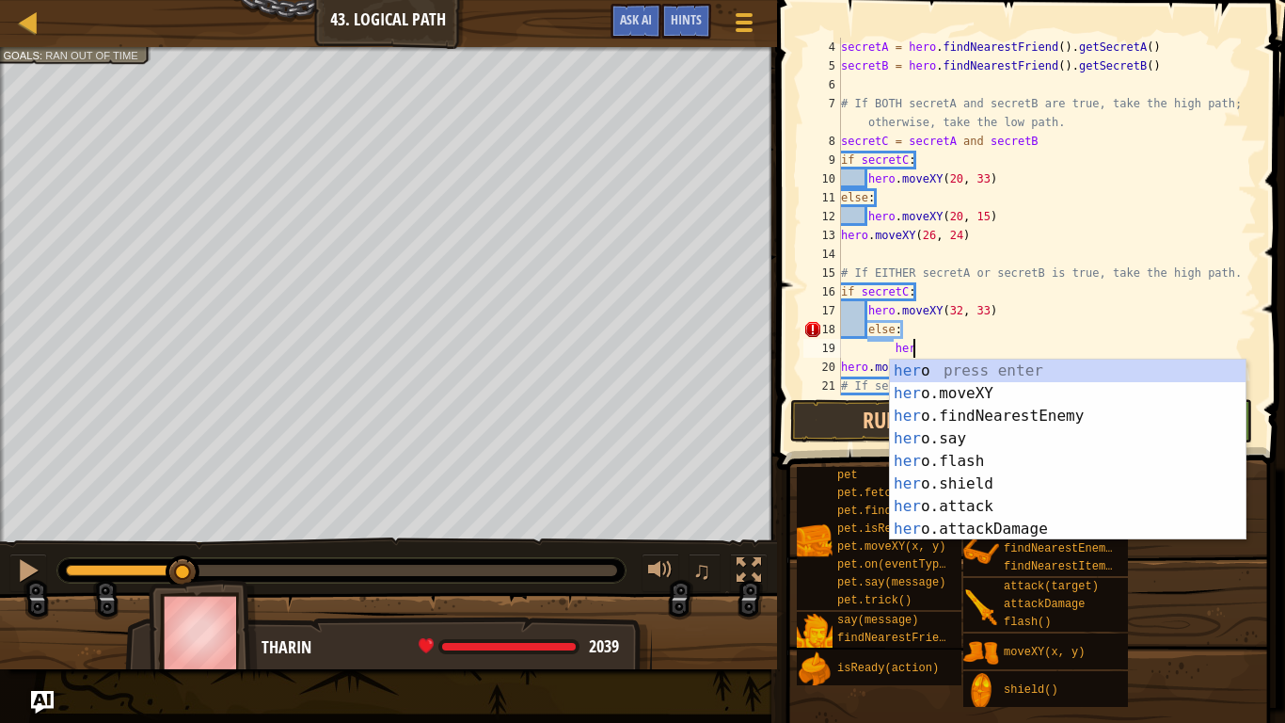
scroll to position [8, 10]
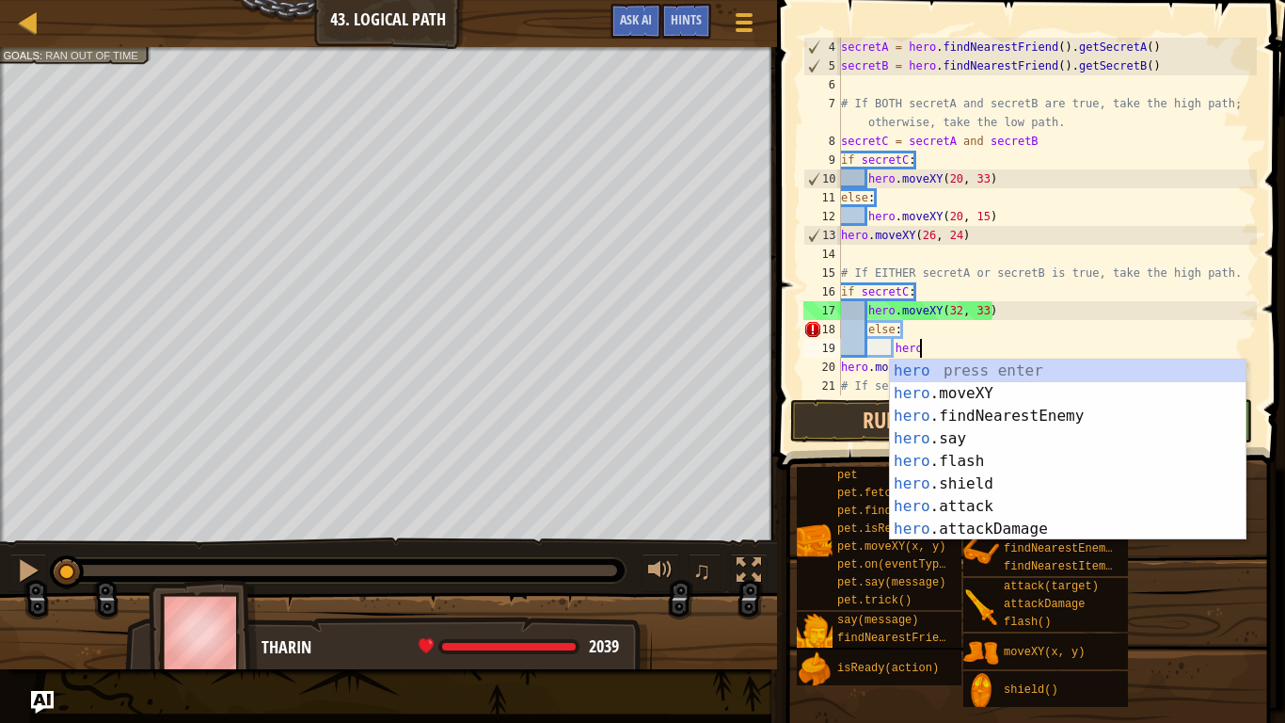
drag, startPoint x: 180, startPoint y: 564, endPoint x: 0, endPoint y: 590, distance: 181.6
click at [0, 590] on div "♫" at bounding box center [388, 565] width 777 height 56
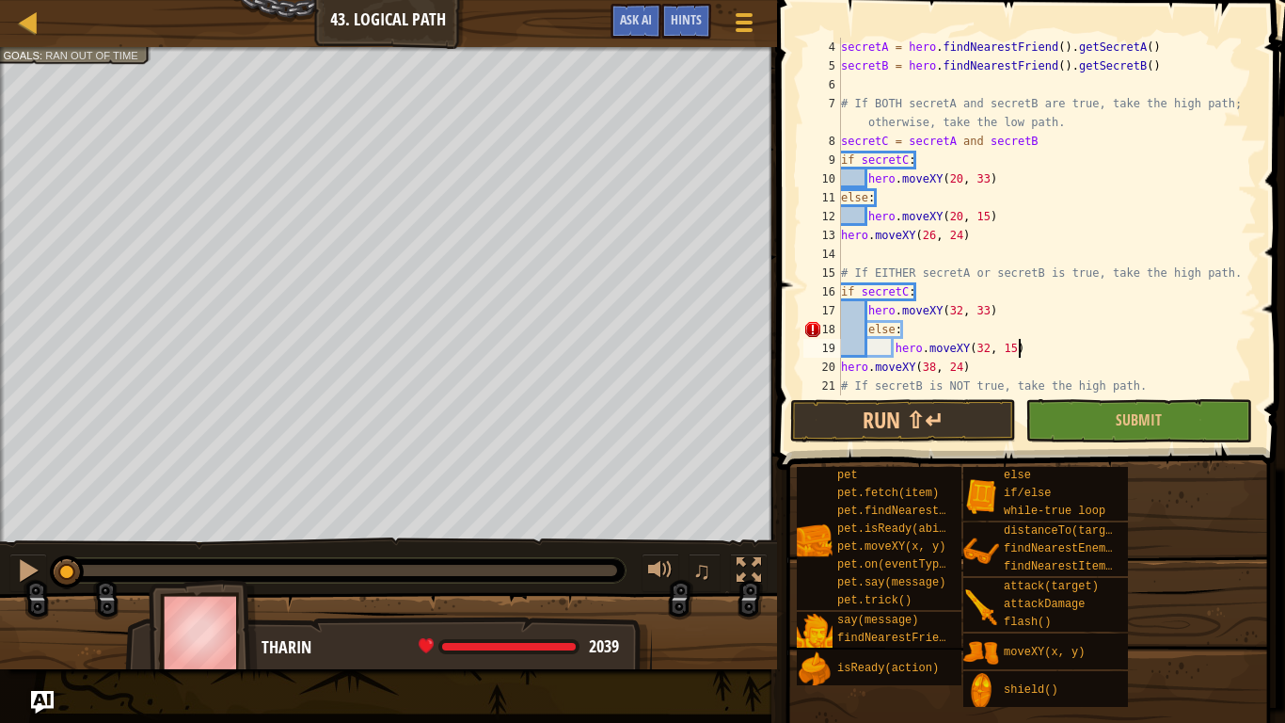
scroll to position [8, 24]
click at [934, 421] on button "Run ⇧↵" at bounding box center [903, 420] width 226 height 43
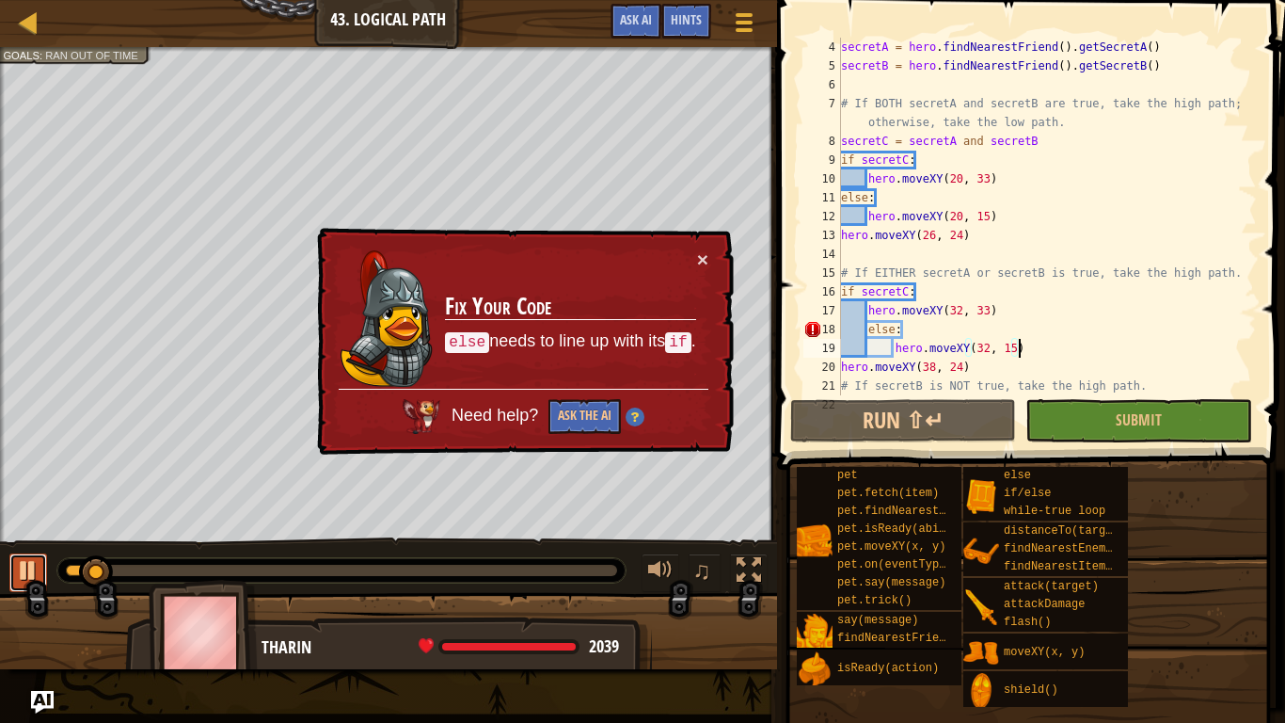
click at [40, 568] on div at bounding box center [28, 570] width 24 height 24
click at [866, 328] on div "secretA = hero . findNearestFriend ( ) . getSecretA ( ) secretB = hero . findNe…" at bounding box center [1047, 235] width 420 height 395
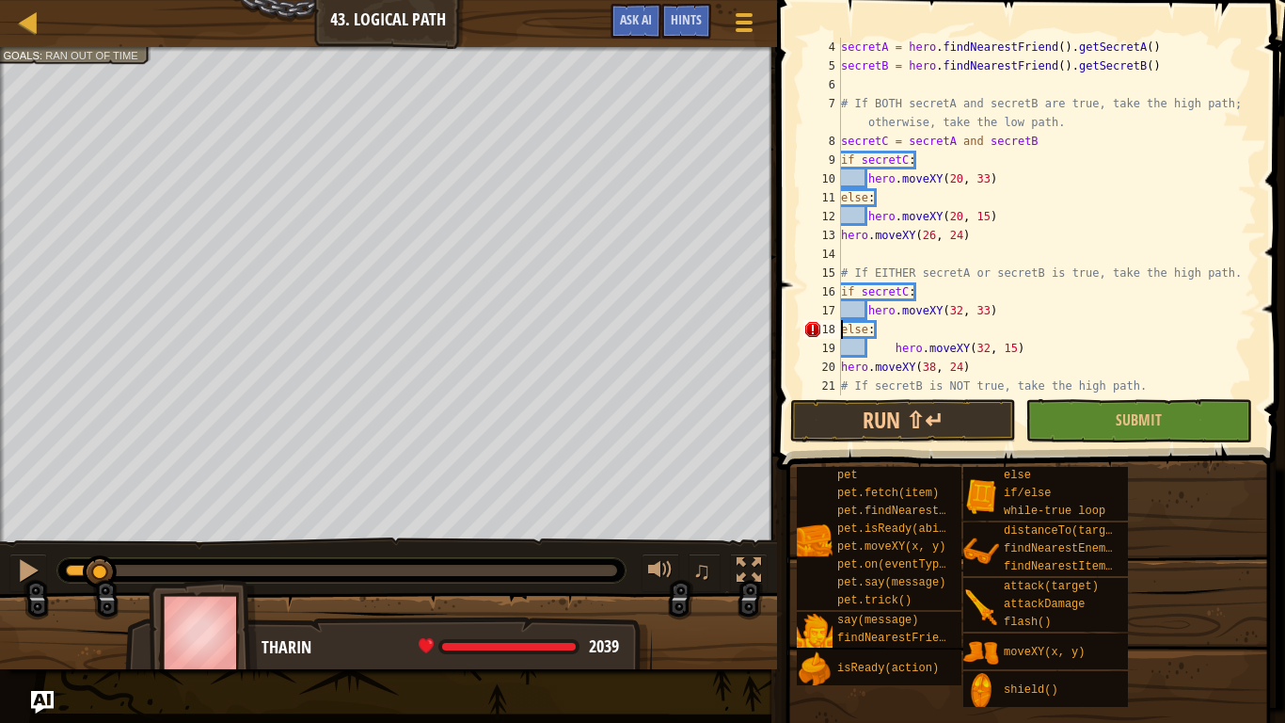
scroll to position [8, 4]
click at [893, 343] on div "secretA = hero . findNearestFriend ( ) . getSecretA ( ) secretB = hero . findNe…" at bounding box center [1047, 235] width 420 height 395
click at [860, 400] on button "Run ⇧↵" at bounding box center [903, 420] width 226 height 43
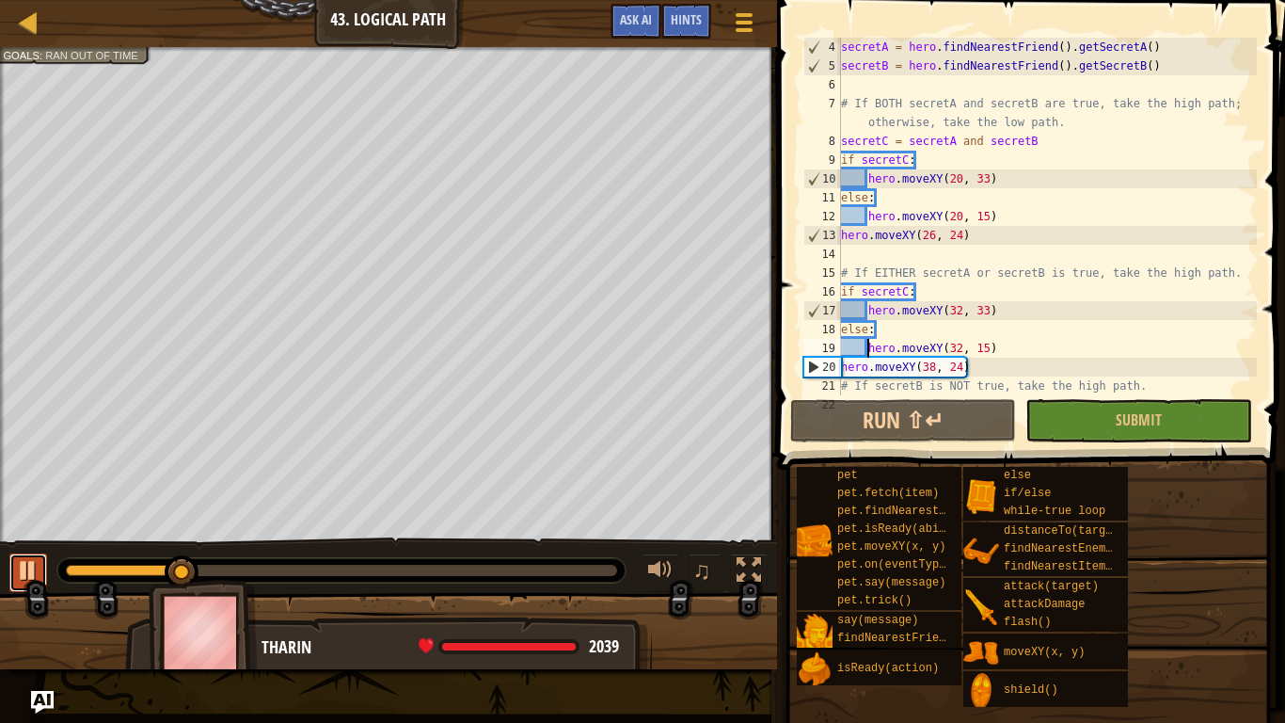
click at [31, 567] on div at bounding box center [28, 570] width 24 height 24
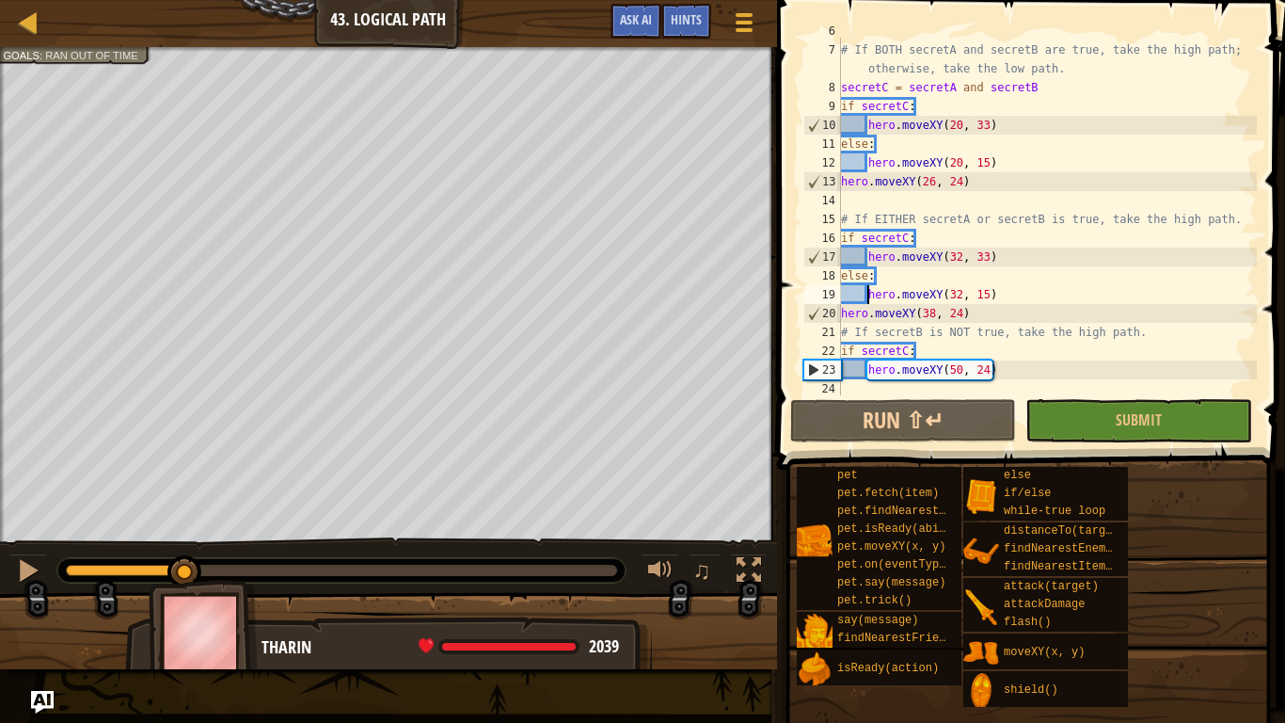
scroll to position [132, 0]
click at [910, 346] on div "# If BOTH secretA and secretB are true, take the high path; otherwise, take the…" at bounding box center [1047, 245] width 420 height 414
click at [941, 346] on div "# If BOTH secretA and secretB are true, take the high path; otherwise, take the…" at bounding box center [1047, 245] width 420 height 414
click at [904, 346] on div "# If BOTH secretA and secretB are true, take the high path; otherwise, take the…" at bounding box center [1047, 245] width 420 height 414
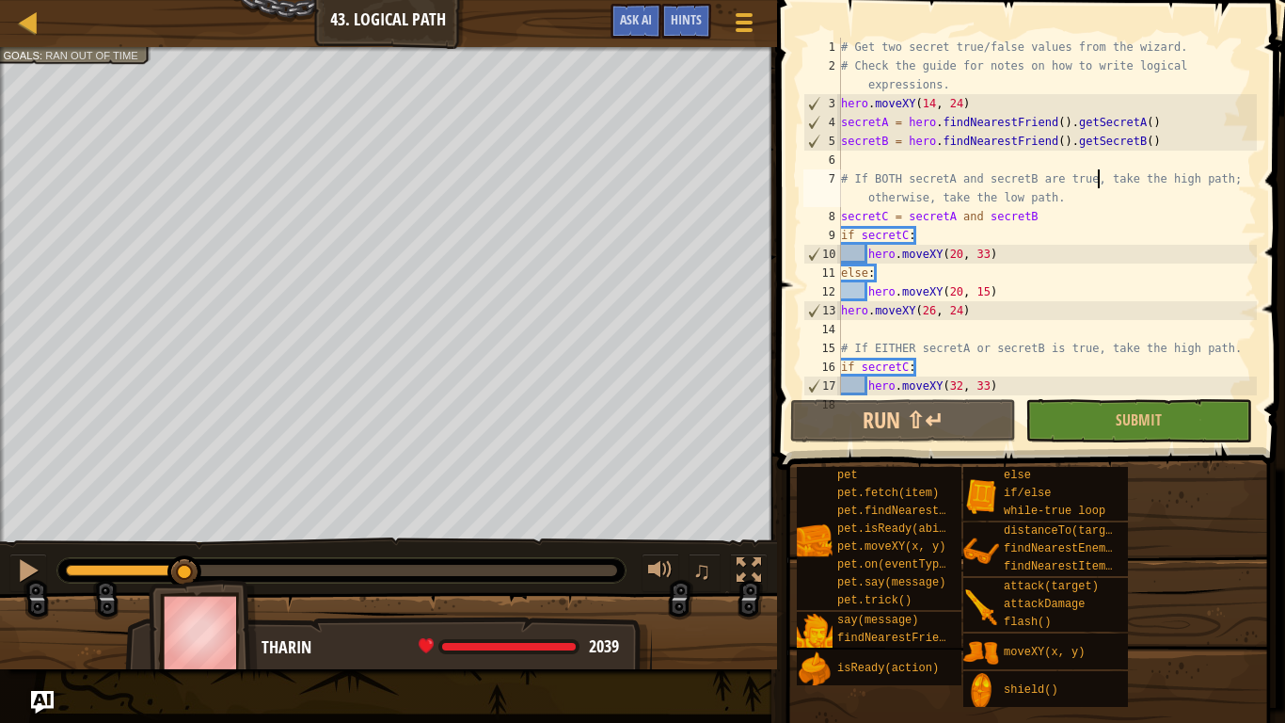
click at [1098, 183] on div "# Get two secret true/false values from the wizard. # Check the guide for notes…" at bounding box center [1047, 235] width 420 height 395
type textarea "# If BOTH secretA and secretB are true, take the high path; otherwise, take the…"
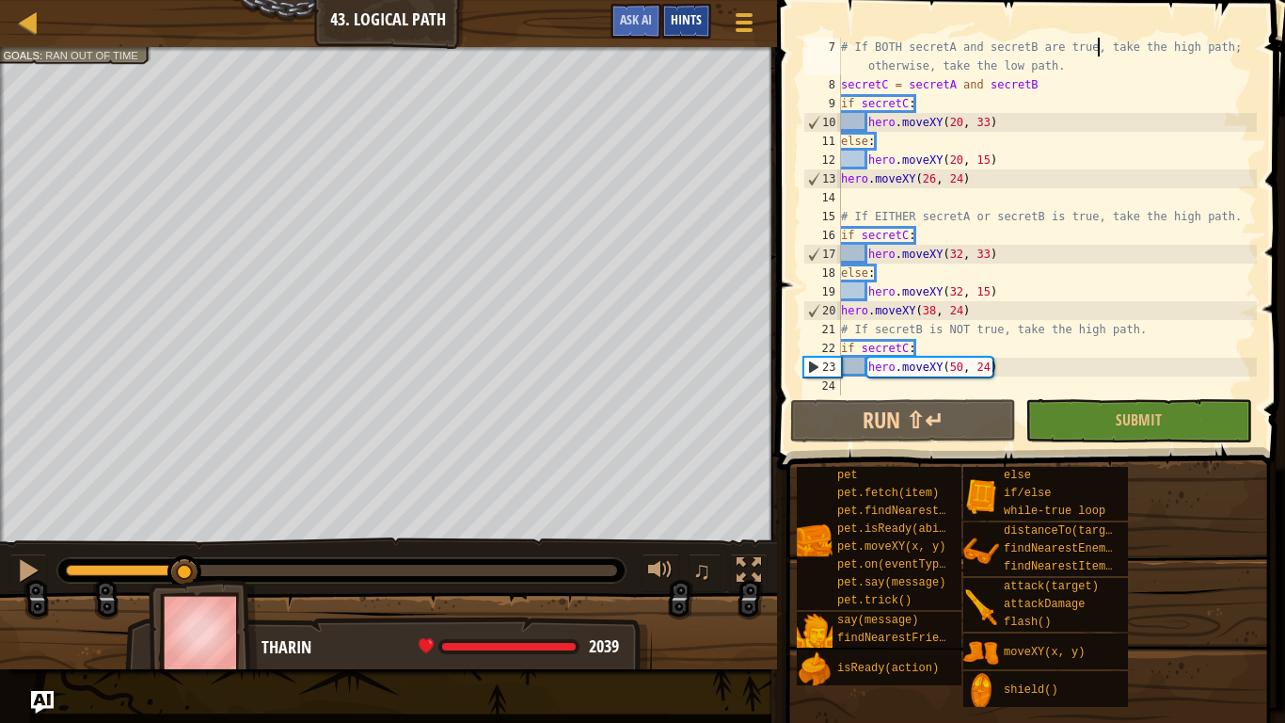
click at [693, 36] on div "Hints" at bounding box center [686, 21] width 50 height 35
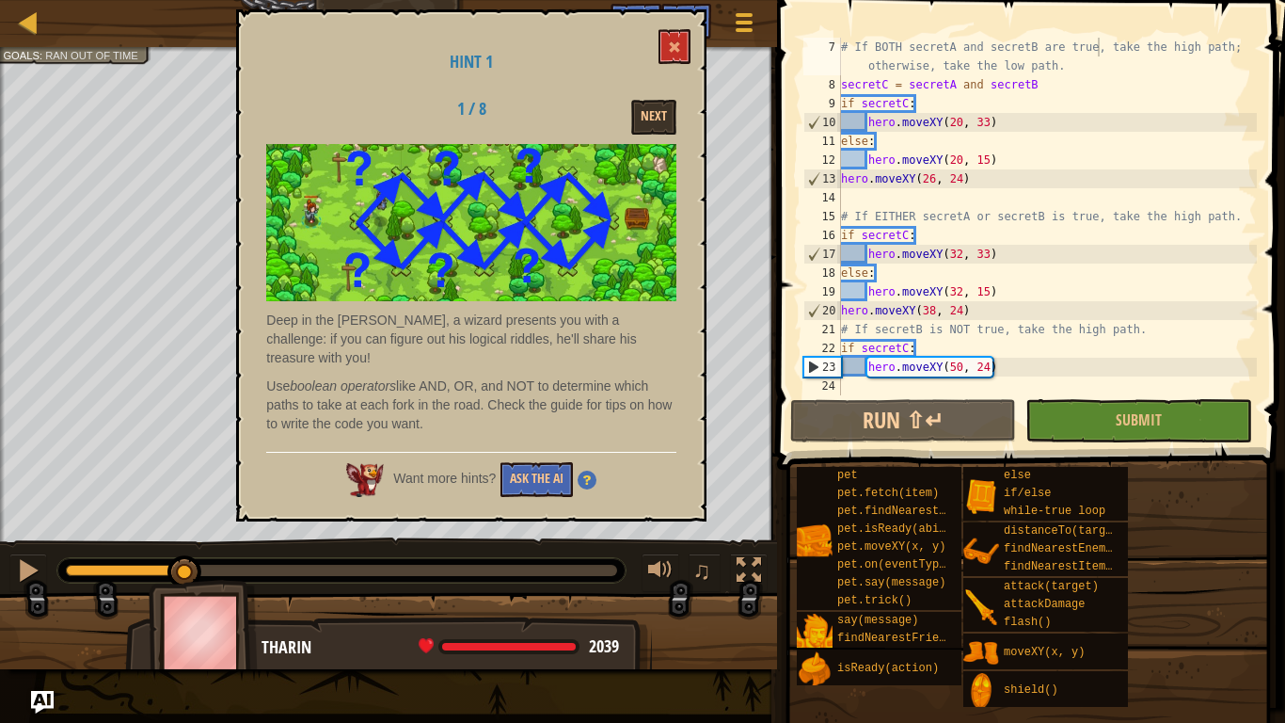
click at [630, 144] on img at bounding box center [471, 223] width 410 height 158
click at [648, 103] on button "Next" at bounding box center [653, 117] width 45 height 35
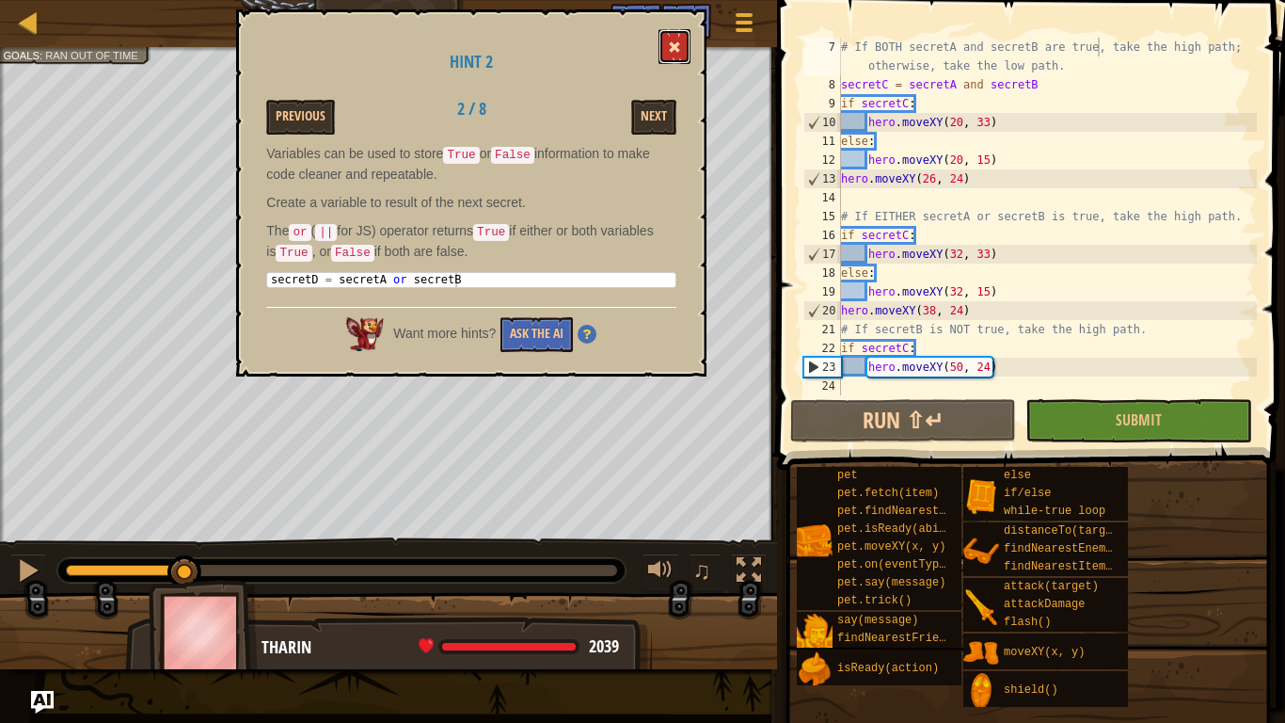
click at [687, 30] on button at bounding box center [675, 46] width 32 height 35
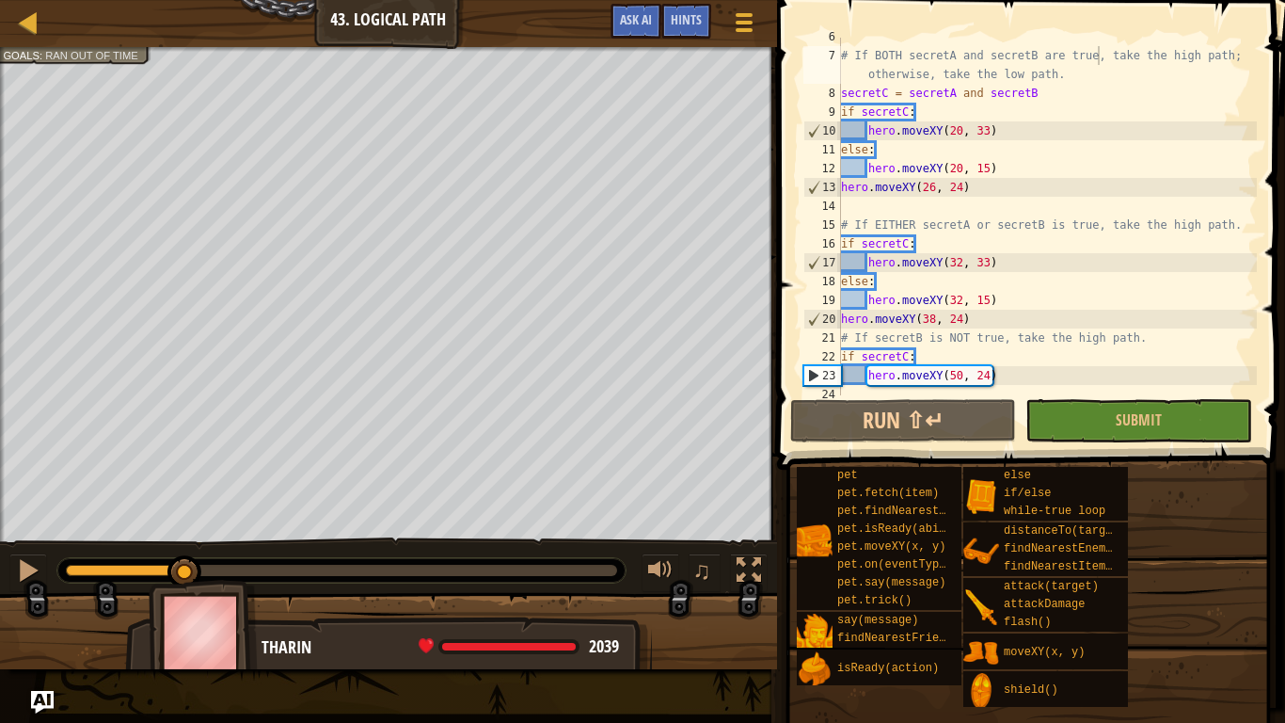
scroll to position [0, 0]
